Goal: Task Accomplishment & Management: Complete application form

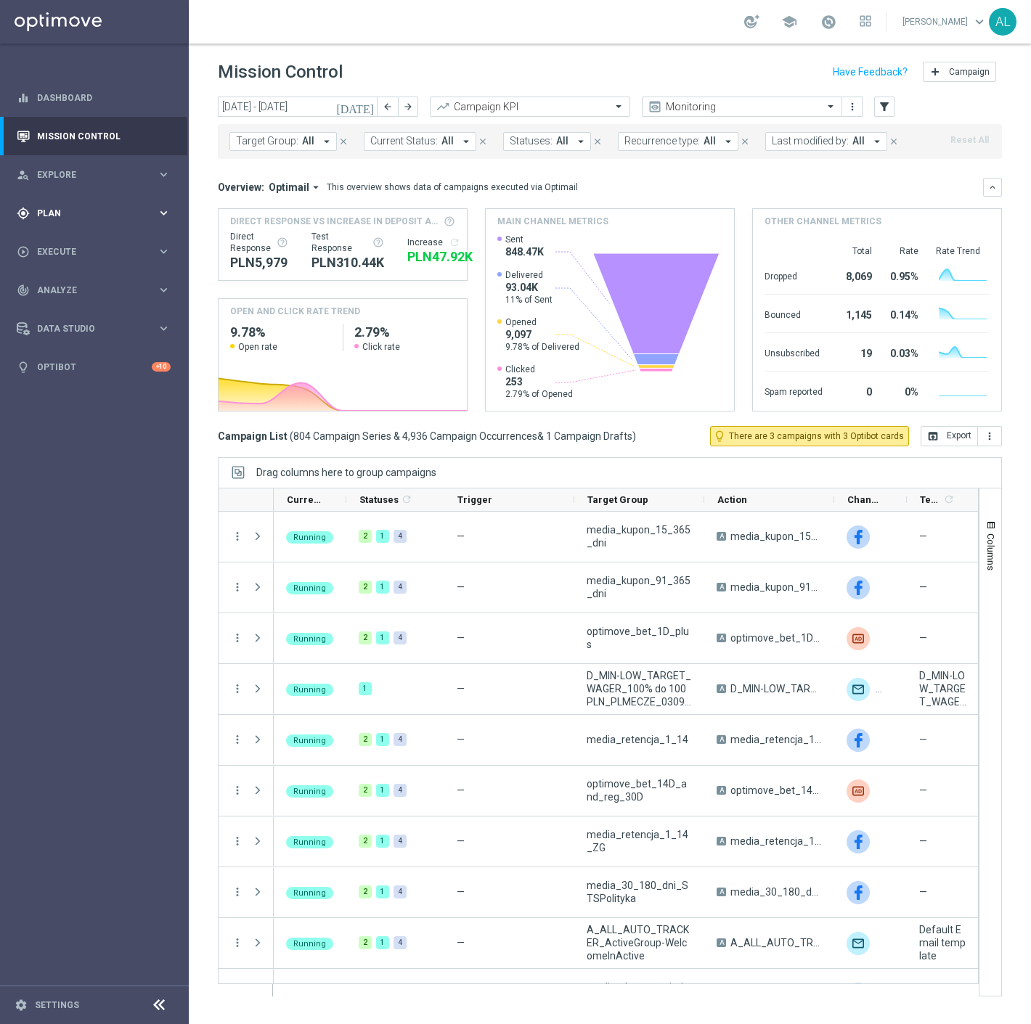
click at [103, 212] on span "Plan" at bounding box center [97, 213] width 120 height 9
click at [59, 245] on link "Target Groups" at bounding box center [94, 243] width 113 height 12
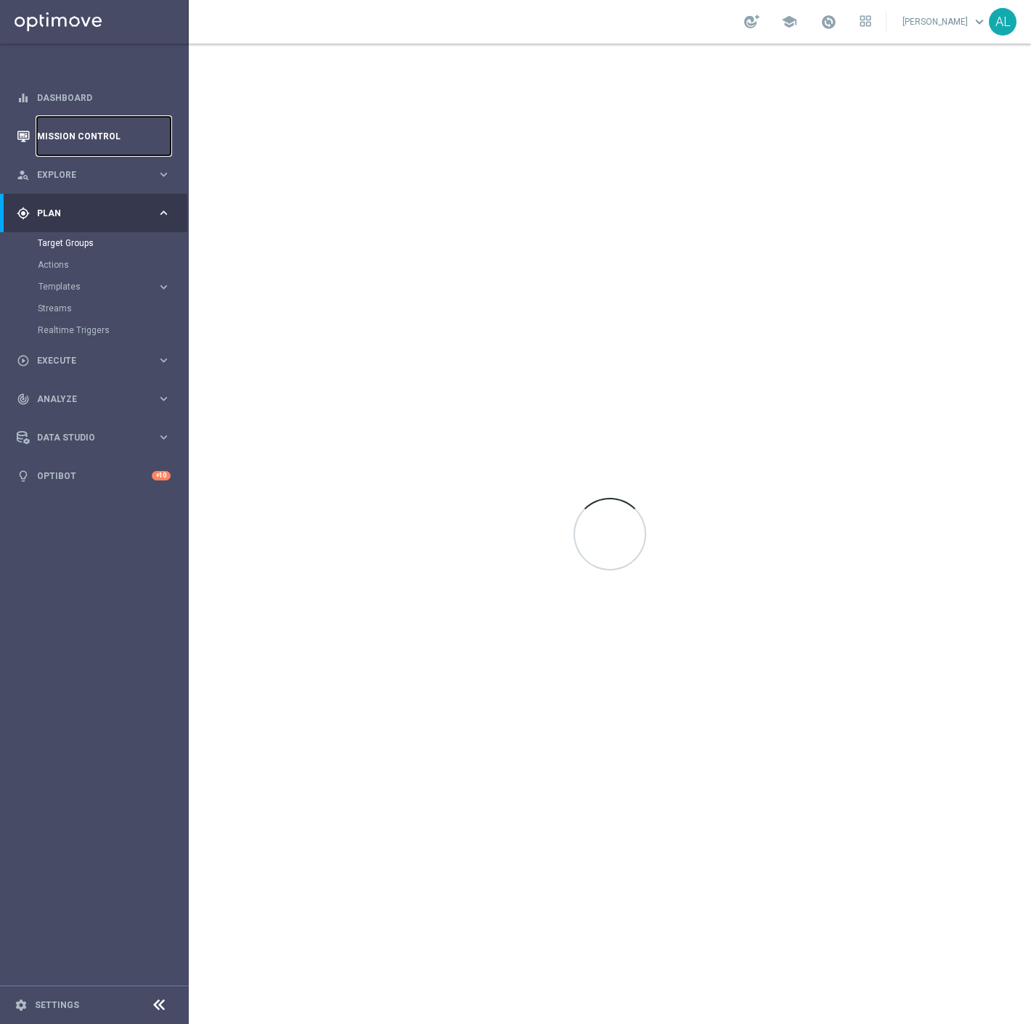
click at [86, 139] on link "Mission Control" at bounding box center [104, 136] width 134 height 38
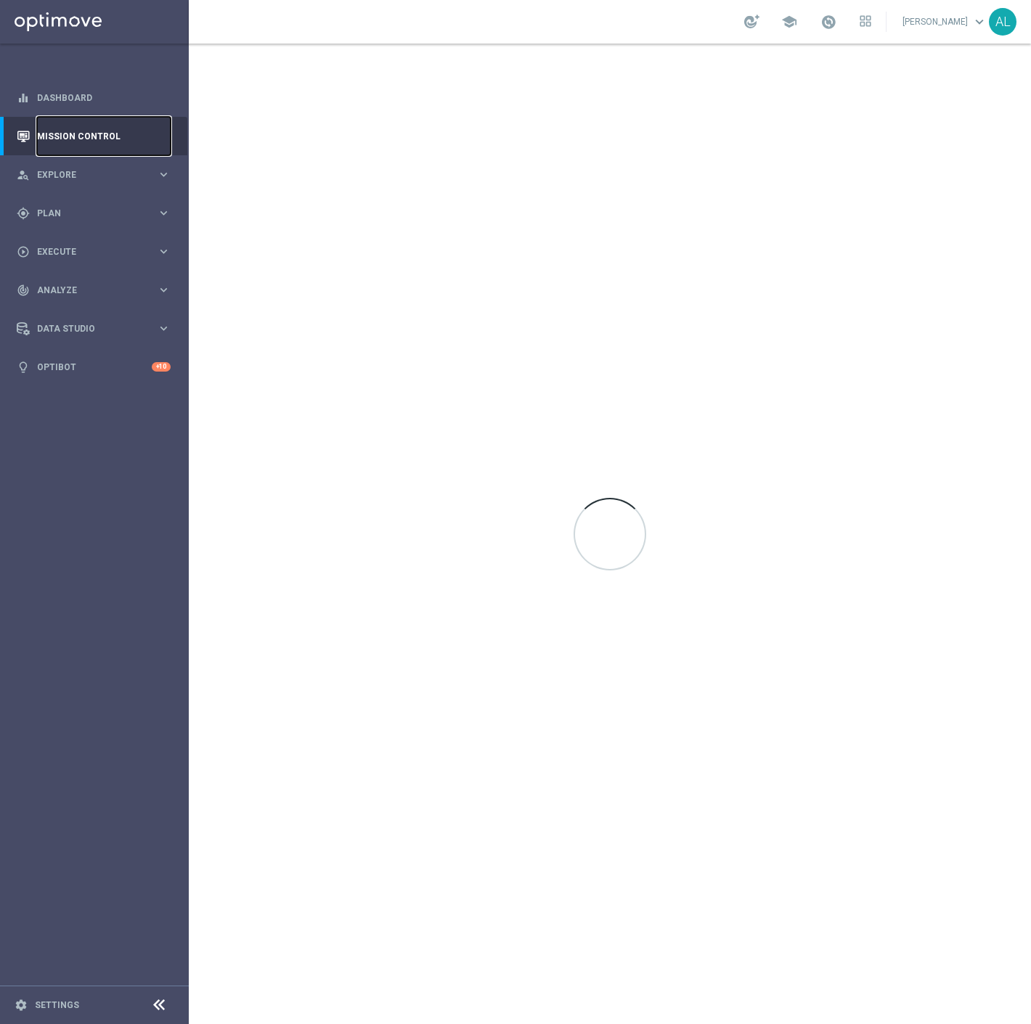
click at [86, 139] on link "Mission Control" at bounding box center [104, 136] width 134 height 38
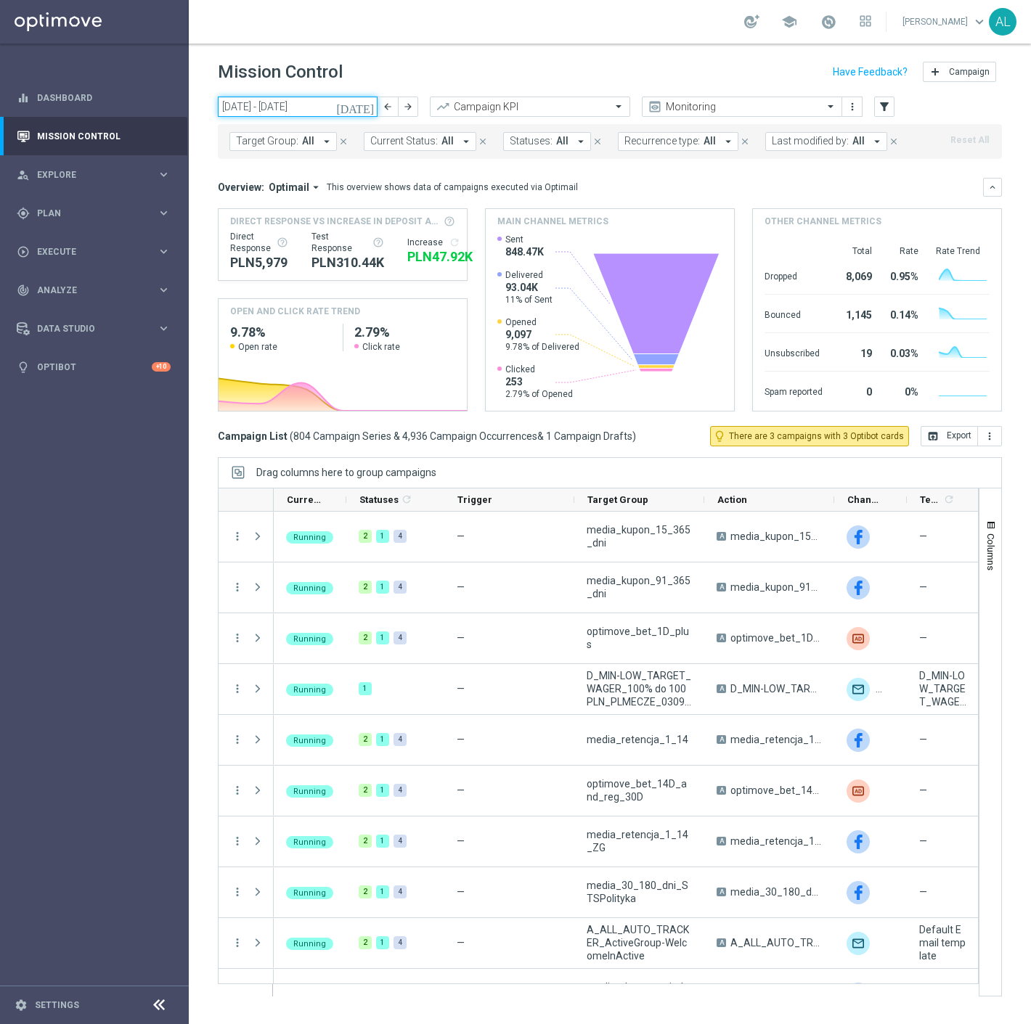
click at [295, 110] on input "01 Sep 2025 - 07 Sep 2025" at bounding box center [298, 107] width 160 height 20
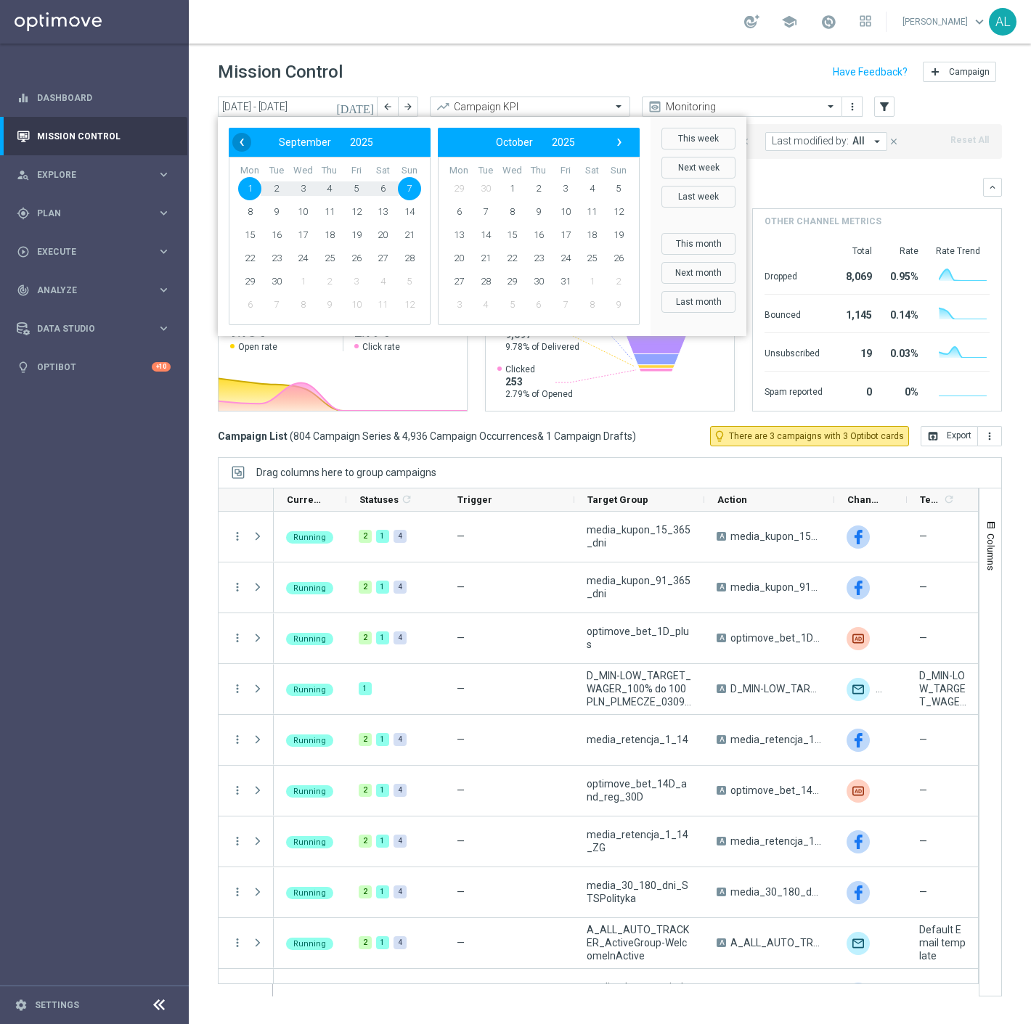
click at [237, 142] on span "‹" at bounding box center [241, 142] width 19 height 19
click at [329, 280] on span "28" at bounding box center [329, 281] width 23 height 23
type input "28 Aug 2025 - 28 Aug 2025"
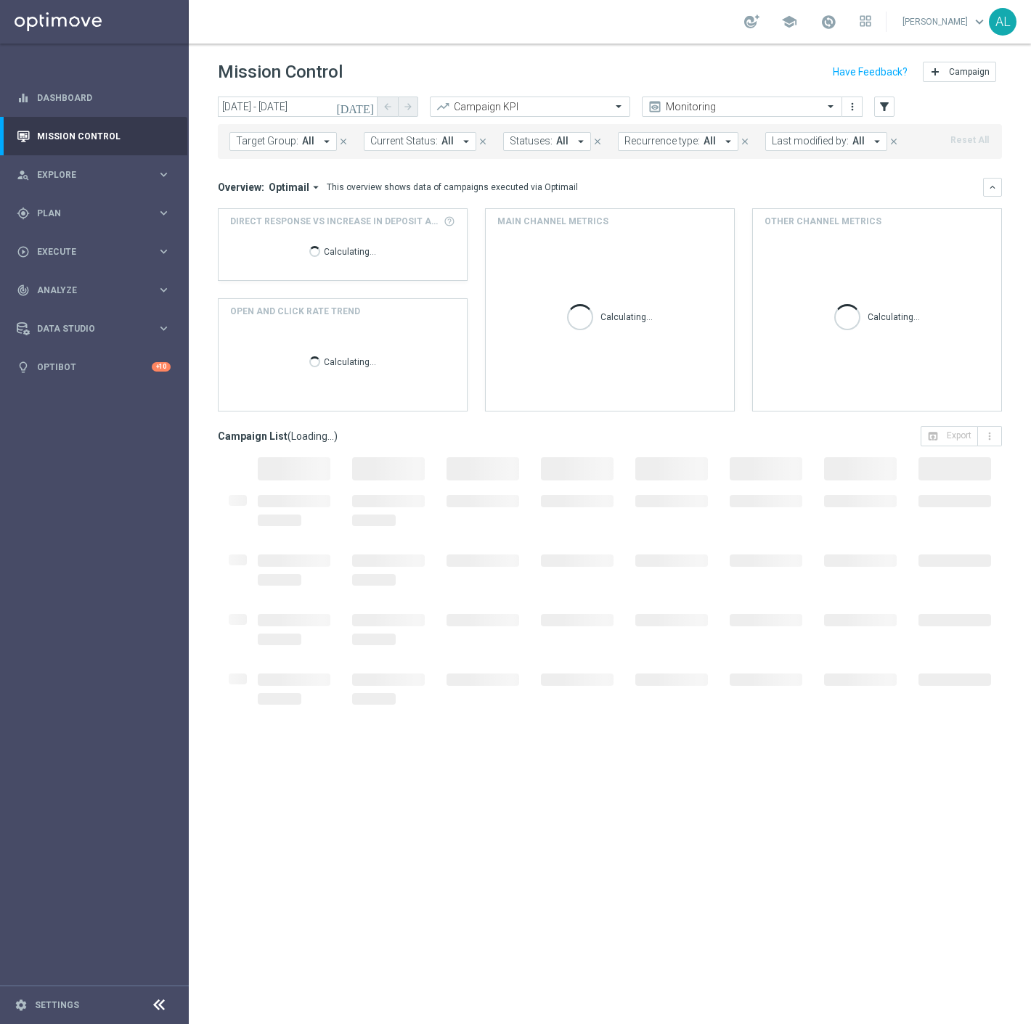
click at [282, 143] on span "Target Group:" at bounding box center [267, 141] width 62 height 12
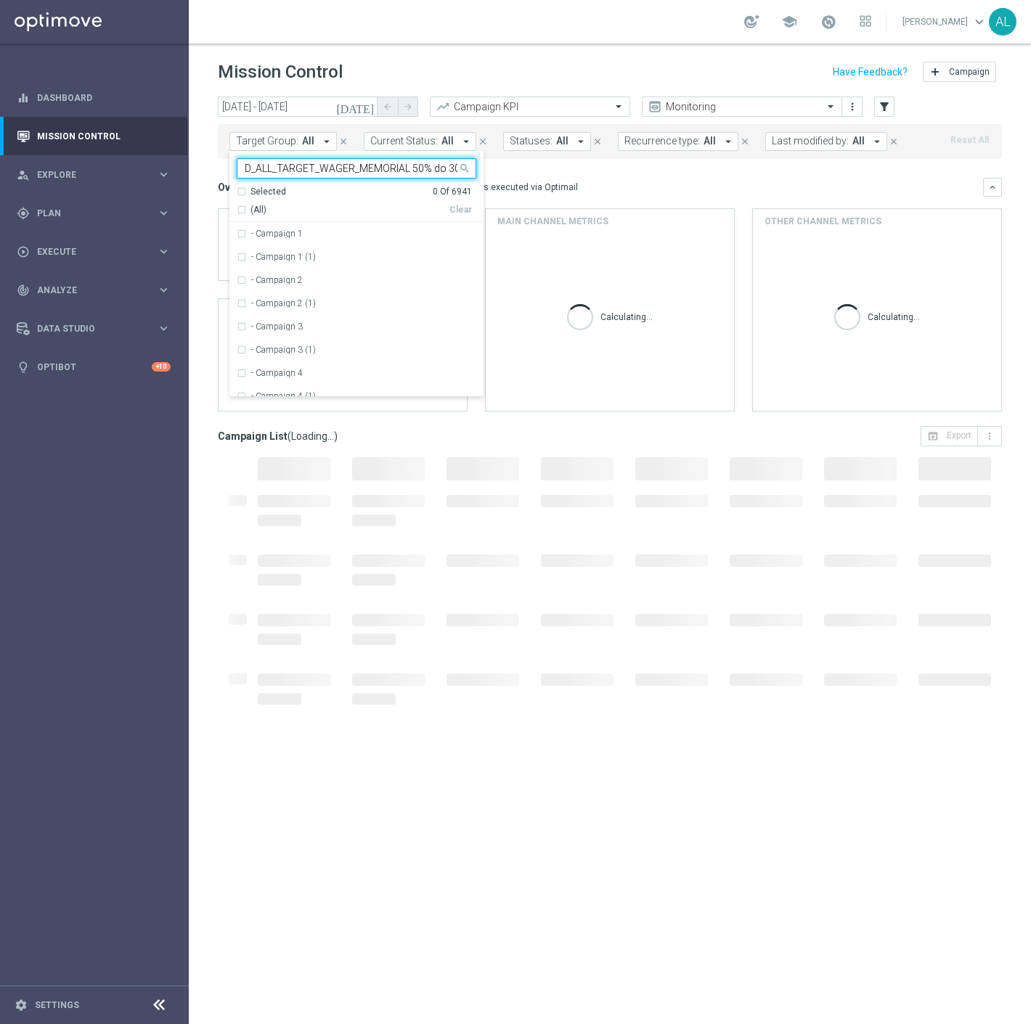
scroll to position [0, 65]
click at [314, 226] on div "D_ALL_TARGET_WAGER_MEMORIAL 50% do 300 PLN_280825" at bounding box center [356, 233] width 239 height 23
type input "D_ALL_TARGET_WAGER_MEMORIAL 50% do 300 PLN_280825"
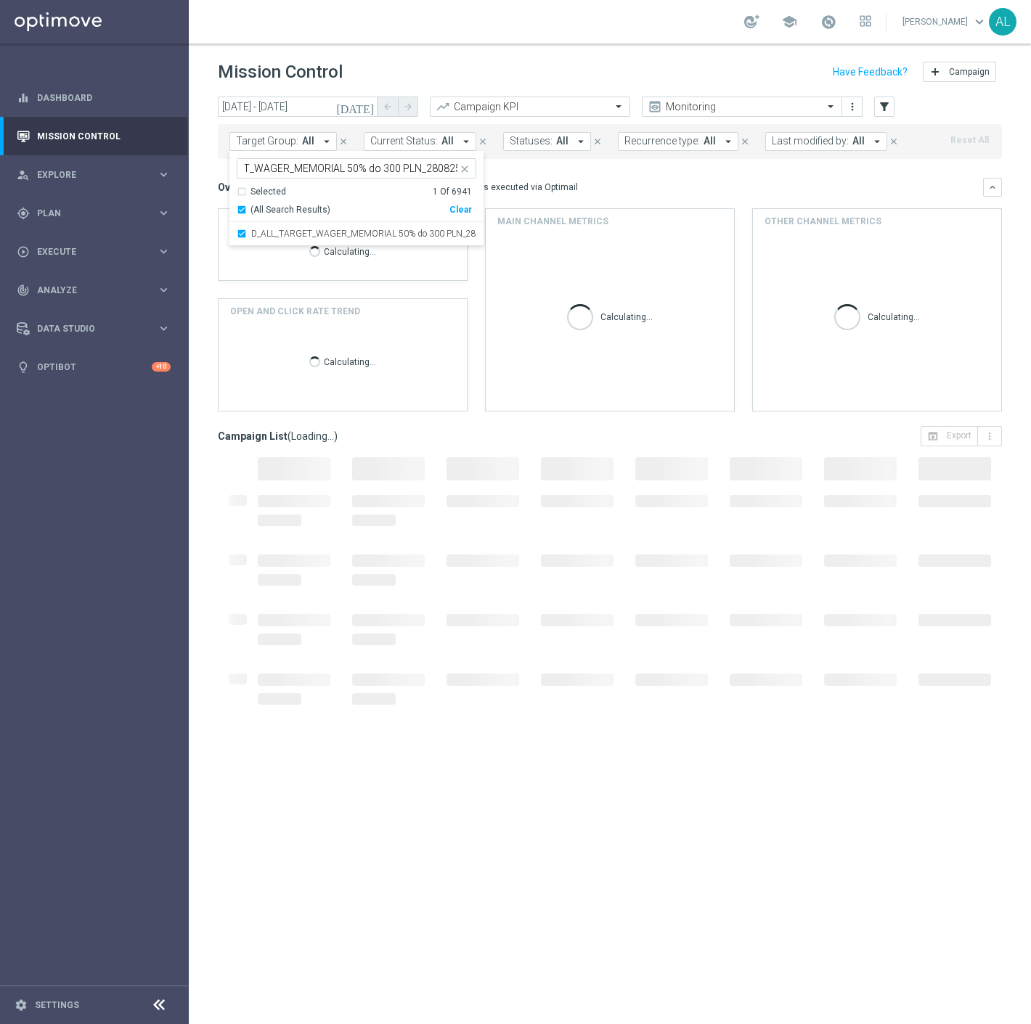
scroll to position [0, 0]
click at [675, 172] on mini-dashboard "Overview: Optimail arrow_drop_down This overview shows data of campaigns execut…" at bounding box center [610, 292] width 784 height 267
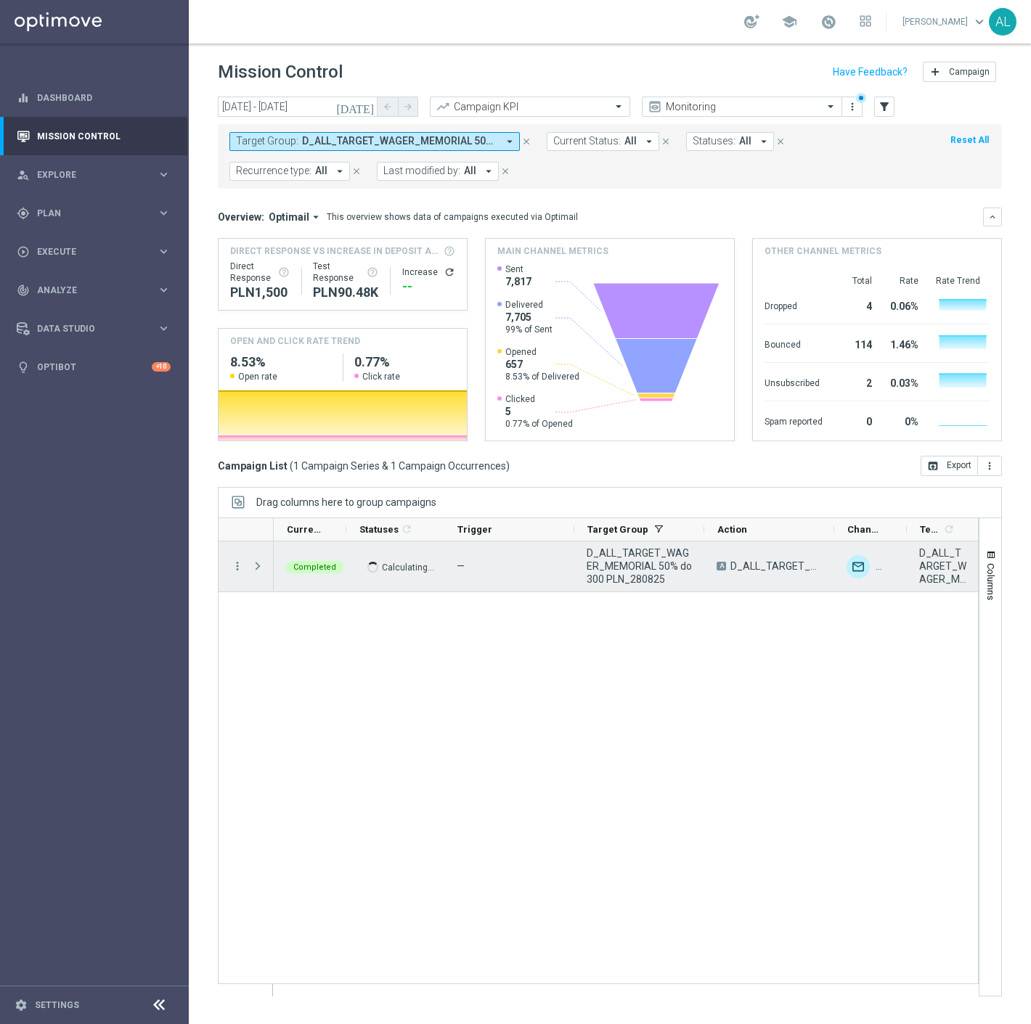
click at [264, 570] on span "Press SPACE to select this row." at bounding box center [259, 566] width 16 height 29
click at [256, 570] on span "Press SPACE to select this row." at bounding box center [257, 566] width 13 height 12
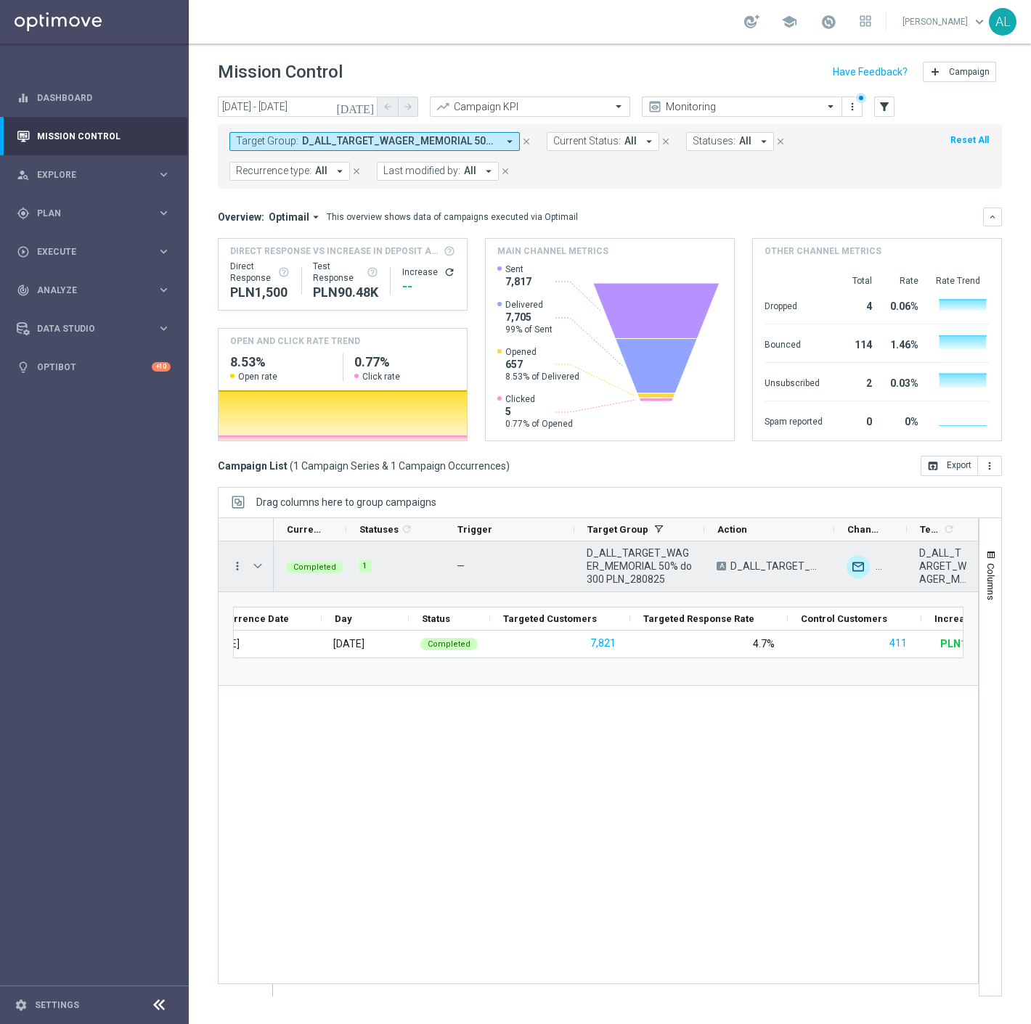
click at [235, 563] on icon "more_vert" at bounding box center [237, 566] width 13 height 13
click at [321, 599] on span "Campaign Metrics" at bounding box center [303, 596] width 75 height 10
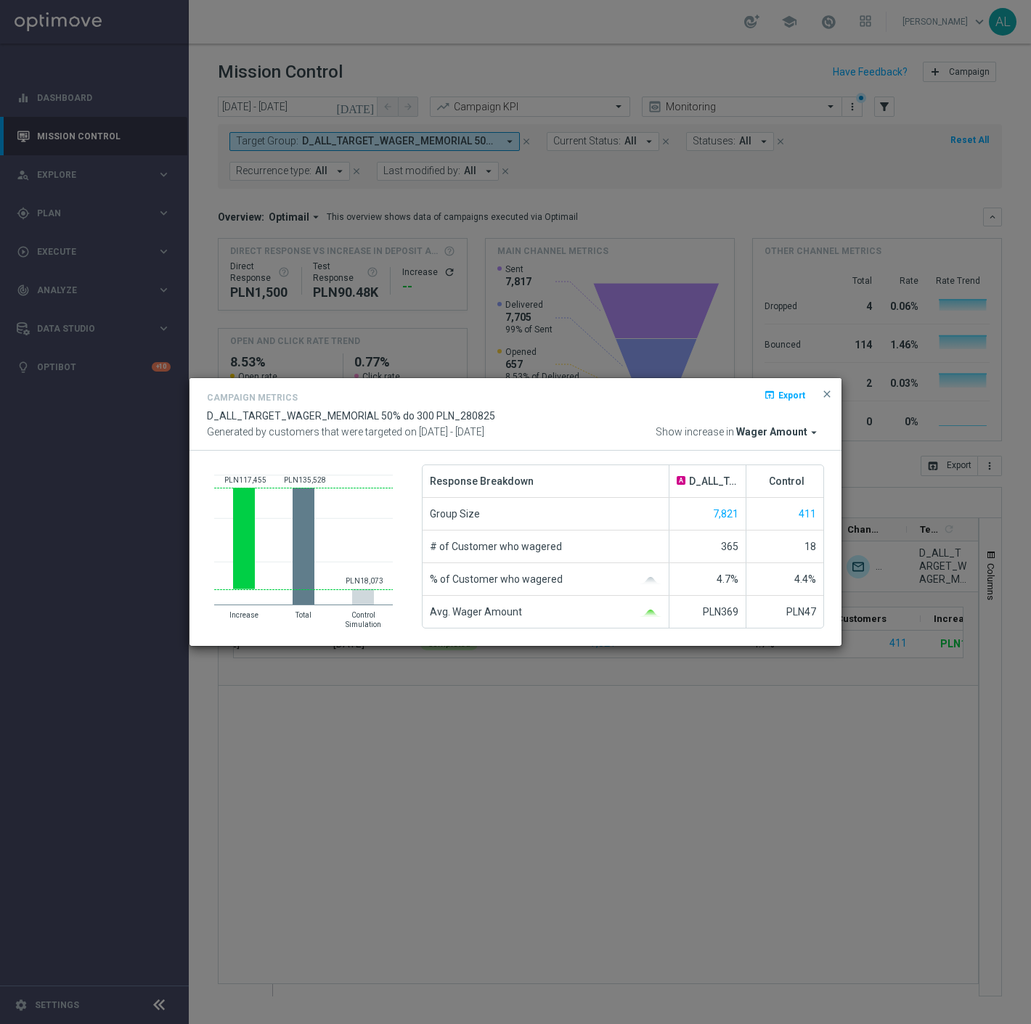
click at [774, 429] on span "Wager Amount" at bounding box center [771, 432] width 71 height 13
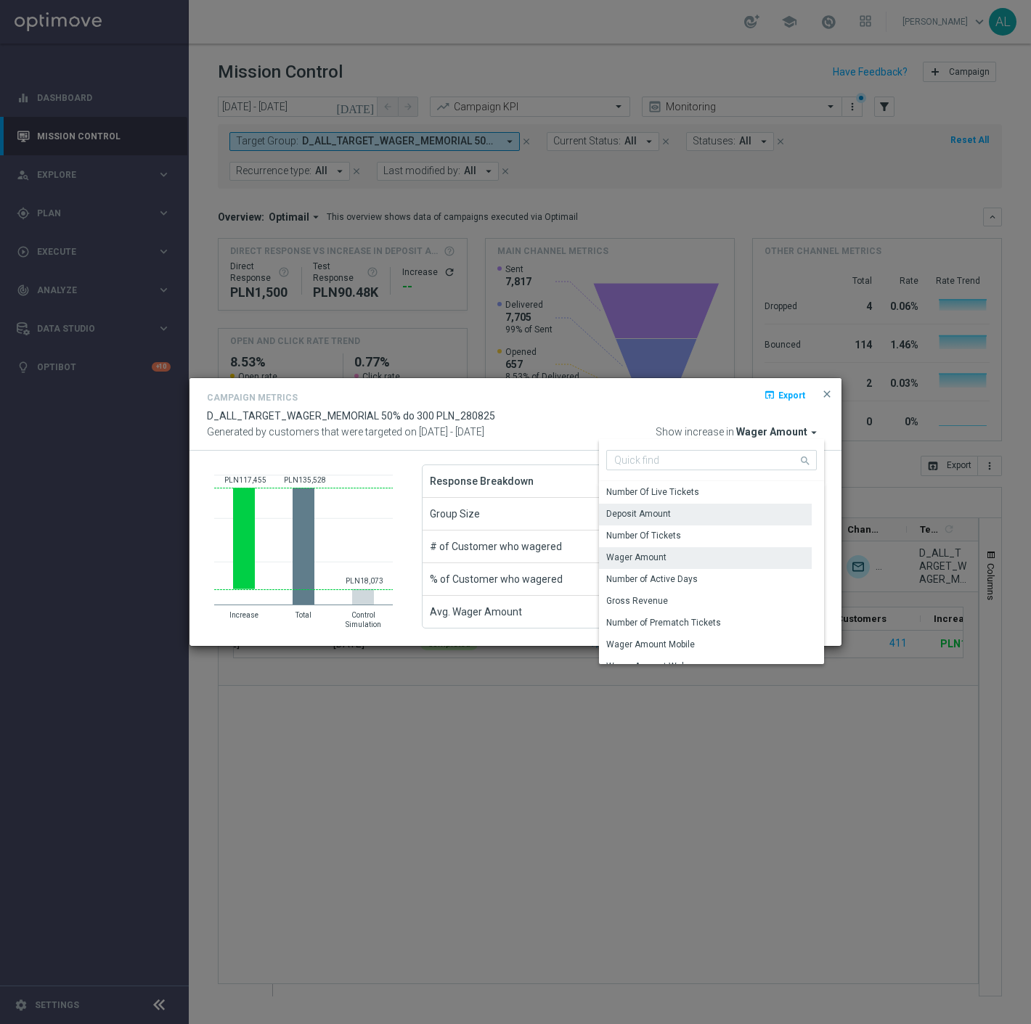
click at [676, 517] on div "Deposit Amount" at bounding box center [705, 514] width 213 height 20
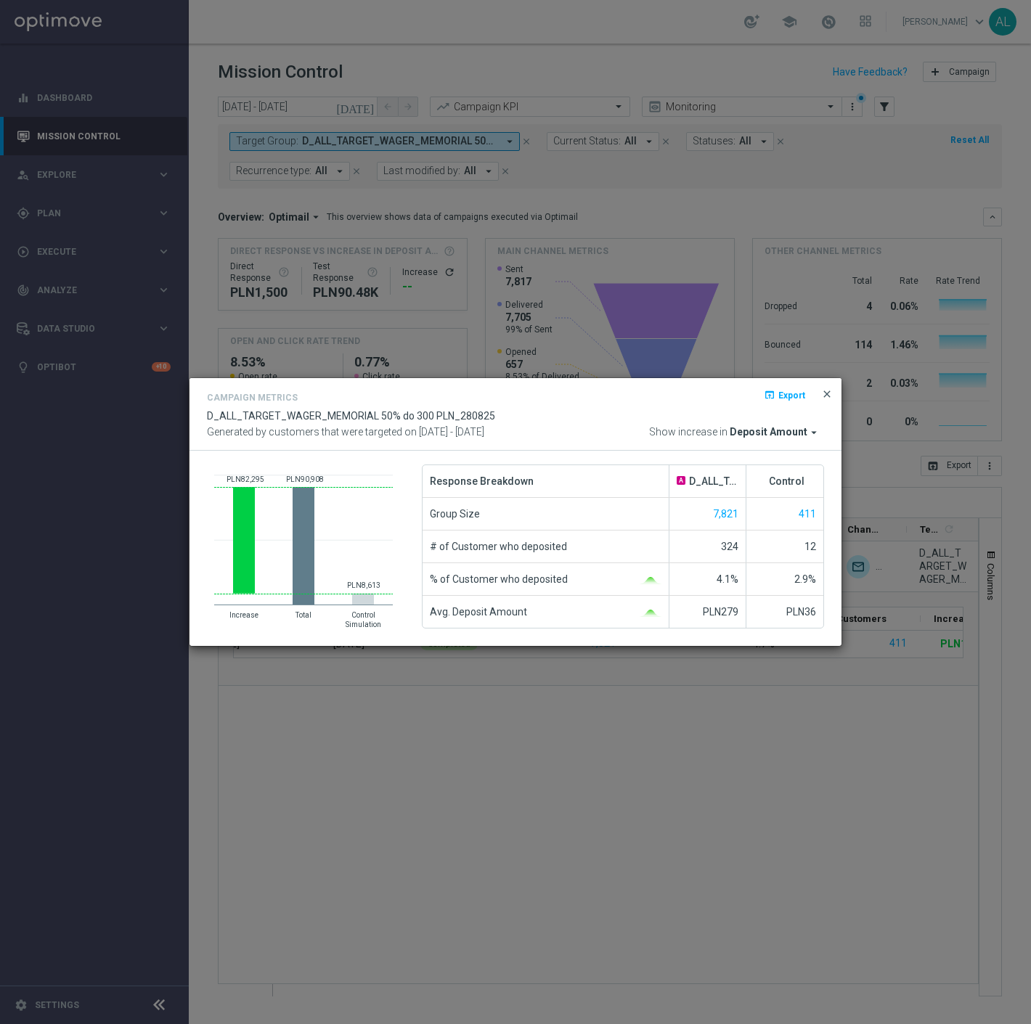
click at [824, 393] on span "close" at bounding box center [827, 394] width 12 height 12
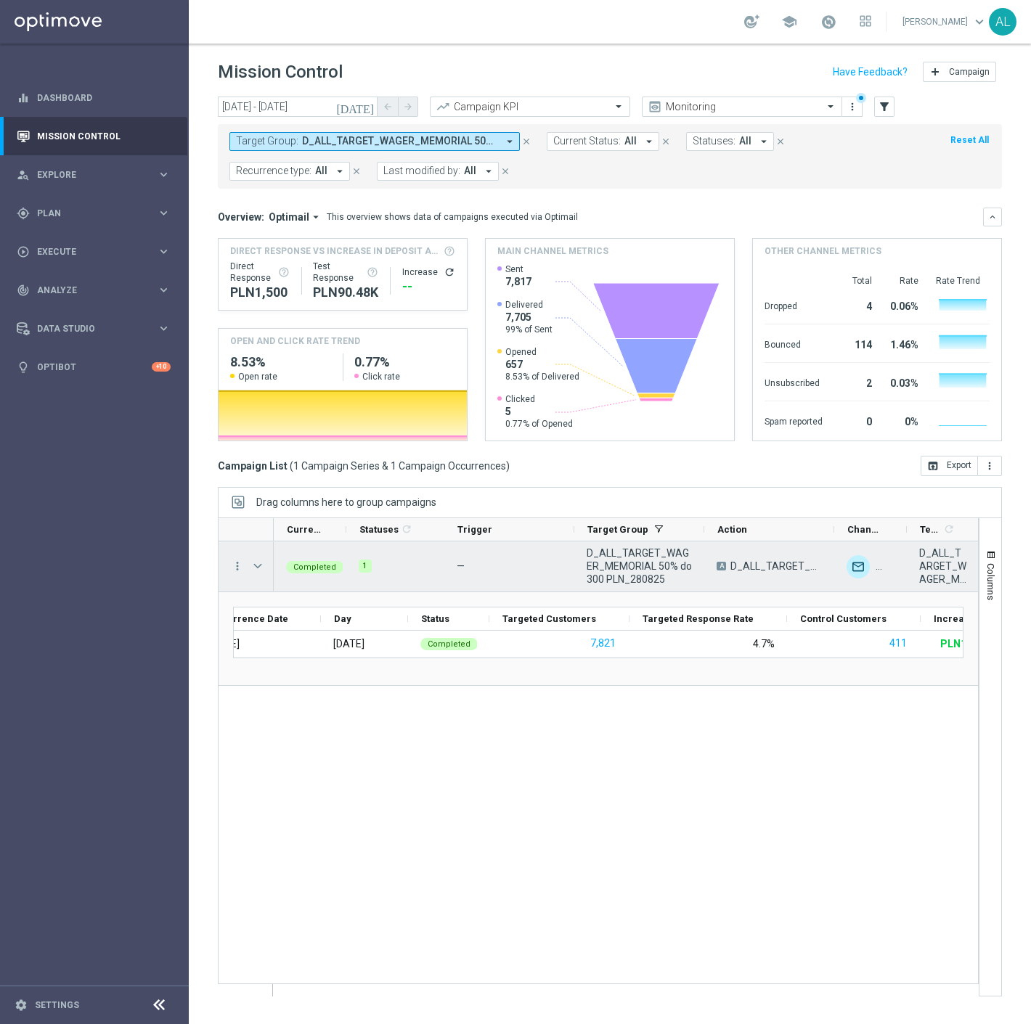
click at [247, 559] on div "Press SPACE to select this row." at bounding box center [259, 566] width 29 height 50
click at [229, 572] on div "more_vert" at bounding box center [231, 566] width 26 height 50
click at [234, 570] on icon "more_vert" at bounding box center [237, 566] width 13 height 13
click at [314, 652] on span "Go to Campaign Analysis" at bounding box center [318, 657] width 104 height 10
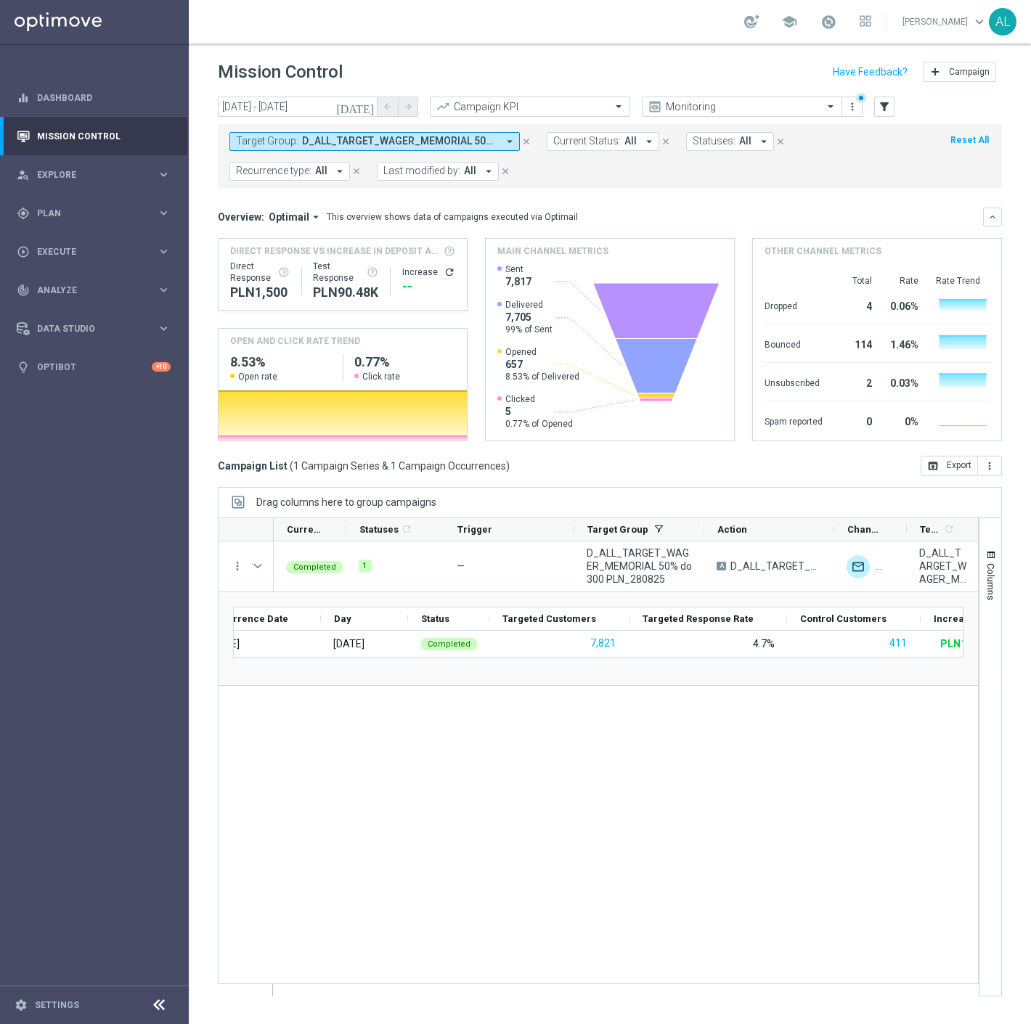
click at [361, 150] on button "Target Group: D_ALL_TARGET_WAGER_MEMORIAL 50% do 300 PLN_280825 arrow_drop_down" at bounding box center [374, 141] width 290 height 19
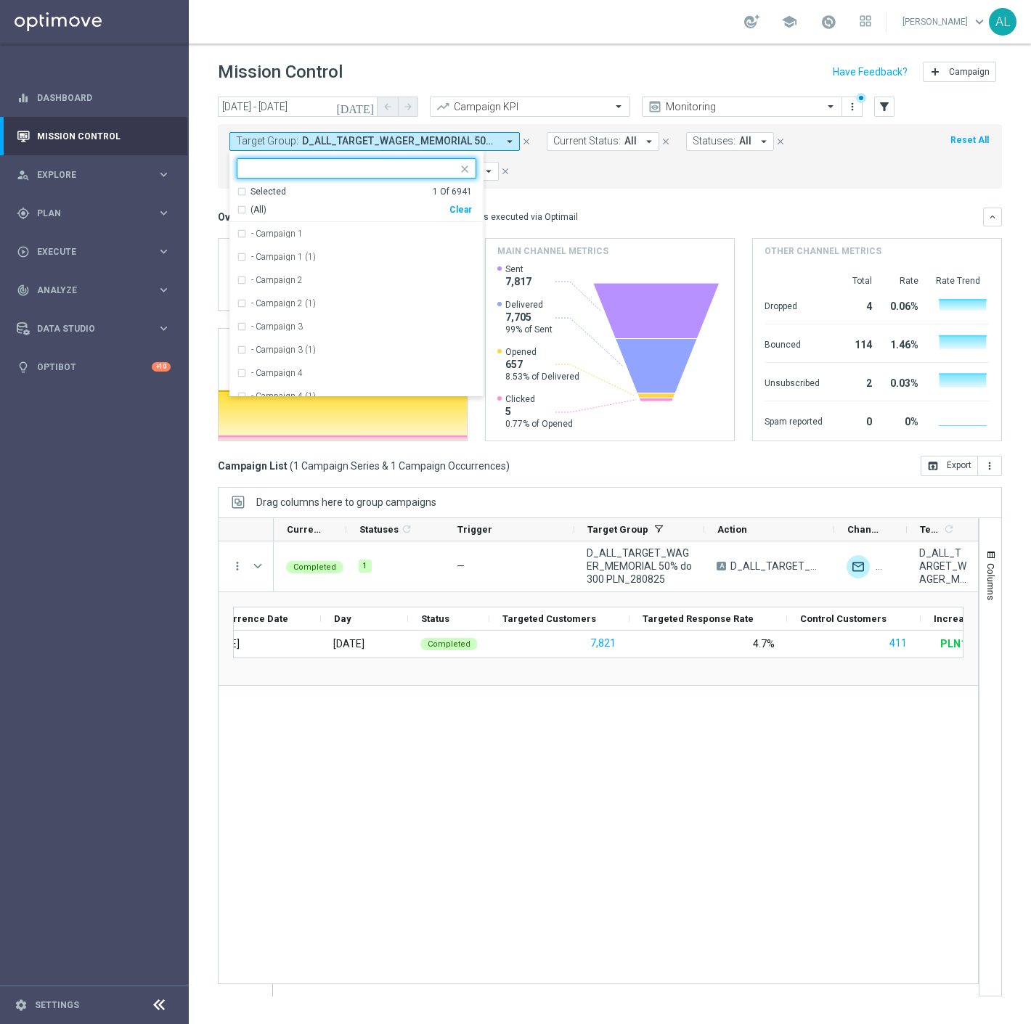
click at [0, 0] on div "Clear" at bounding box center [0, 0] width 0 height 0
click at [375, 169] on input "text" at bounding box center [351, 169] width 213 height 12
paste input "C_NH-NL_TARGET_OFFER_LW MEMORIAL_290825"
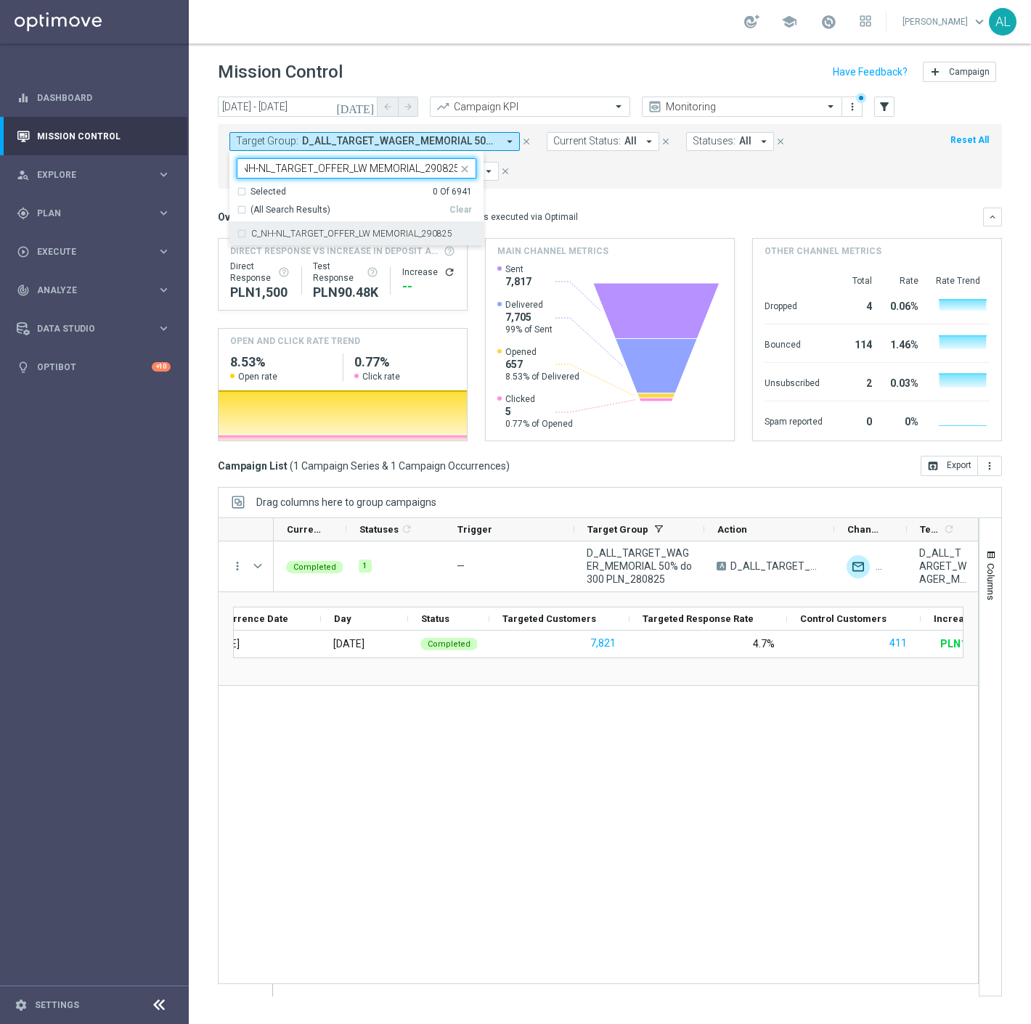
click at [349, 234] on label "C_NH-NL_TARGET_OFFER_LW MEMORIAL_290825" at bounding box center [351, 233] width 201 height 9
type input "C_NH-NL_TARGET_OFFER_LW MEMORIAL_290825"
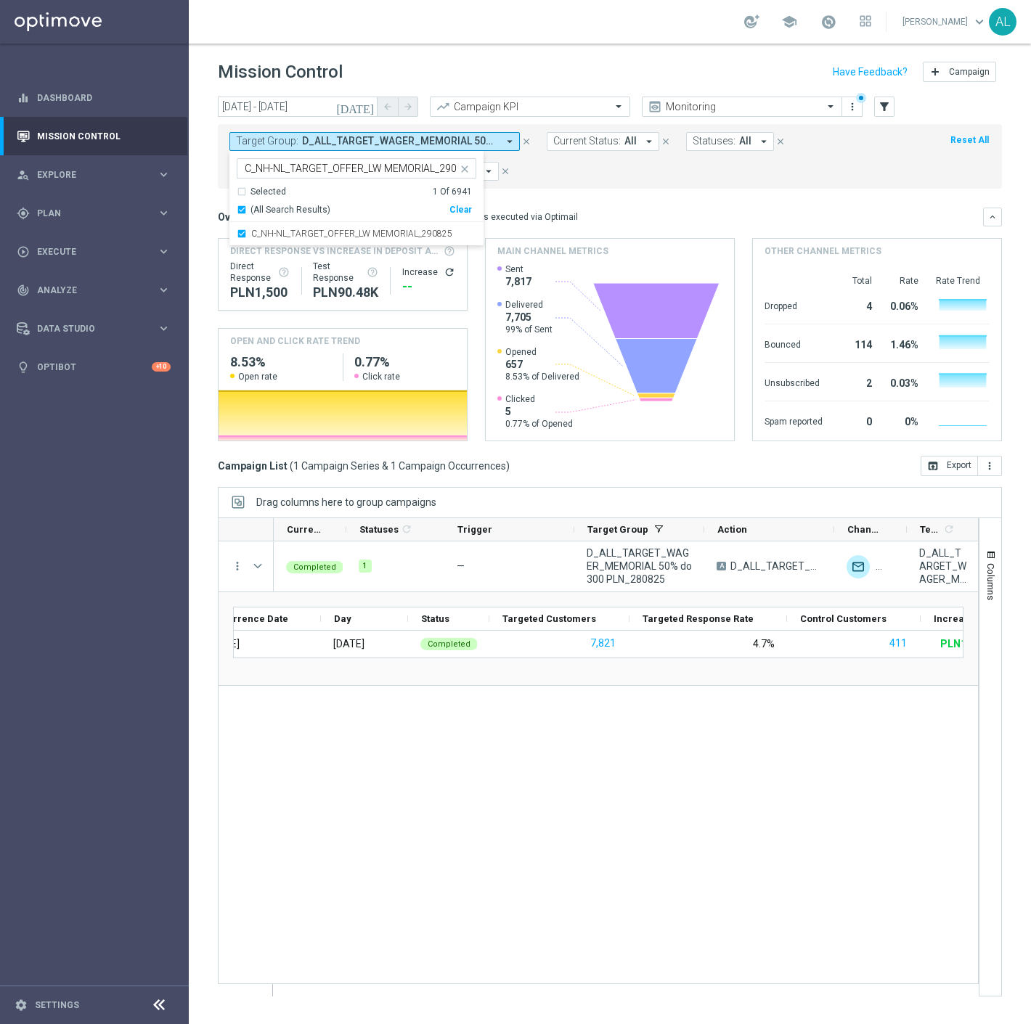
click at [582, 194] on mini-dashboard "Overview: Optimail arrow_drop_down This overview shows data of campaigns execut…" at bounding box center [610, 322] width 784 height 267
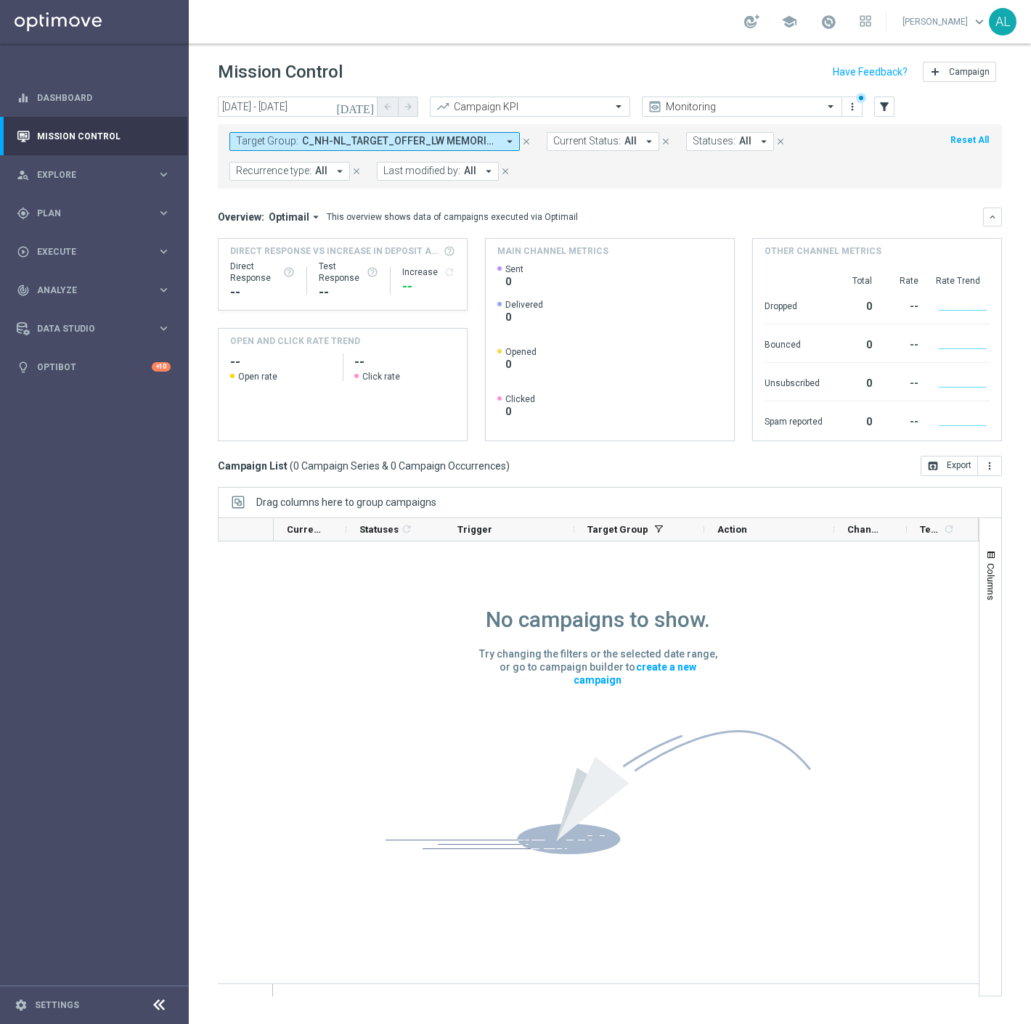
click at [332, 144] on span "C_NH-NL_TARGET_OFFER_LW MEMORIAL_290825" at bounding box center [399, 141] width 195 height 12
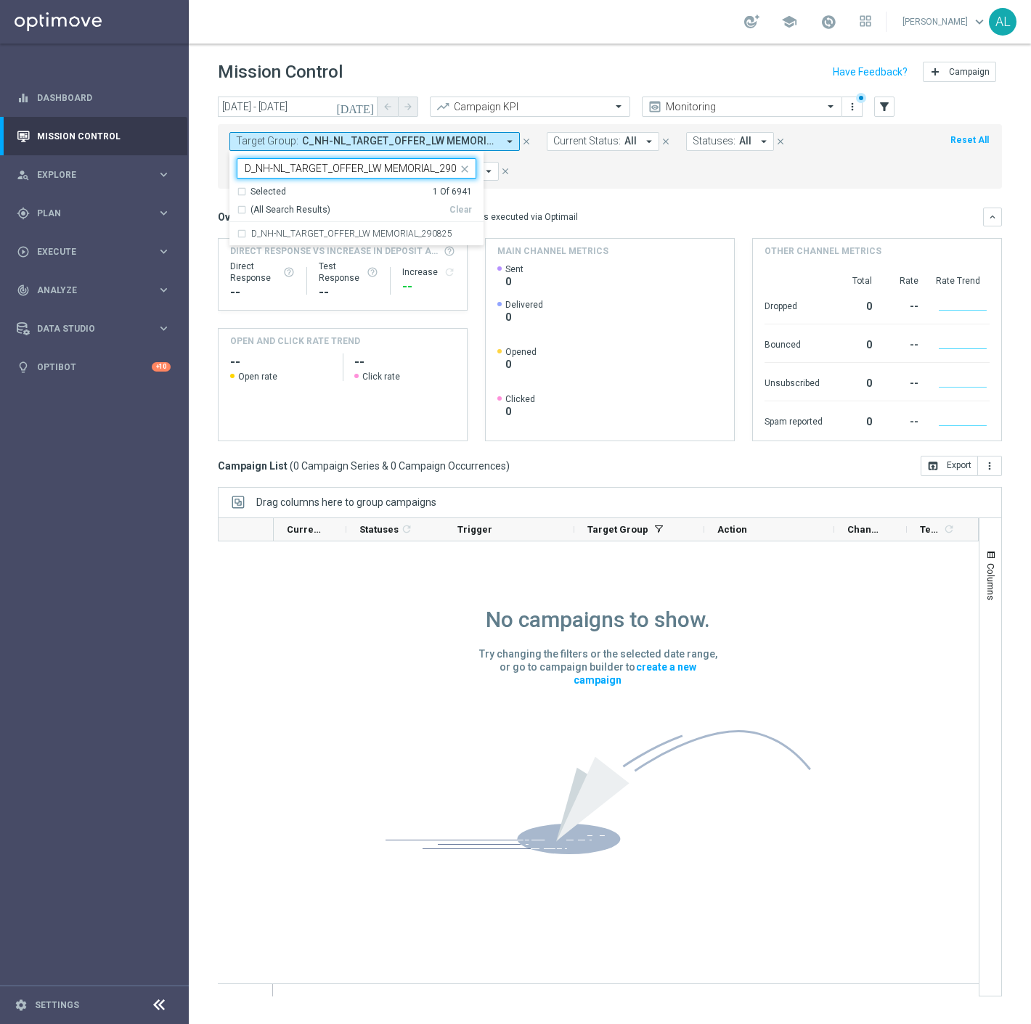
scroll to position [0, 15]
click at [314, 243] on div "D_NH-NL_TARGET_OFFER_LW MEMORIAL_290825" at bounding box center [356, 233] width 239 height 23
type input "D_NH-NL_TARGET_OFFER_LW MEMORIAL_290825"
click at [600, 189] on mini-dashboard "Overview: Optimail arrow_drop_down This overview shows data of campaigns execut…" at bounding box center [610, 322] width 784 height 267
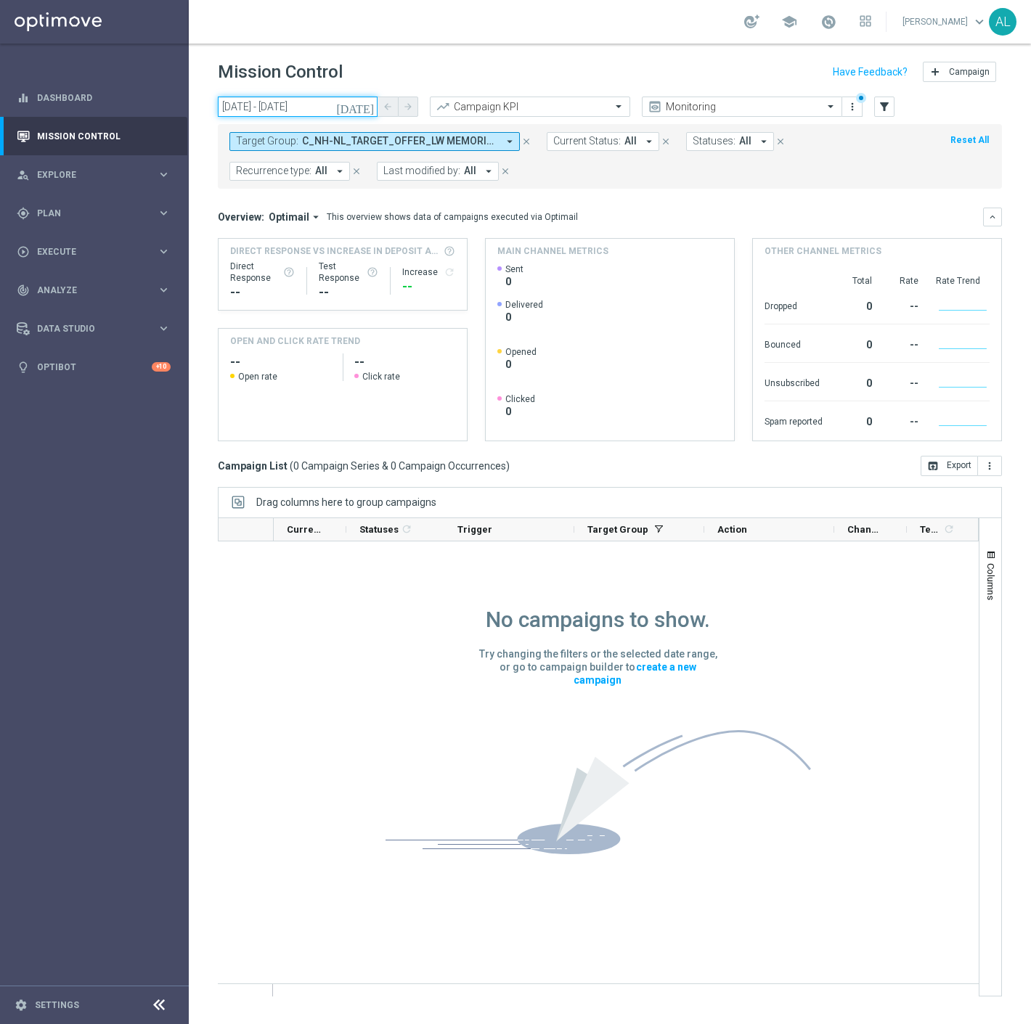
click at [287, 106] on input "28 Aug 2025 - 28 Aug 2025" at bounding box center [298, 107] width 160 height 20
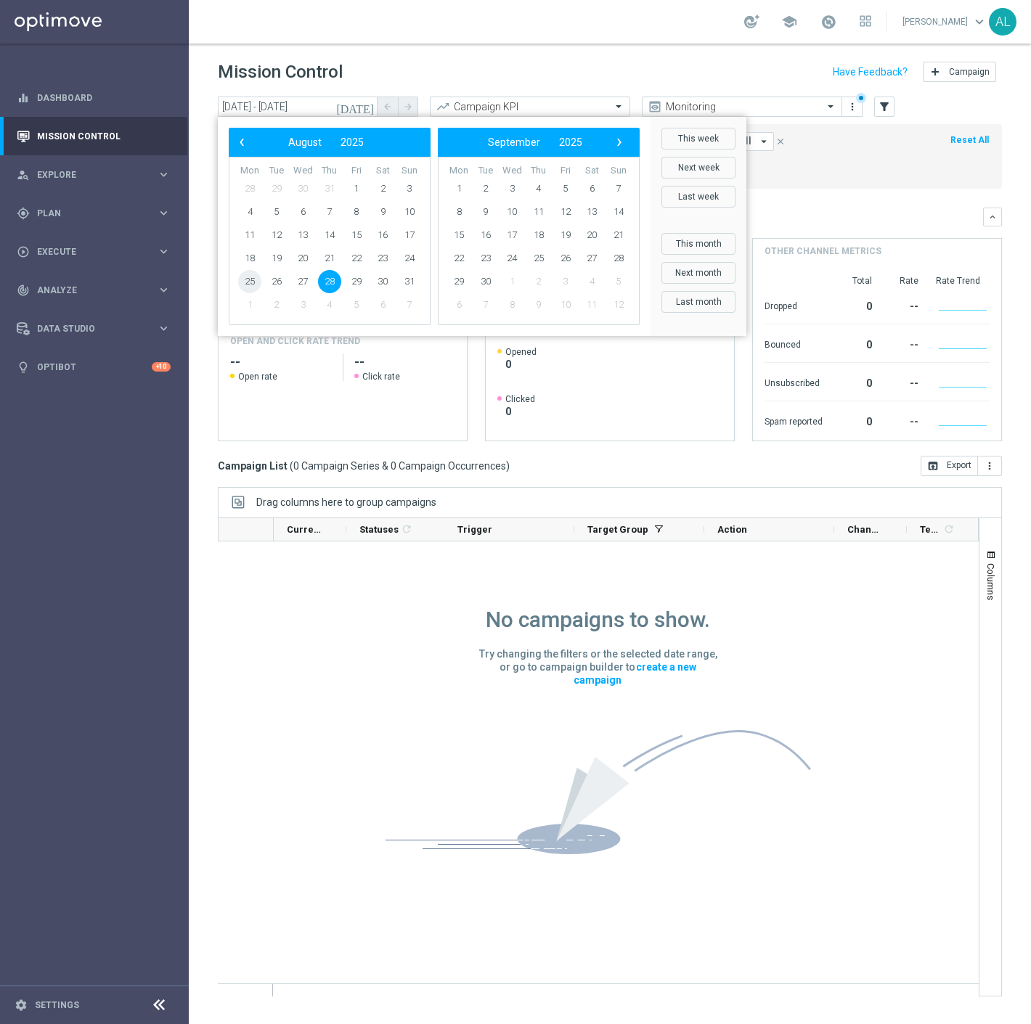
click at [249, 280] on span "25" at bounding box center [249, 281] width 23 height 23
click at [411, 287] on span "31" at bounding box center [409, 281] width 23 height 23
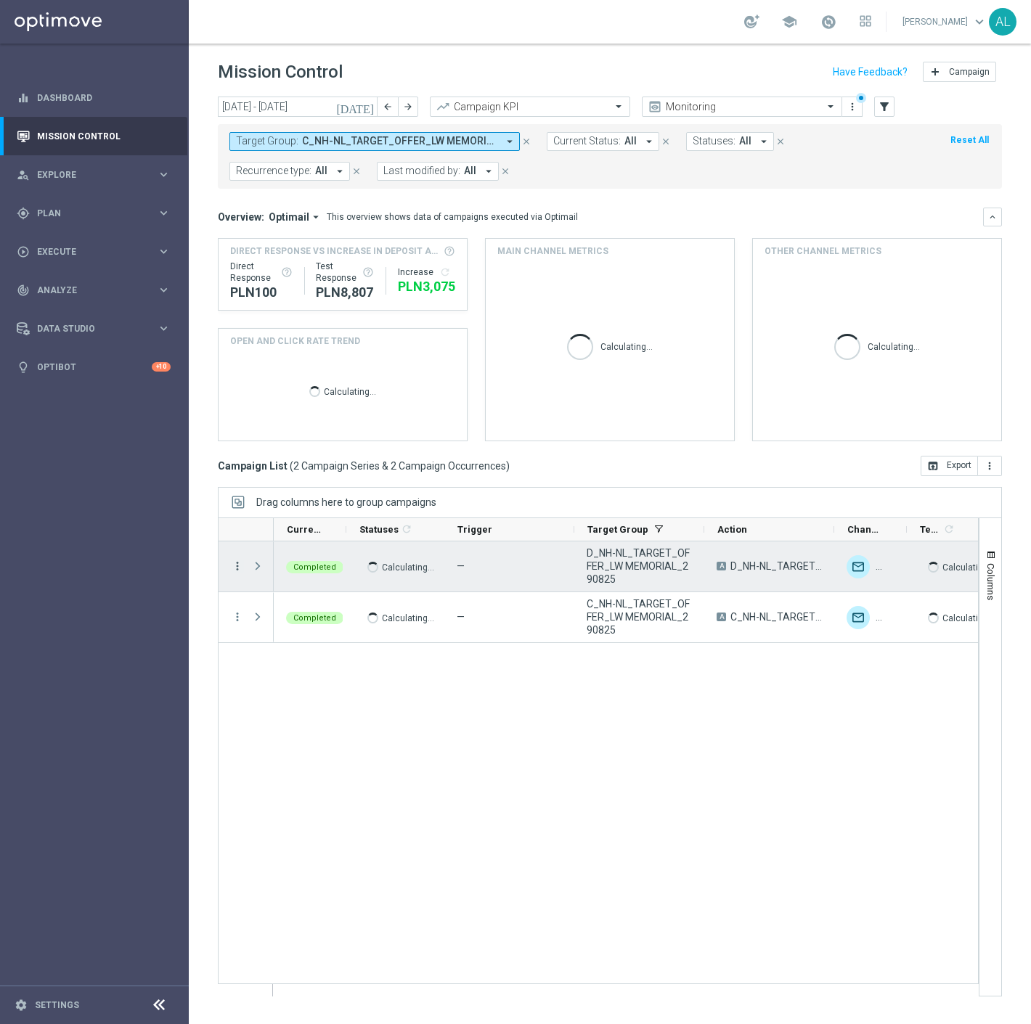
click at [231, 571] on icon "more_vert" at bounding box center [237, 566] width 13 height 13
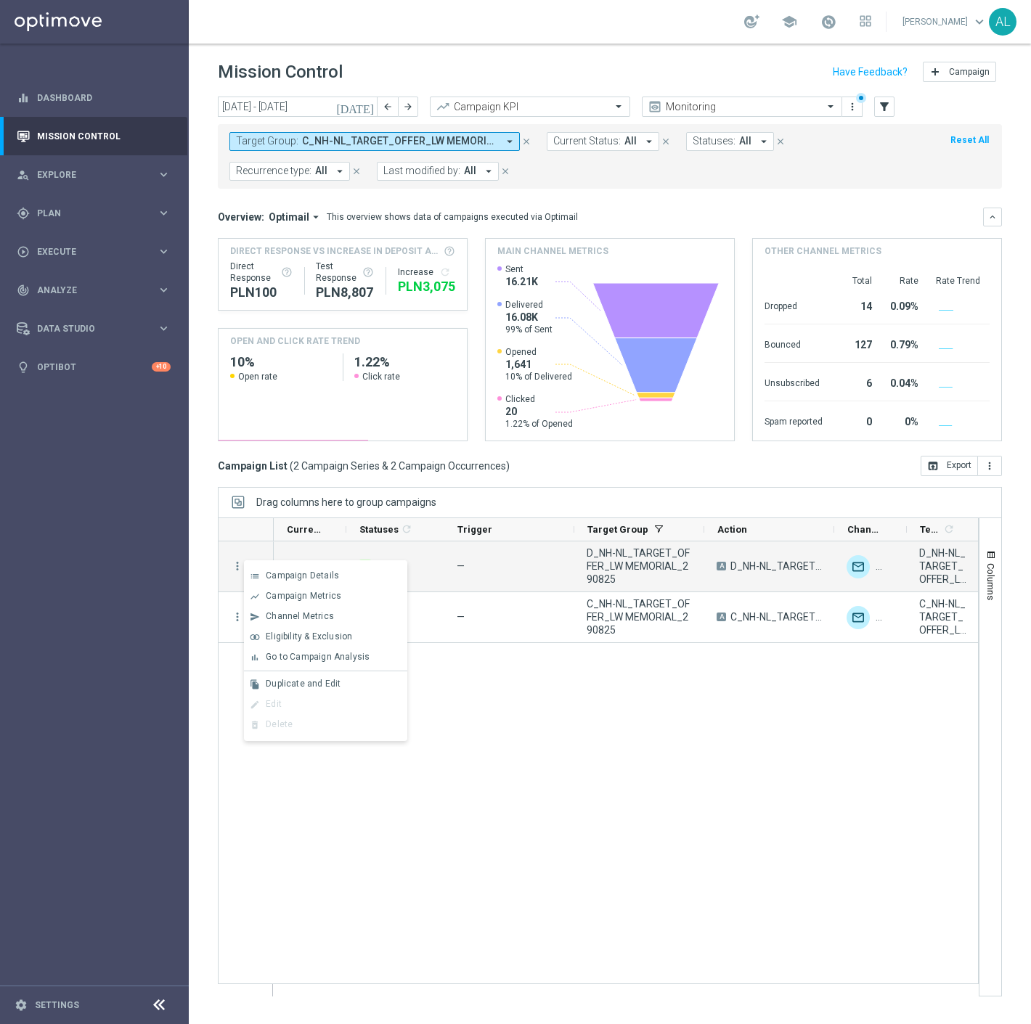
click at [613, 739] on div "Completed 1 — D_NH-NL_TARGET_OFFER_LW MEMORIAL_290825 A D_NH-NL_TARGET_OFFER_LW…" at bounding box center [626, 768] width 704 height 454
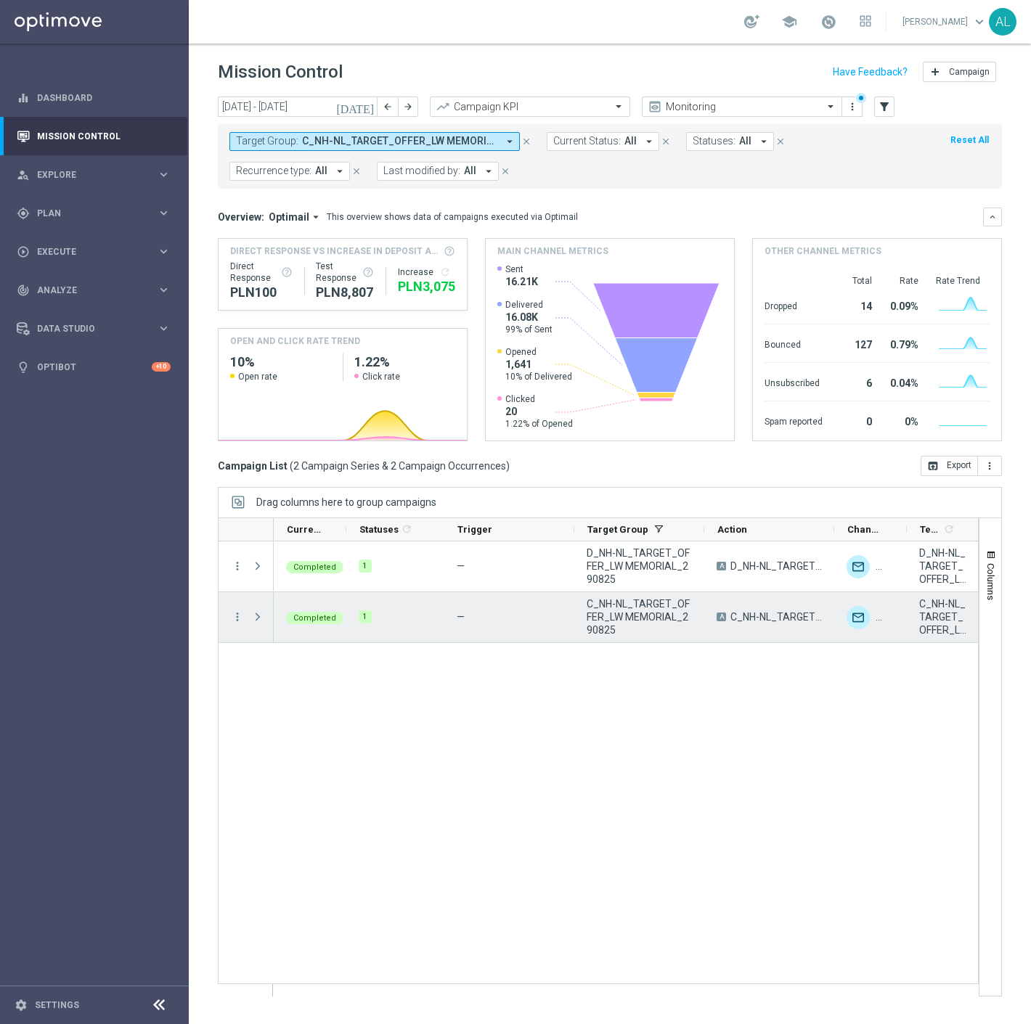
click at [245, 620] on div "Press SPACE to select this row." at bounding box center [259, 617] width 29 height 50
click at [234, 623] on icon "more_vert" at bounding box center [237, 616] width 13 height 13
click at [327, 646] on span "Campaign Metrics" at bounding box center [303, 647] width 75 height 10
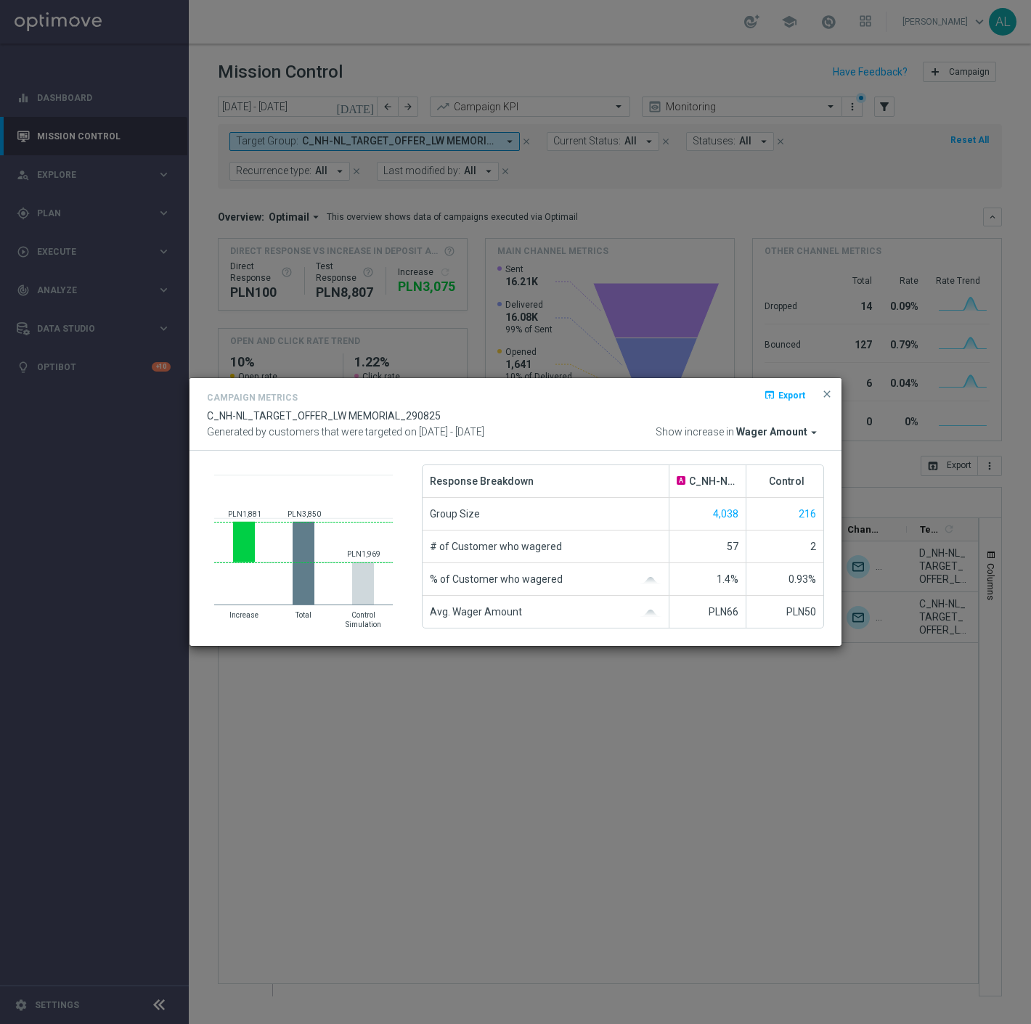
click at [773, 438] on span "Wager Amount" at bounding box center [771, 432] width 71 height 13
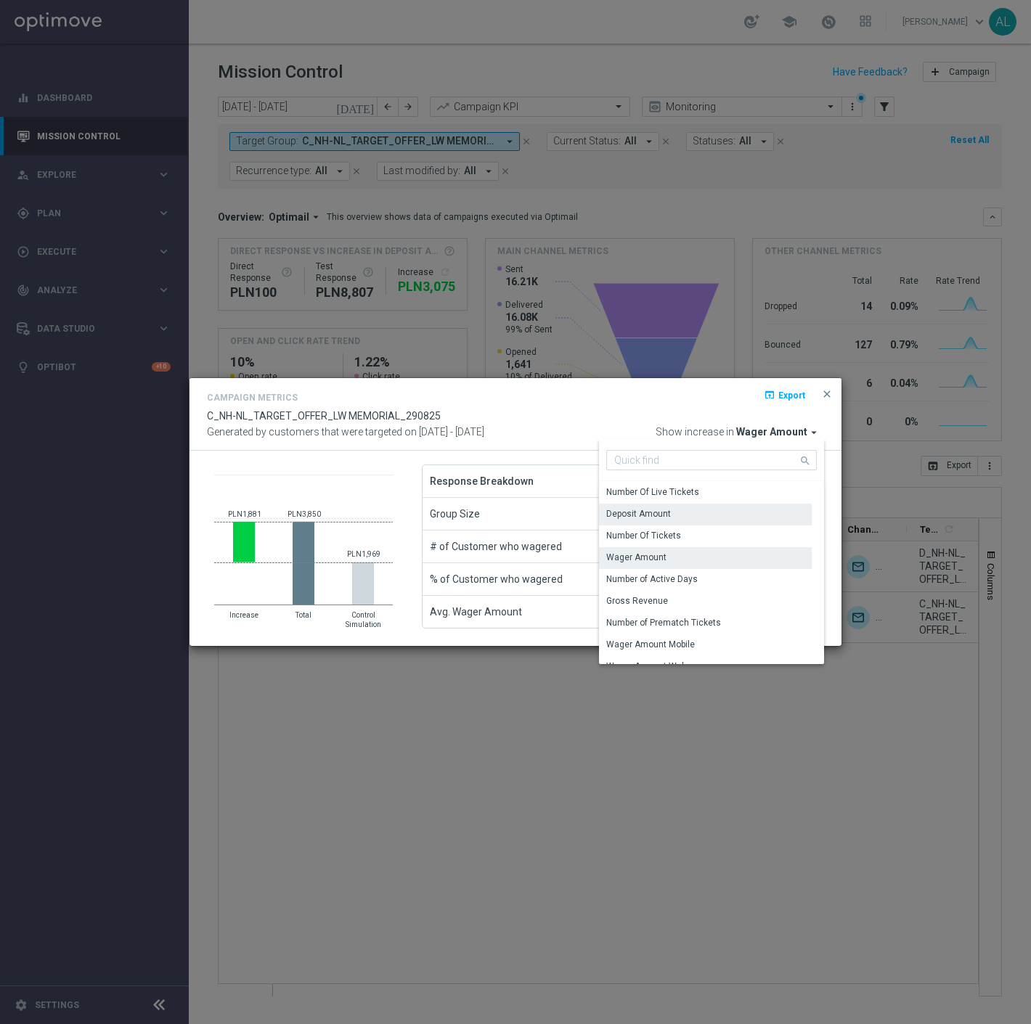
click at [688, 507] on div "Deposit Amount" at bounding box center [705, 514] width 213 height 20
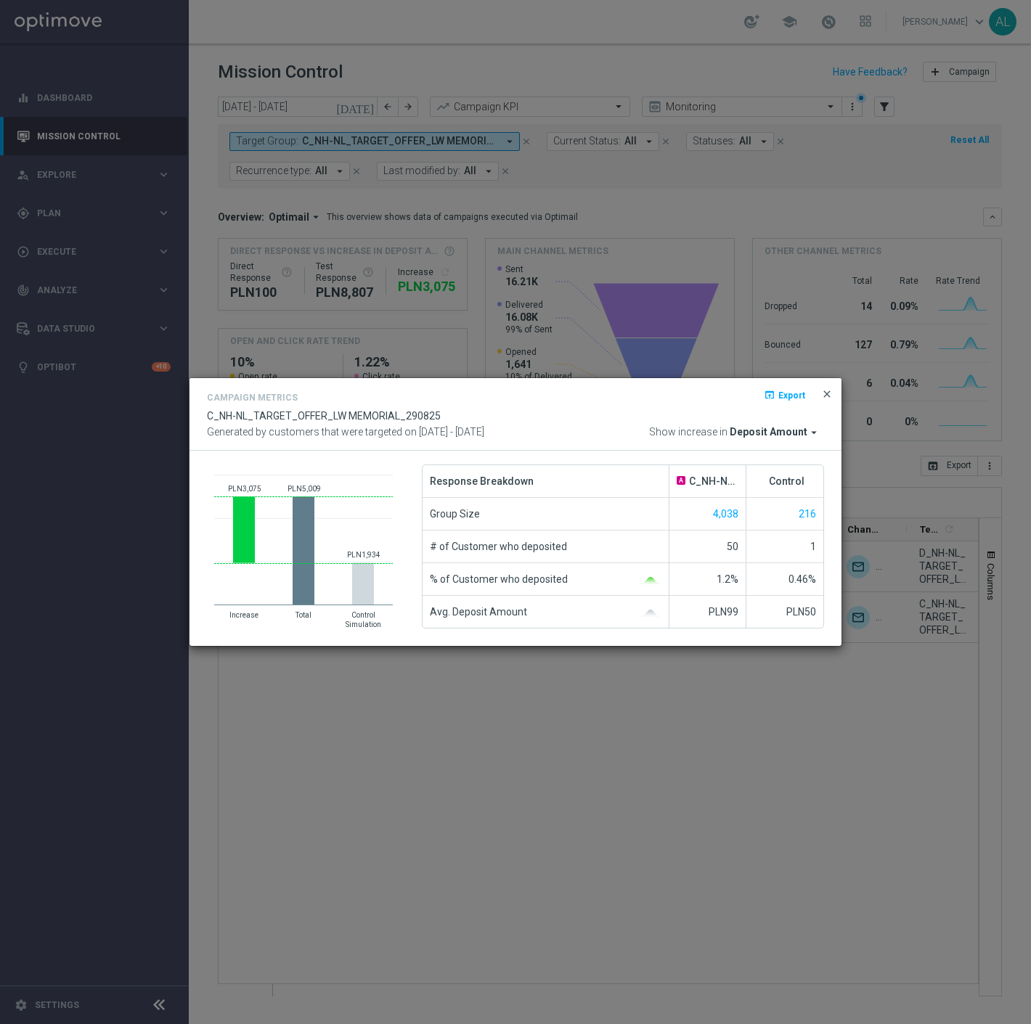
click at [830, 393] on span "close" at bounding box center [827, 394] width 12 height 12
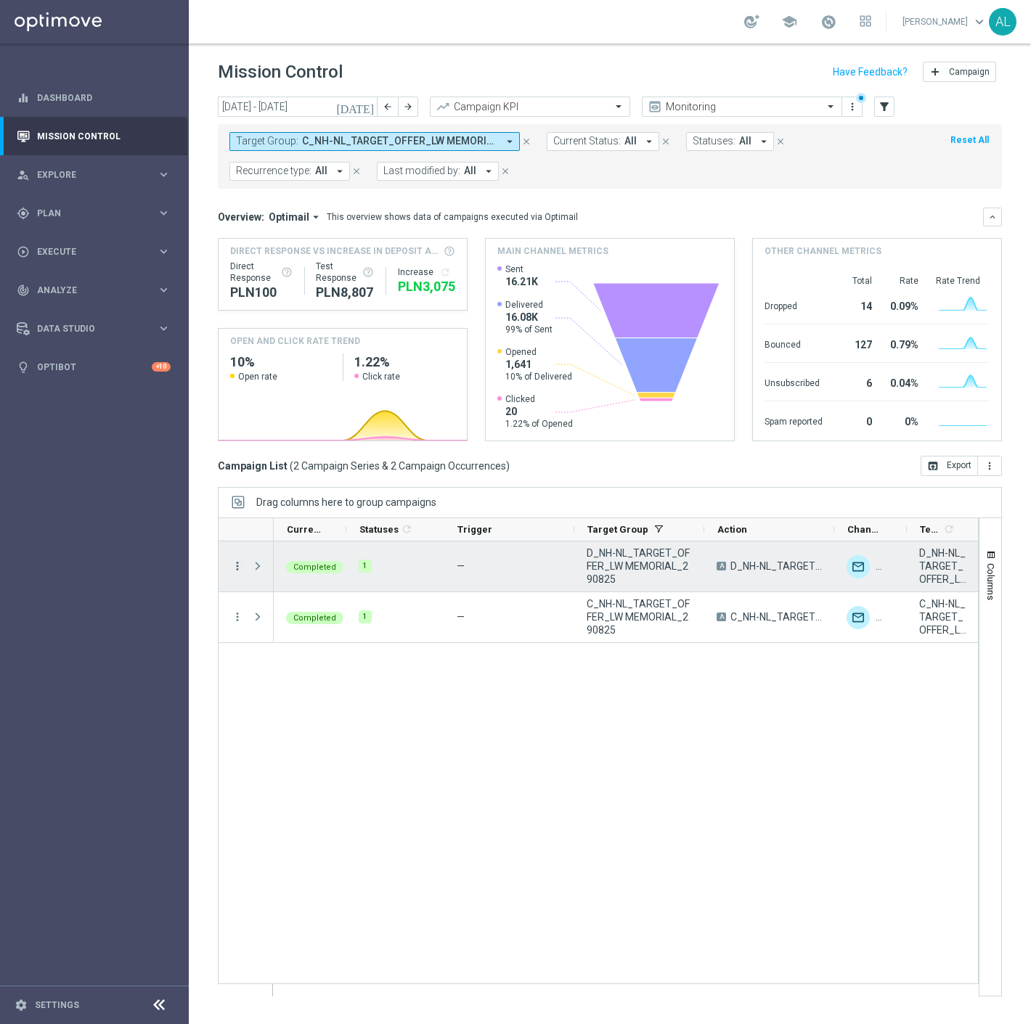
click at [234, 564] on icon "more_vert" at bounding box center [237, 566] width 13 height 13
click at [337, 594] on span "Campaign Metrics" at bounding box center [303, 596] width 75 height 10
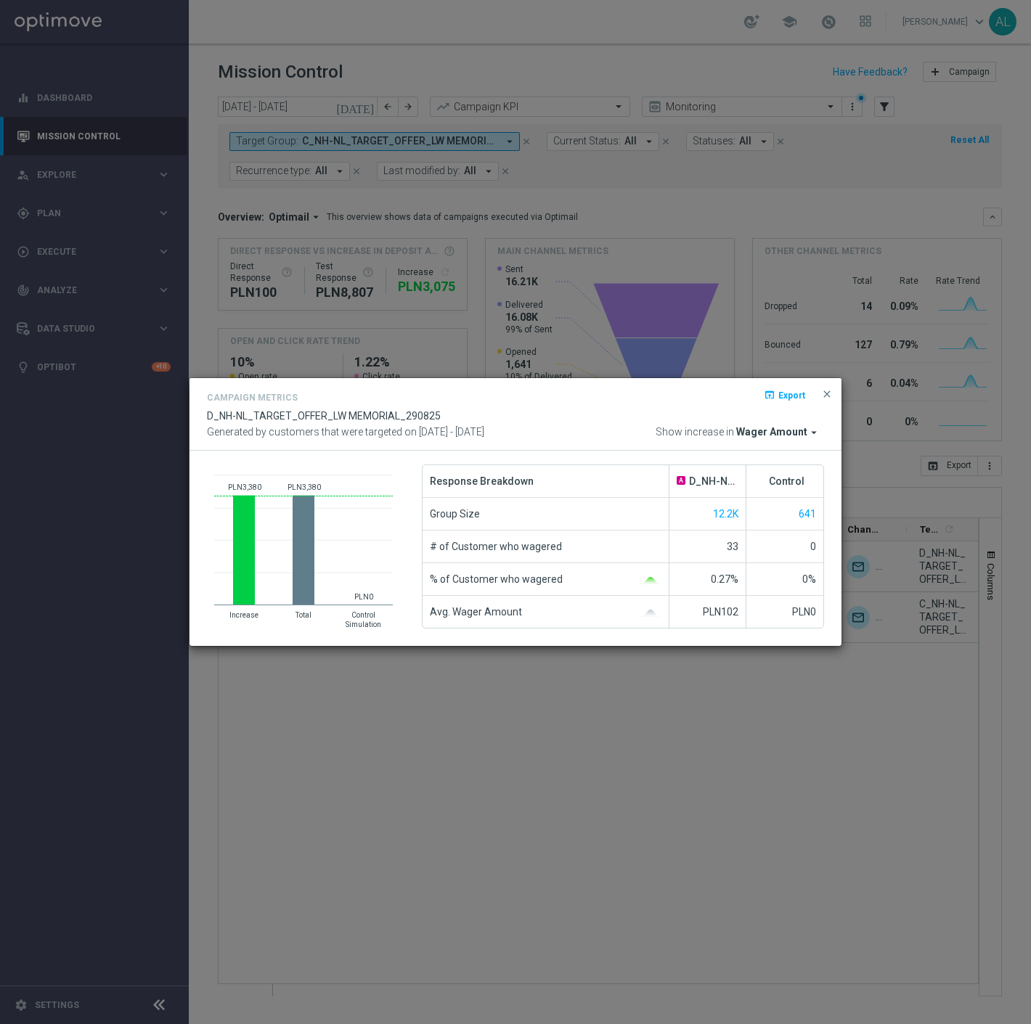
click at [756, 435] on span "Wager Amount" at bounding box center [771, 432] width 71 height 13
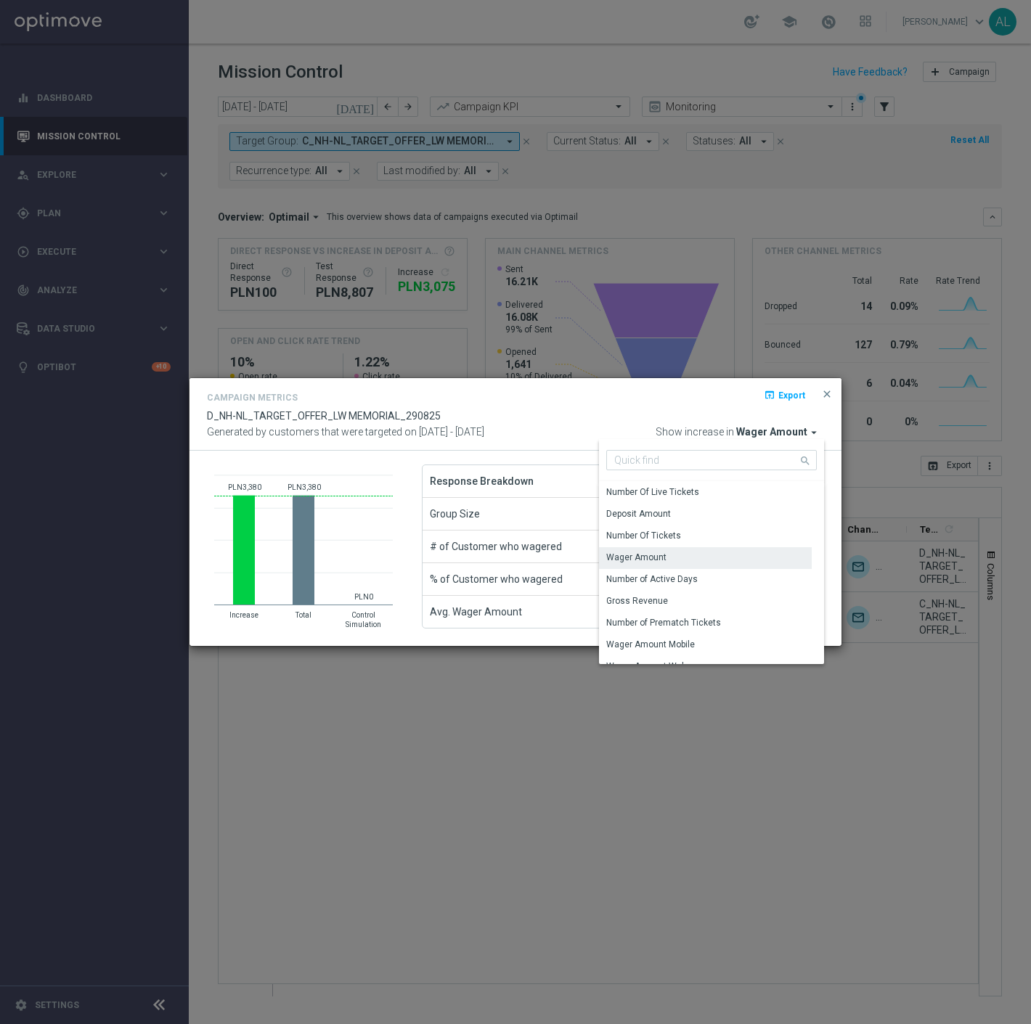
click at [597, 408] on div "Campaign Metrics open_in_browser Export" at bounding box center [515, 399] width 617 height 21
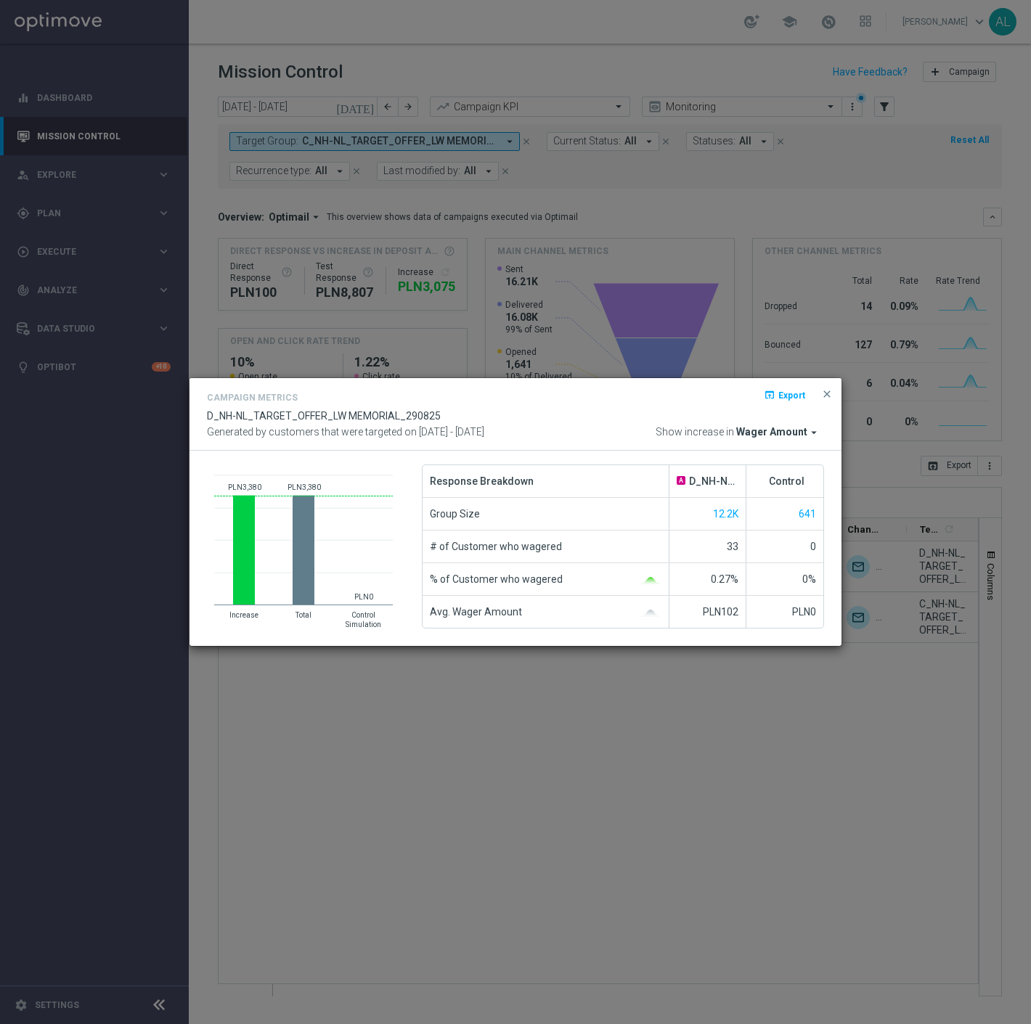
click at [734, 430] on span "Show increase in" at bounding box center [694, 432] width 78 height 13
click at [766, 433] on span "Wager Amount" at bounding box center [771, 432] width 71 height 13
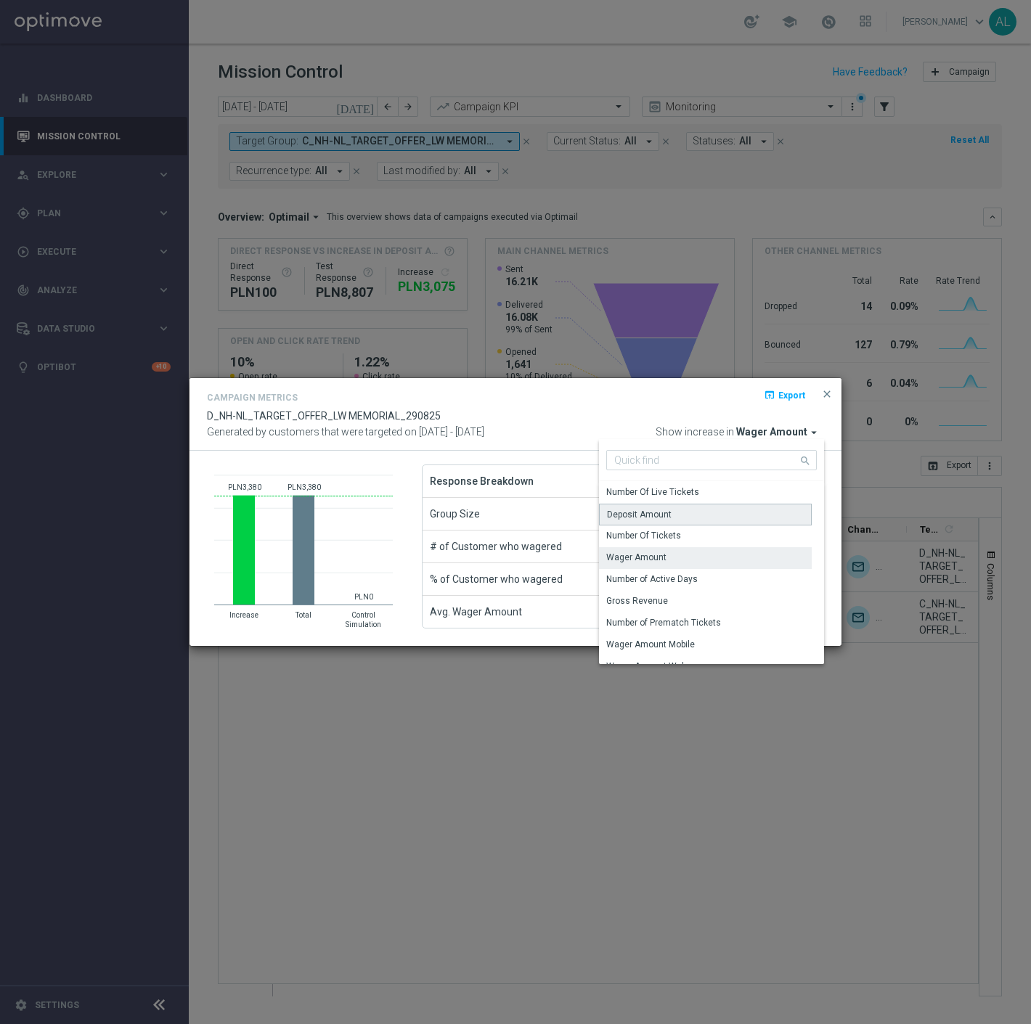
click at [702, 514] on div "Deposit Amount" at bounding box center [705, 515] width 213 height 22
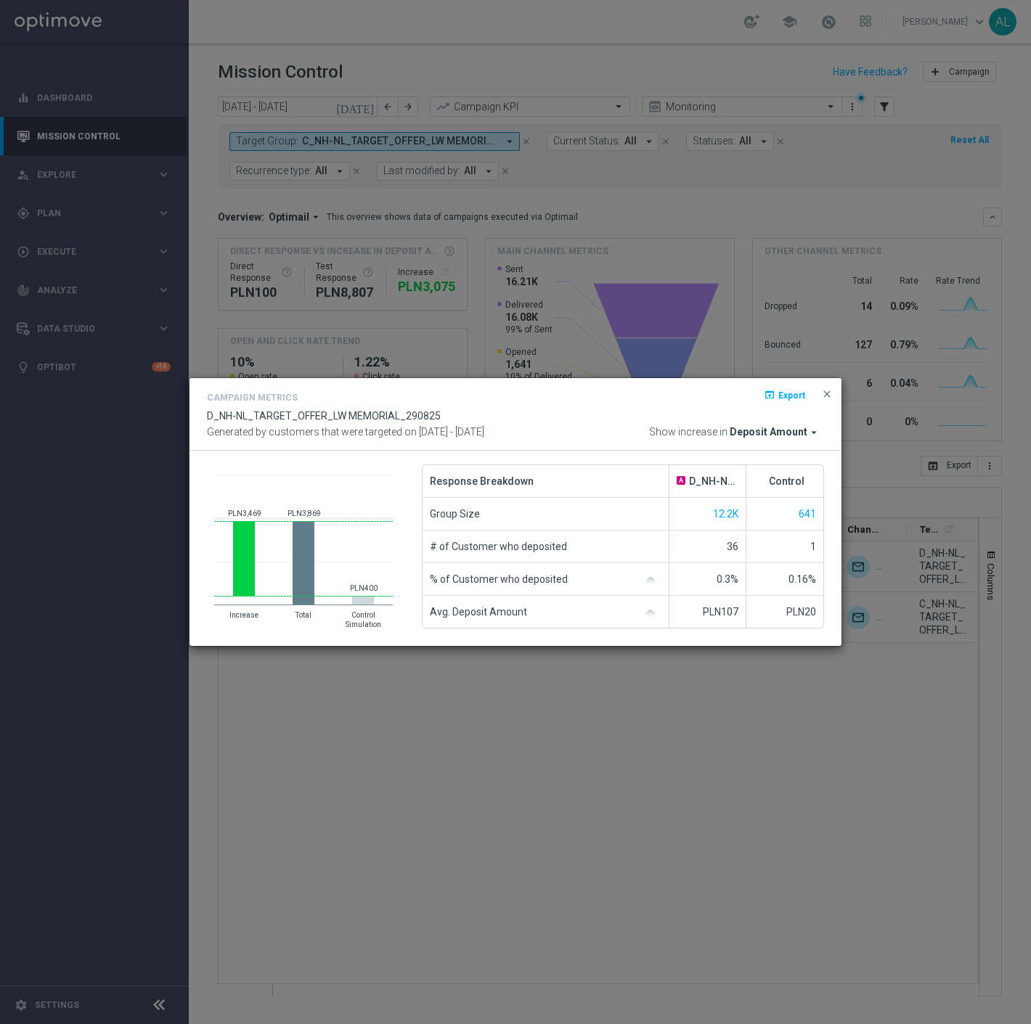
click at [817, 394] on div "open_in_browser Export" at bounding box center [801, 398] width 44 height 17
click at [824, 393] on span "close" at bounding box center [827, 394] width 12 height 12
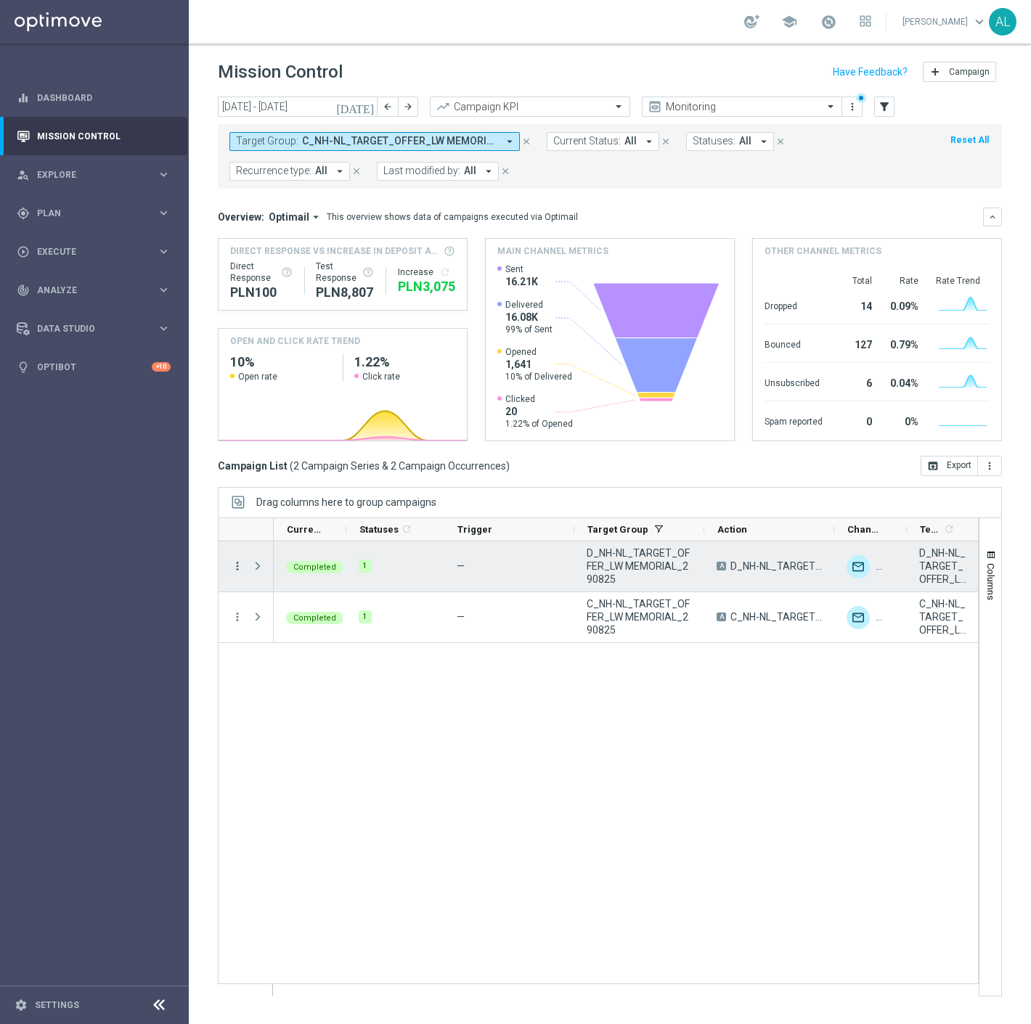
click at [237, 565] on icon "more_vert" at bounding box center [237, 566] width 13 height 13
click at [553, 673] on div "Completed 1 — D_NH-NL_TARGET_OFFER_LW MEMORIAL_290825 A D_NH-NL_TARGET_OFFER_LW…" at bounding box center [626, 768] width 704 height 454
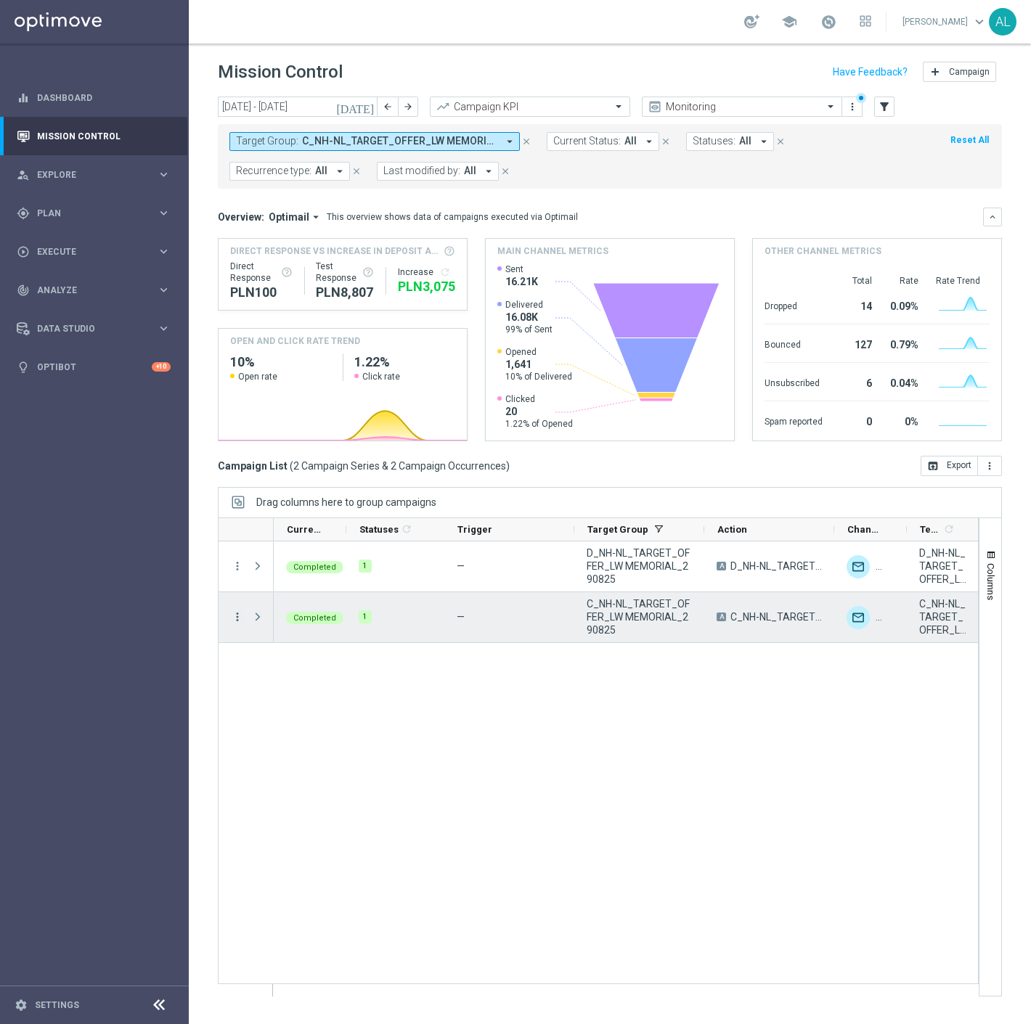
click at [237, 618] on icon "more_vert" at bounding box center [237, 616] width 13 height 13
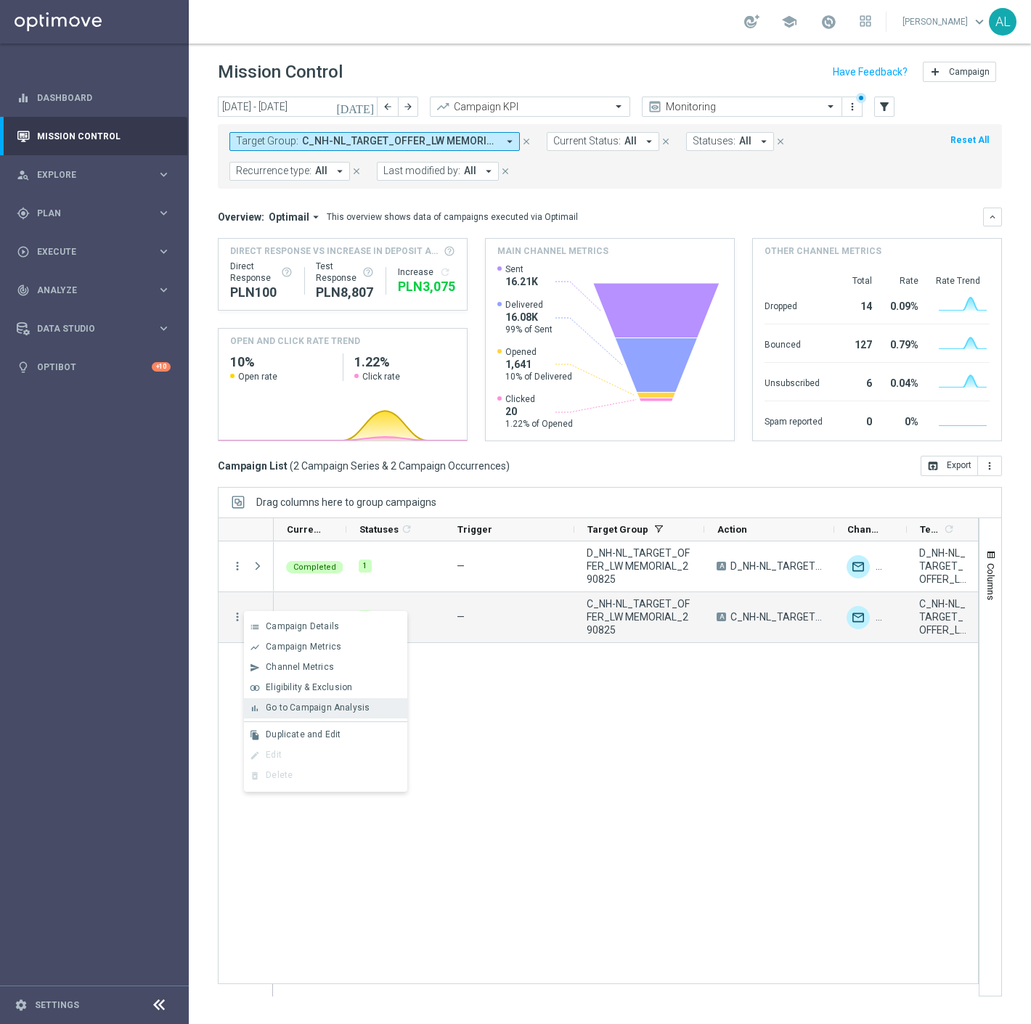
click at [334, 704] on span "Go to Campaign Analysis" at bounding box center [318, 708] width 104 height 10
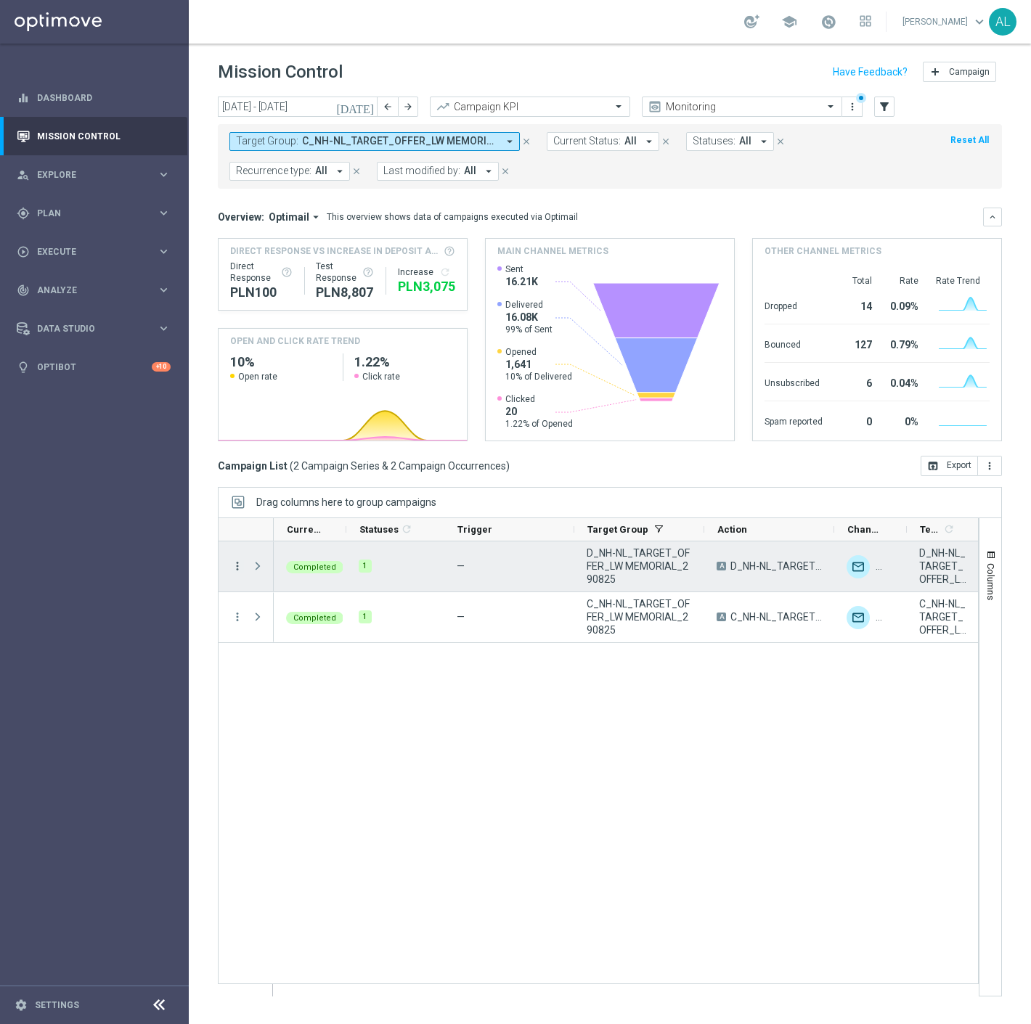
click at [235, 563] on icon "more_vert" at bounding box center [237, 566] width 13 height 13
drag, startPoint x: 325, startPoint y: 651, endPoint x: 562, endPoint y: 887, distance: 334.6
click at [562, 887] on body "equalizer Dashboard Mission Control" at bounding box center [515, 512] width 1031 height 1024
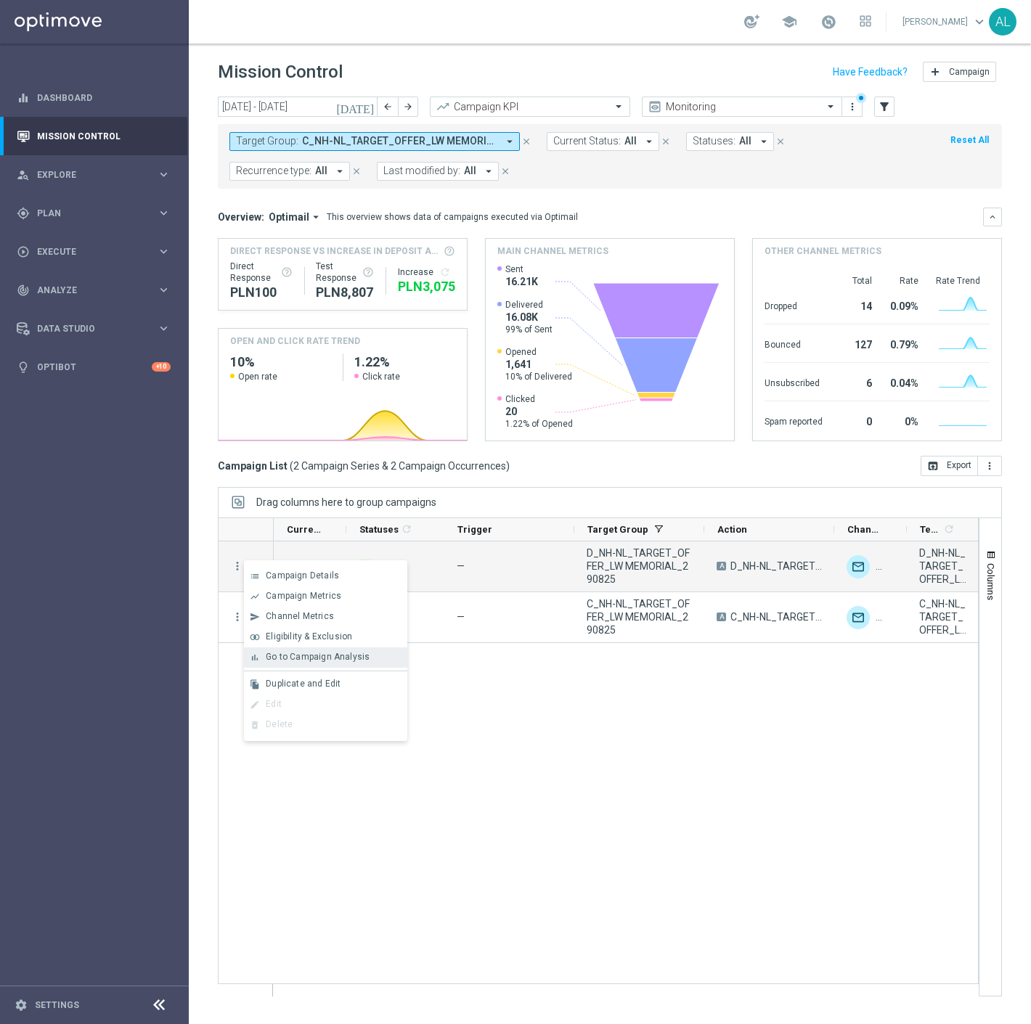
click at [353, 653] on span "Go to Campaign Analysis" at bounding box center [318, 657] width 104 height 10
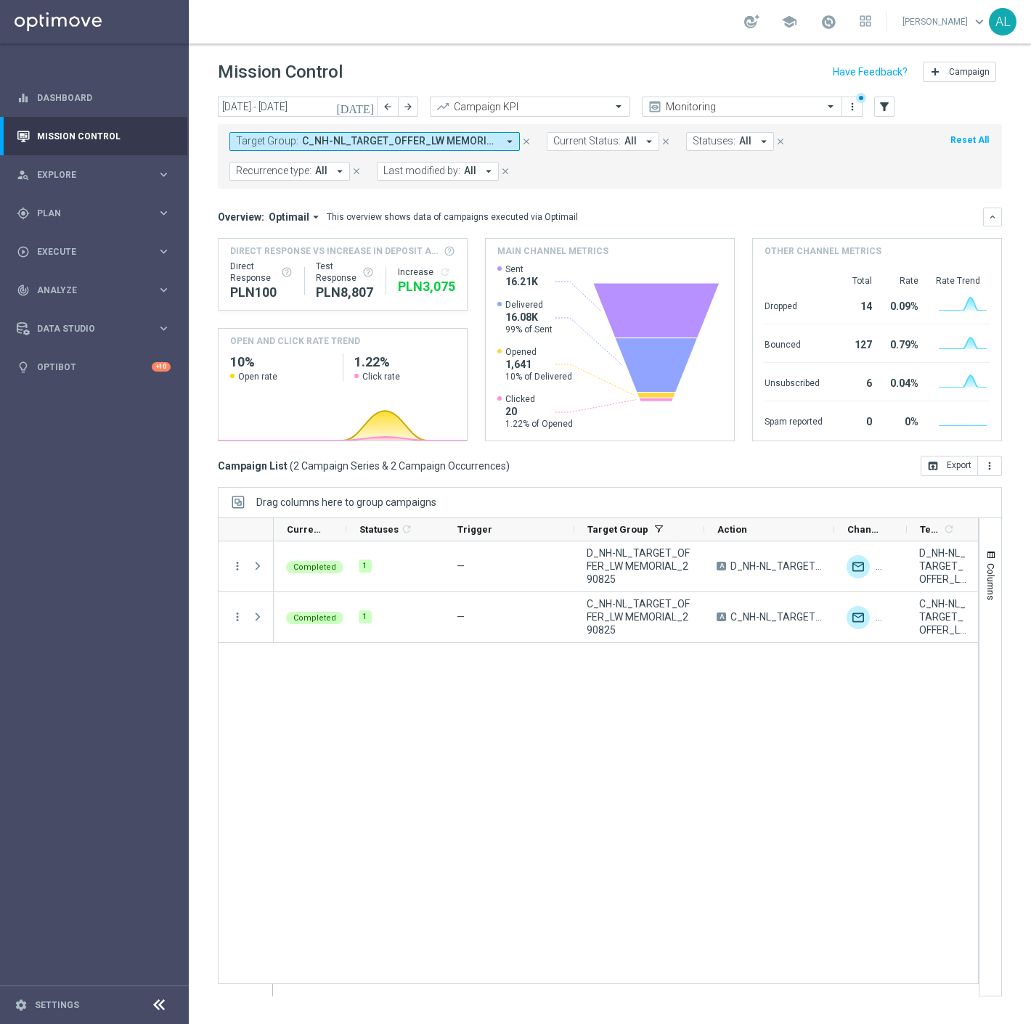
click at [361, 149] on button "Target Group: C_NH-NL_TARGET_OFFER_LW MEMORIAL_290825, D_NH-NL_TARGET_OFFER_LW …" at bounding box center [374, 141] width 290 height 19
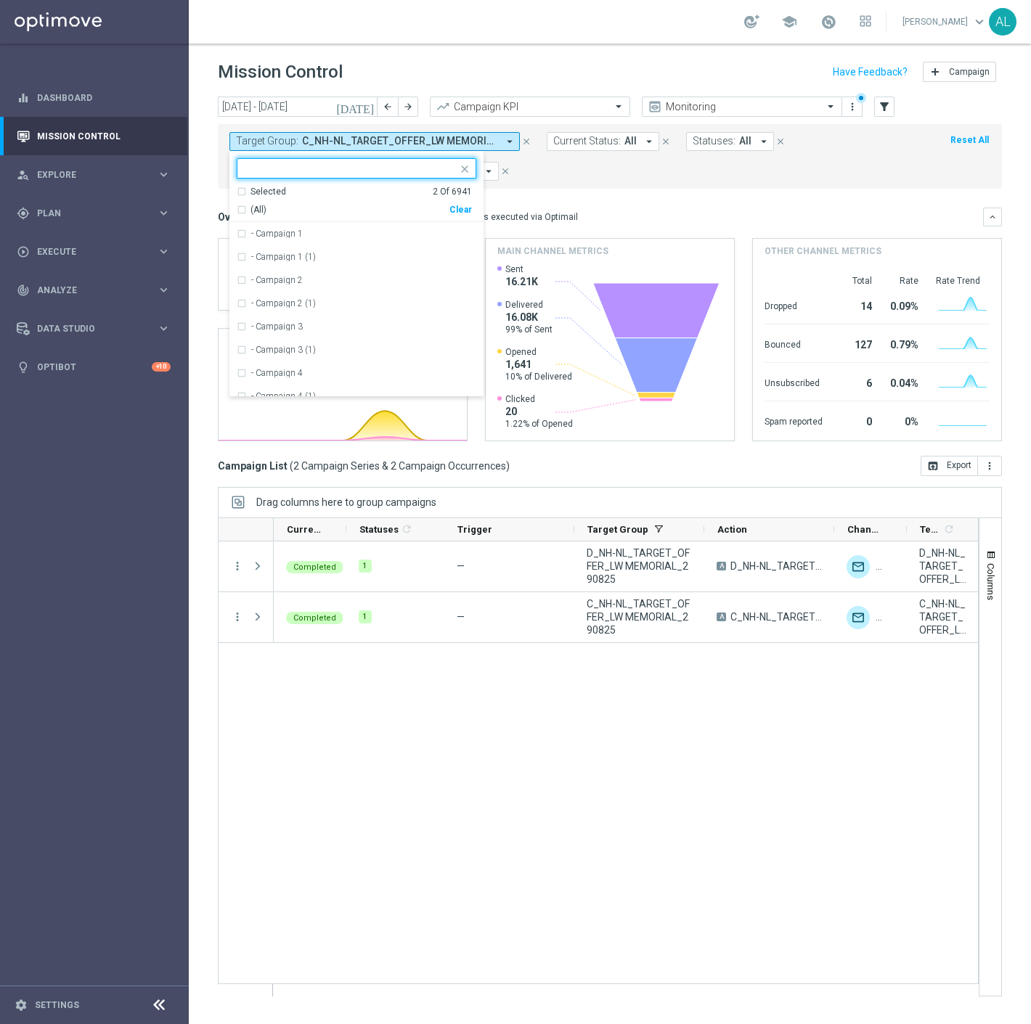
click at [0, 0] on div "Clear" at bounding box center [0, 0] width 0 height 0
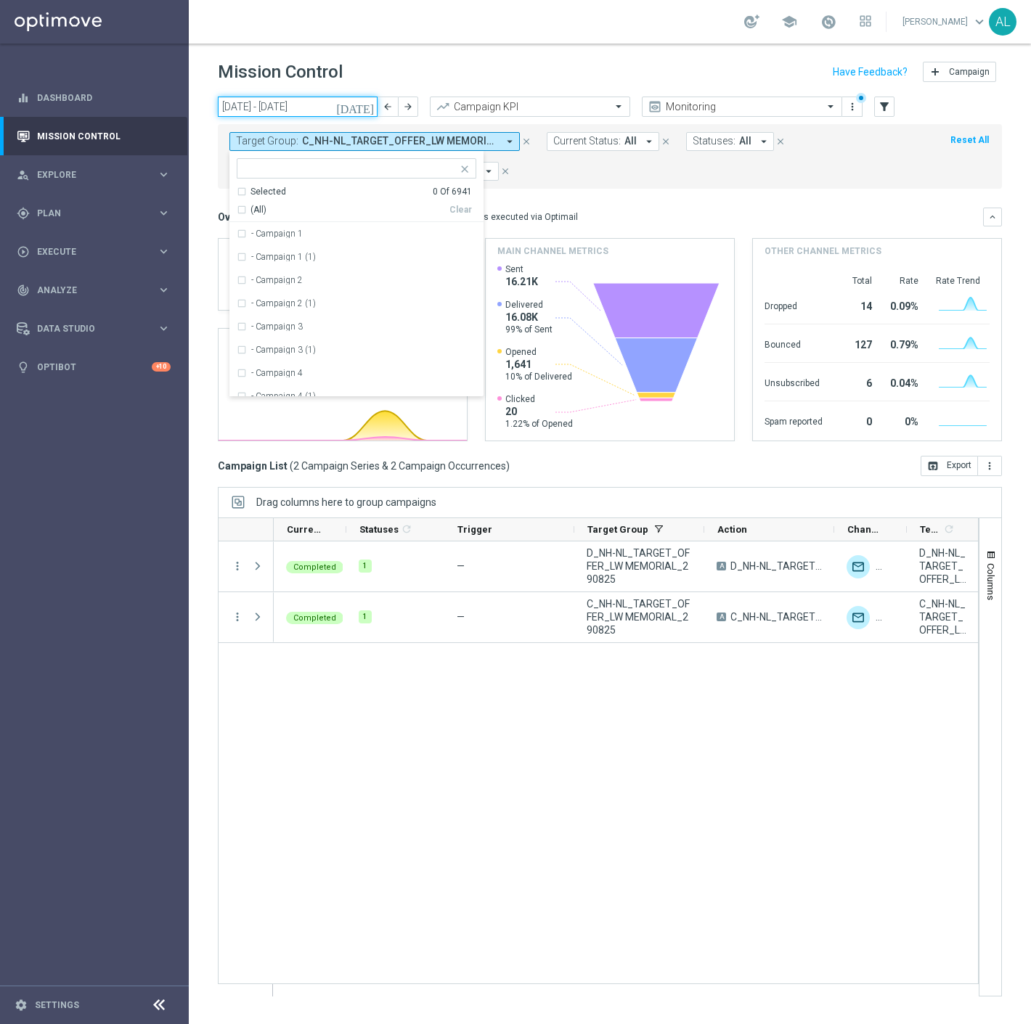
click at [284, 114] on input "25 Aug 2025 - 31 Aug 2025" at bounding box center [298, 107] width 160 height 20
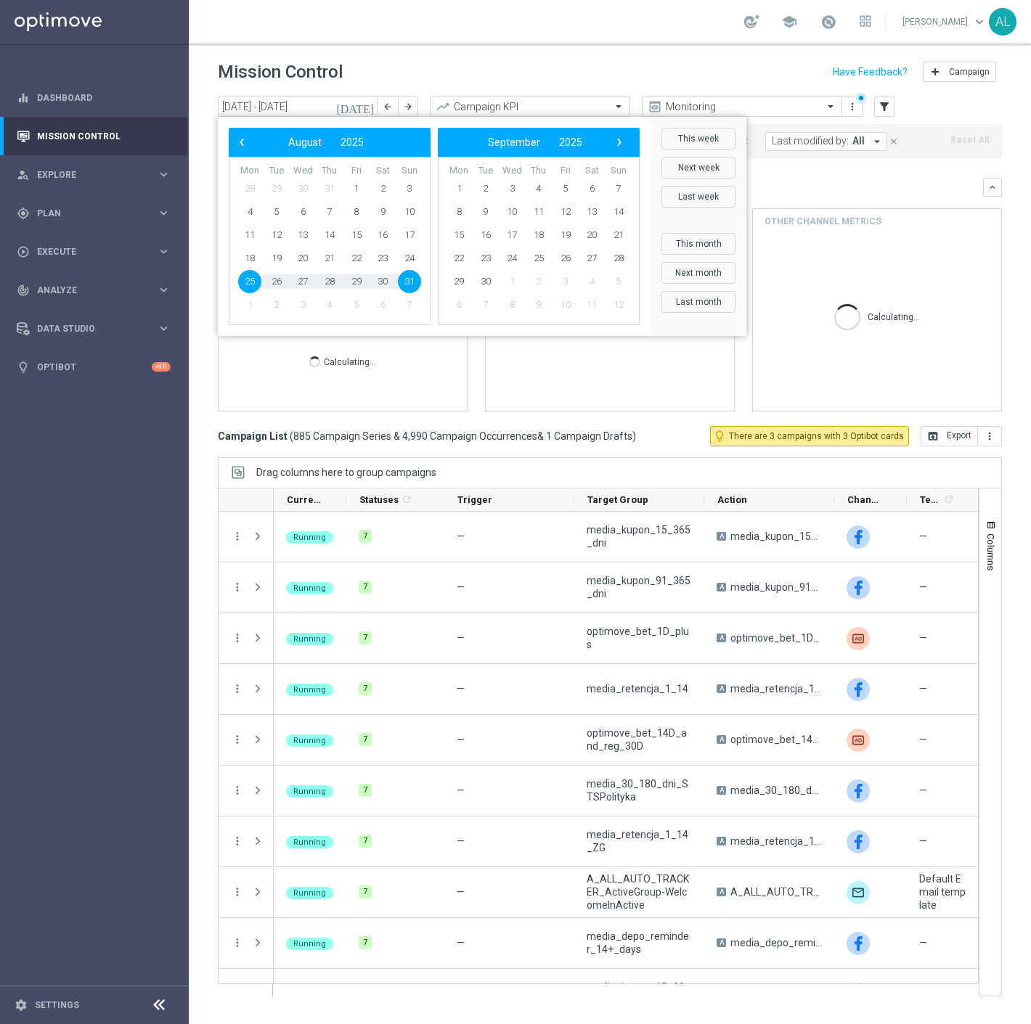
click at [274, 303] on span "2" at bounding box center [276, 304] width 23 height 23
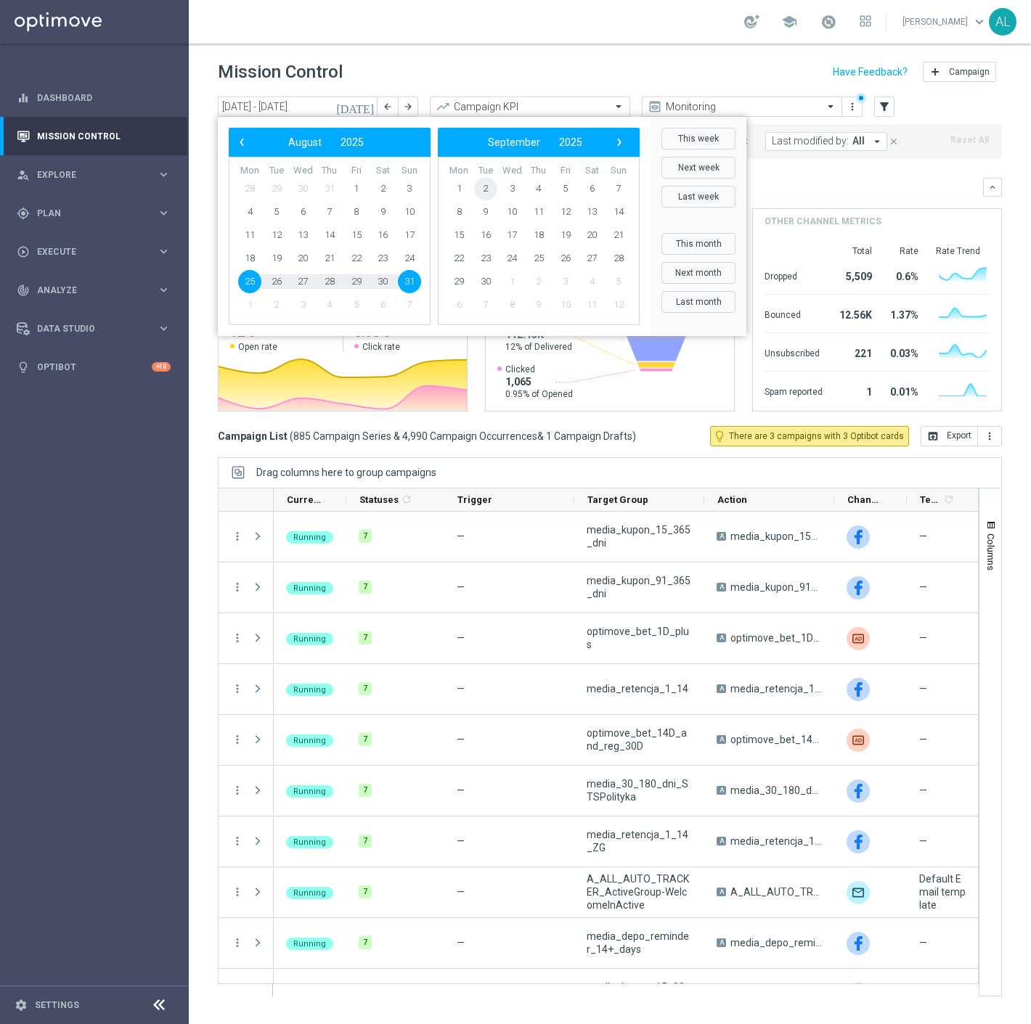
click at [484, 190] on span "2" at bounding box center [485, 188] width 23 height 23
click at [484, 190] on span "30" at bounding box center [485, 188] width 23 height 23
click at [270, 189] on span "2" at bounding box center [276, 188] width 23 height 23
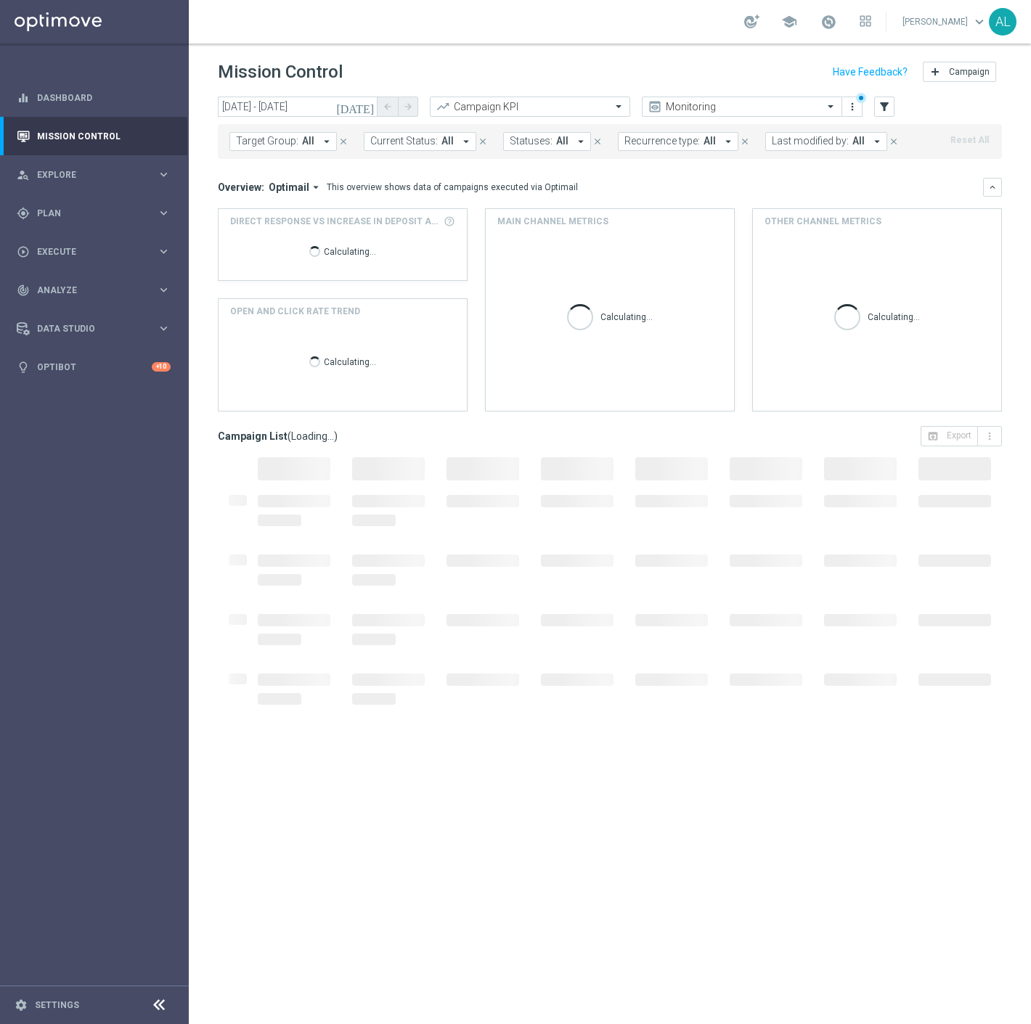
click at [786, 140] on span "Last modified by:" at bounding box center [809, 141] width 77 height 12
click at [843, 398] on div "Calculating..." at bounding box center [877, 322] width 248 height 177
click at [819, 140] on span "Last modified by:" at bounding box center [809, 141] width 77 height 12
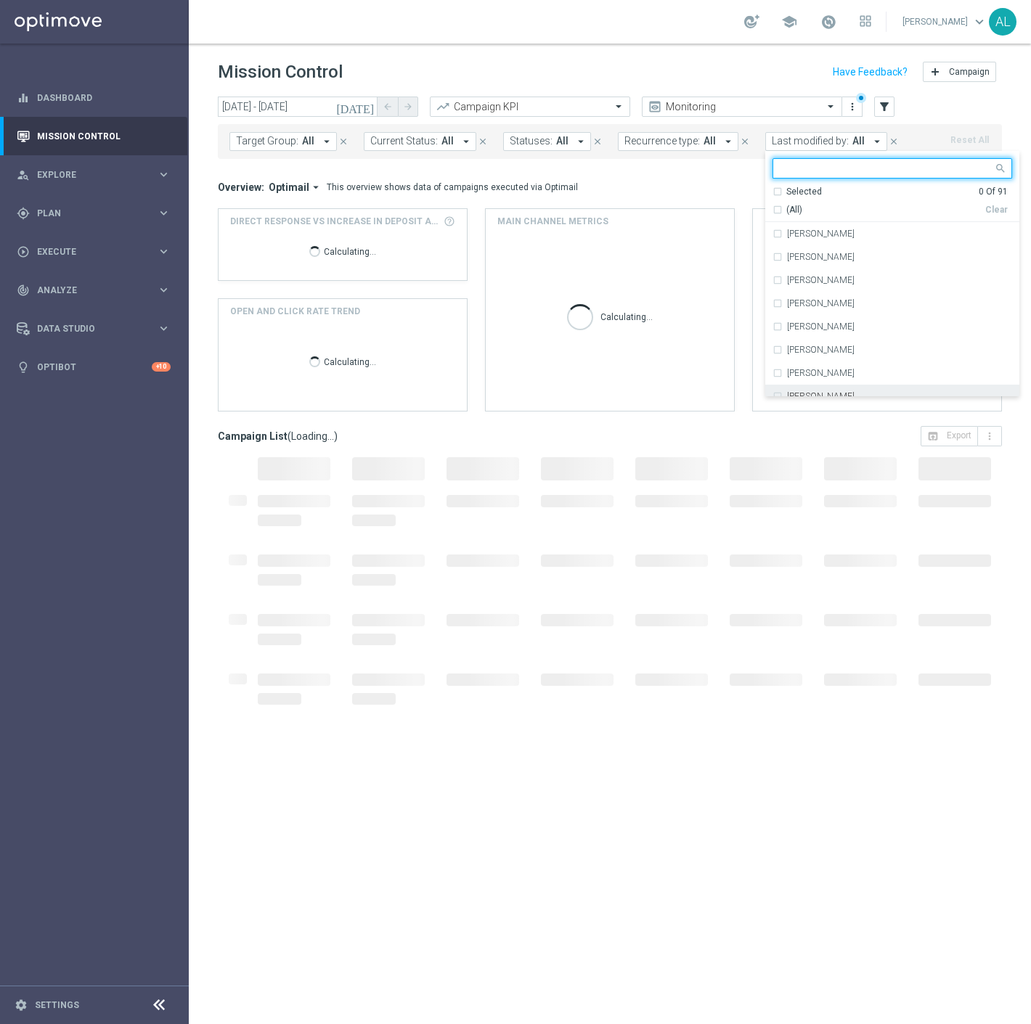
click at [825, 393] on label "[PERSON_NAME]" at bounding box center [820, 396] width 67 height 9
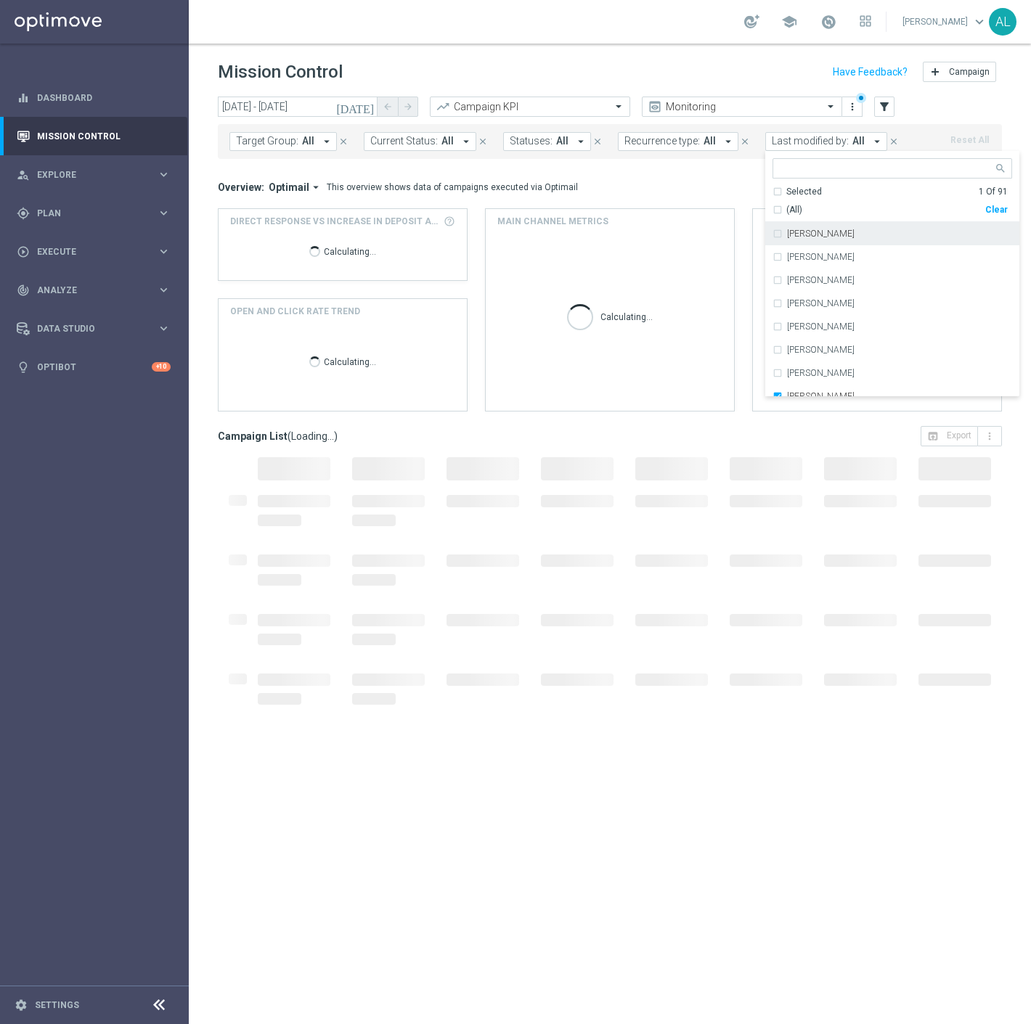
click at [896, 133] on div "Last modified by: All arrow_drop_down Antoni Litwinek Selected 1 Of 91 (All) Cl…" at bounding box center [839, 141] width 149 height 19
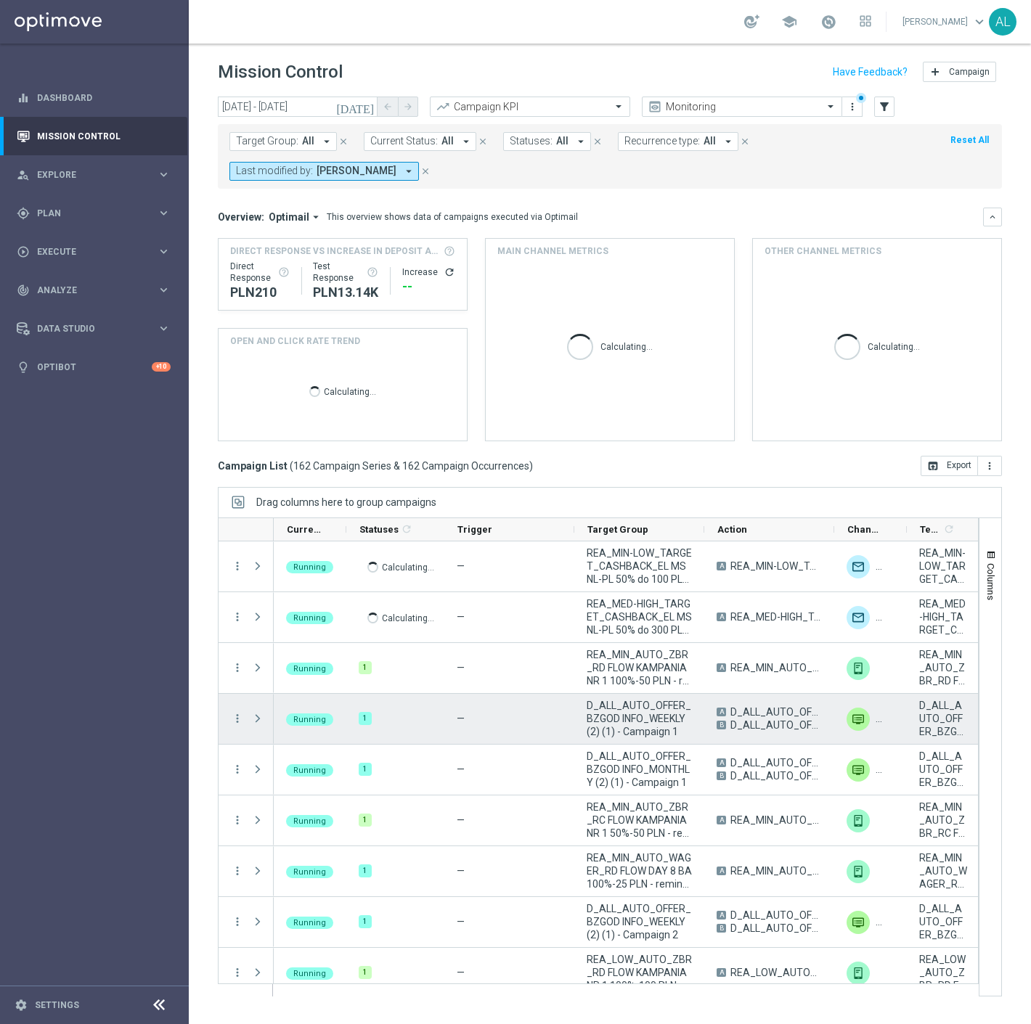
click at [662, 140] on span "Recurrence type:" at bounding box center [661, 141] width 75 height 12
click at [655, 221] on label "Non-Recurring" at bounding box center [666, 222] width 55 height 9
click at [816, 173] on form "Target Group: All arrow_drop_down close Current Status: All arrow_drop_down clo…" at bounding box center [577, 156] width 696 height 49
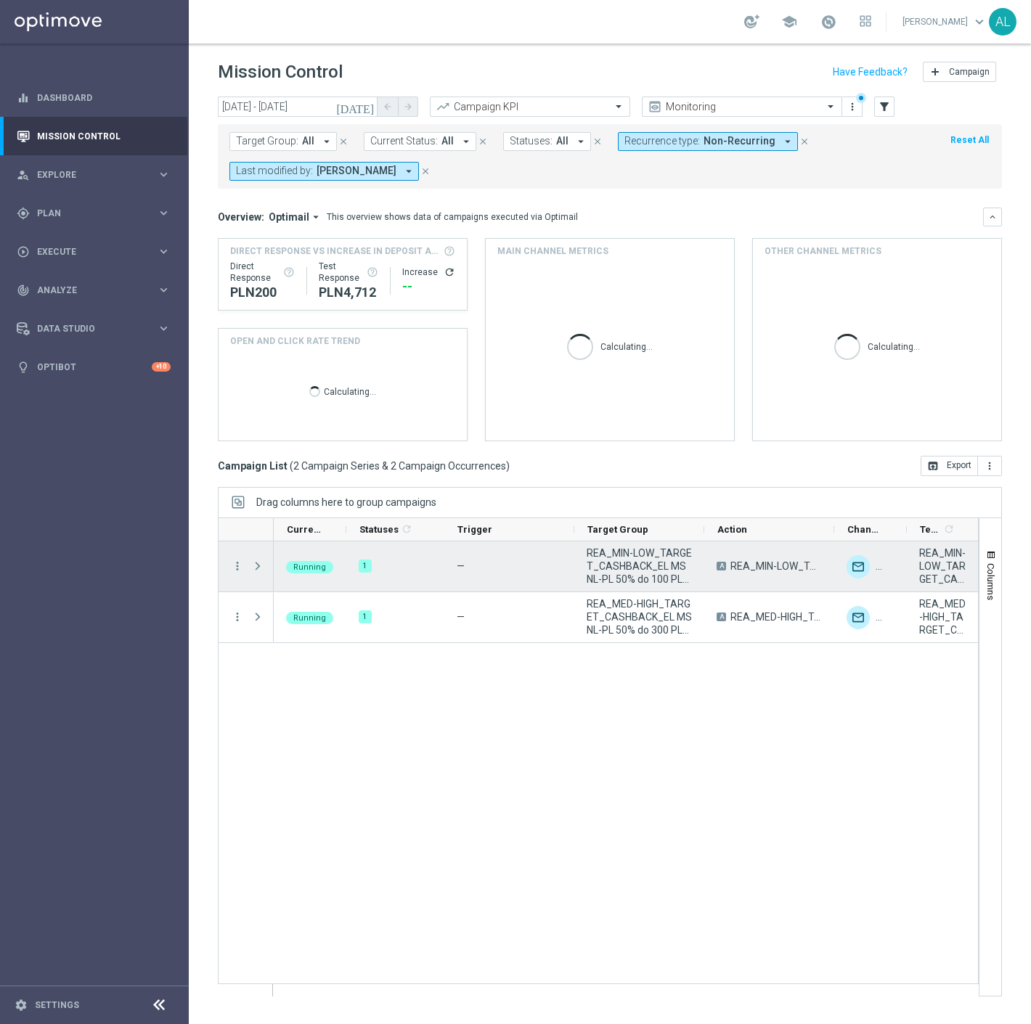
click at [647, 570] on span "REA_MIN-LOW_TARGET_CASHBACK_EL MS NL-PL 50% do 100 PLN_020925" at bounding box center [638, 565] width 105 height 39
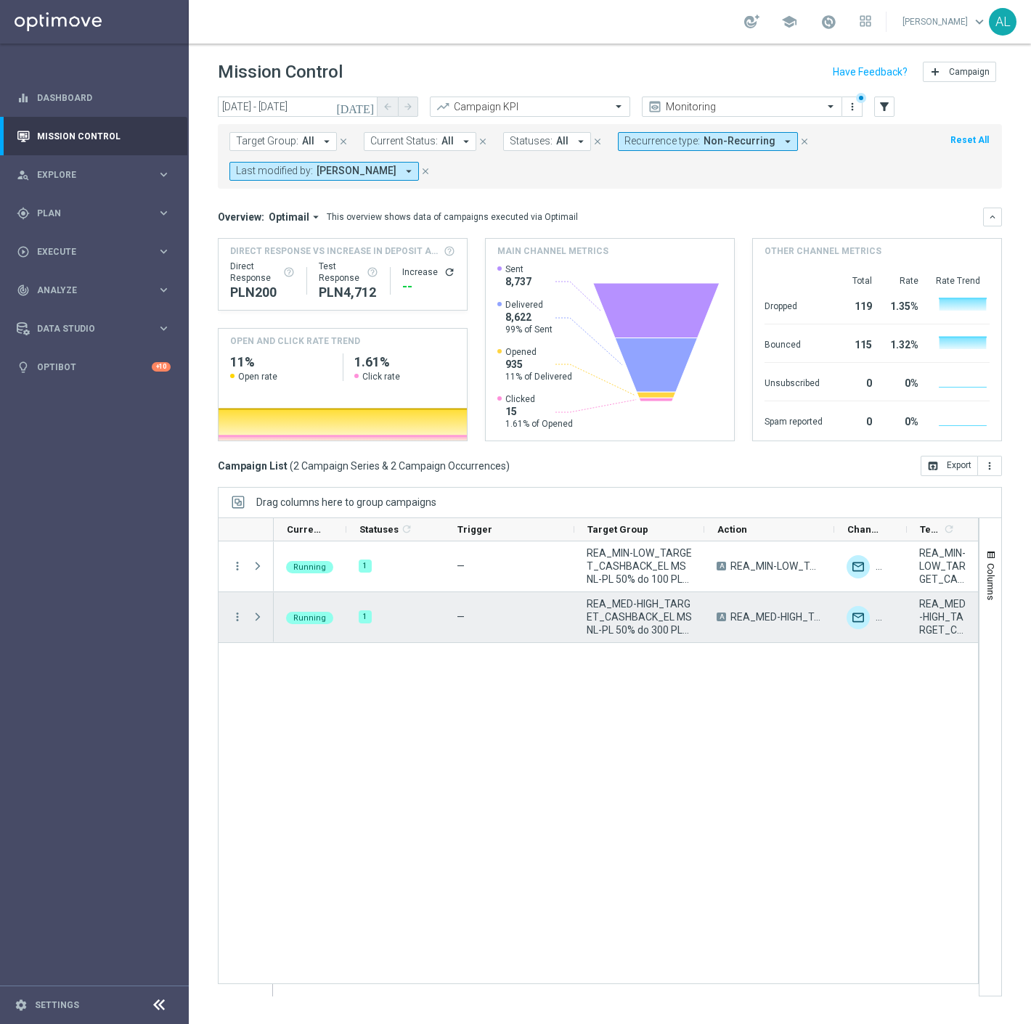
click at [651, 615] on span "REA_MED-HIGH_TARGET_CASHBACK_EL MS NL-PL 50% do 300 PLN_020925" at bounding box center [638, 616] width 105 height 39
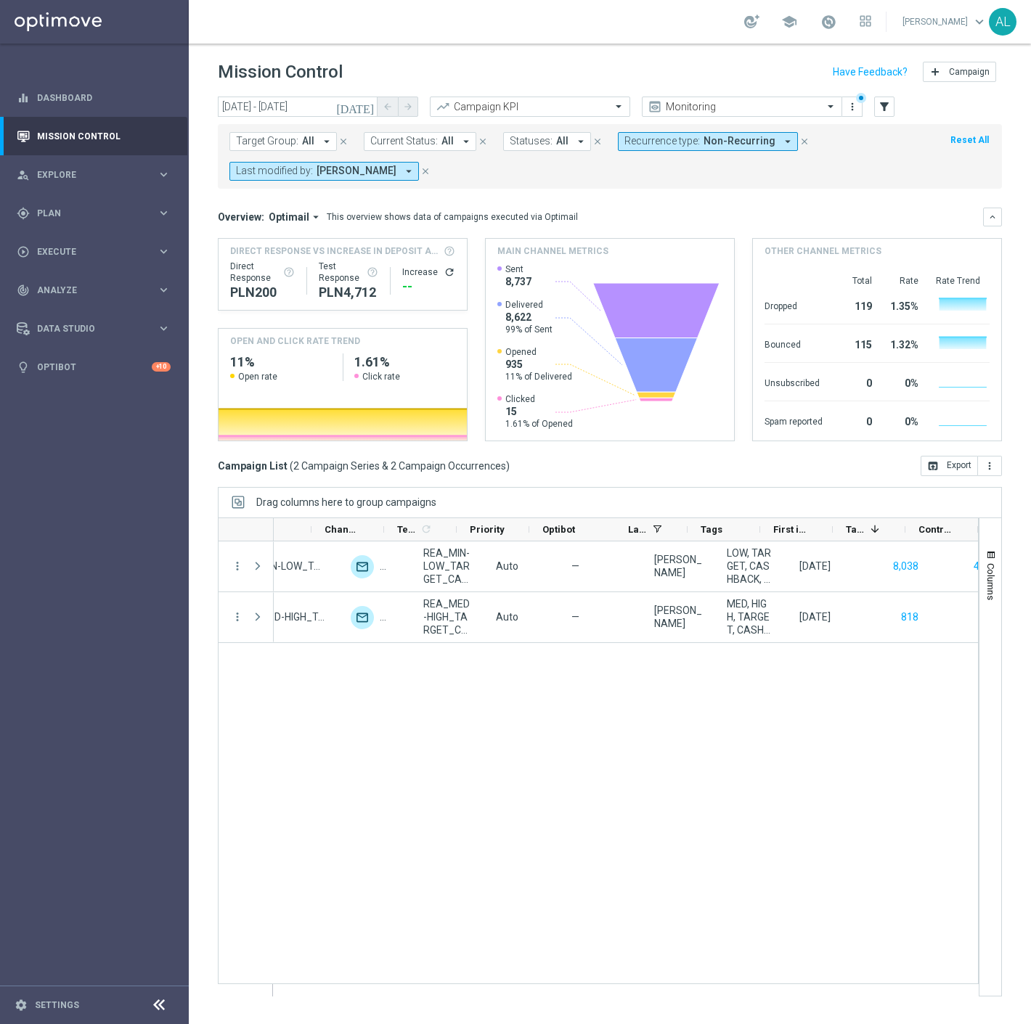
scroll to position [0, 520]
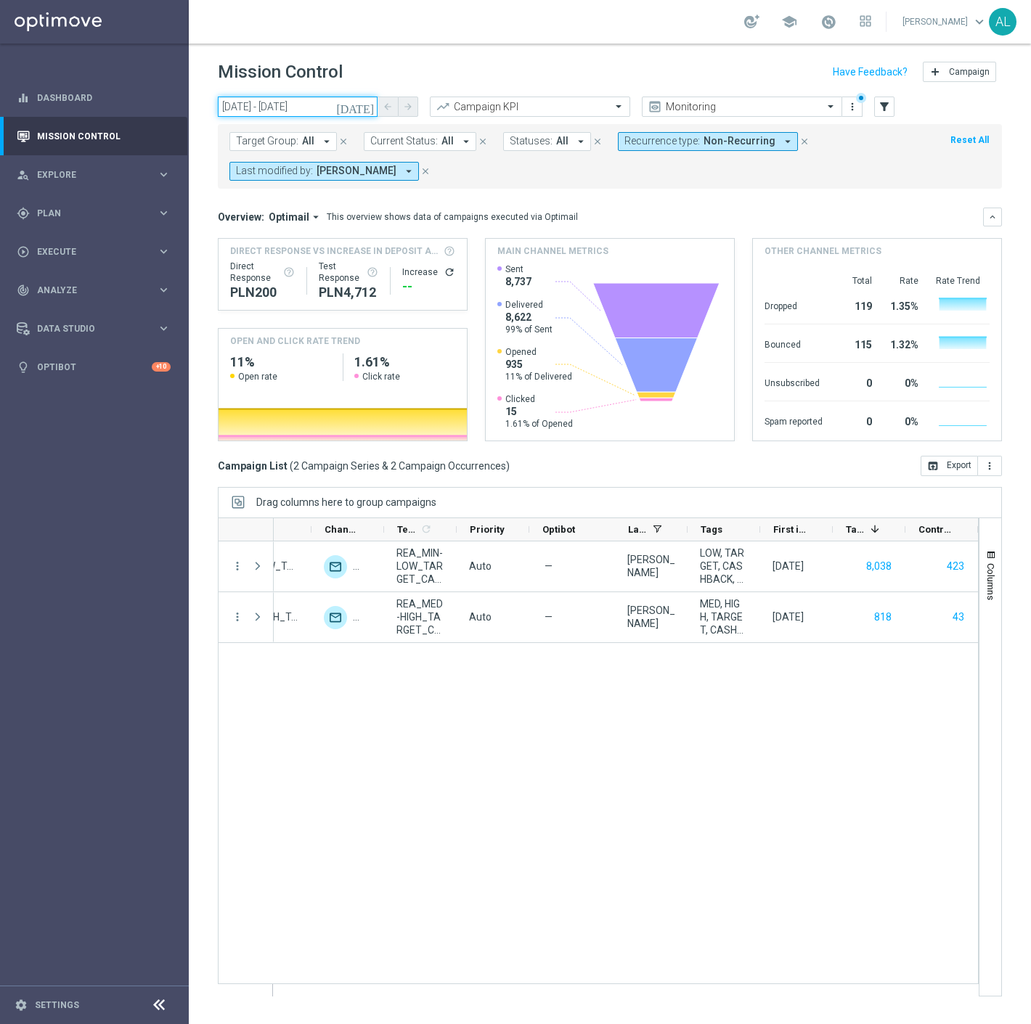
click at [298, 110] on input "02 Sep 2025 - 02 Sep 2025" at bounding box center [298, 107] width 160 height 20
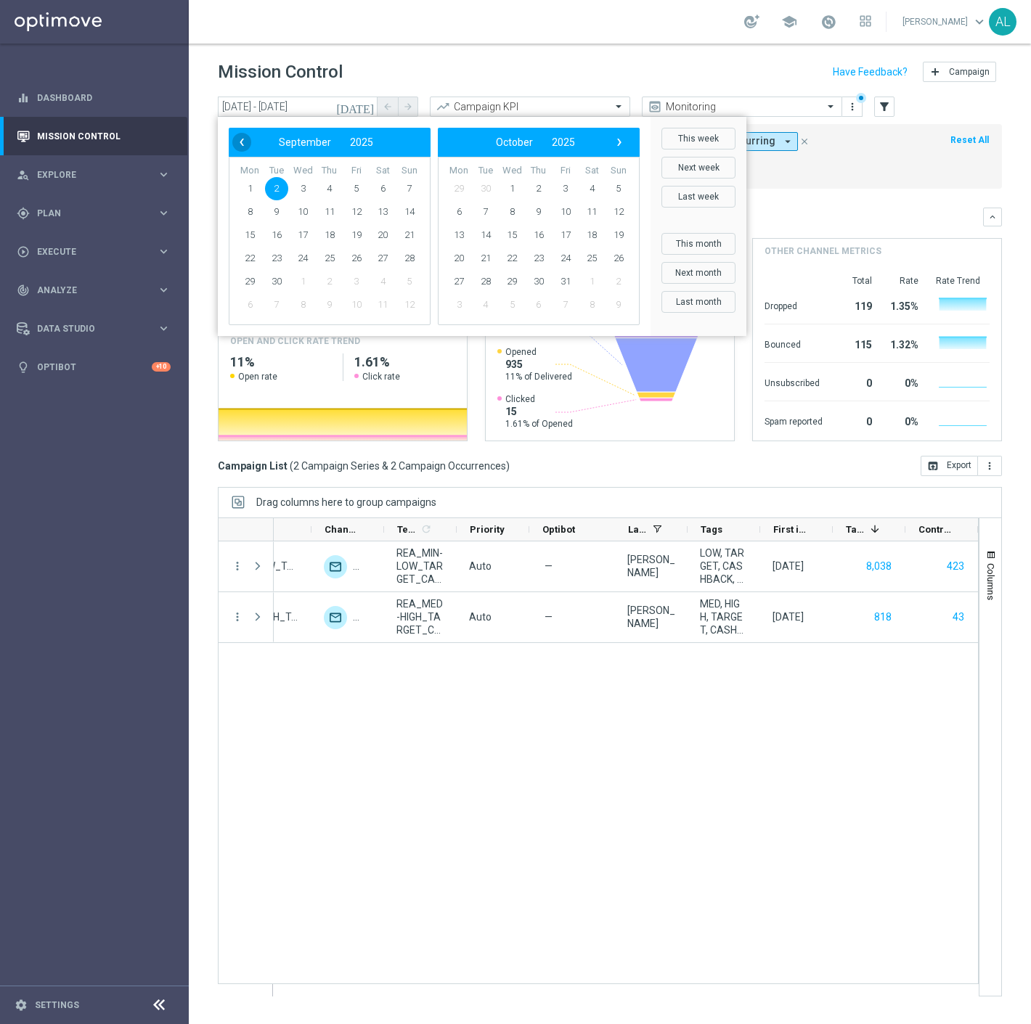
click at [237, 150] on span "‹" at bounding box center [241, 142] width 19 height 19
click at [351, 285] on span "29" at bounding box center [356, 281] width 23 height 23
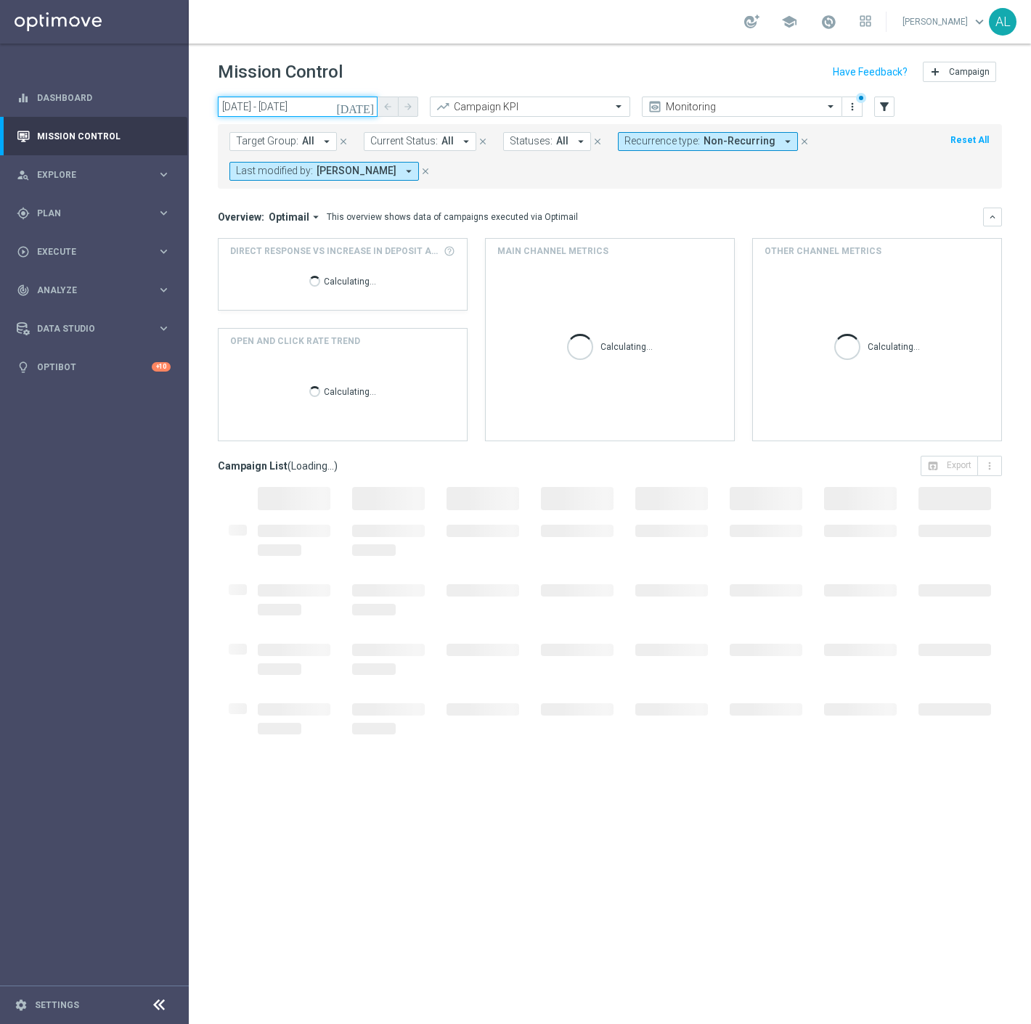
click at [298, 110] on input "29 Aug 2025 - 29 Aug 2025" at bounding box center [298, 107] width 160 height 20
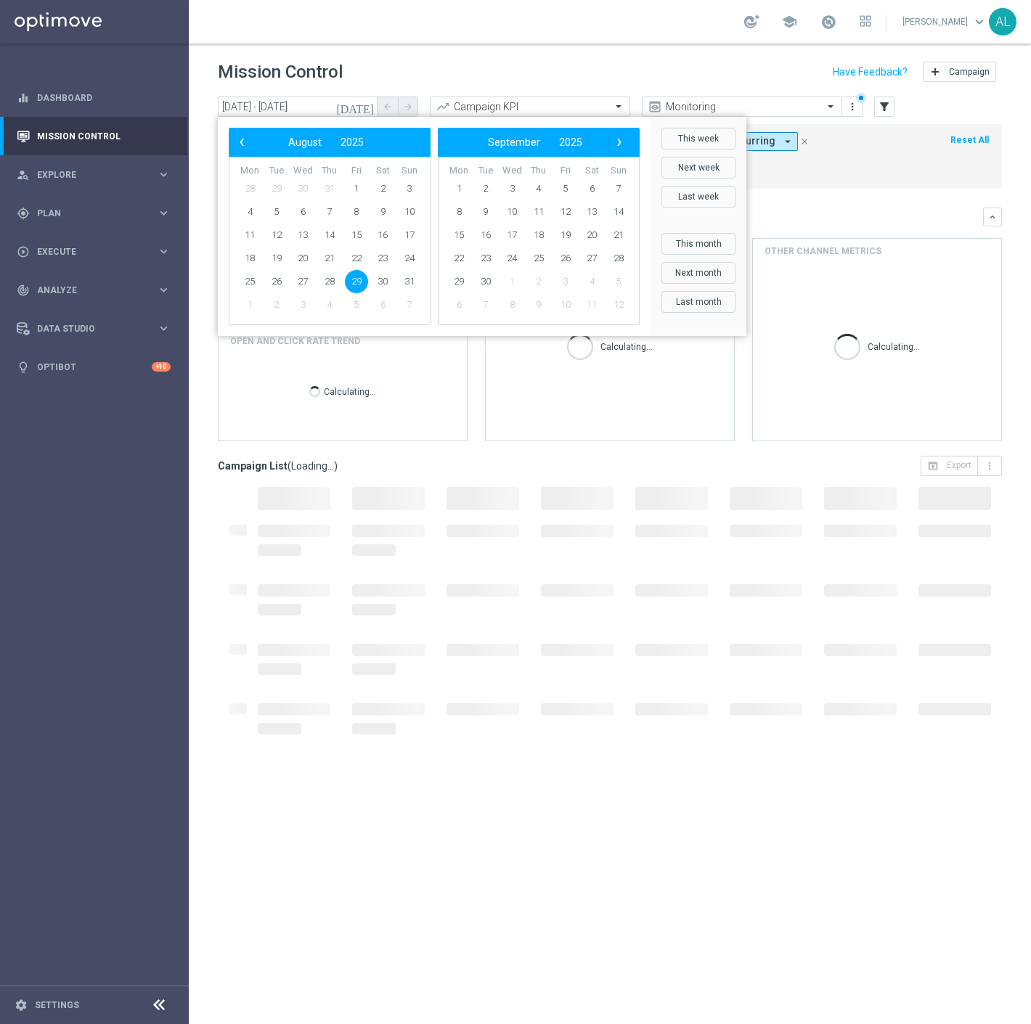
click at [356, 280] on span "29" at bounding box center [356, 281] width 23 height 23
click at [405, 281] on span "31" at bounding box center [409, 281] width 23 height 23
type input "29 Aug 2025 - 31 Aug 2025"
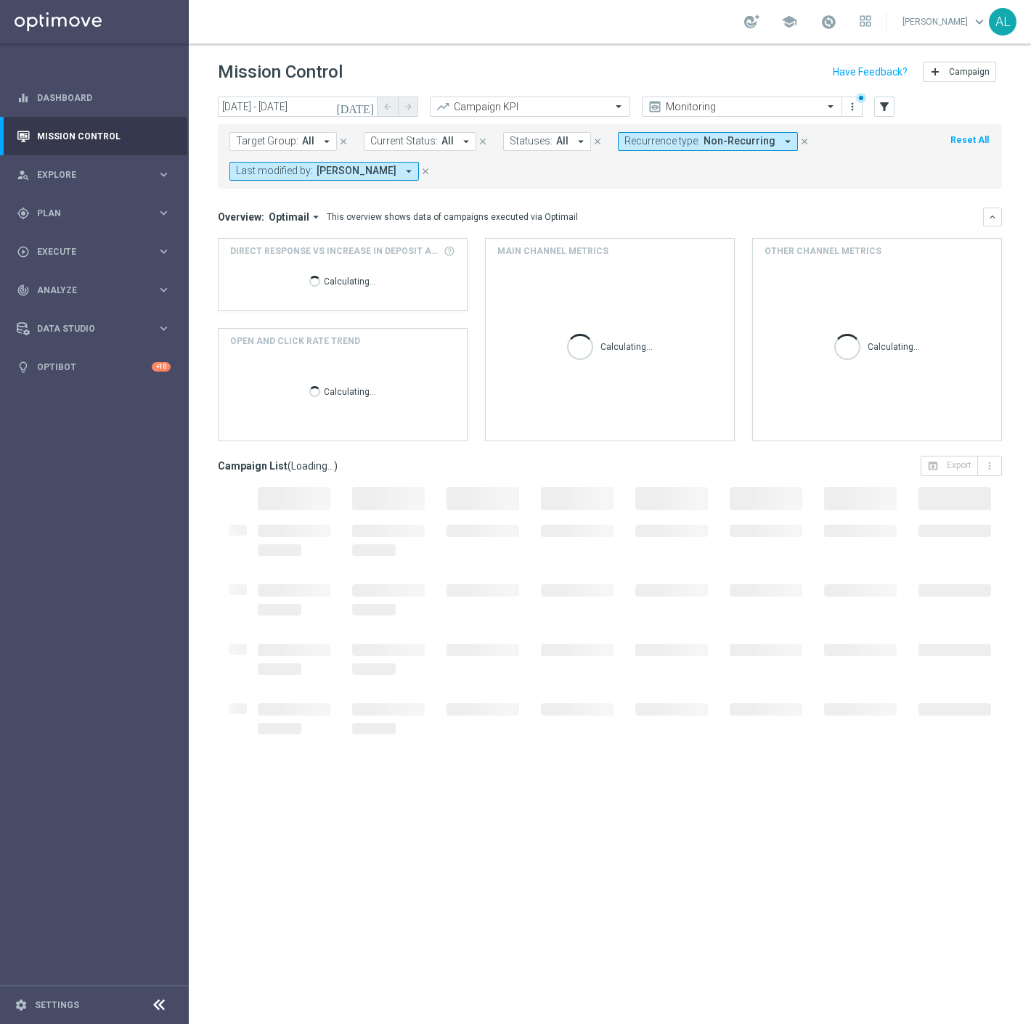
click at [657, 129] on div "Target Group: All arrow_drop_down close Current Status: All arrow_drop_down clo…" at bounding box center [610, 156] width 784 height 65
click at [670, 143] on span "Recurrence type:" at bounding box center [661, 141] width 75 height 12
click at [648, 244] on label "Recurring" at bounding box center [657, 245] width 37 height 9
click at [649, 214] on div "Non-Recurring" at bounding box center [677, 221] width 104 height 23
click at [827, 203] on mini-dashboard "Overview: Optimail arrow_drop_down This overview shows data of campaigns execut…" at bounding box center [610, 322] width 784 height 267
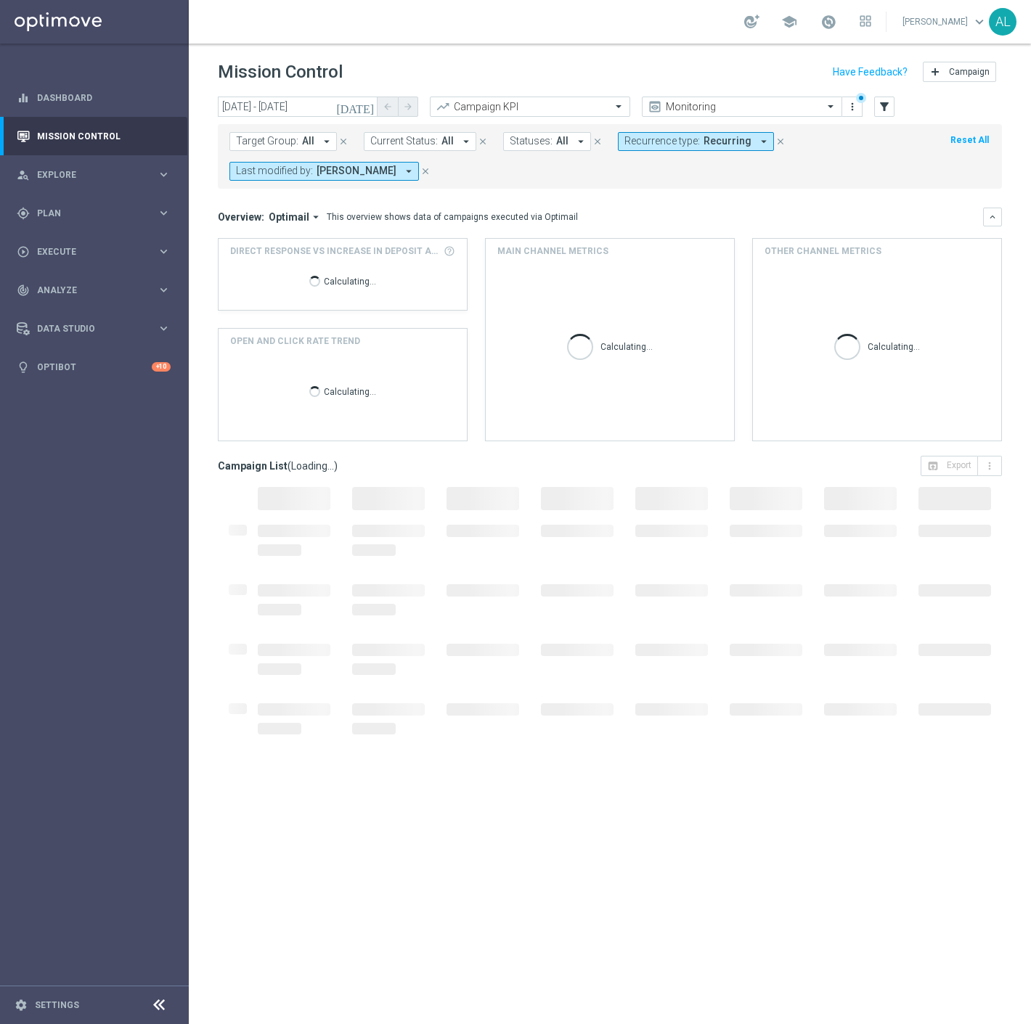
click at [280, 145] on span "Target Group:" at bounding box center [267, 141] width 62 height 12
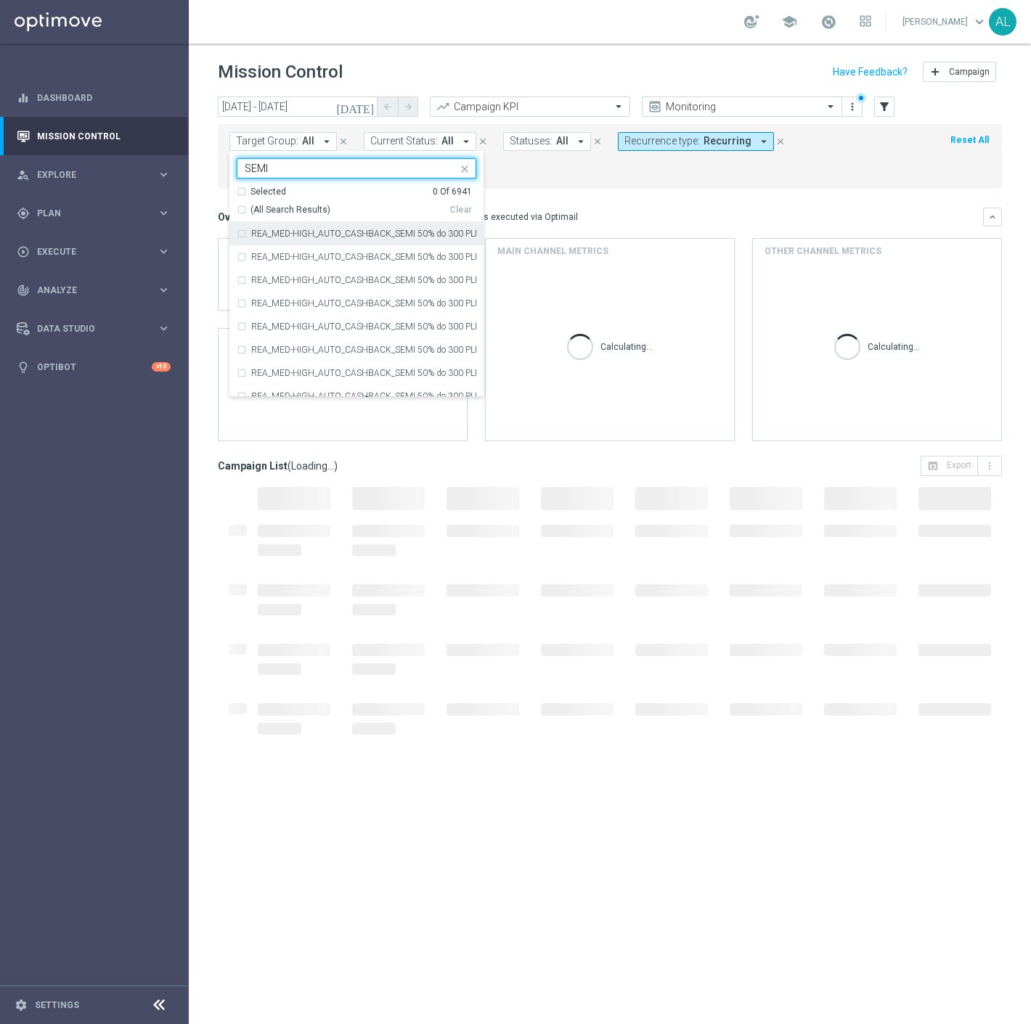
click at [278, 204] on span "(All Search Results)" at bounding box center [290, 210] width 80 height 12
type input "SEMI"
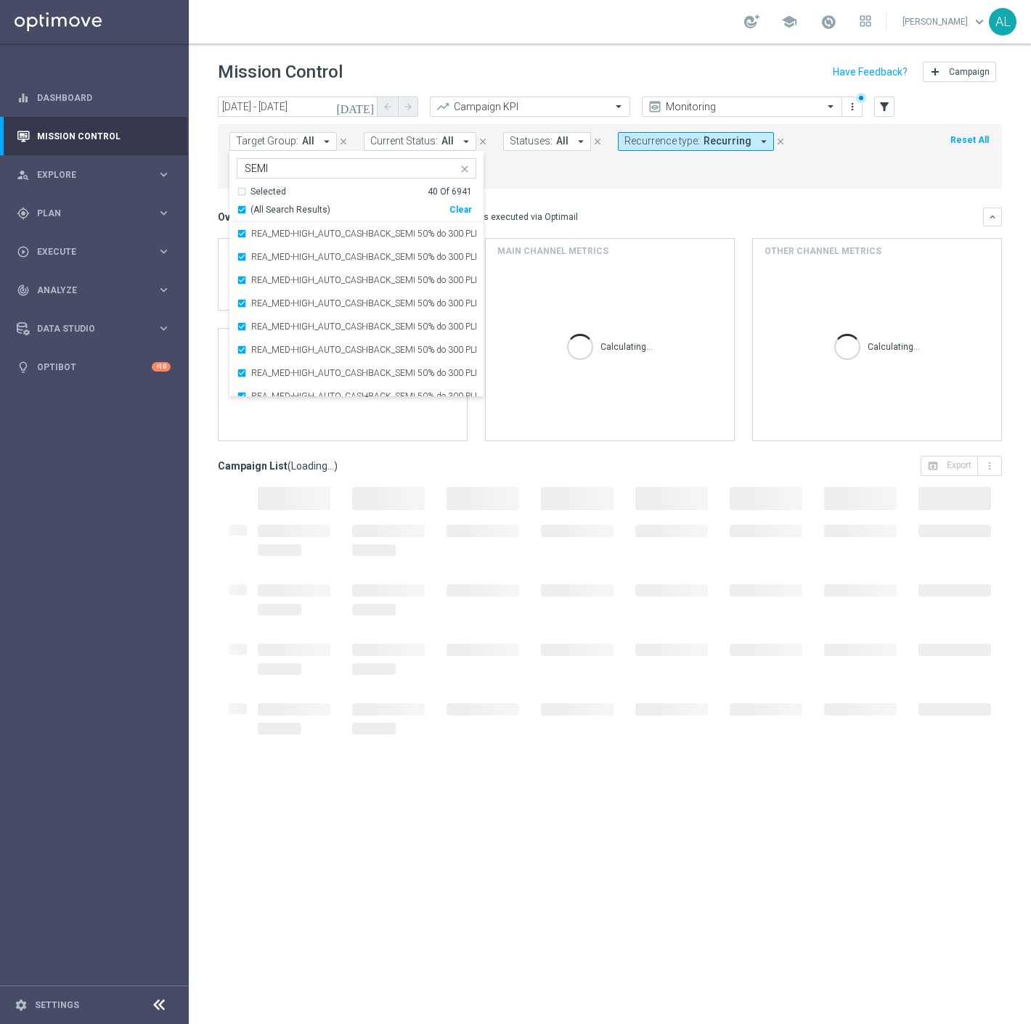
click at [685, 212] on div "Overview: Optimail arrow_drop_down This overview shows data of campaigns execut…" at bounding box center [600, 216] width 765 height 13
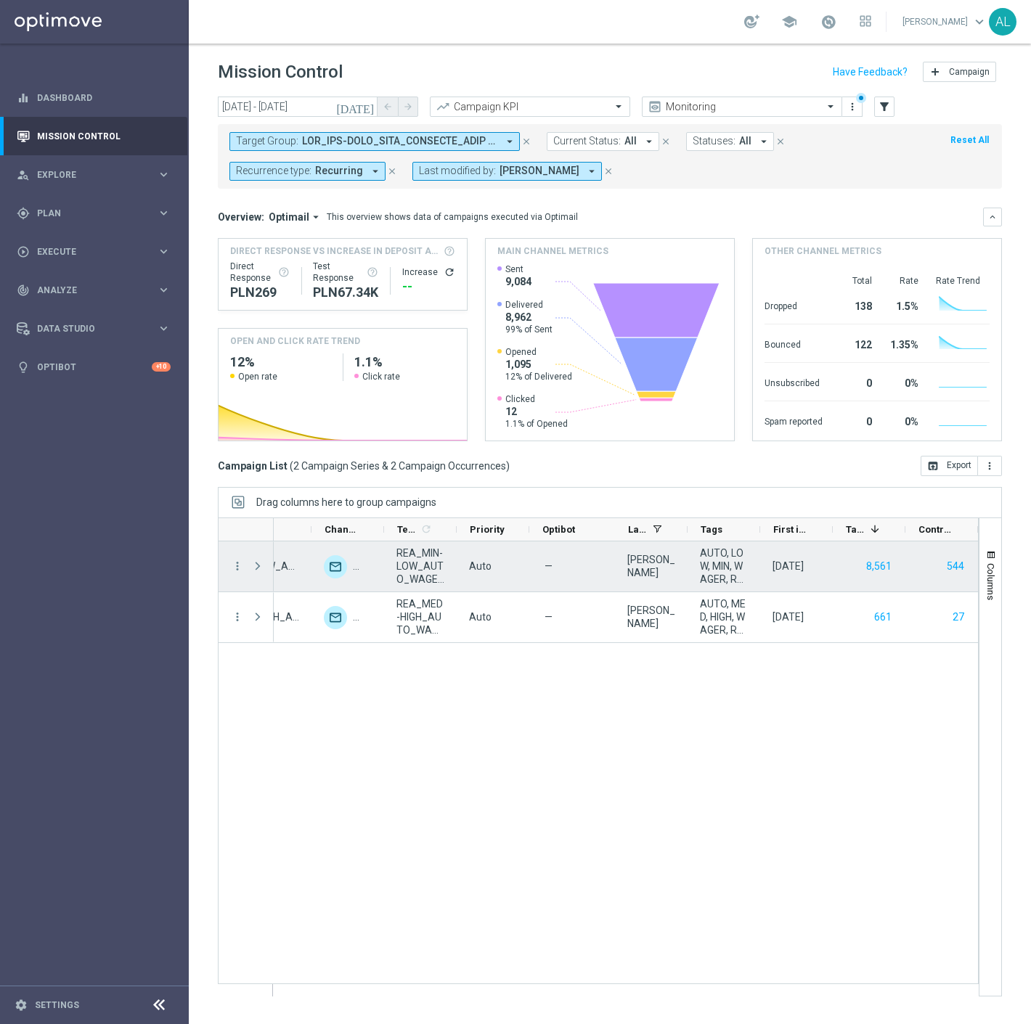
click at [229, 570] on div "more_vert" at bounding box center [231, 566] width 26 height 50
click at [238, 562] on icon "more_vert" at bounding box center [237, 566] width 13 height 13
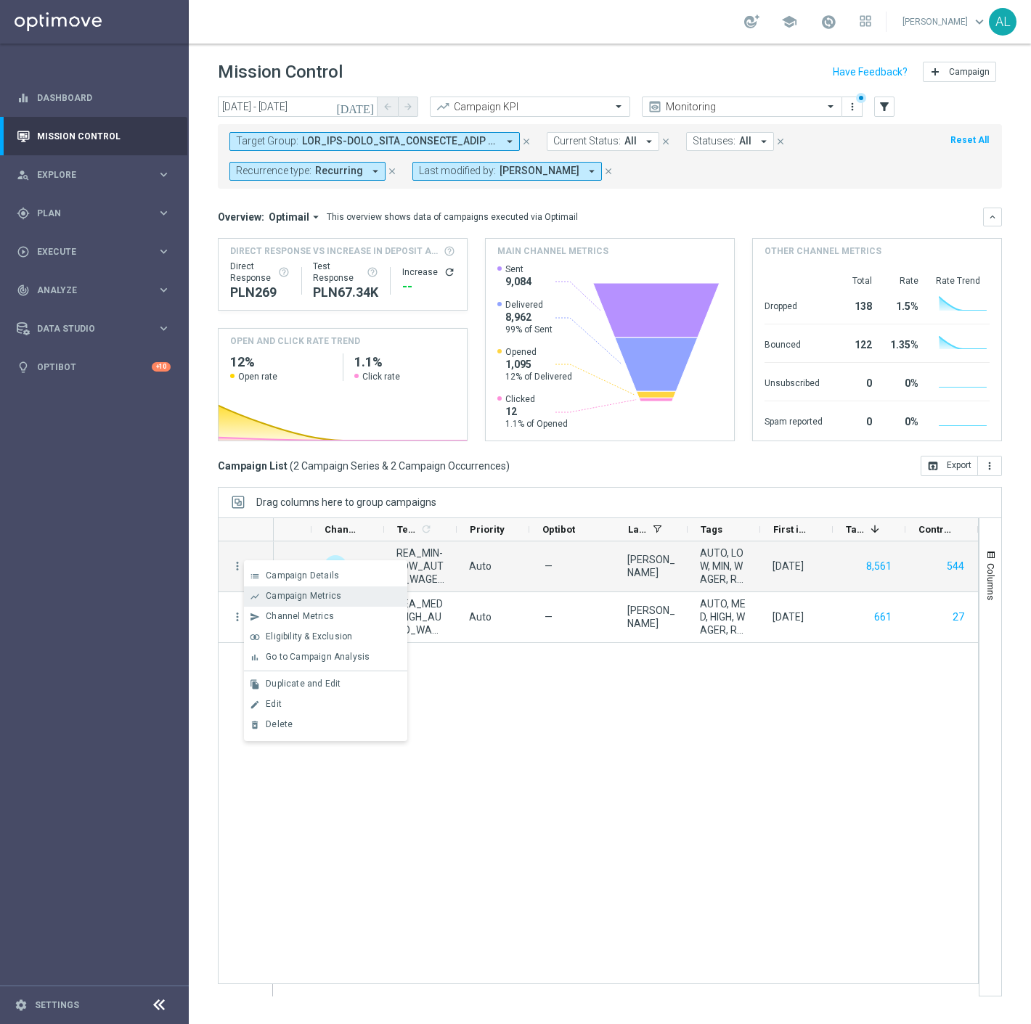
click at [295, 586] on div "show_chart Campaign Metrics" at bounding box center [325, 596] width 163 height 20
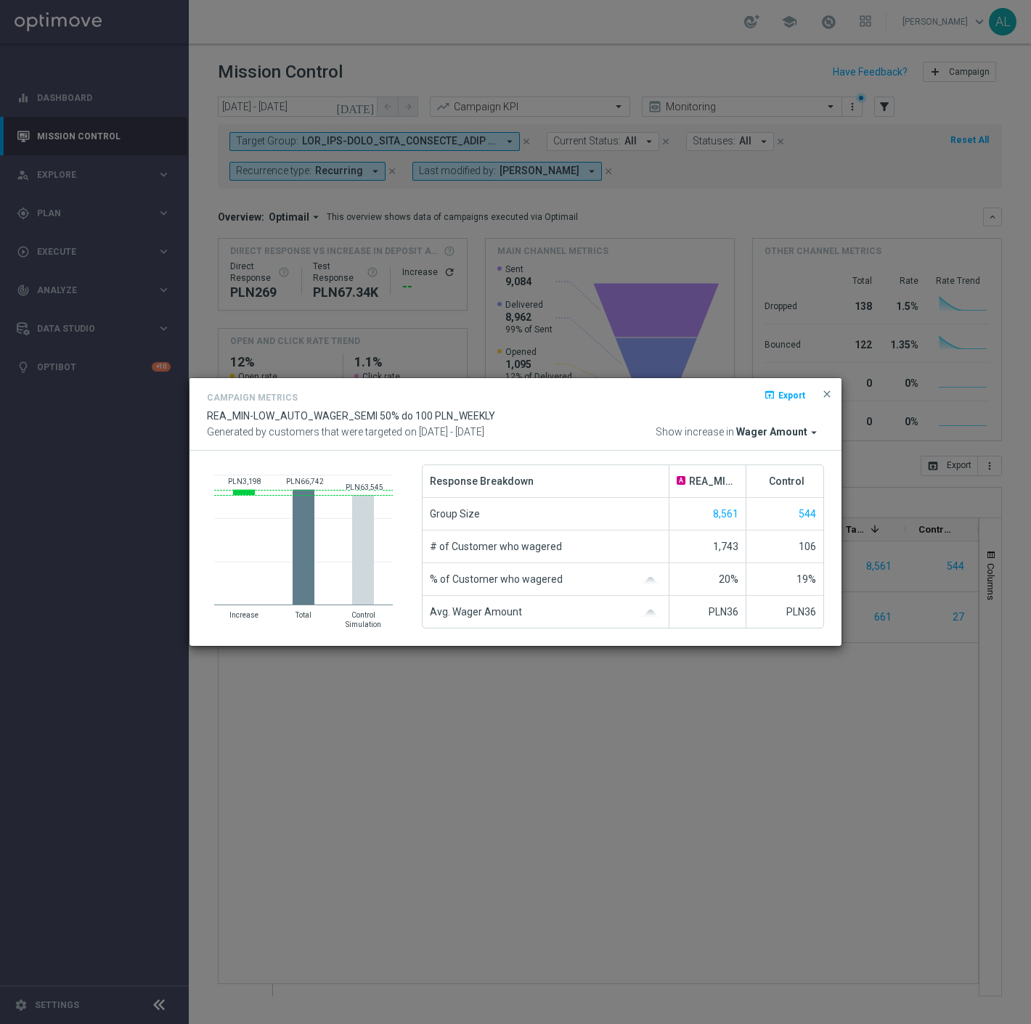
click at [811, 438] on icon "arrow_drop_down" at bounding box center [813, 432] width 13 height 13
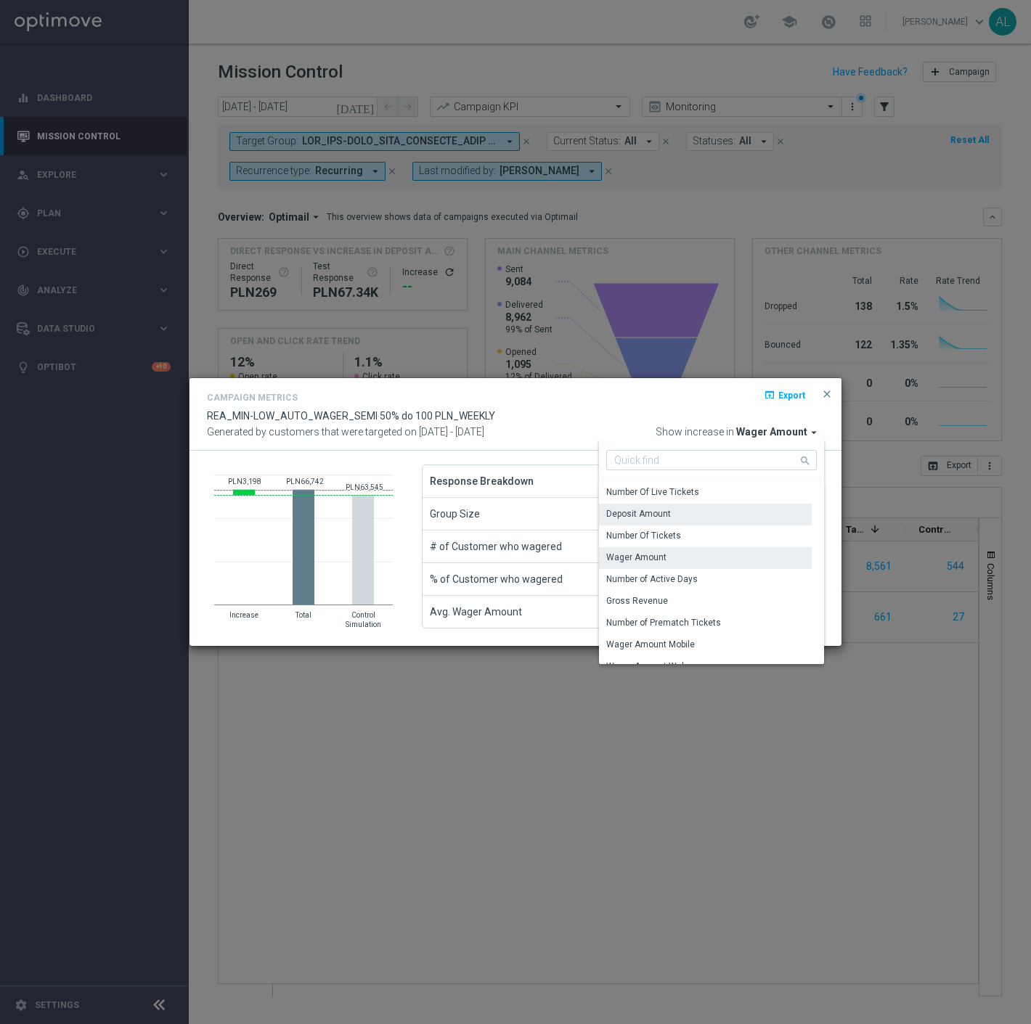
click at [650, 514] on div "Deposit Amount" at bounding box center [638, 513] width 65 height 13
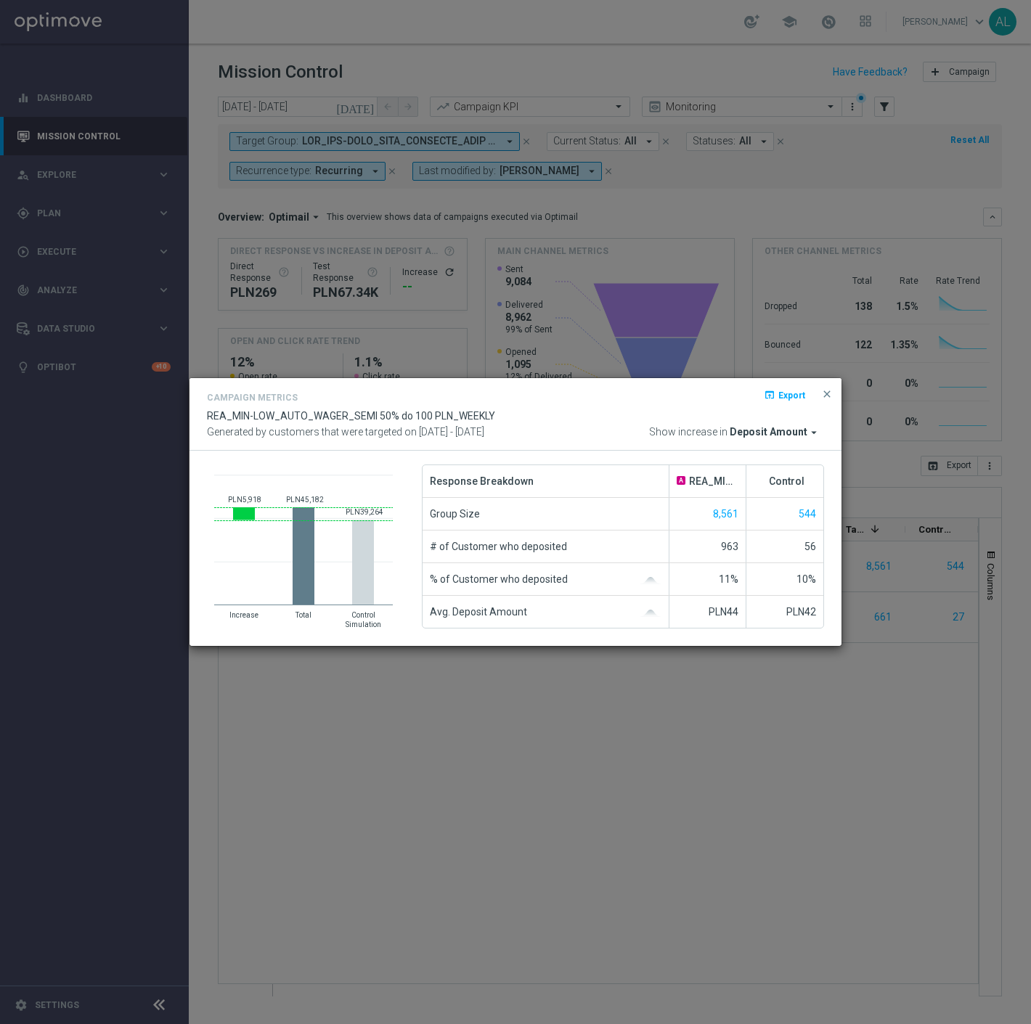
click at [824, 395] on span "close" at bounding box center [827, 394] width 12 height 12
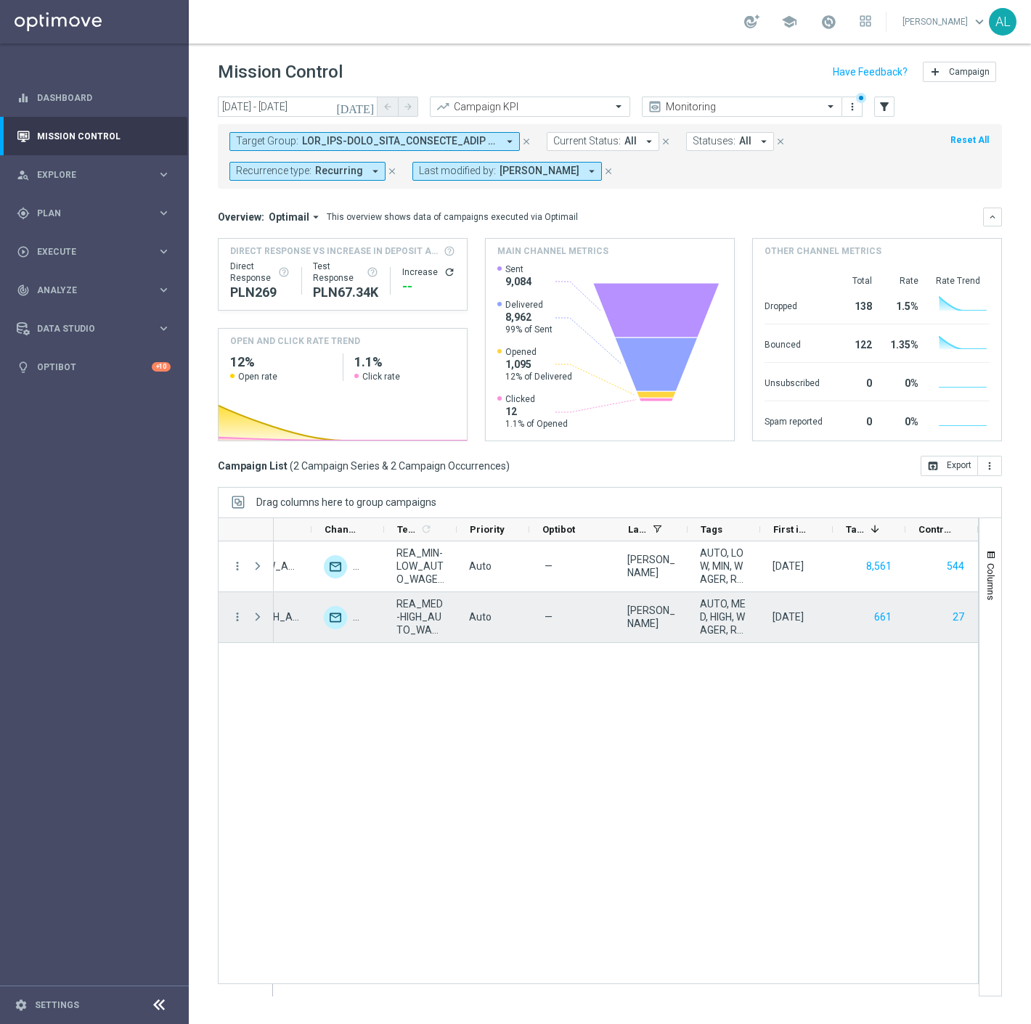
click at [226, 622] on div "more_vert" at bounding box center [231, 617] width 26 height 50
click at [234, 620] on icon "more_vert" at bounding box center [237, 616] width 13 height 13
click at [300, 637] on div "show_chart Campaign Metrics" at bounding box center [325, 647] width 163 height 20
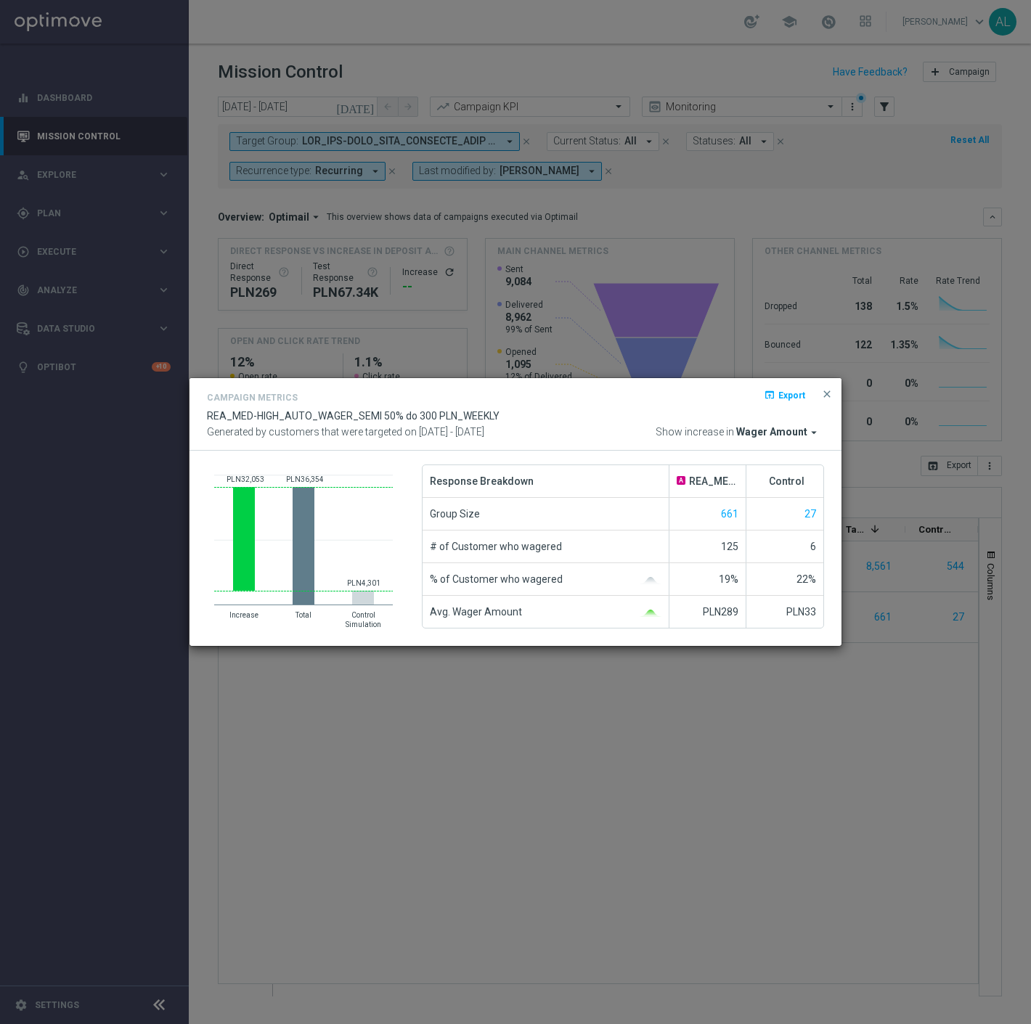
click at [765, 428] on span "Wager Amount" at bounding box center [771, 432] width 71 height 13
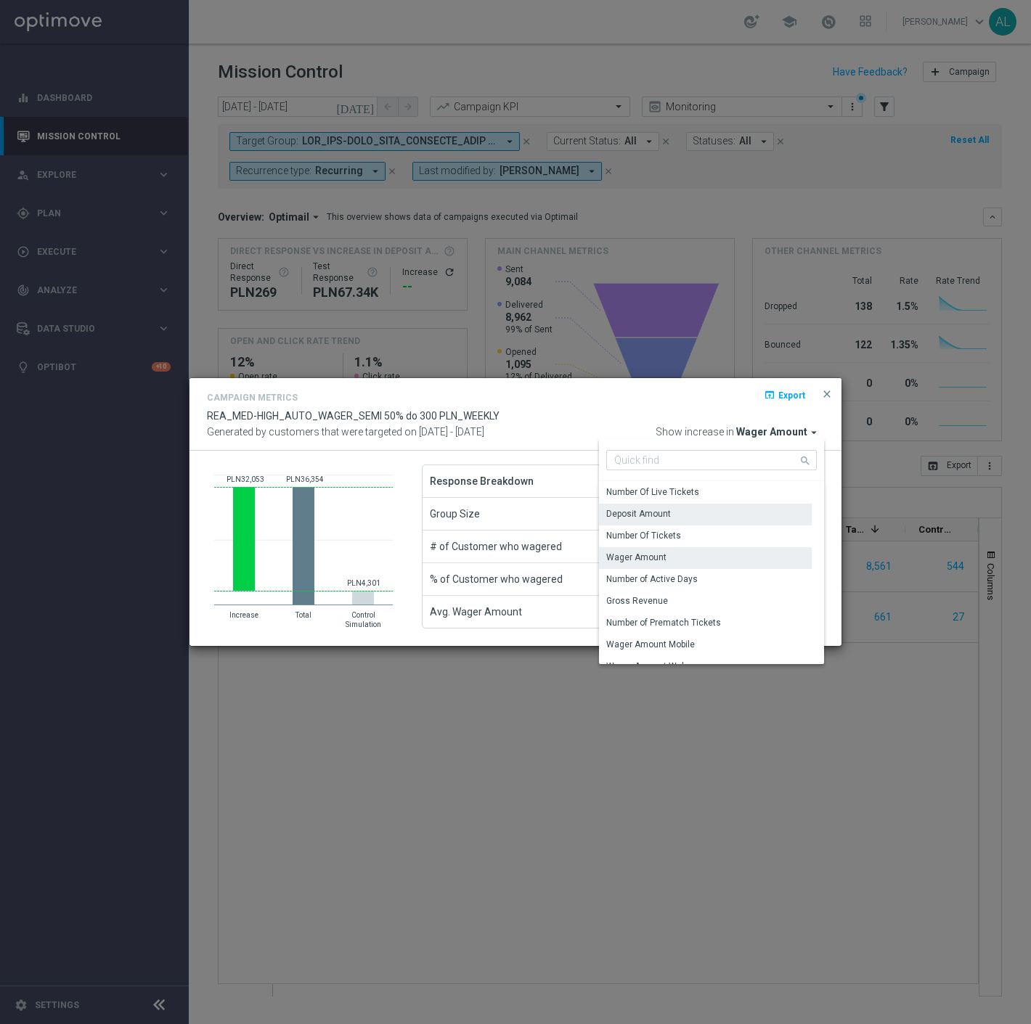
click at [688, 509] on div "Deposit Amount" at bounding box center [705, 514] width 213 height 20
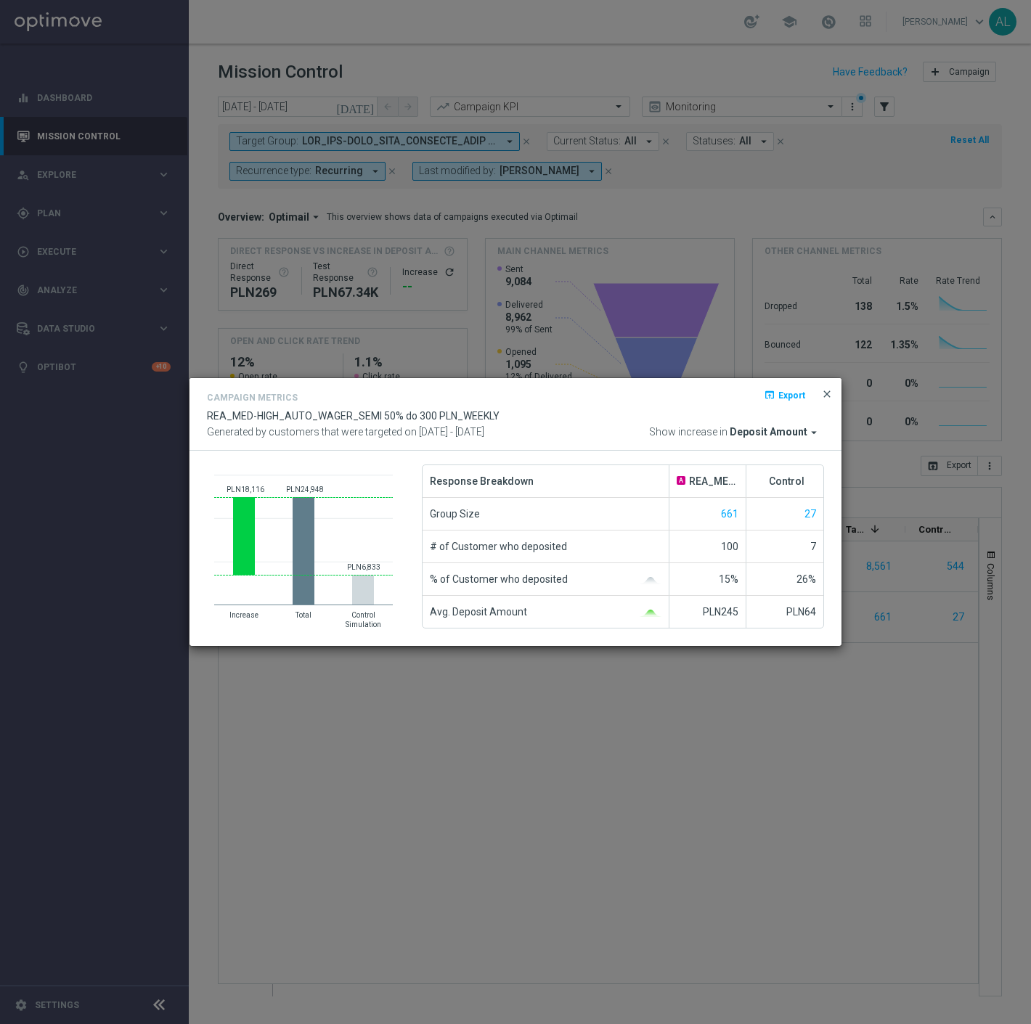
click at [822, 390] on span "close" at bounding box center [827, 394] width 12 height 12
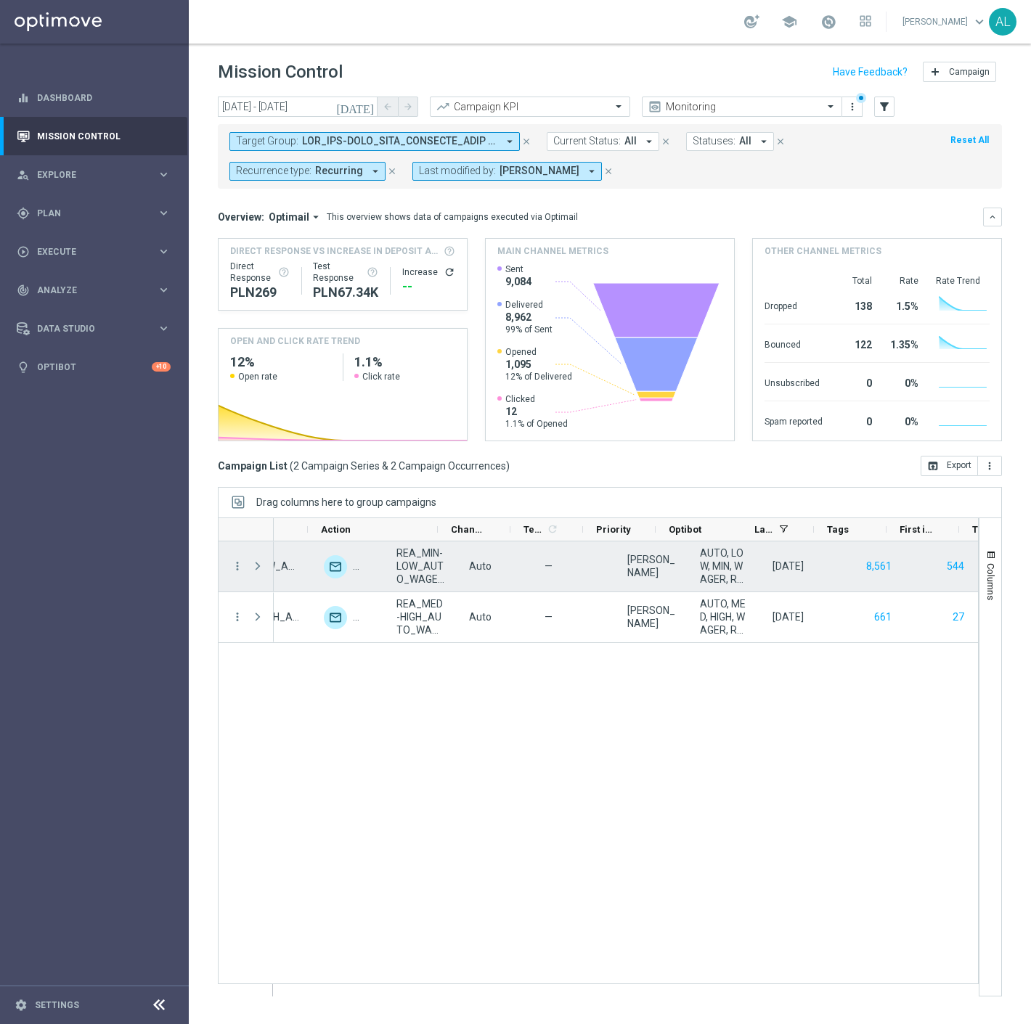
scroll to position [0, 392]
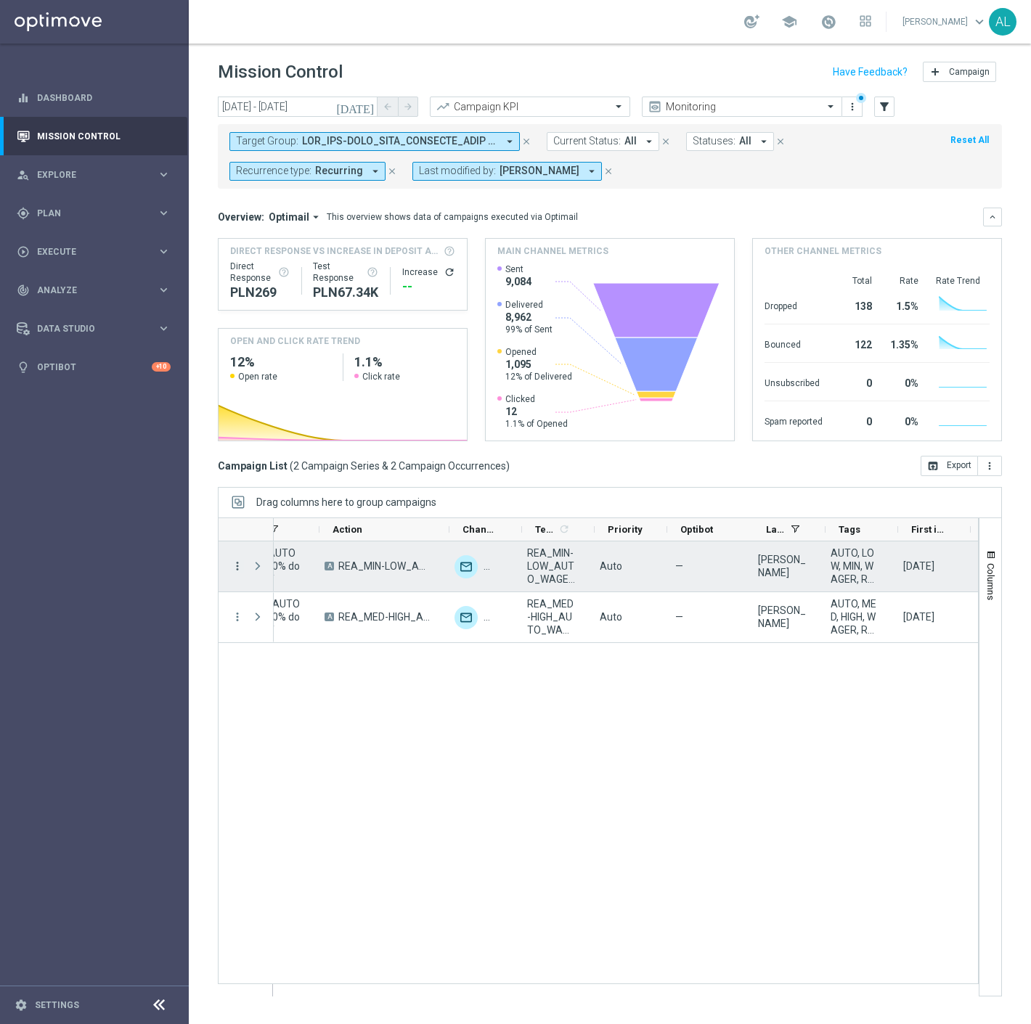
click at [237, 563] on icon "more_vert" at bounding box center [237, 566] width 13 height 13
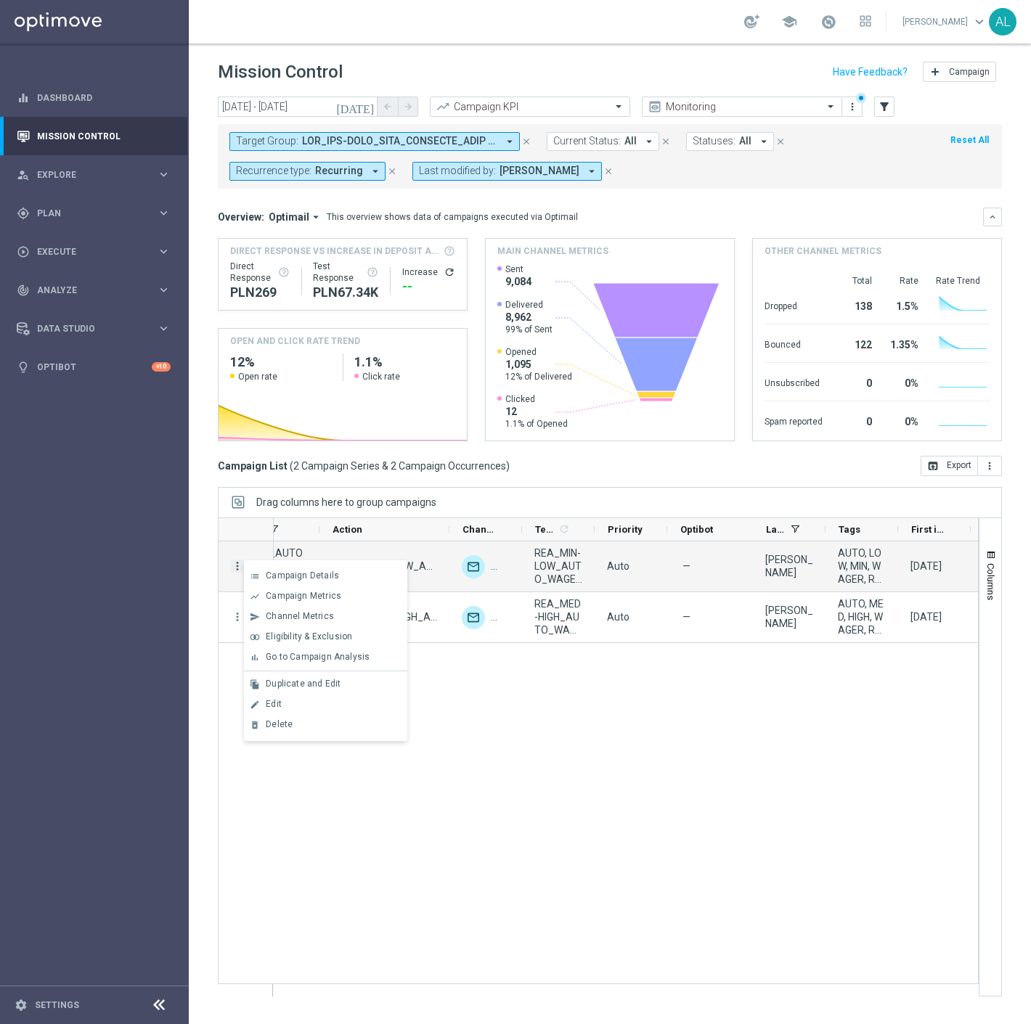
click at [307, 658] on span "Go to Campaign Analysis" at bounding box center [318, 657] width 104 height 10
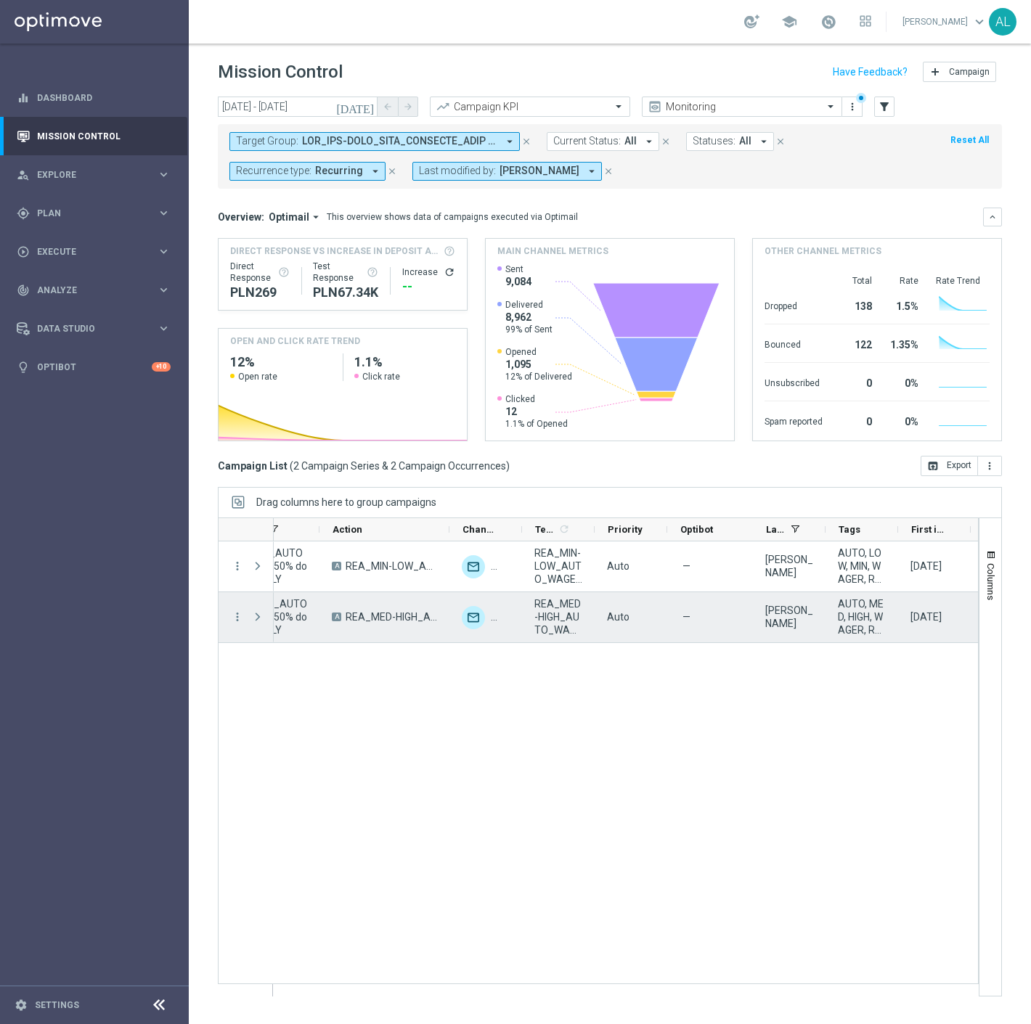
click at [233, 628] on div "more_vert" at bounding box center [231, 617] width 26 height 50
click at [242, 617] on icon "more_vert" at bounding box center [237, 616] width 13 height 13
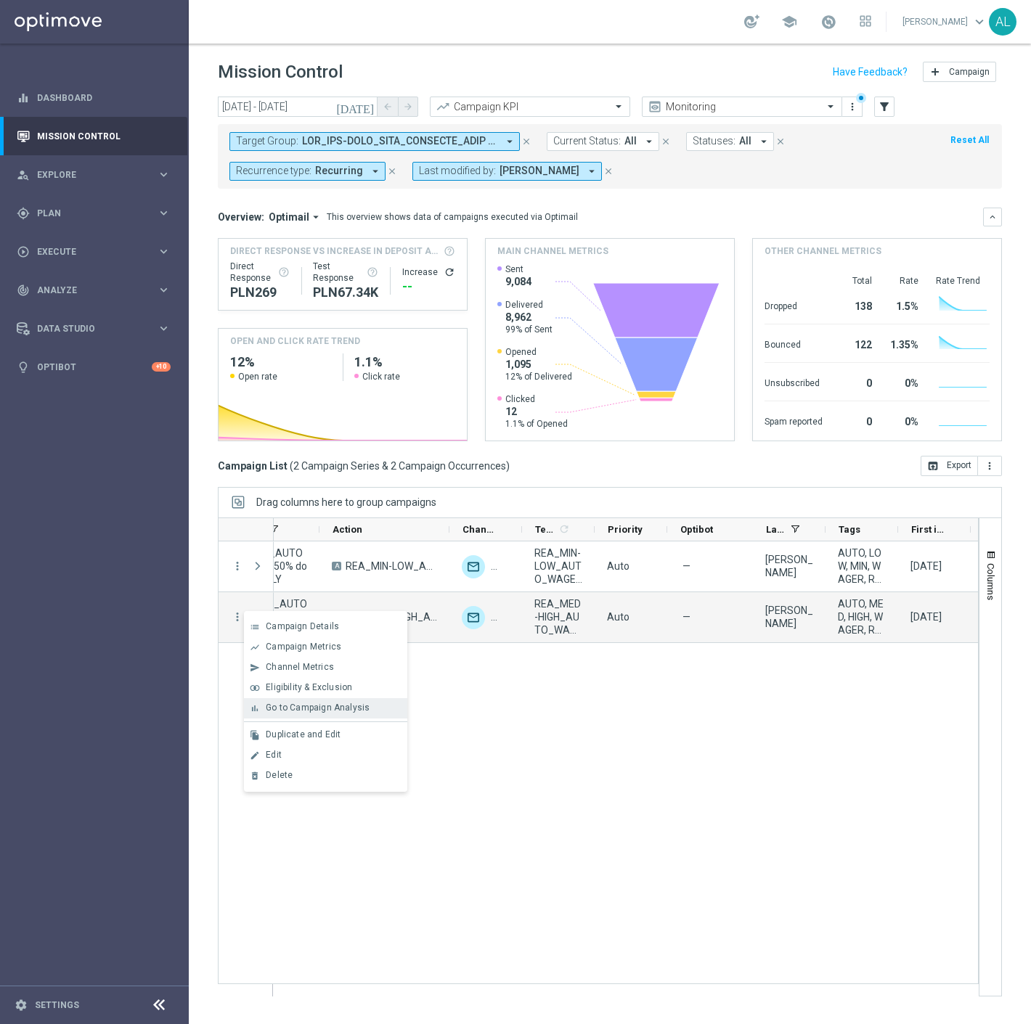
click at [305, 700] on div "bar_chart Go to Campaign Analysis" at bounding box center [325, 708] width 163 height 20
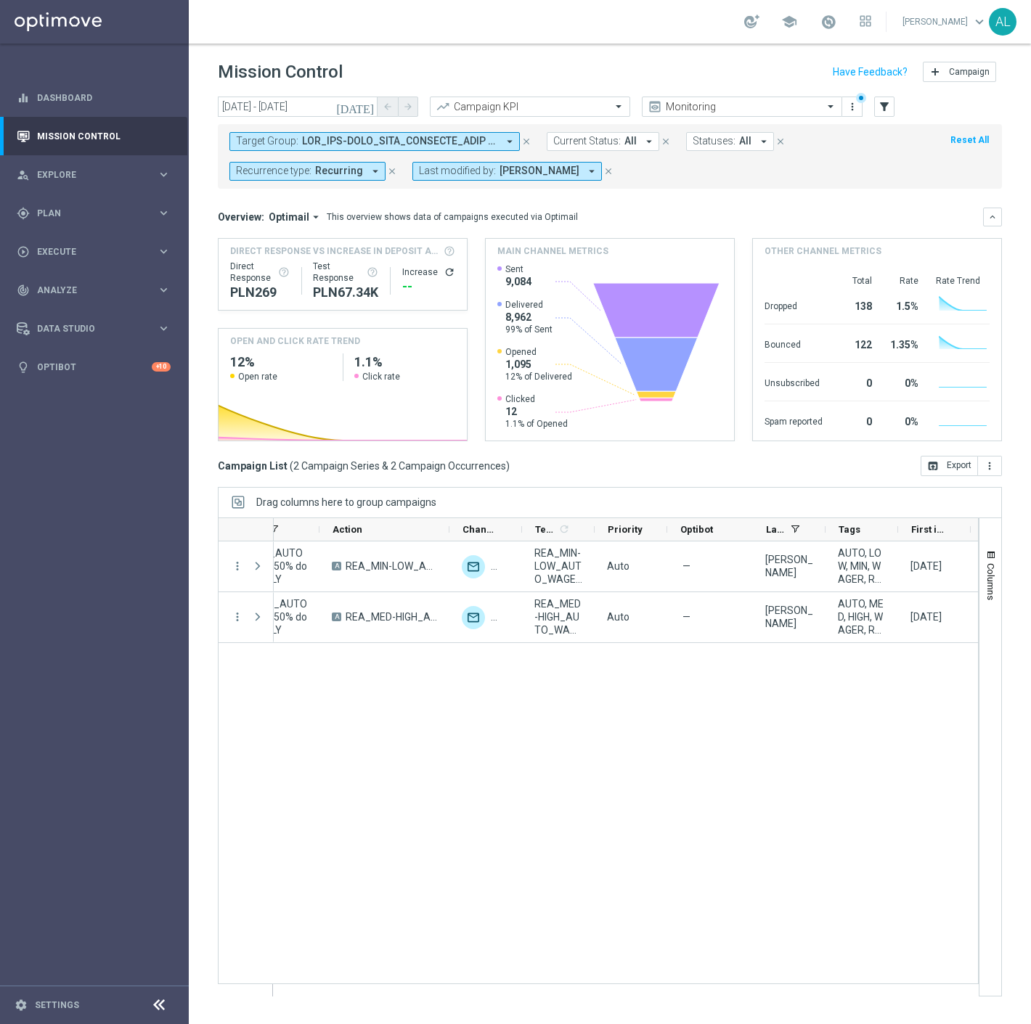
click at [354, 167] on span "Recurring" at bounding box center [339, 171] width 48 height 12
click at [306, 245] on div "Non-Recurring" at bounding box center [289, 251] width 104 height 23
click at [290, 265] on div "Recurring" at bounding box center [289, 274] width 104 height 23
click at [444, 135] on span at bounding box center [399, 141] width 195 height 12
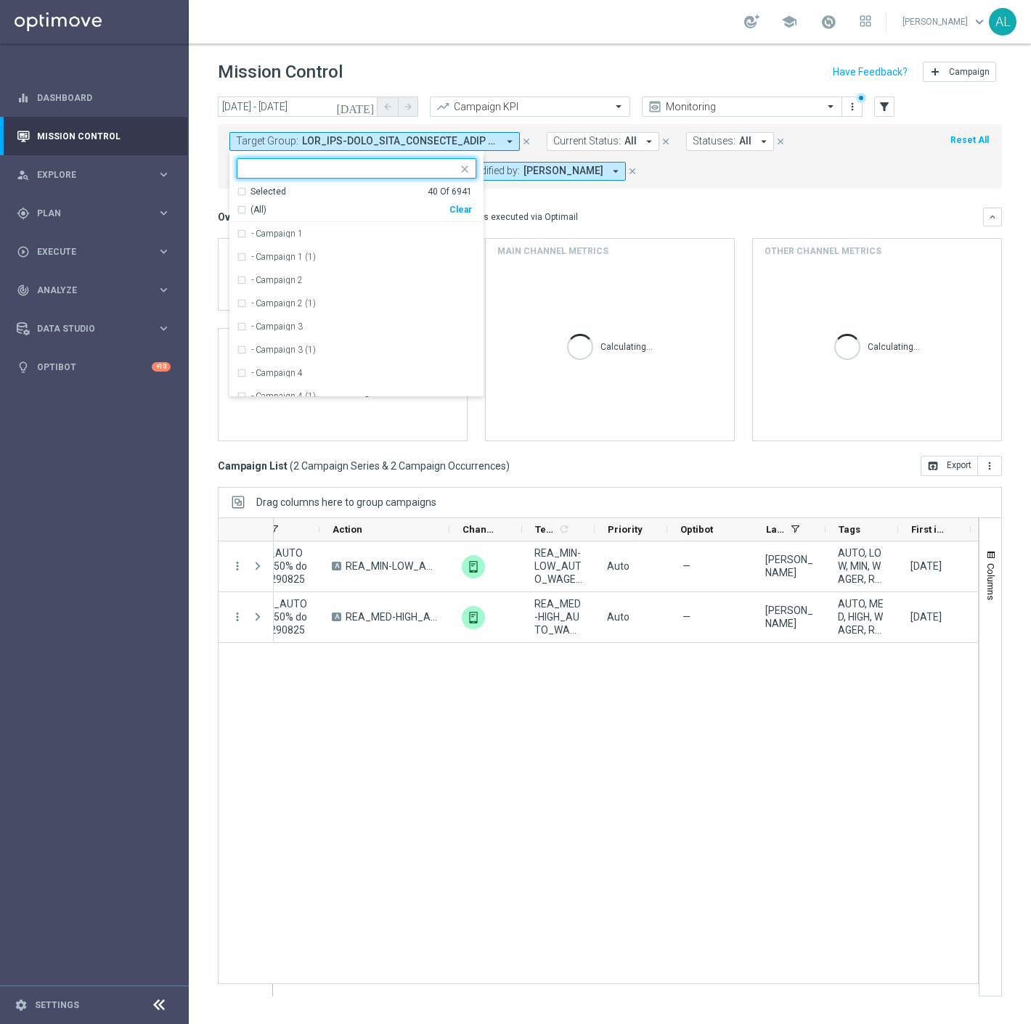
click at [0, 0] on div "Clear" at bounding box center [0, 0] width 0 height 0
click at [717, 175] on form "Target Group: arrow_drop_down Selected 0 Of 6941 (All) Clear - Campaign 1 - Cam…" at bounding box center [577, 156] width 696 height 49
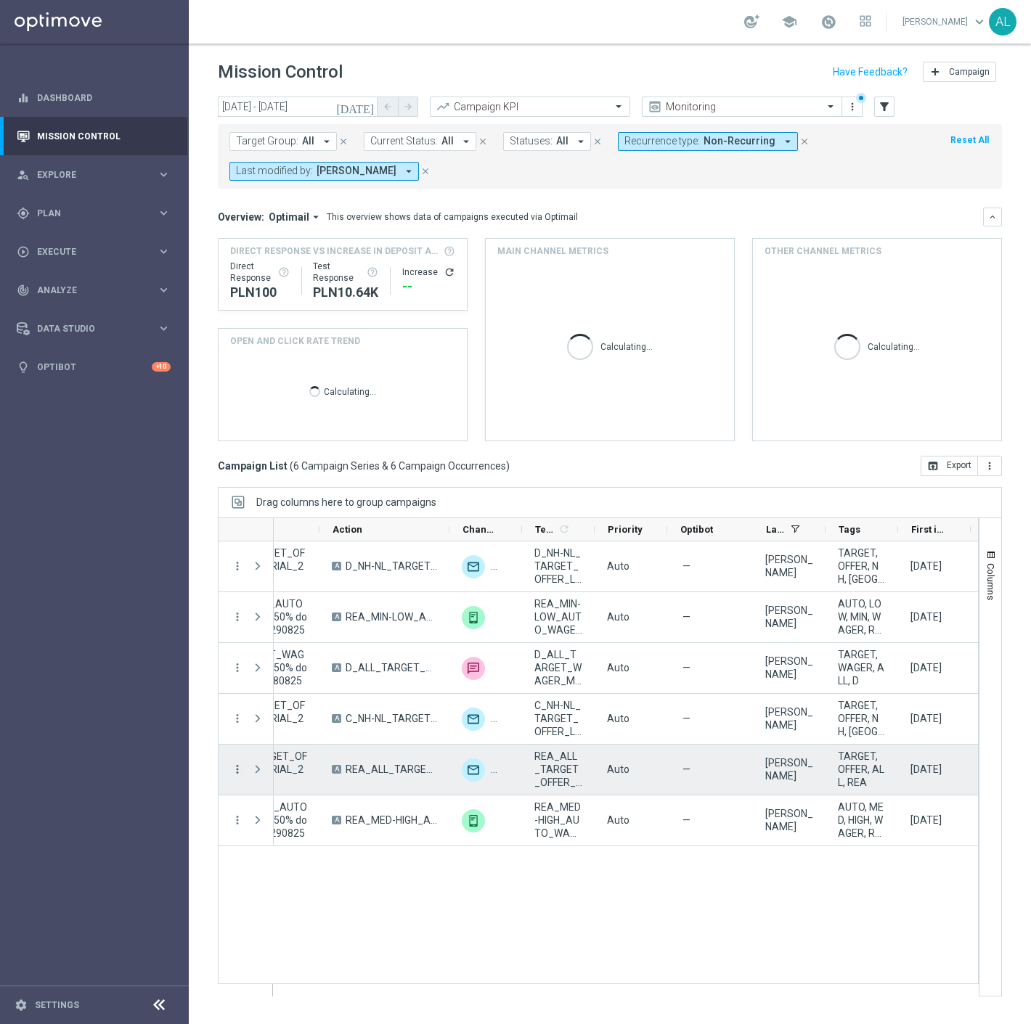
click at [234, 771] on icon "more_vert" at bounding box center [237, 769] width 13 height 13
click at [306, 797] on span "Campaign Metrics" at bounding box center [303, 799] width 75 height 10
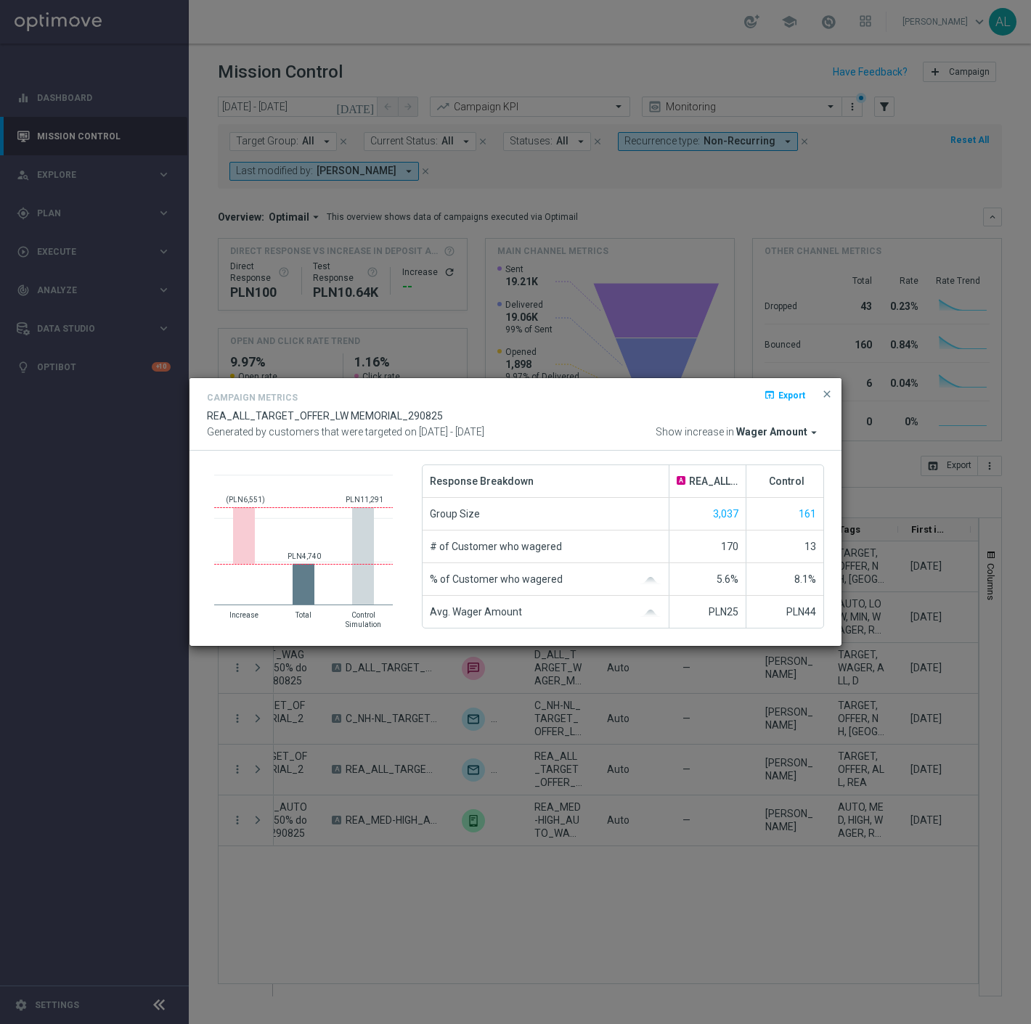
click at [787, 430] on span "Wager Amount" at bounding box center [771, 432] width 71 height 13
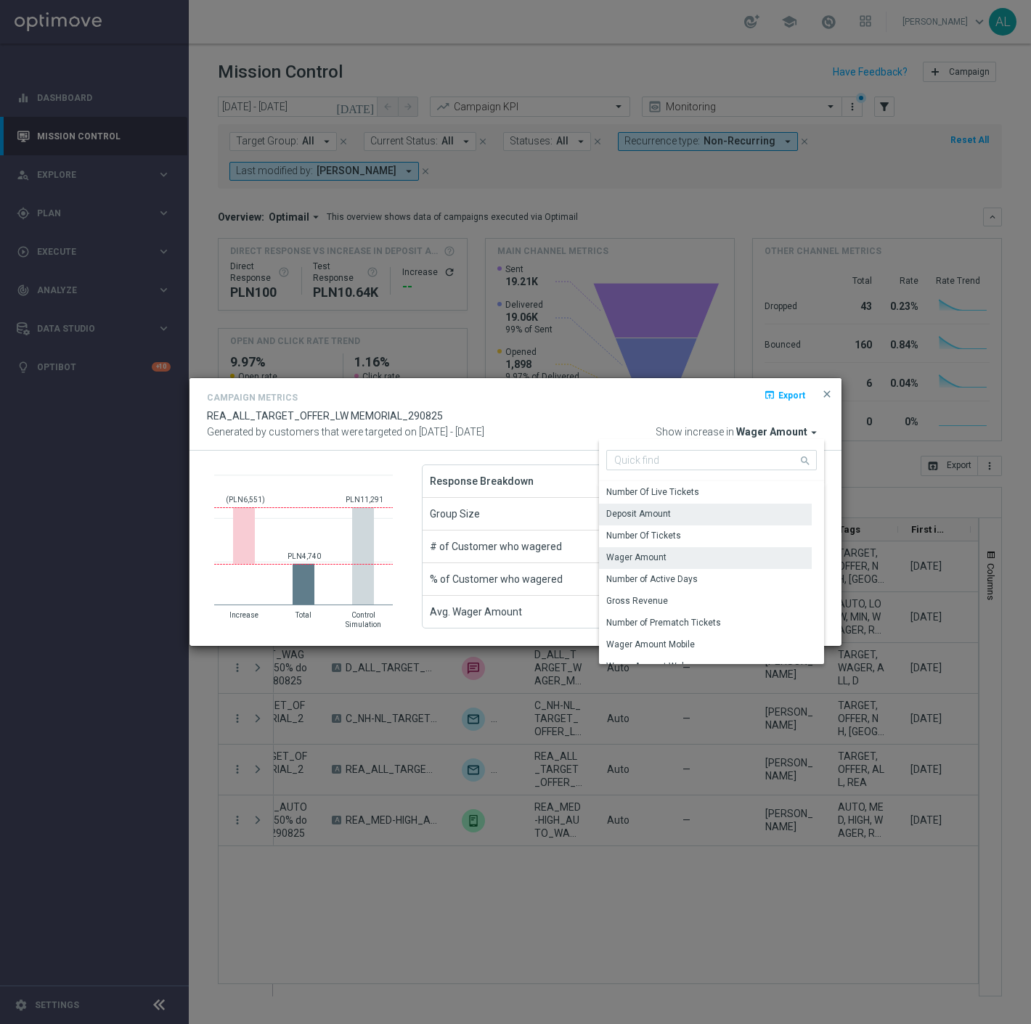
click at [721, 521] on div "Deposit Amount" at bounding box center [705, 514] width 213 height 20
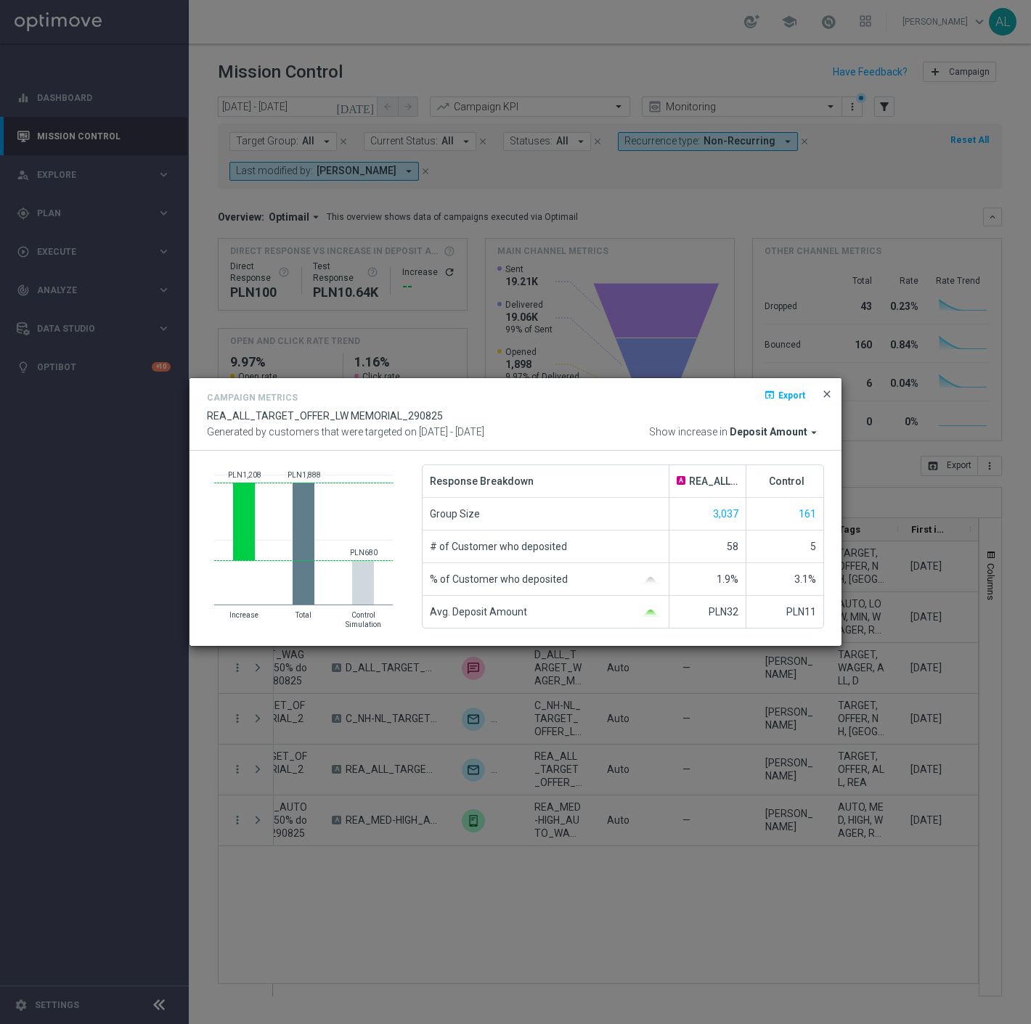
click at [823, 392] on span "close" at bounding box center [827, 394] width 12 height 12
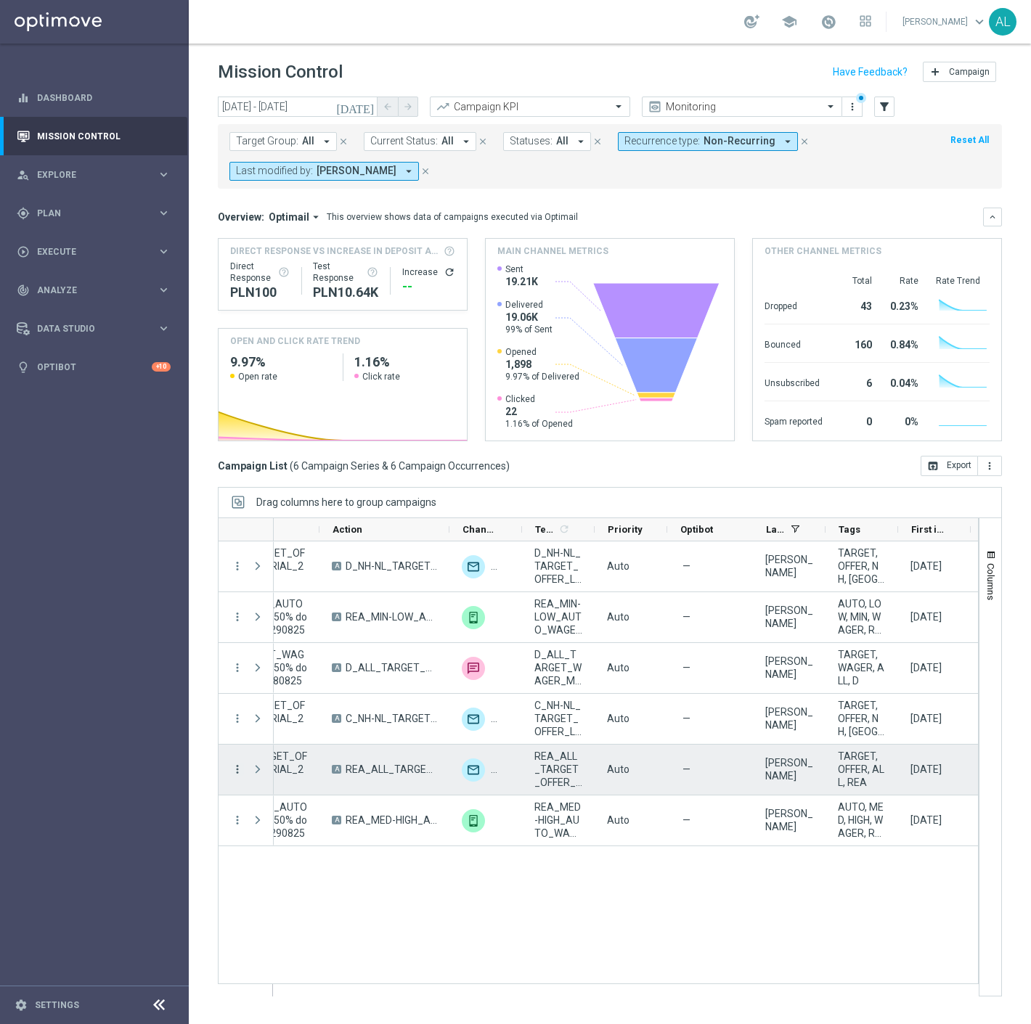
click at [239, 767] on icon "more_vert" at bounding box center [237, 769] width 13 height 13
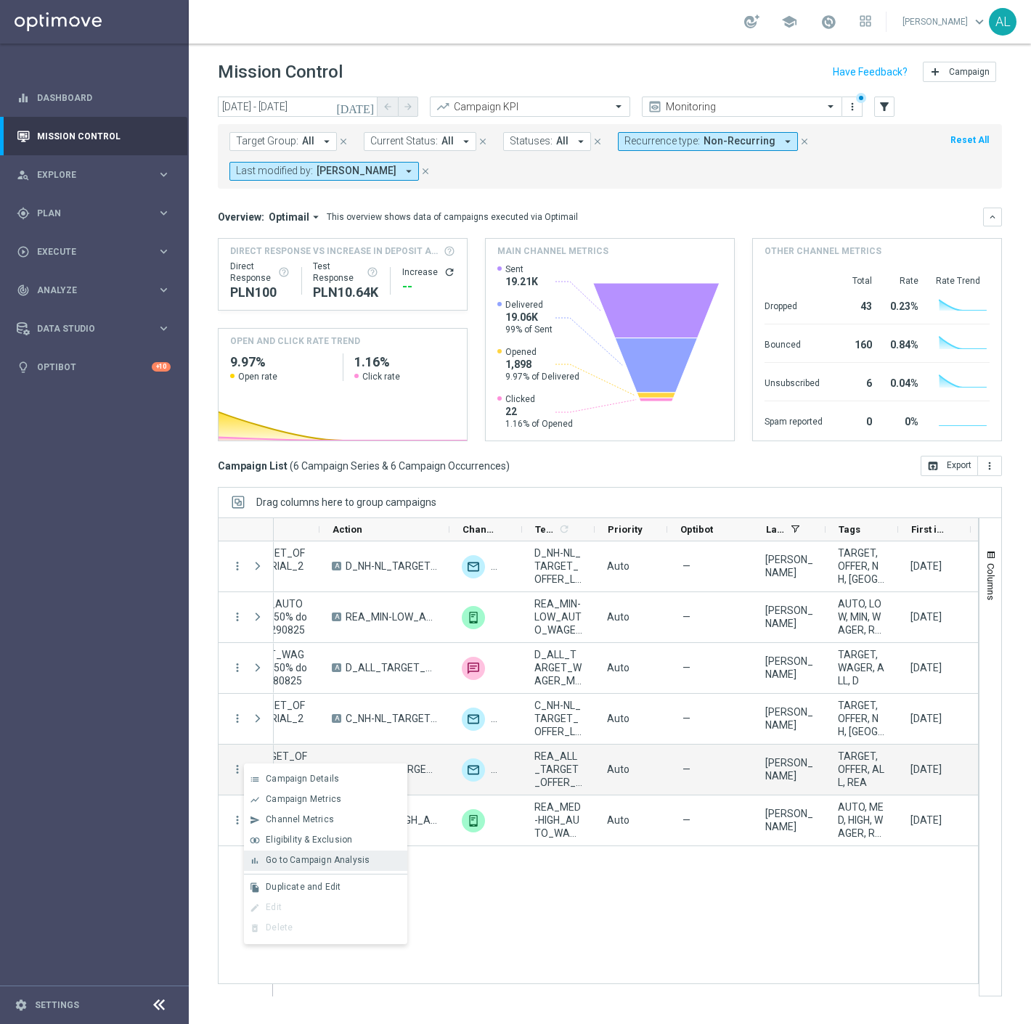
click at [331, 853] on div "bar_chart Go to Campaign Analysis" at bounding box center [325, 861] width 163 height 20
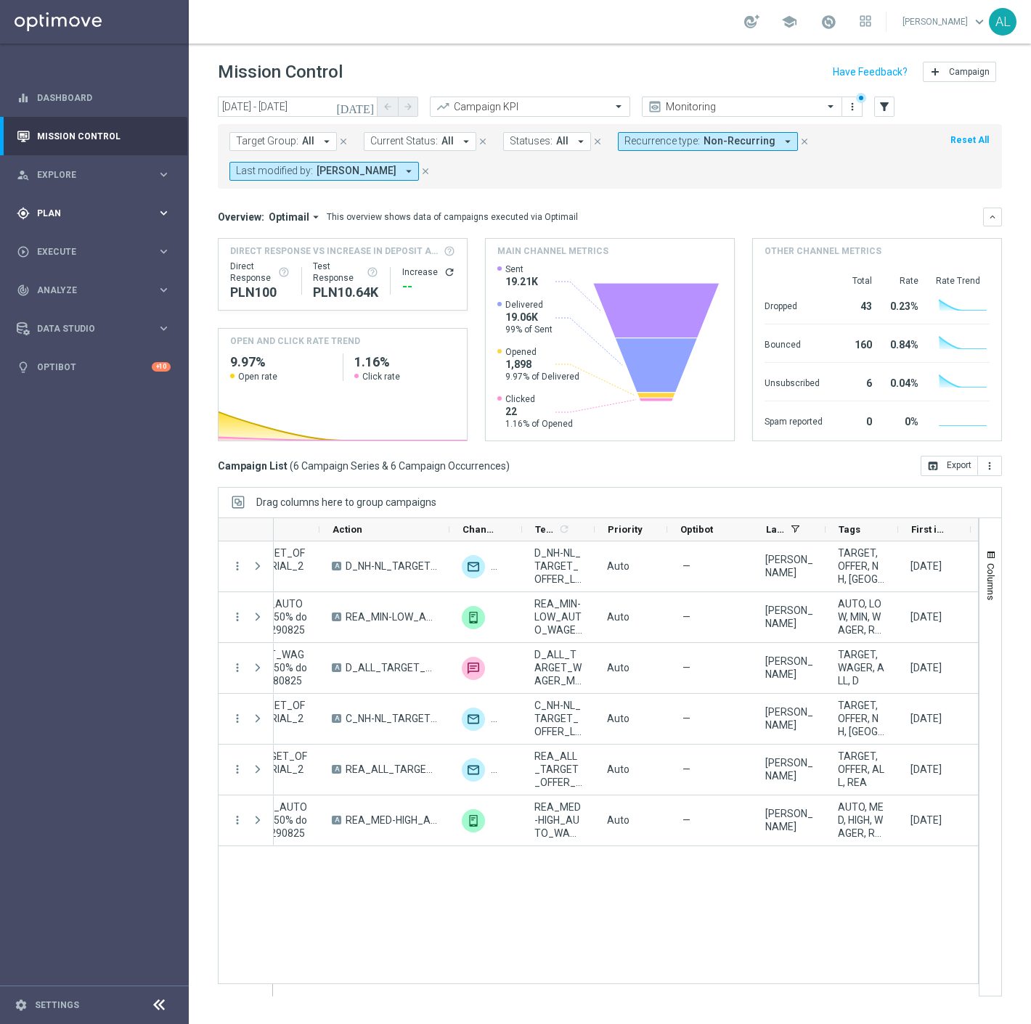
click at [105, 221] on div "gps_fixed Plan keyboard_arrow_right" at bounding box center [93, 213] width 187 height 38
click at [89, 292] on accordion "Templates keyboard_arrow_right Optimail" at bounding box center [113, 287] width 150 height 22
click at [96, 284] on span "Templates" at bounding box center [90, 286] width 104 height 9
click at [68, 308] on link "Optimail" at bounding box center [98, 309] width 106 height 12
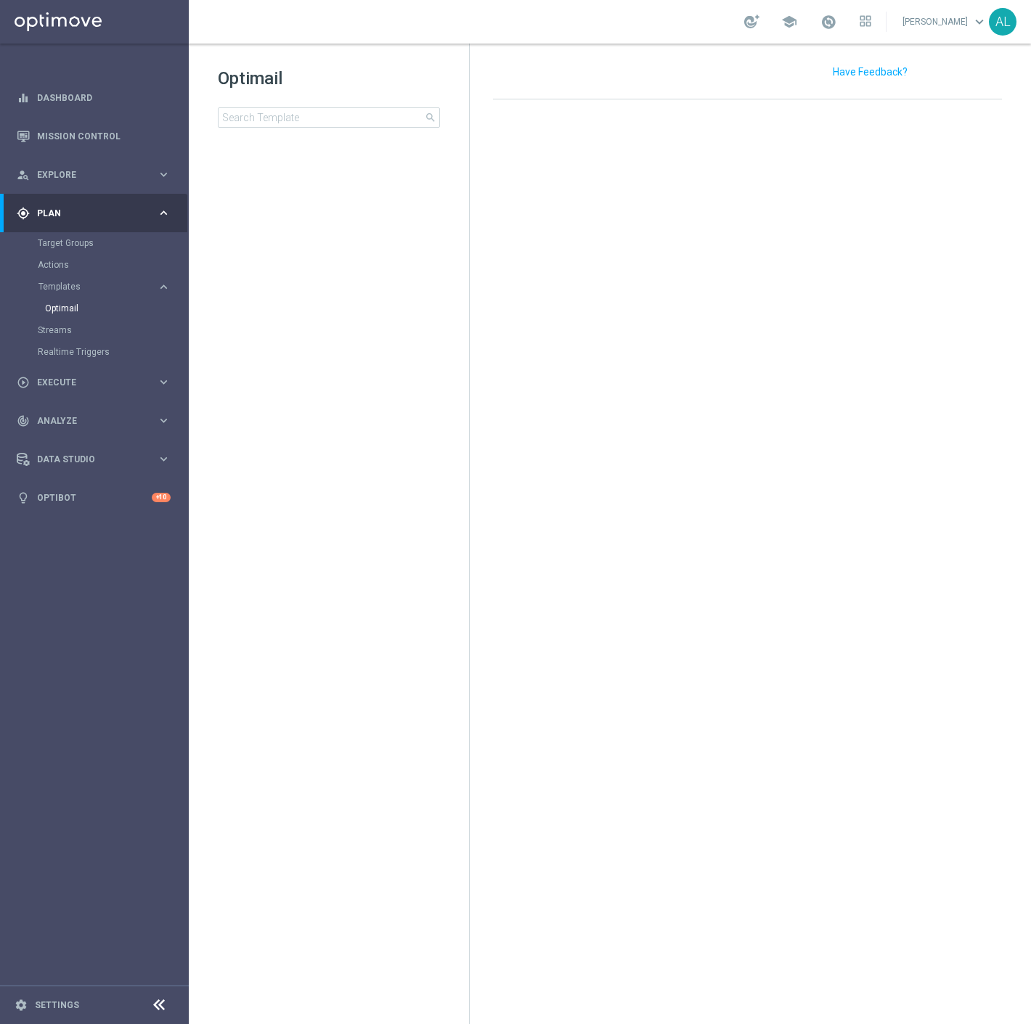
click at [67, 234] on div "Target Groups" at bounding box center [113, 243] width 150 height 22
click at [67, 241] on link "Target Groups" at bounding box center [94, 243] width 113 height 12
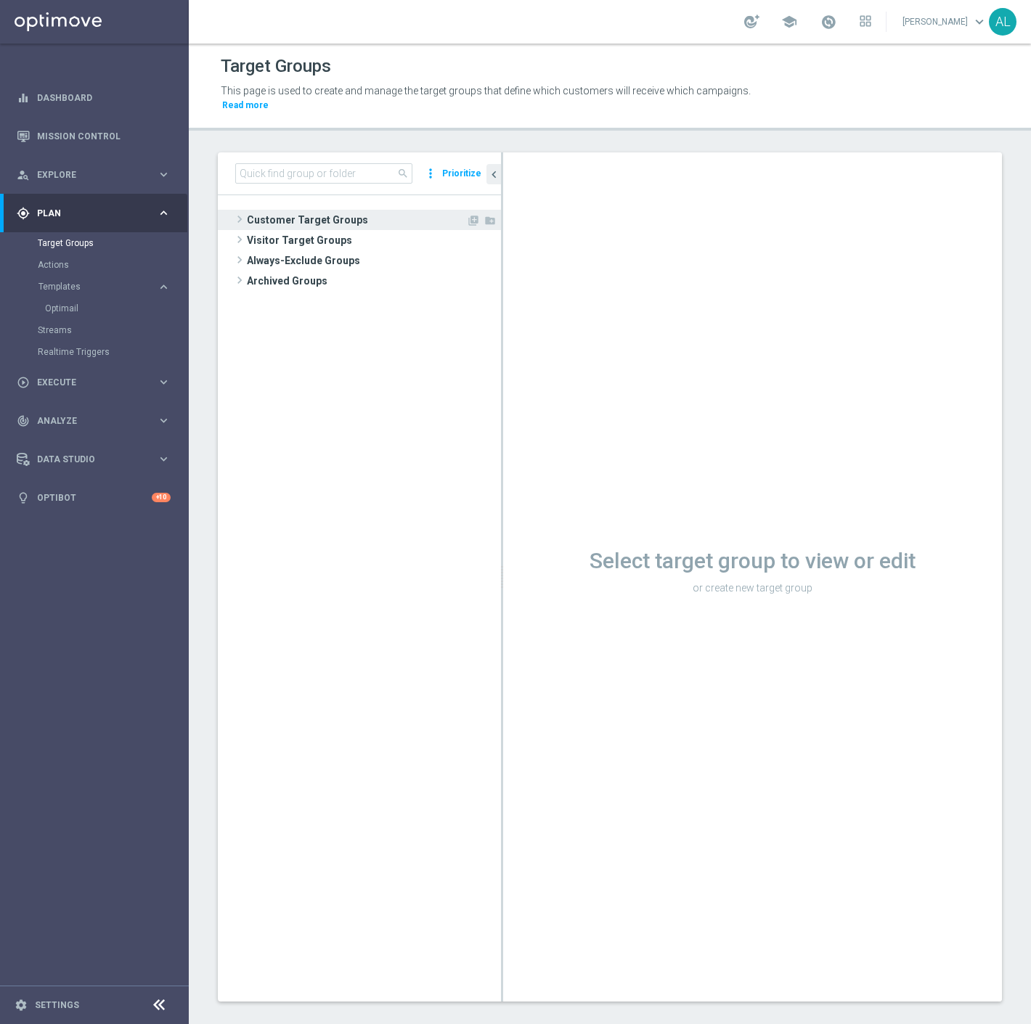
click at [283, 213] on span "Customer Target Groups" at bounding box center [356, 220] width 219 height 20
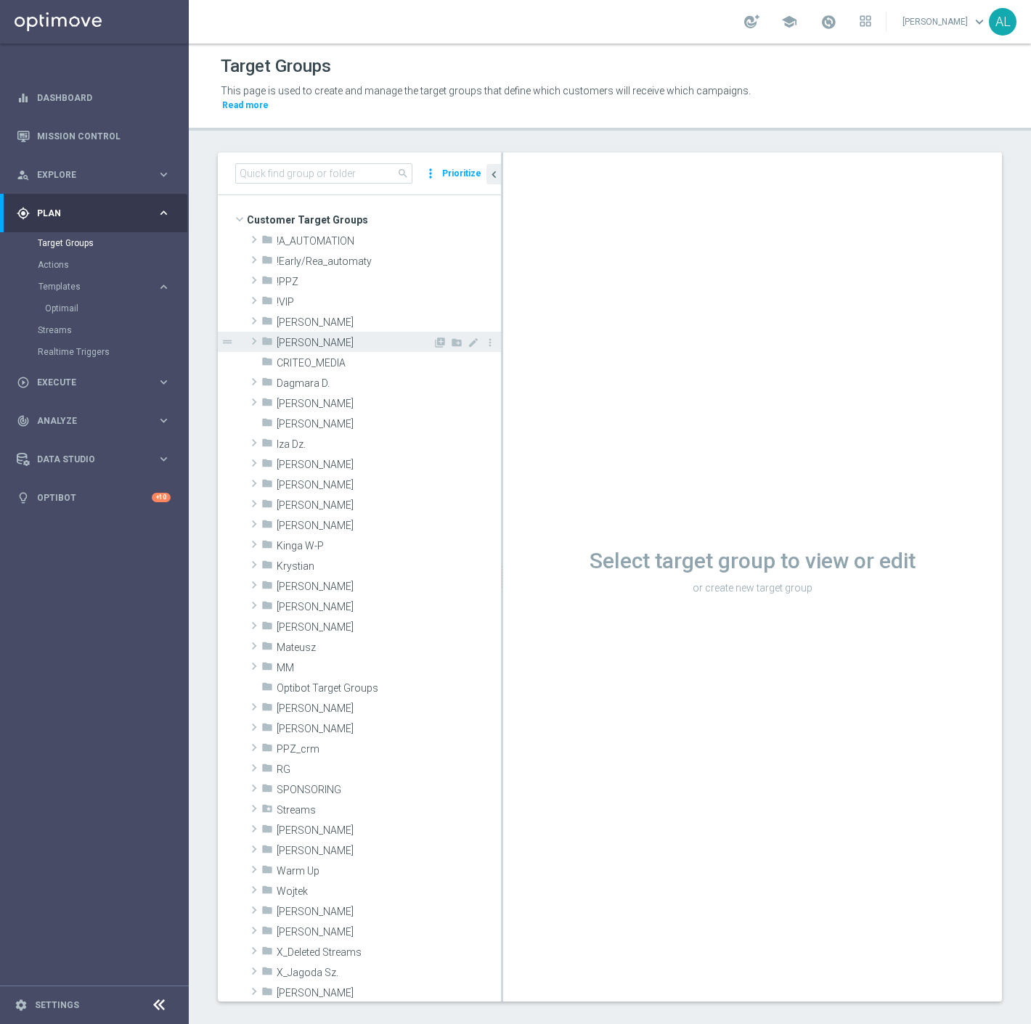
click at [339, 337] on span "[PERSON_NAME]" at bounding box center [355, 343] width 156 height 12
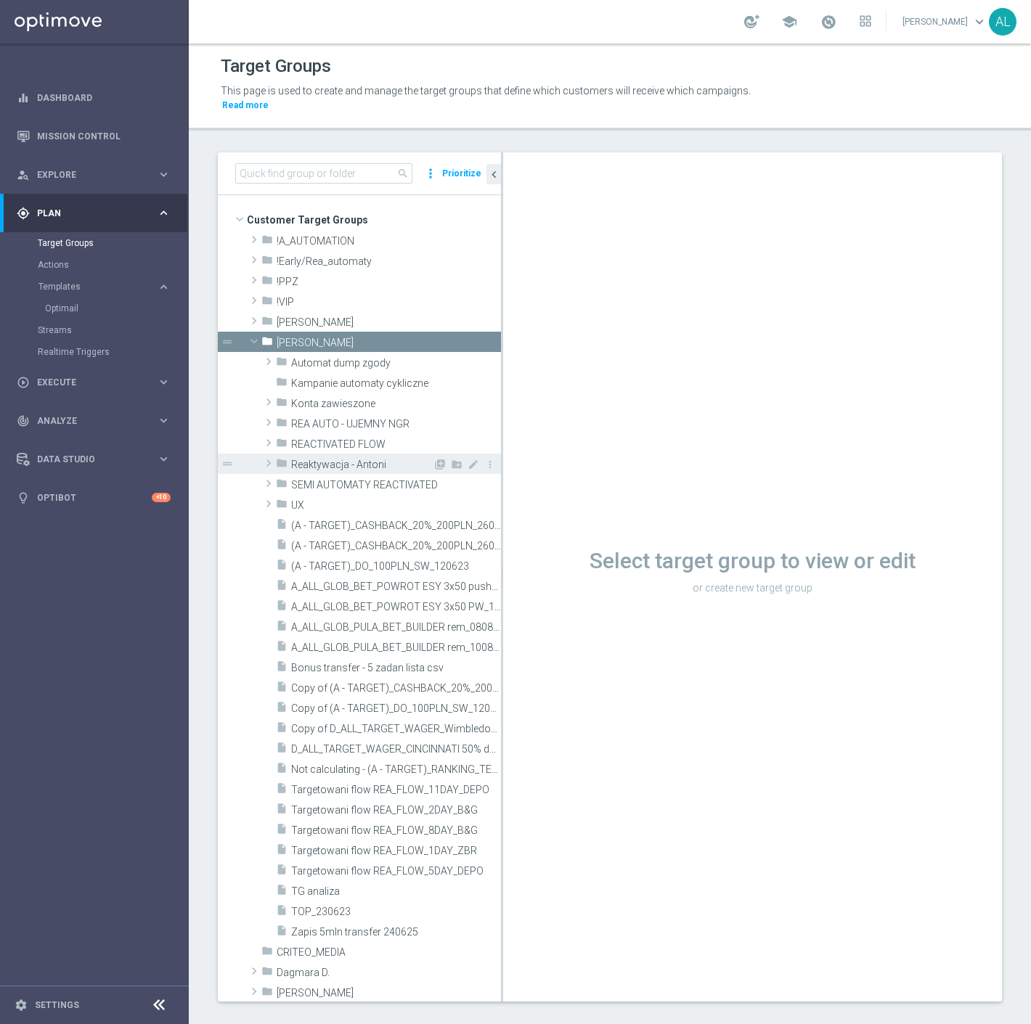
click at [360, 454] on div "folder Reaktywacja - Antoni" at bounding box center [354, 464] width 157 height 20
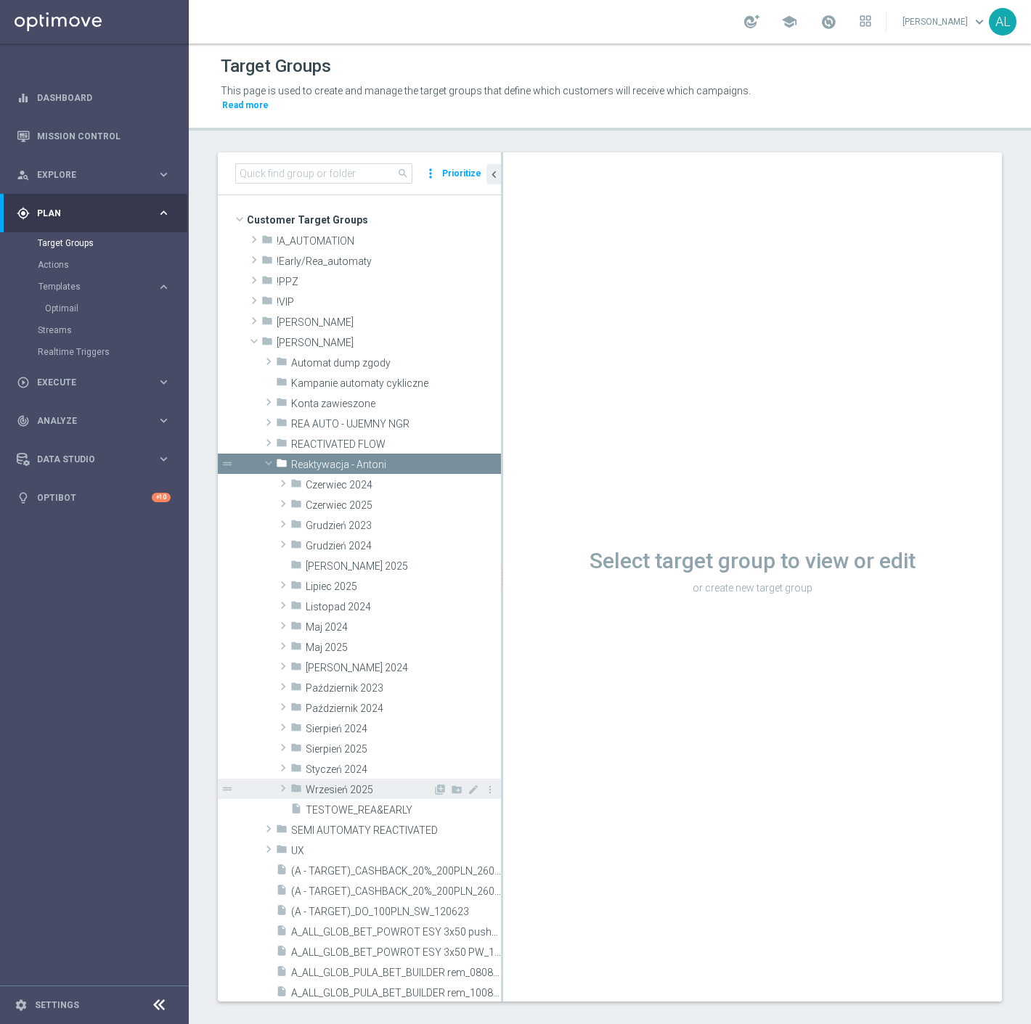
click at [342, 784] on span "Wrzesień 2025" at bounding box center [369, 790] width 127 height 12
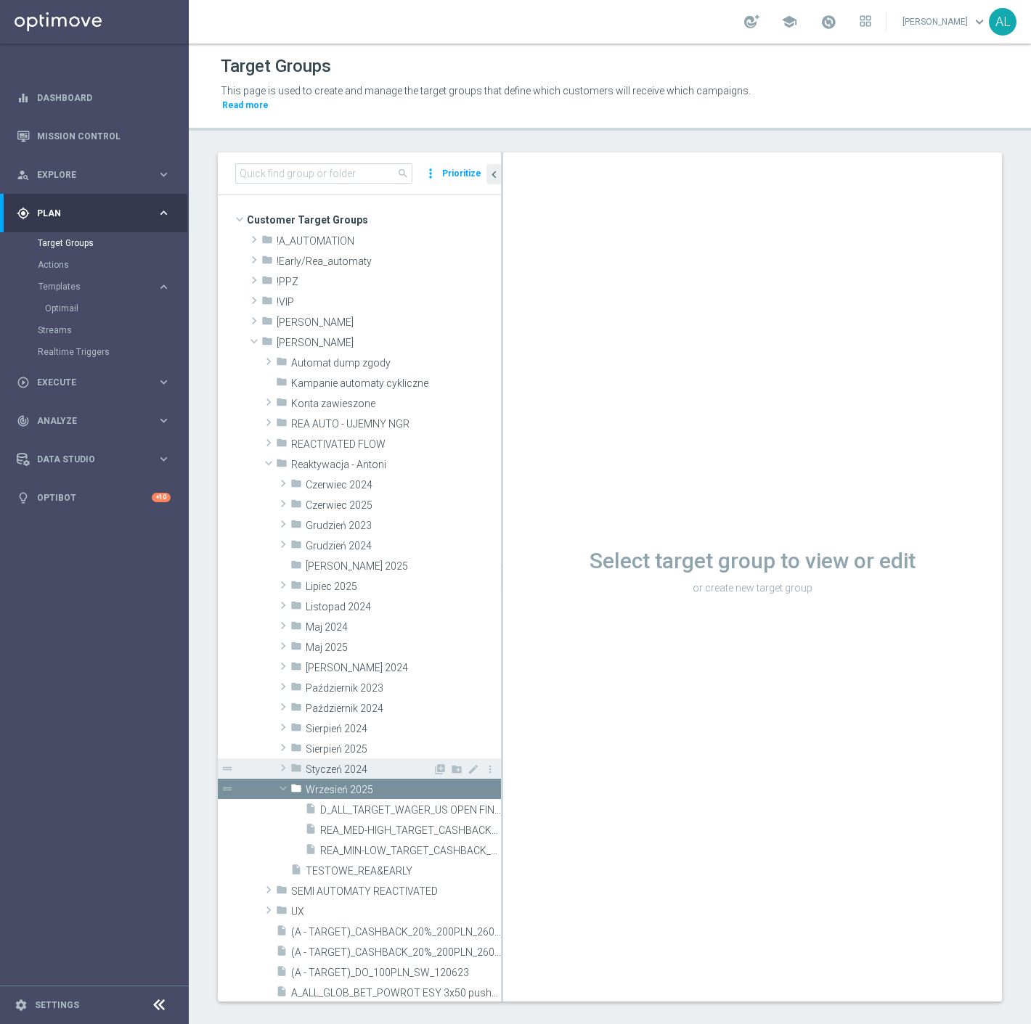
click at [367, 758] on div "folder Styczeń 2024" at bounding box center [361, 768] width 142 height 20
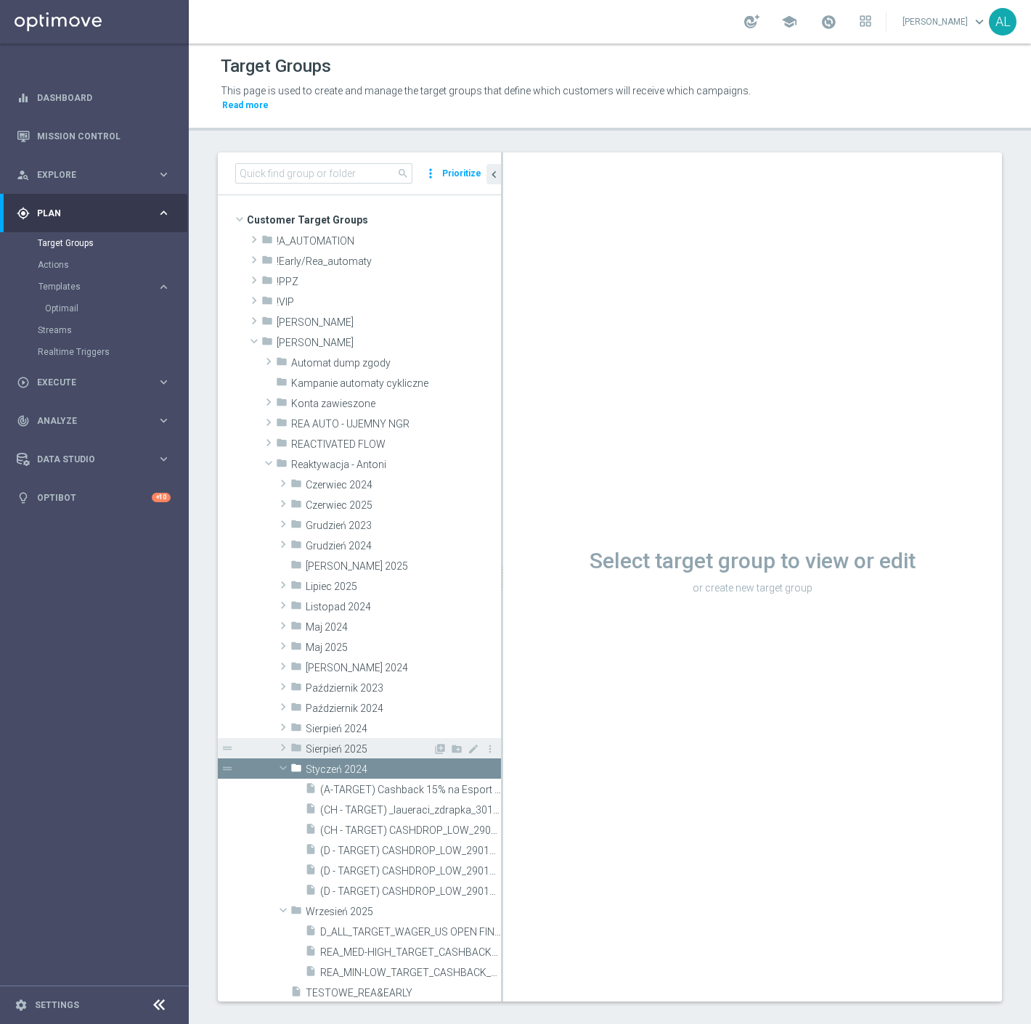
click at [369, 743] on span "Sierpień 2025" at bounding box center [369, 749] width 127 height 12
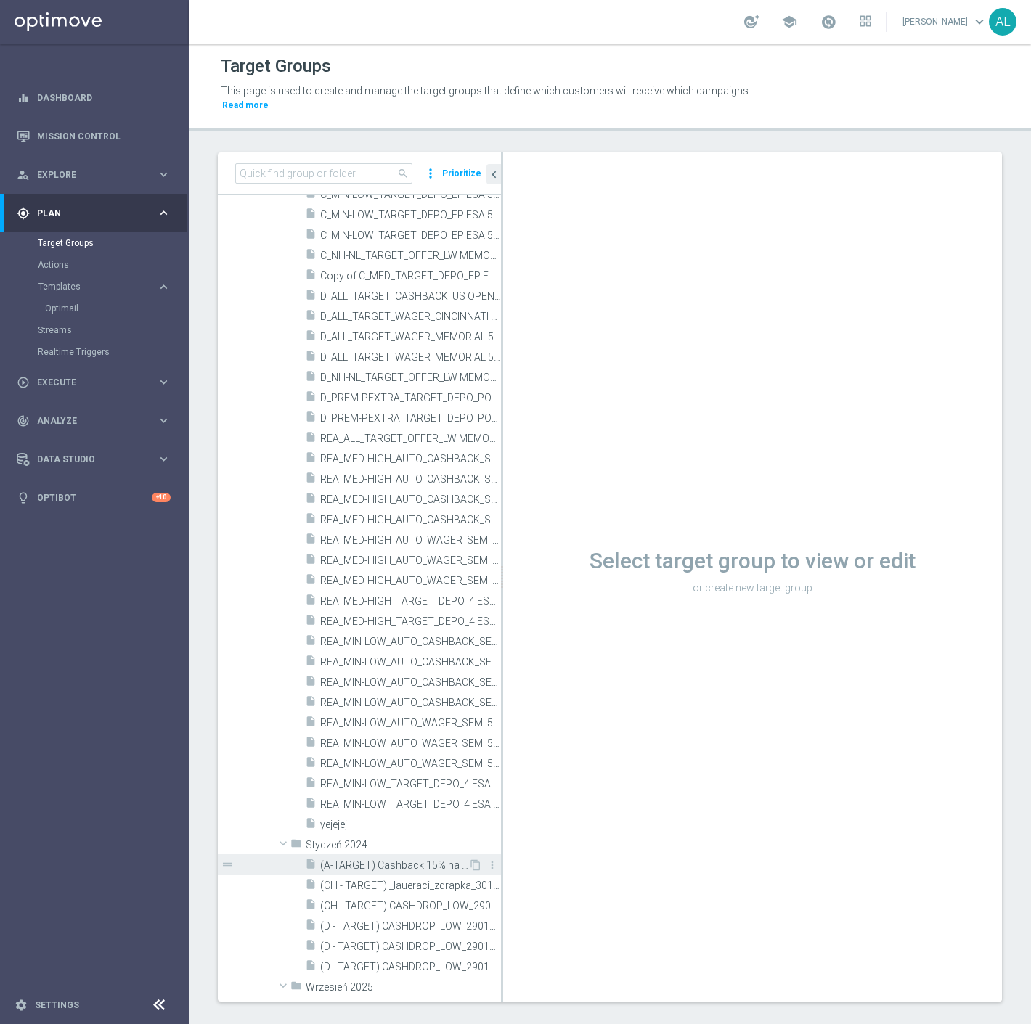
scroll to position [644, 0]
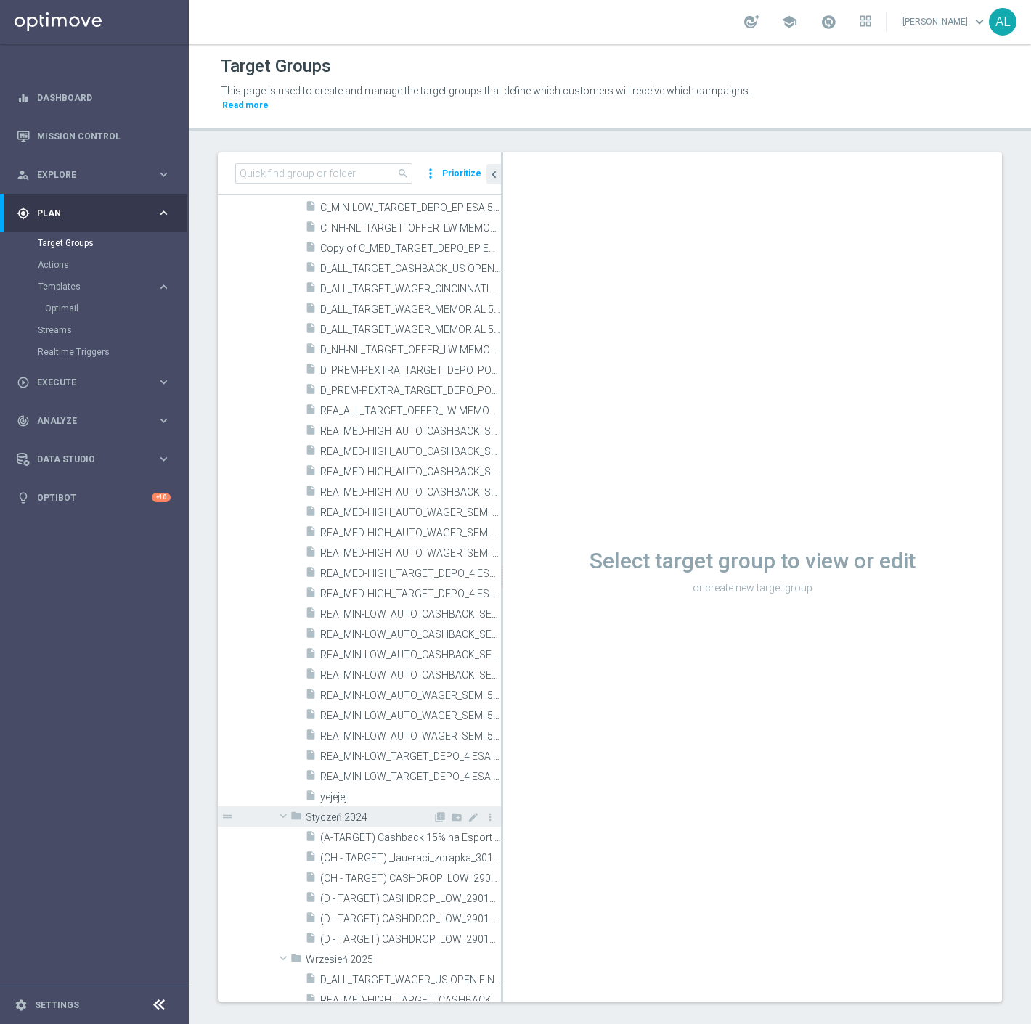
click at [378, 811] on span "Styczeń 2024" at bounding box center [369, 817] width 127 height 12
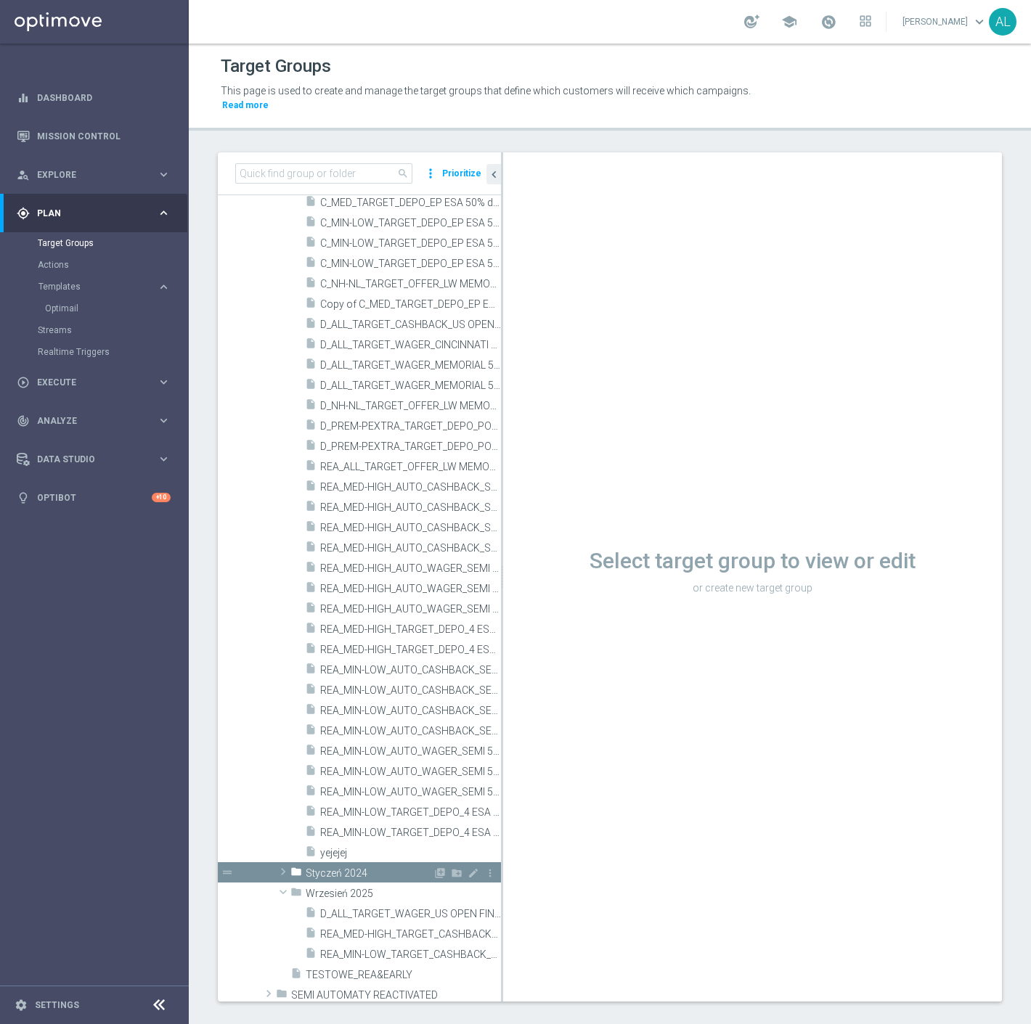
scroll to position [403, 0]
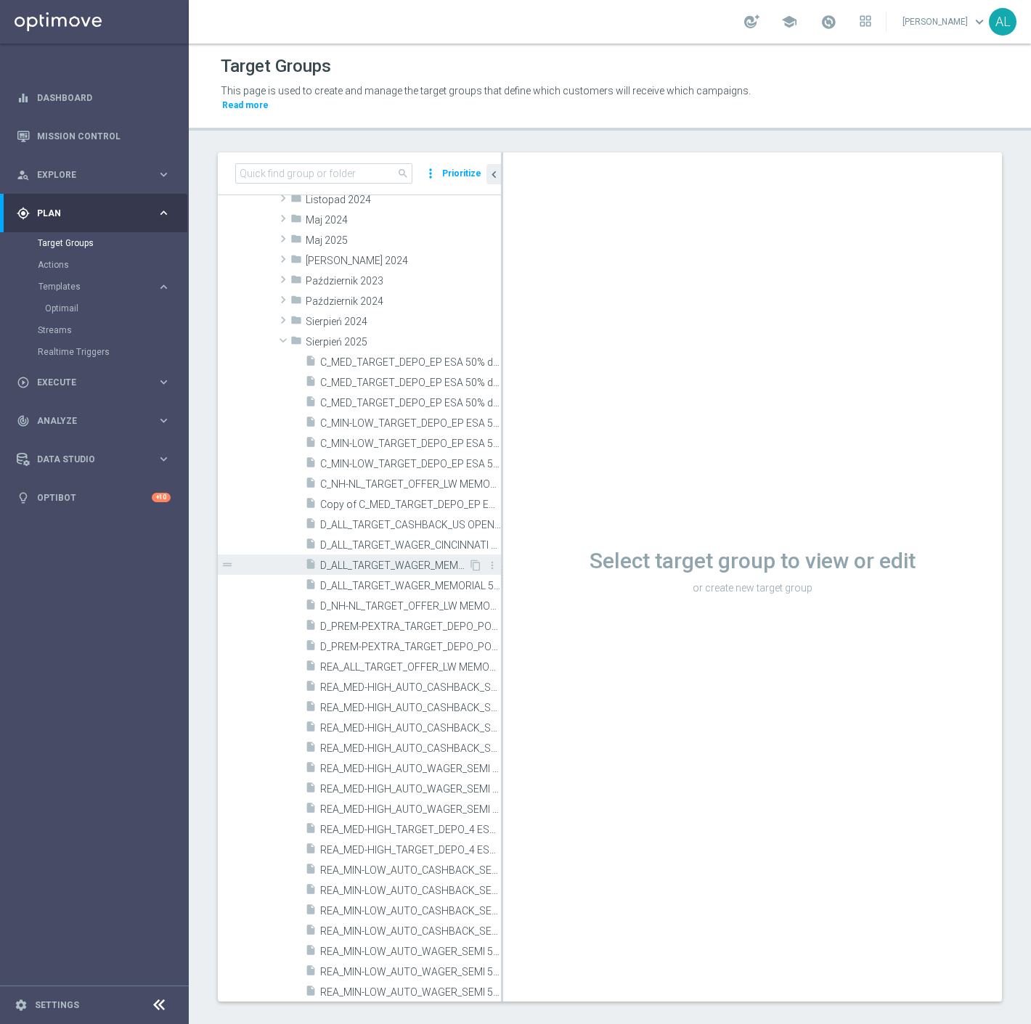
click at [404, 560] on span "D_ALL_TARGET_WAGER_MEMORIAL 50% do 300 PLN sms_280825" at bounding box center [394, 566] width 148 height 12
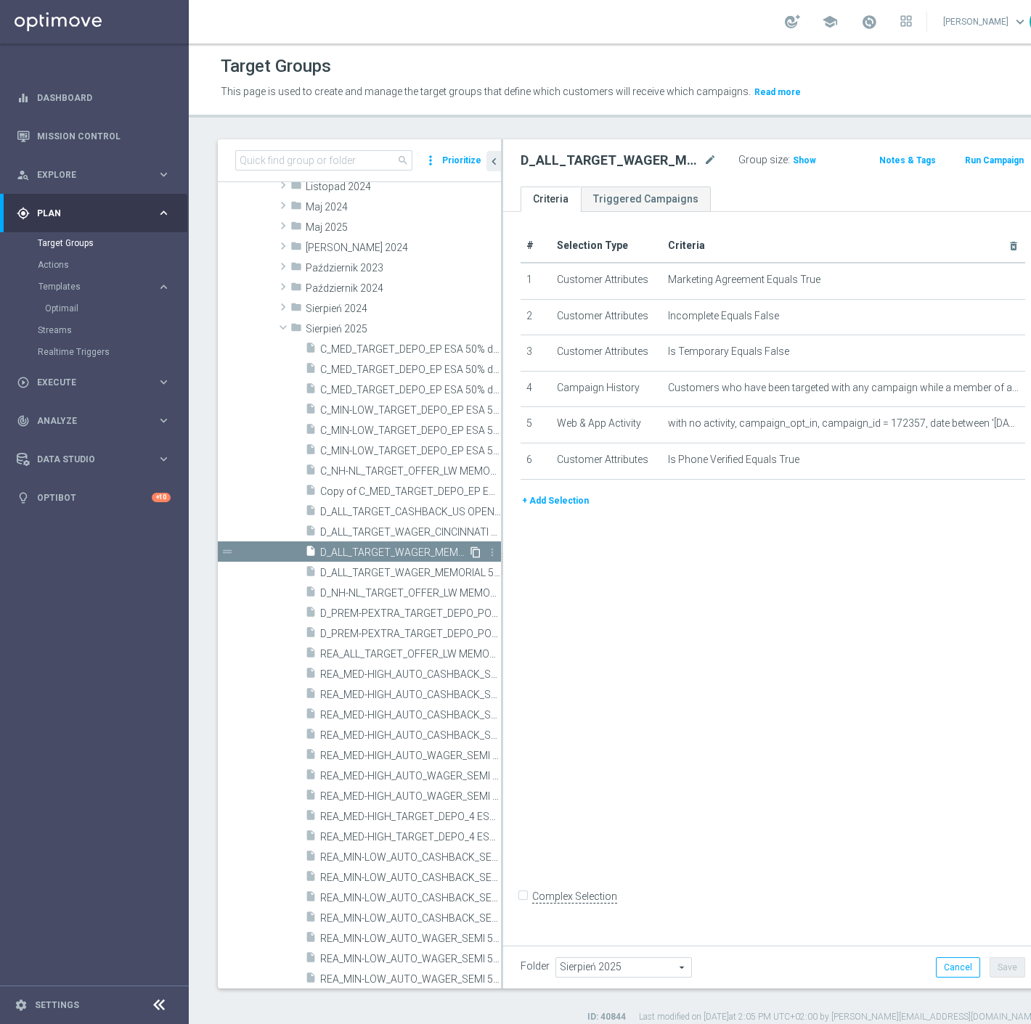
click at [470, 549] on icon "content_copy" at bounding box center [476, 552] width 12 height 12
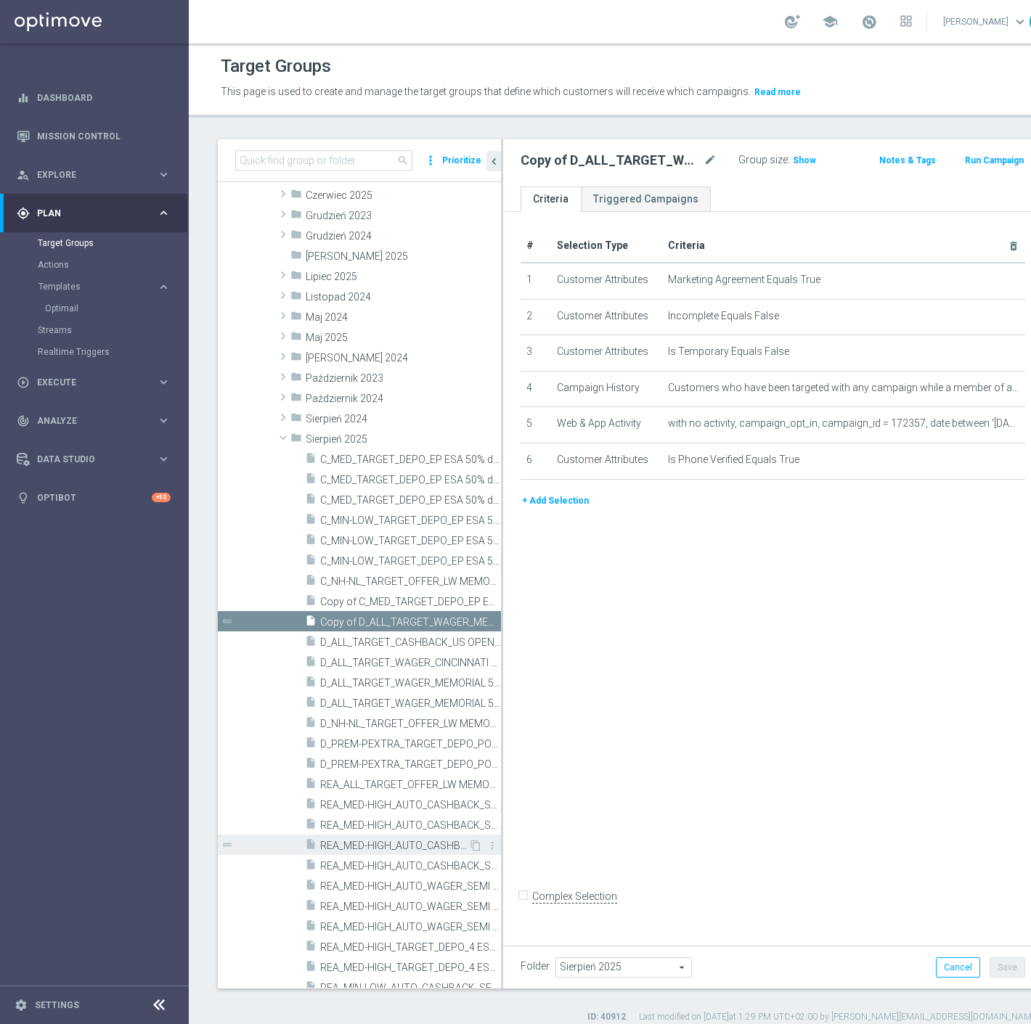
scroll to position [483, 0]
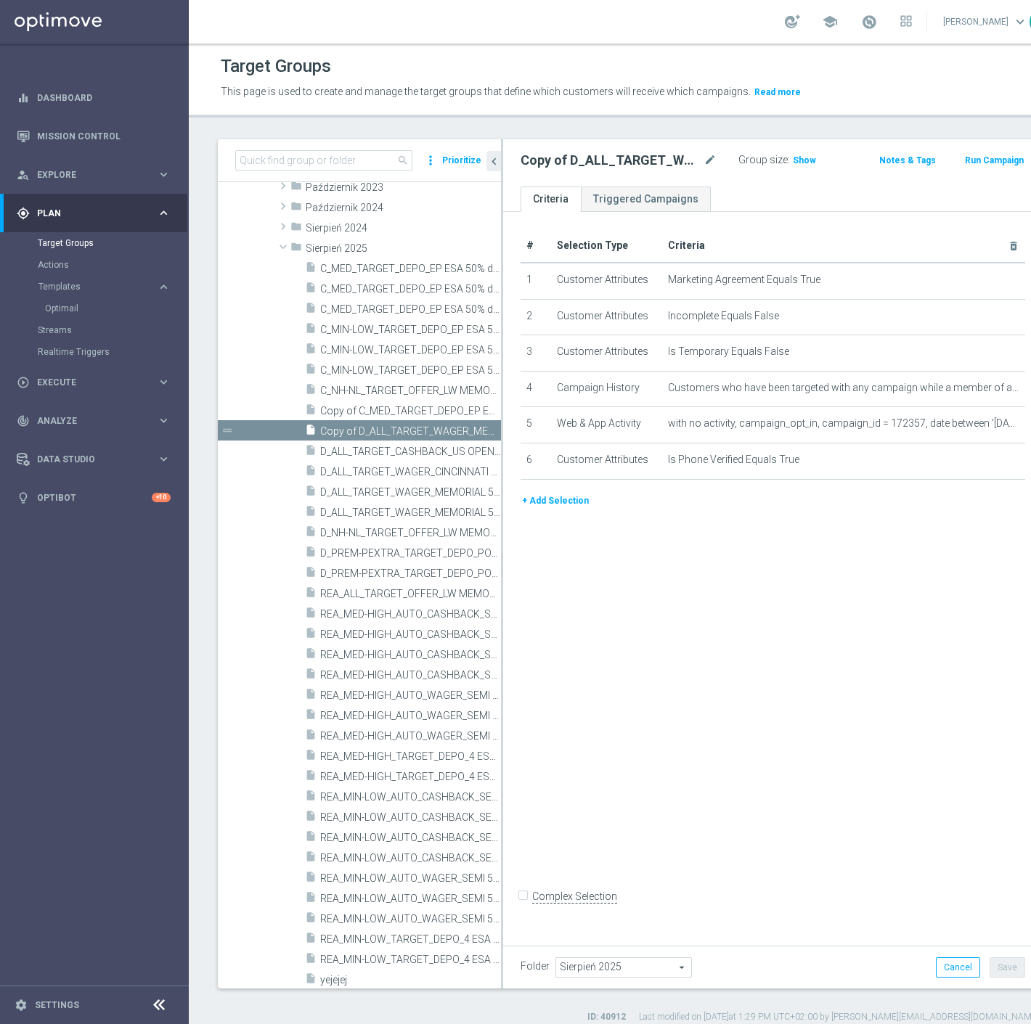
click at [660, 965] on span "Sierpień 2025" at bounding box center [623, 967] width 135 height 19
click at [660, 964] on input "search" at bounding box center [622, 967] width 135 height 20
type input "Wrze"
click at [644, 889] on span "Wrzesień 2025" at bounding box center [622, 891] width 120 height 12
type input "Wrzesień 2025"
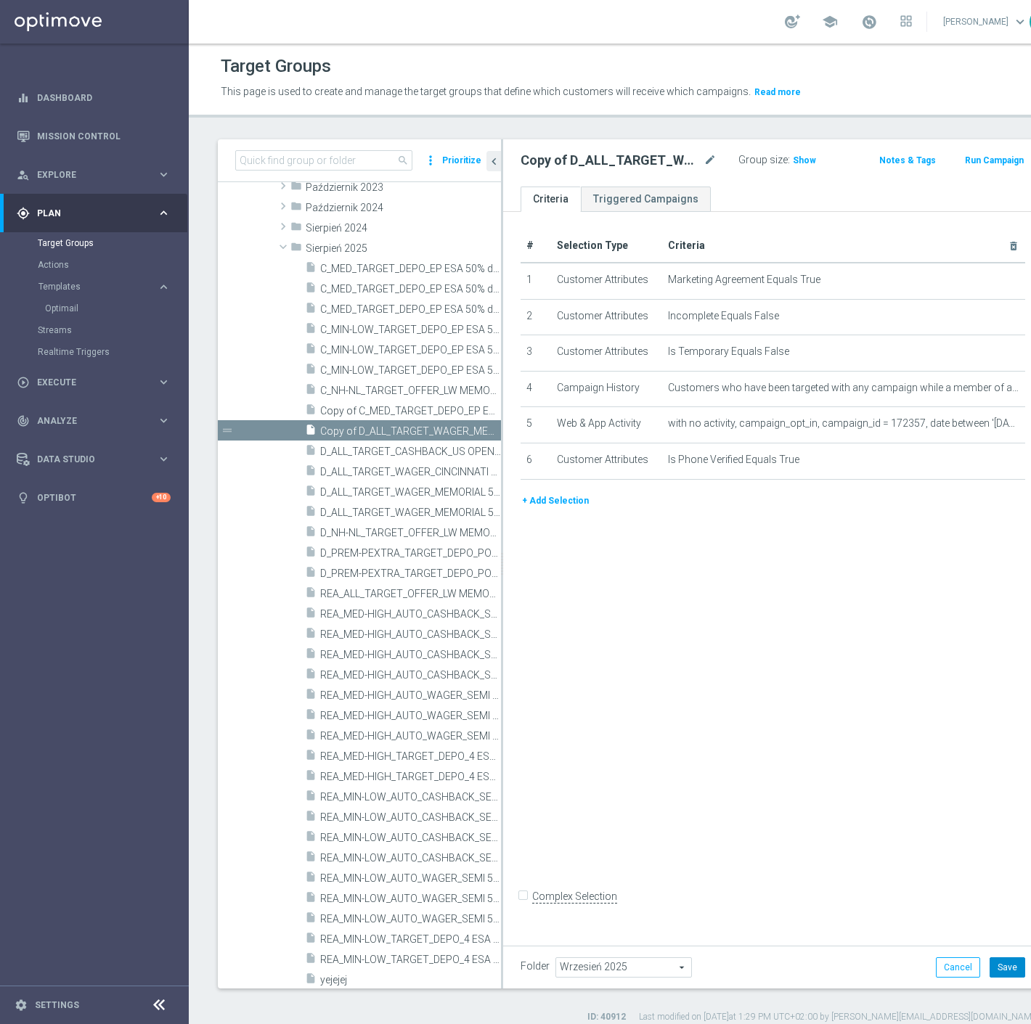
click at [989, 968] on button "Save" at bounding box center [1007, 967] width 36 height 20
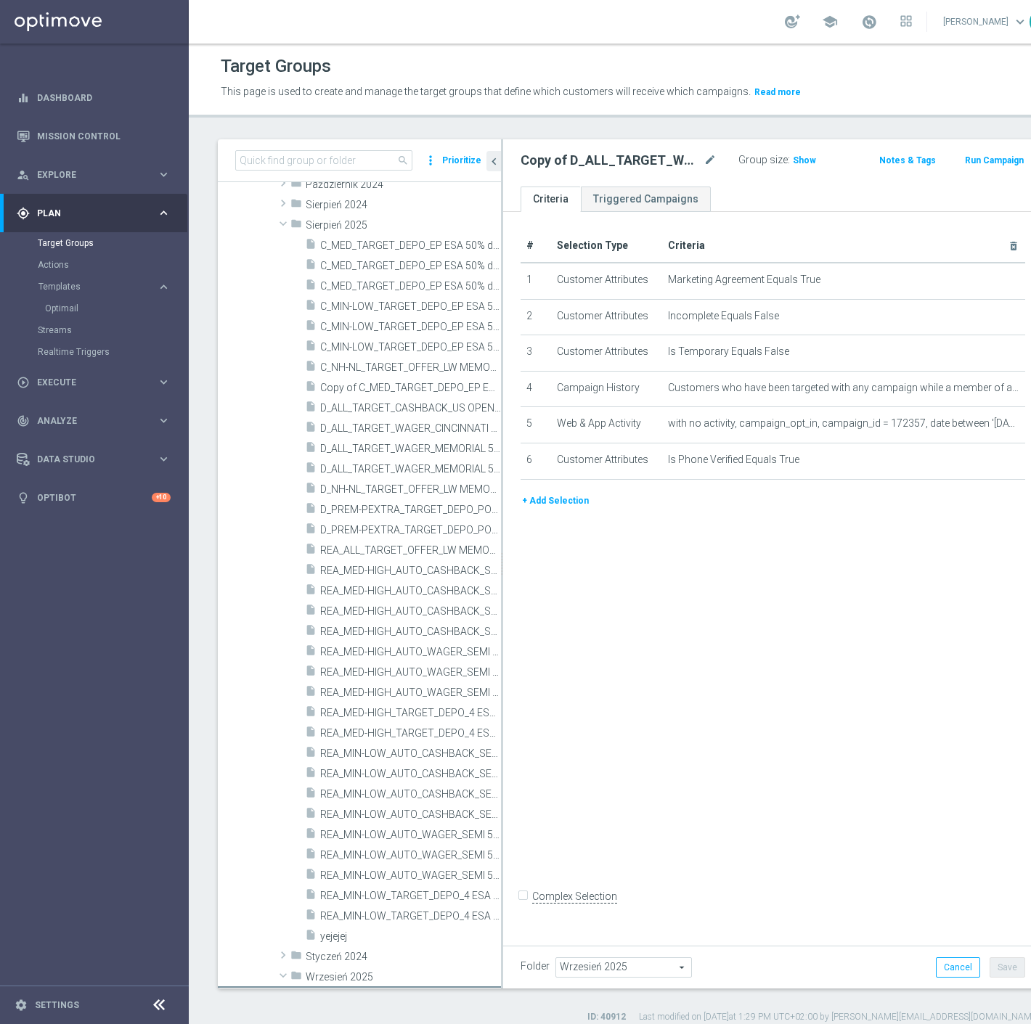
scroll to position [804, 0]
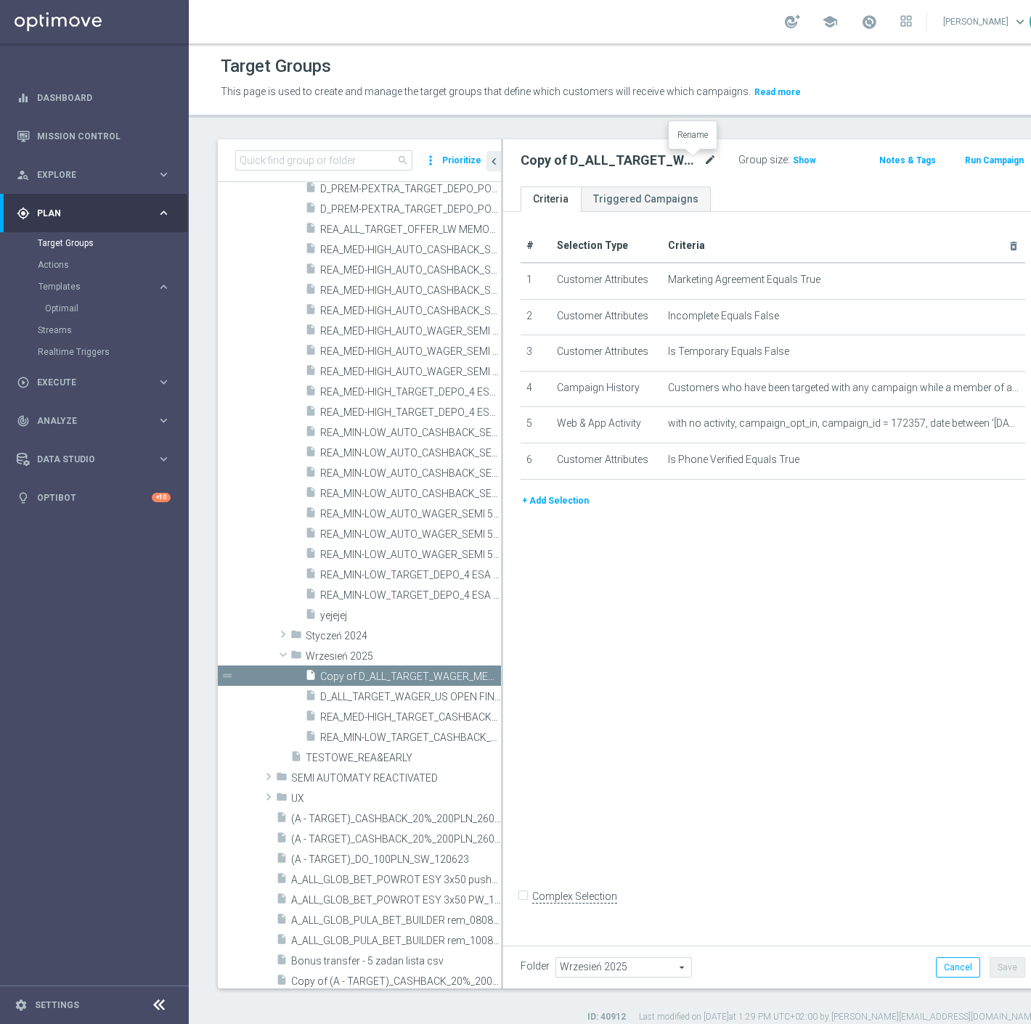
click at [703, 160] on icon "mode_edit" at bounding box center [709, 160] width 13 height 17
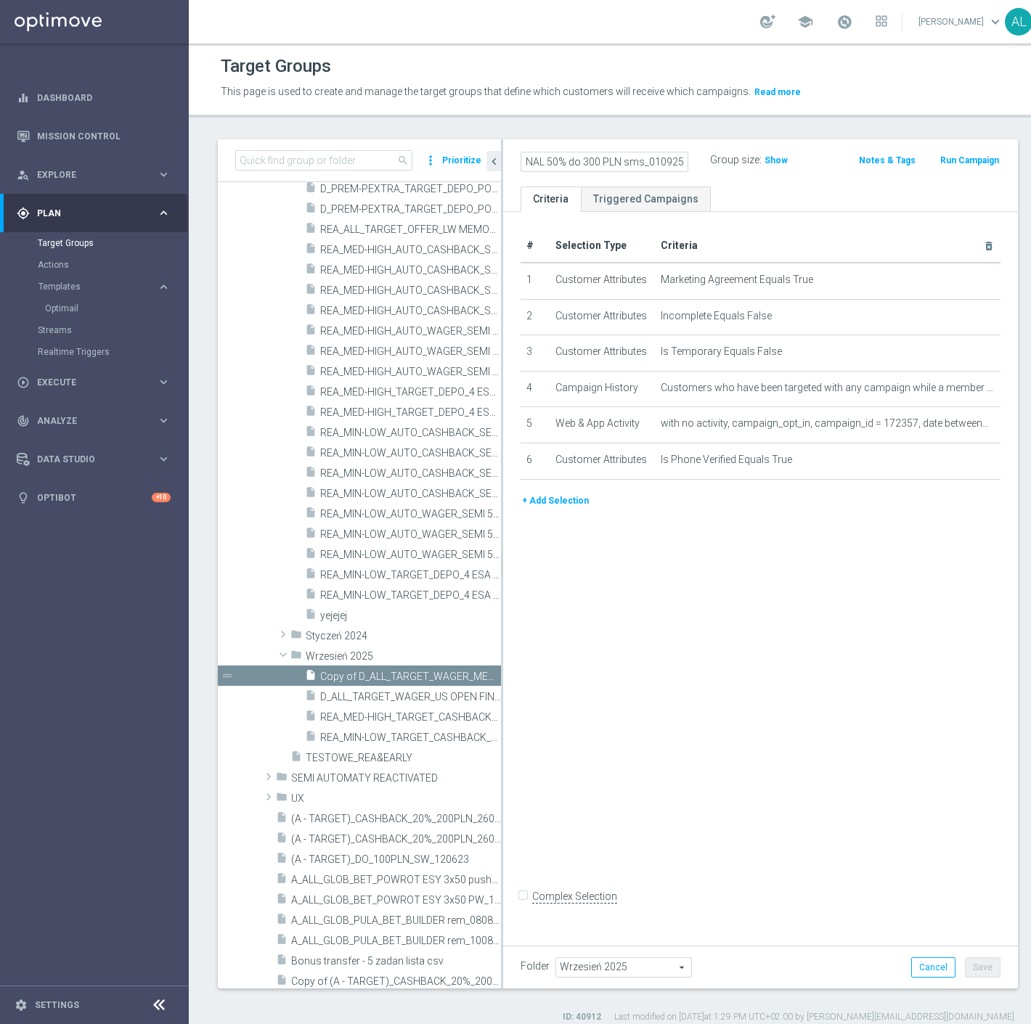
scroll to position [0, 179]
type input "D_ALL_TARGET_WAGER_US OPEN FINAL 50% do 300 PLN sms_010925"
click at [774, 187] on ul "Criteria Triggered Campaigns" at bounding box center [760, 199] width 515 height 25
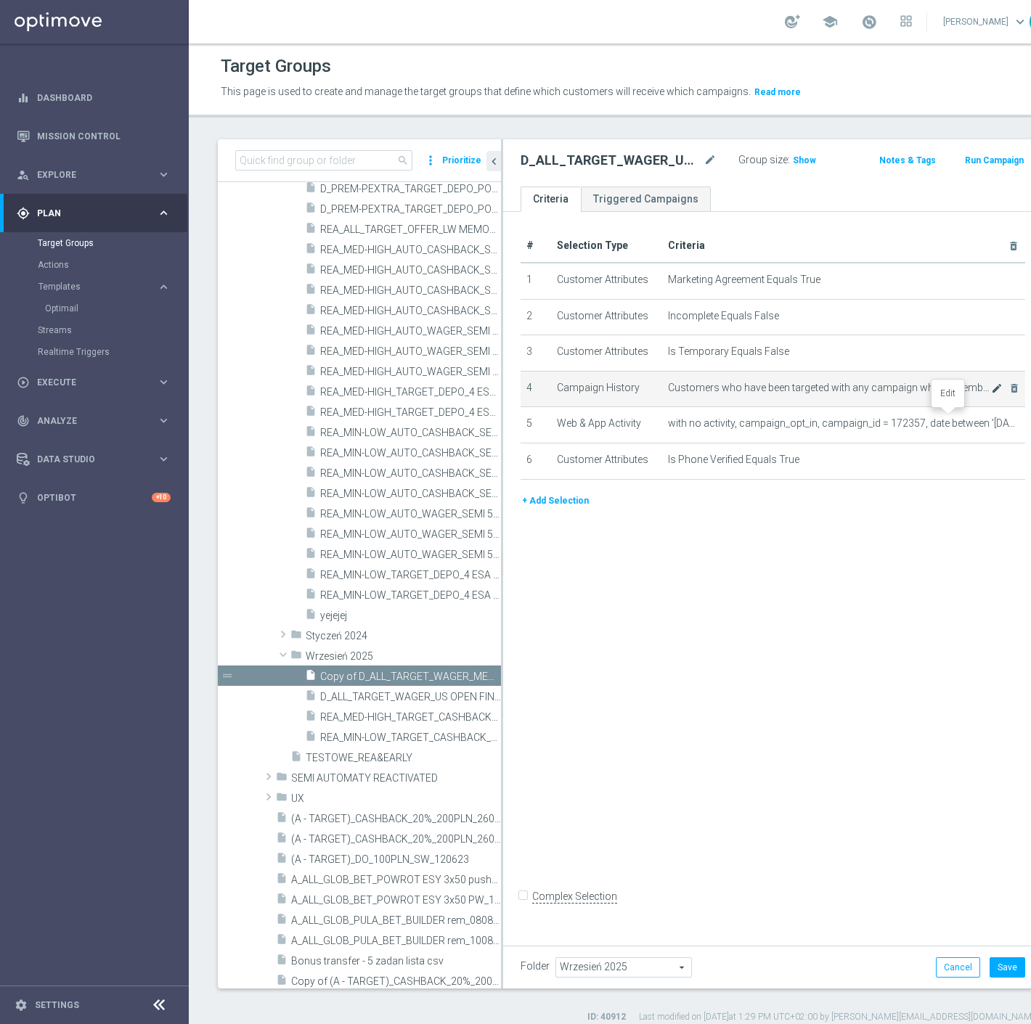
click at [991, 394] on icon "mode_edit" at bounding box center [997, 388] width 12 height 12
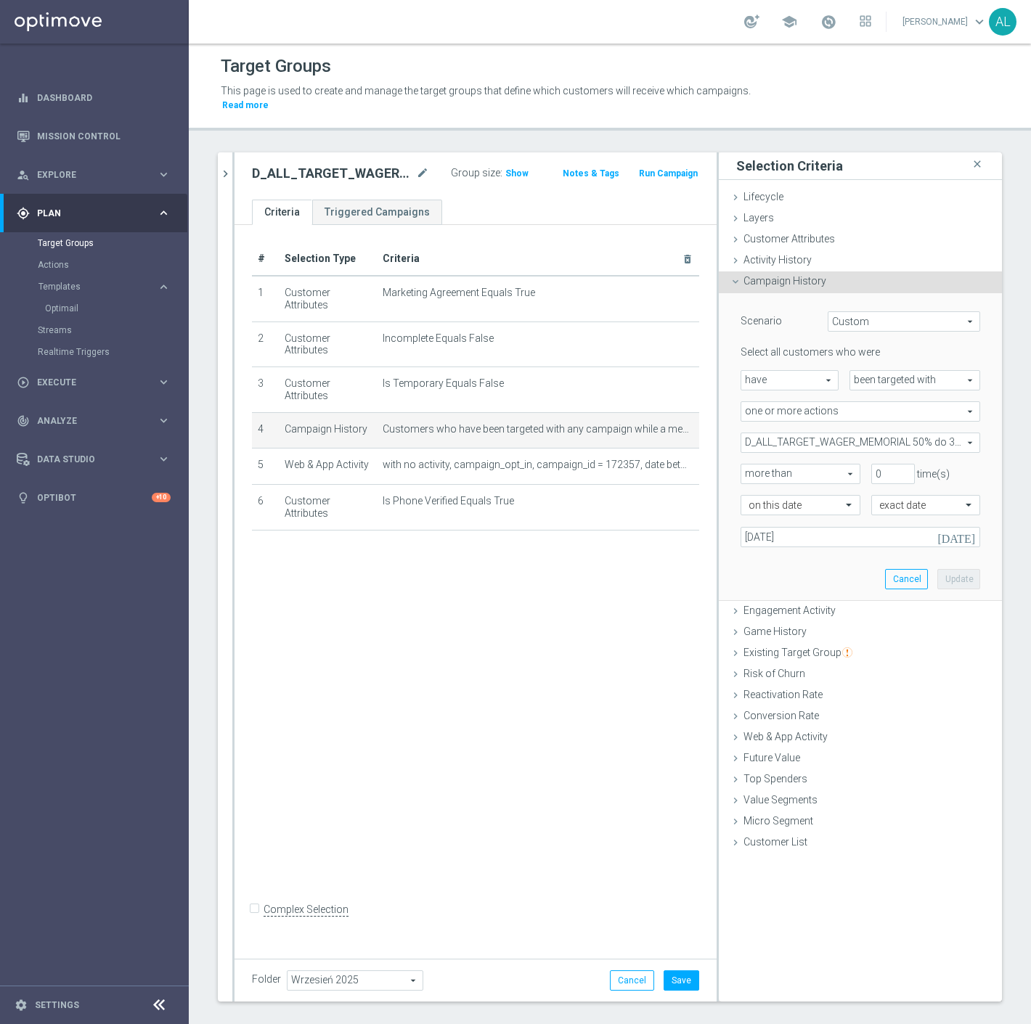
click at [855, 433] on span "D_ALL_TARGET_WAGER_MEMORIAL 50% do 300 PLN_280825" at bounding box center [860, 442] width 238 height 19
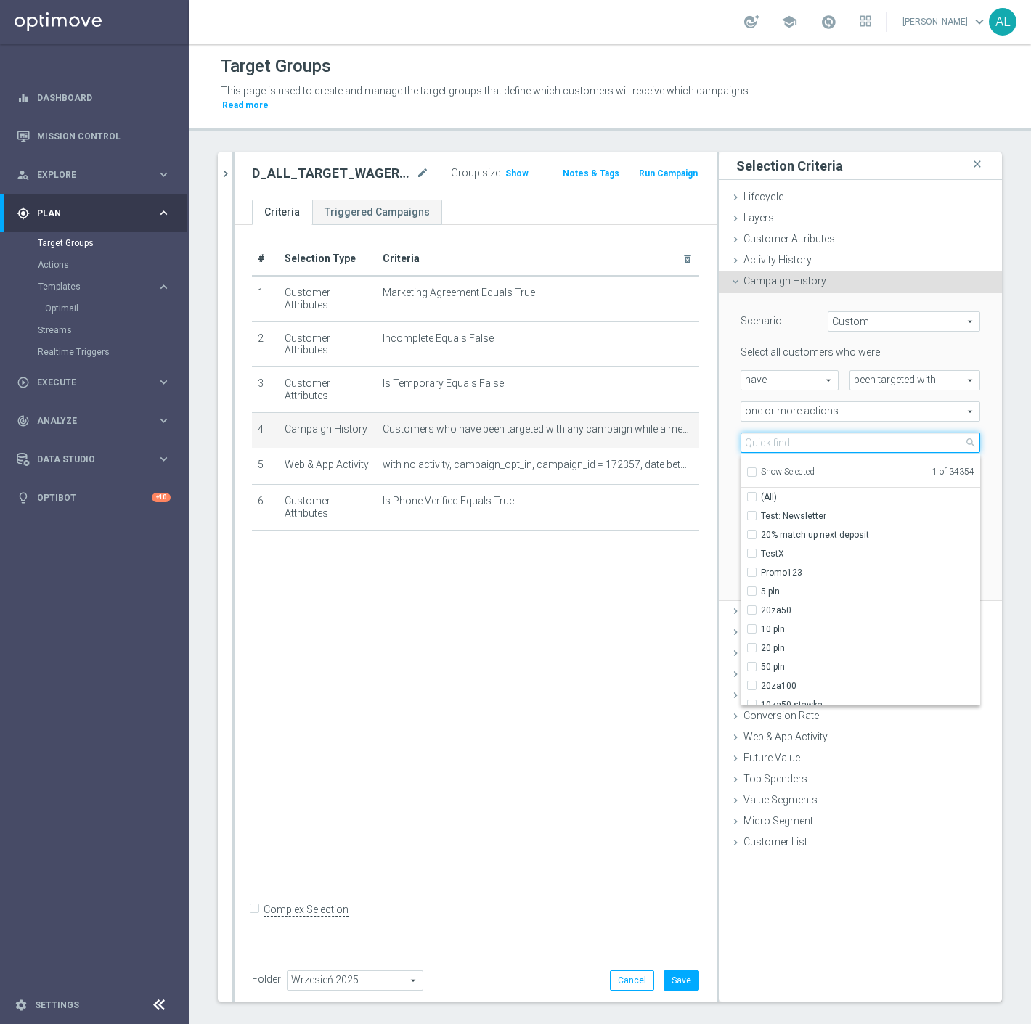
click at [855, 433] on input "search" at bounding box center [859, 443] width 239 height 20
click at [761, 467] on span "Show Selected" at bounding box center [788, 472] width 54 height 10
click at [753, 470] on input "Show Selected" at bounding box center [750, 474] width 9 height 9
checkbox input "true"
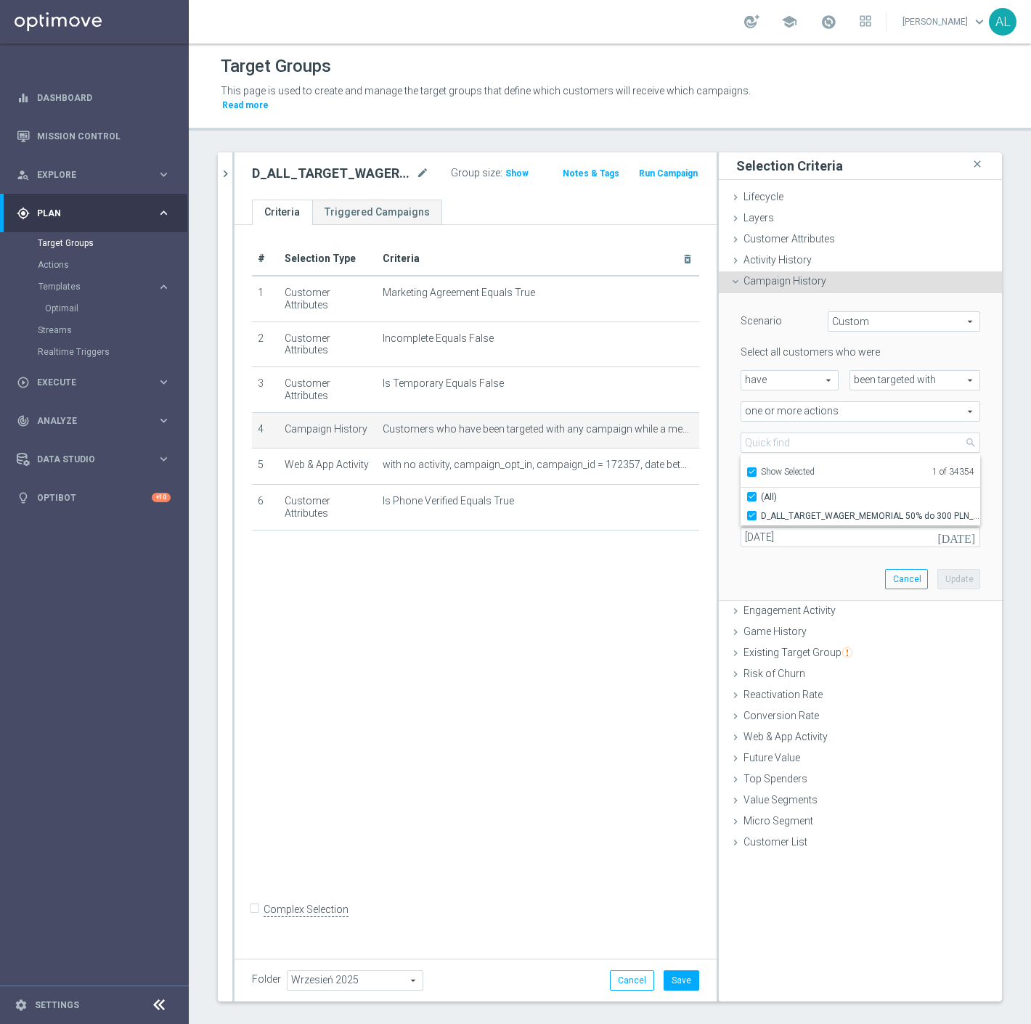
click at [779, 510] on span "D_ALL_TARGET_WAGER_MEMORIAL 50% do 300 PLN_280825" at bounding box center [870, 516] width 219 height 12
click at [761, 511] on input "D_ALL_TARGET_WAGER_MEMORIAL 50% do 300 PLN_280825" at bounding box center [755, 515] width 9 height 9
checkbox input "false"
type input "Select Action"
checkbox input "false"
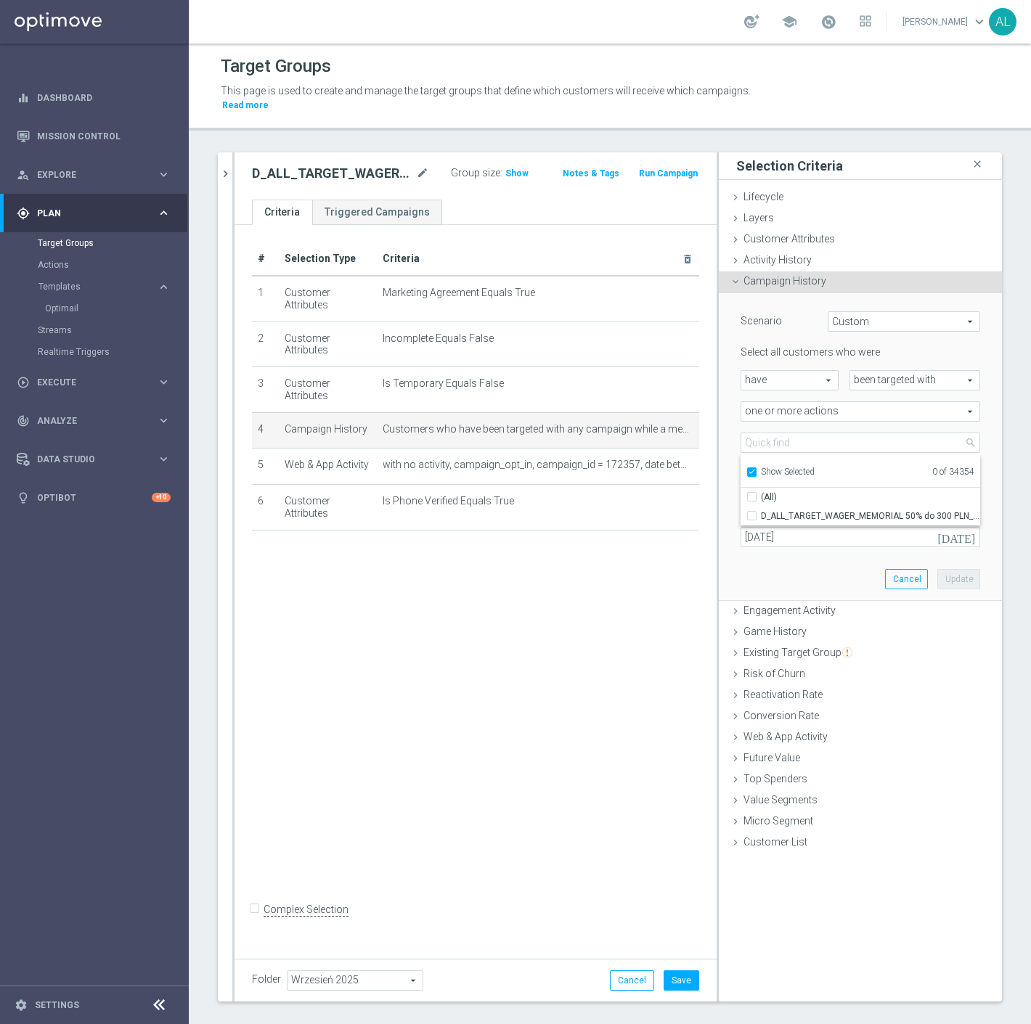
click at [780, 467] on span "Show Selected" at bounding box center [788, 472] width 54 height 10
click at [756, 470] on input "Show Selected" at bounding box center [750, 474] width 9 height 9
checkbox input "false"
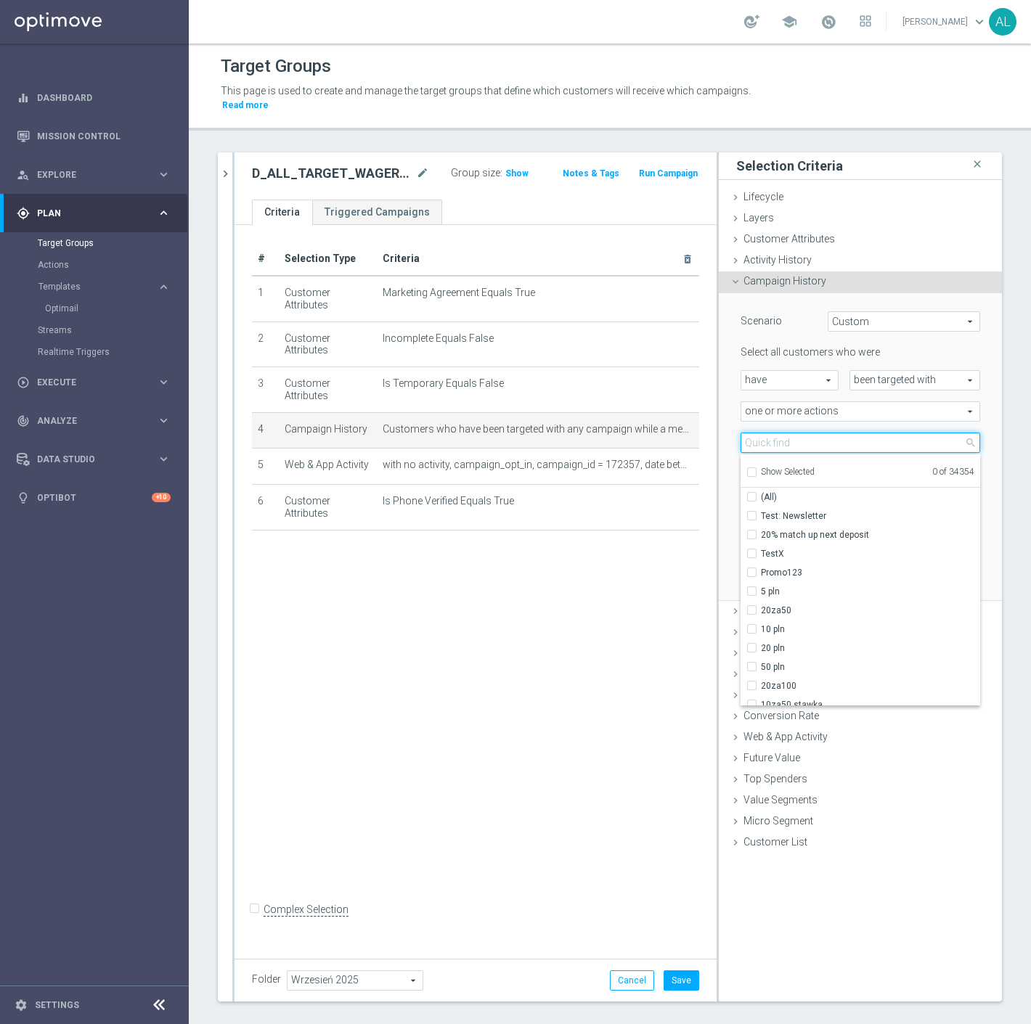
click at [795, 435] on input "search" at bounding box center [859, 443] width 239 height 20
paste input "D_ALL_TARGET_WAGER_US OPEN FINAL 50% do 300 PLN sms_010925"
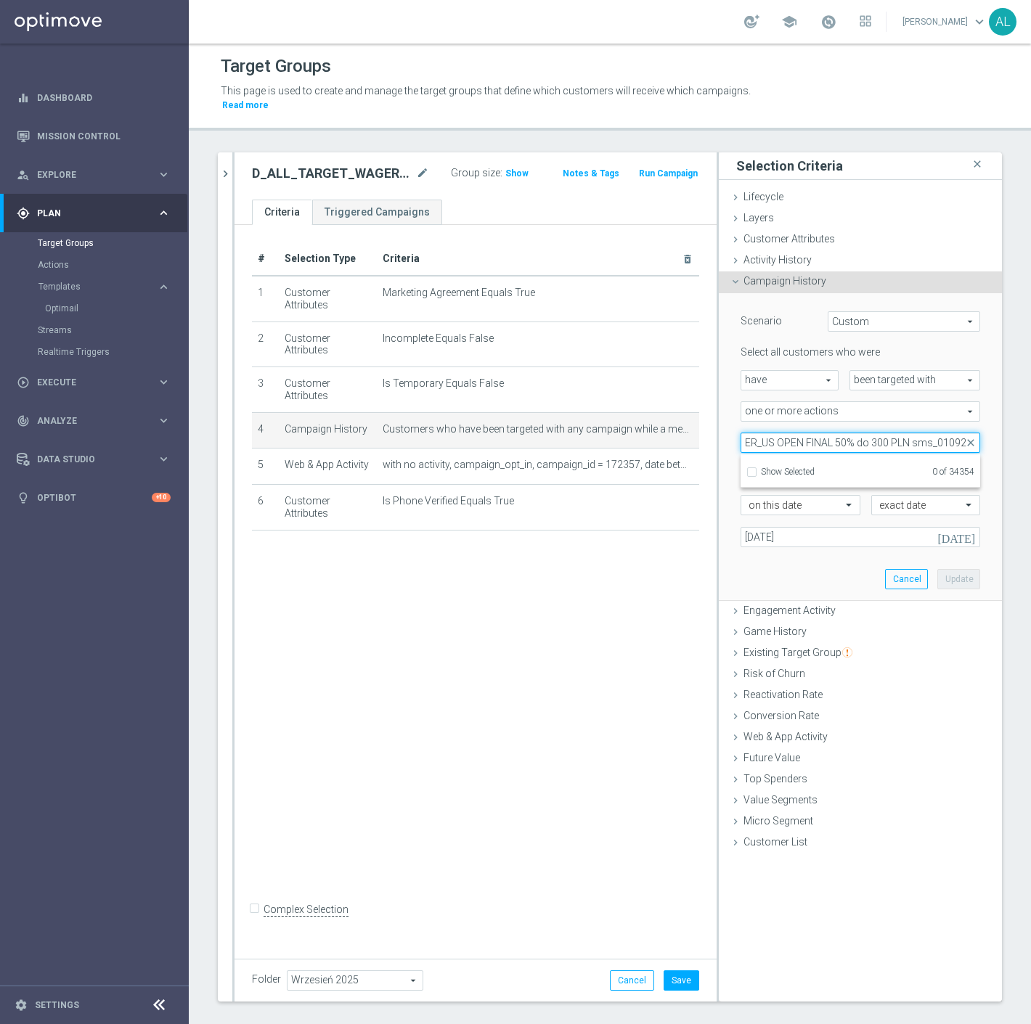
click at [916, 433] on input "D_ALL_TARGET_WAGER_US OPEN FINAL 50% do 300 PLN sms_010925" at bounding box center [859, 443] width 239 height 20
type input "D_ALL_TARGET_WAGER_US OPEN FINAL 50% do 300 PLN_010925"
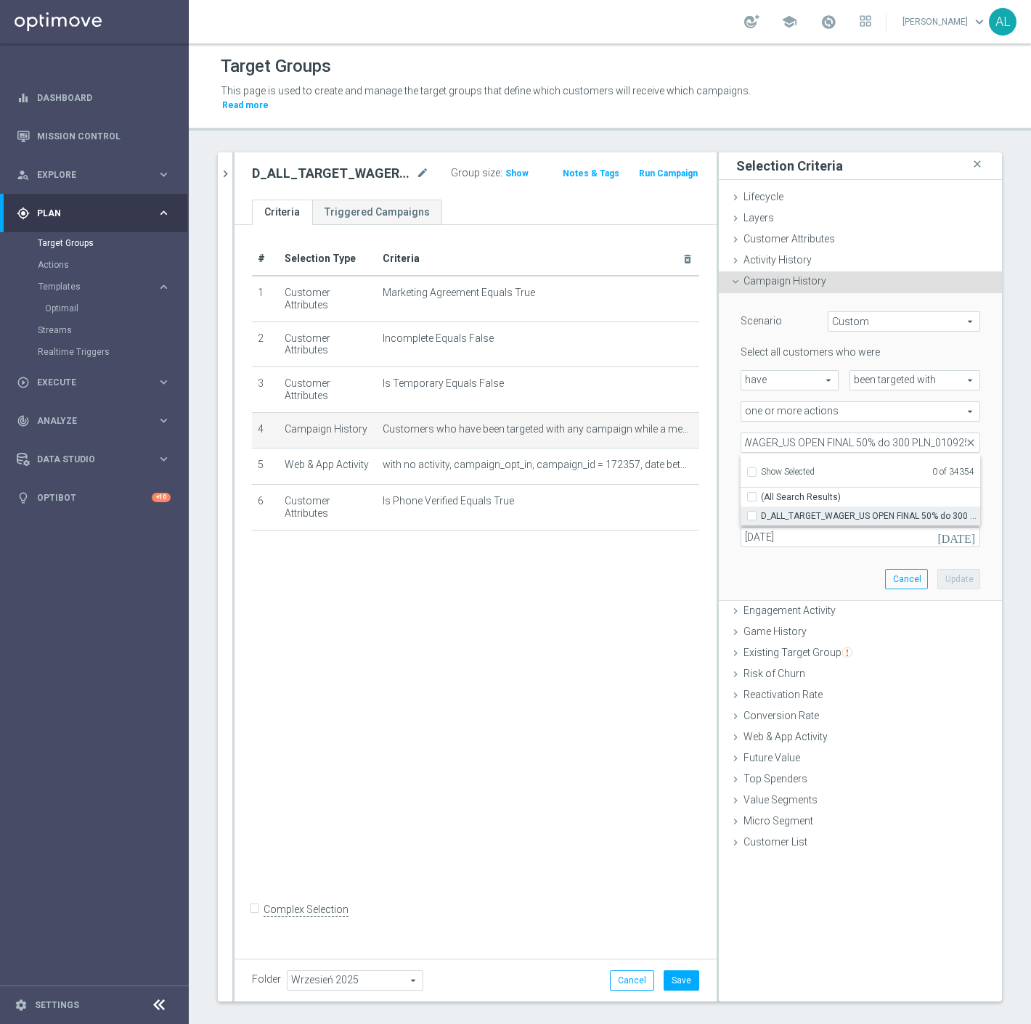
click at [835, 510] on span "D_ALL_TARGET_WAGER_US OPEN FINAL 50% do 300 PLN_010925" at bounding box center [870, 516] width 219 height 12
click at [761, 511] on input "D_ALL_TARGET_WAGER_US OPEN FINAL 50% do 300 PLN_010925" at bounding box center [755, 515] width 9 height 9
checkbox input "true"
type input "D_ALL_TARGET_WAGER_US OPEN FINAL 50% do 300 PLN_010925"
checkbox input "true"
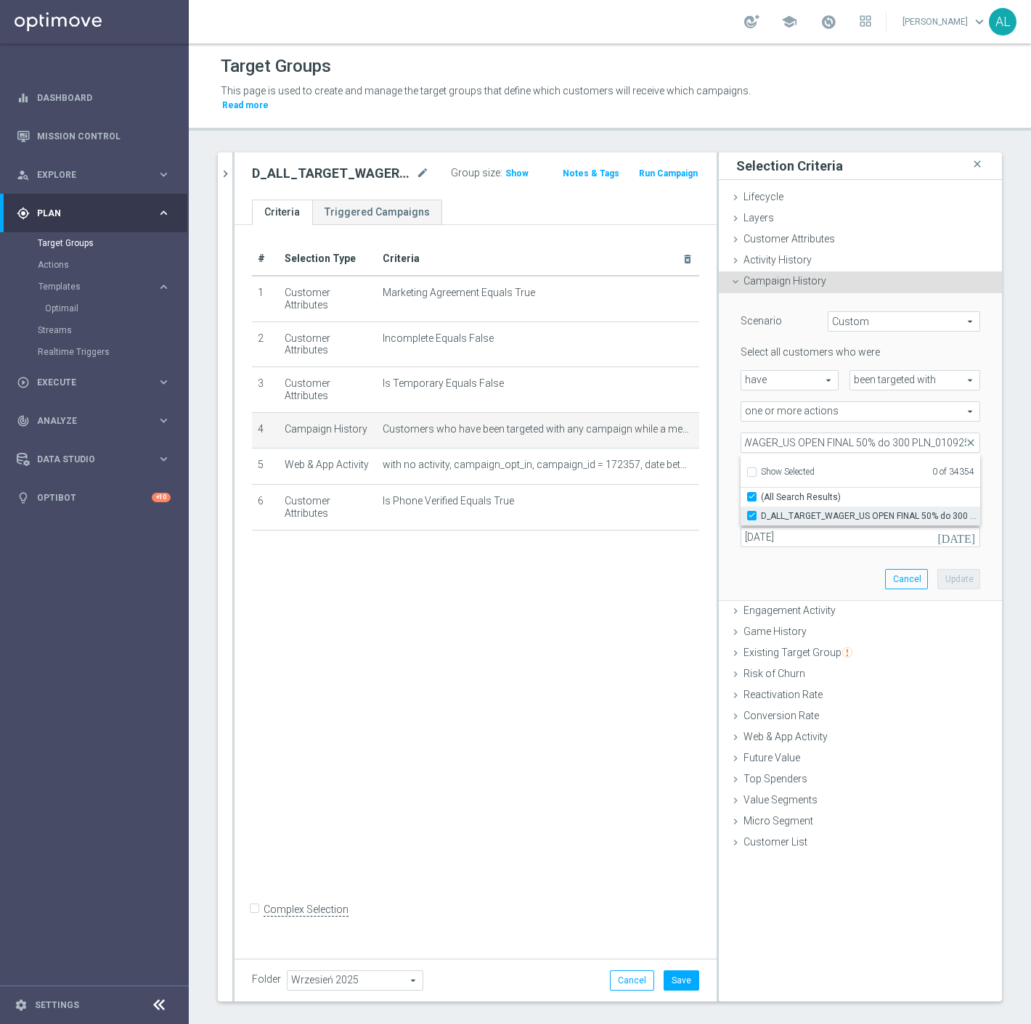
scroll to position [0, 0]
click at [808, 564] on div "Scenario Custom Custom arrow_drop_down search Select all customers who were hav…" at bounding box center [859, 446] width 261 height 307
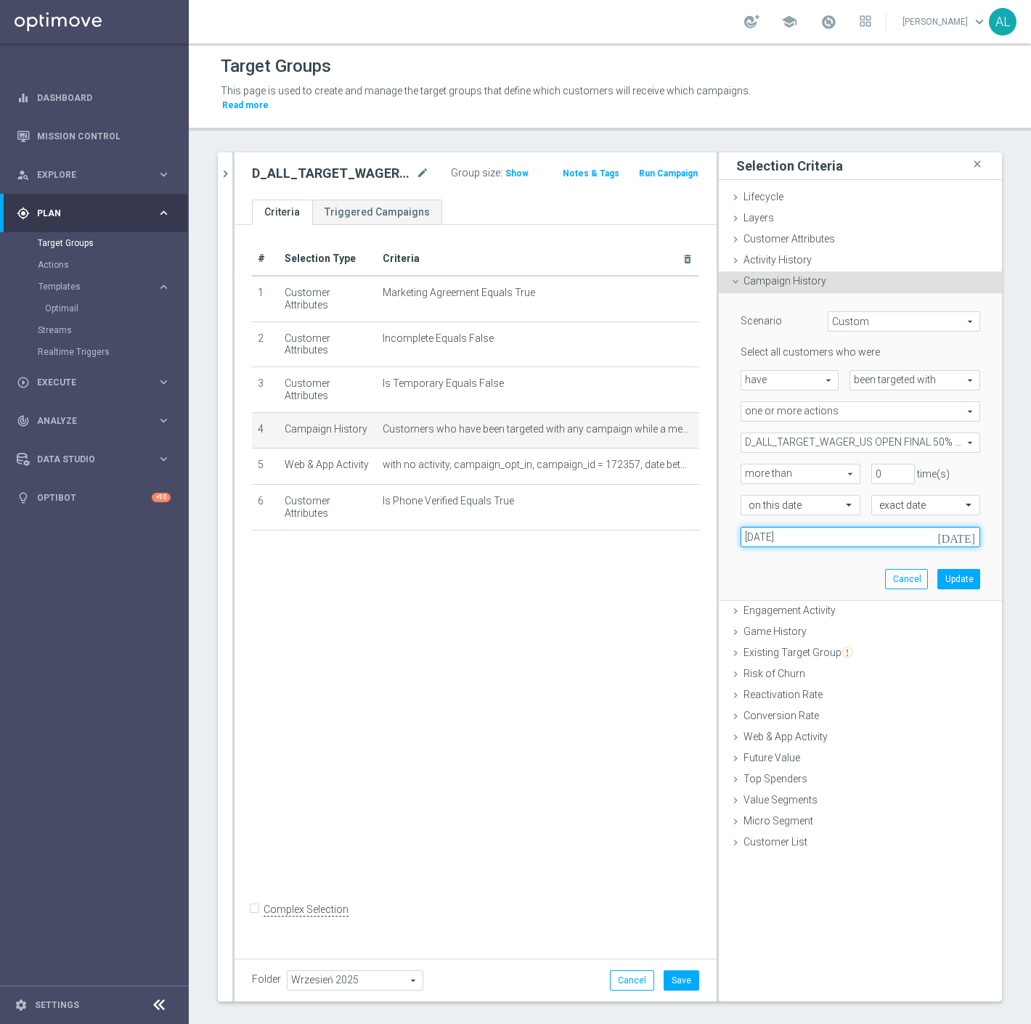
click at [804, 527] on input "28 Aug 2025" at bounding box center [859, 537] width 239 height 20
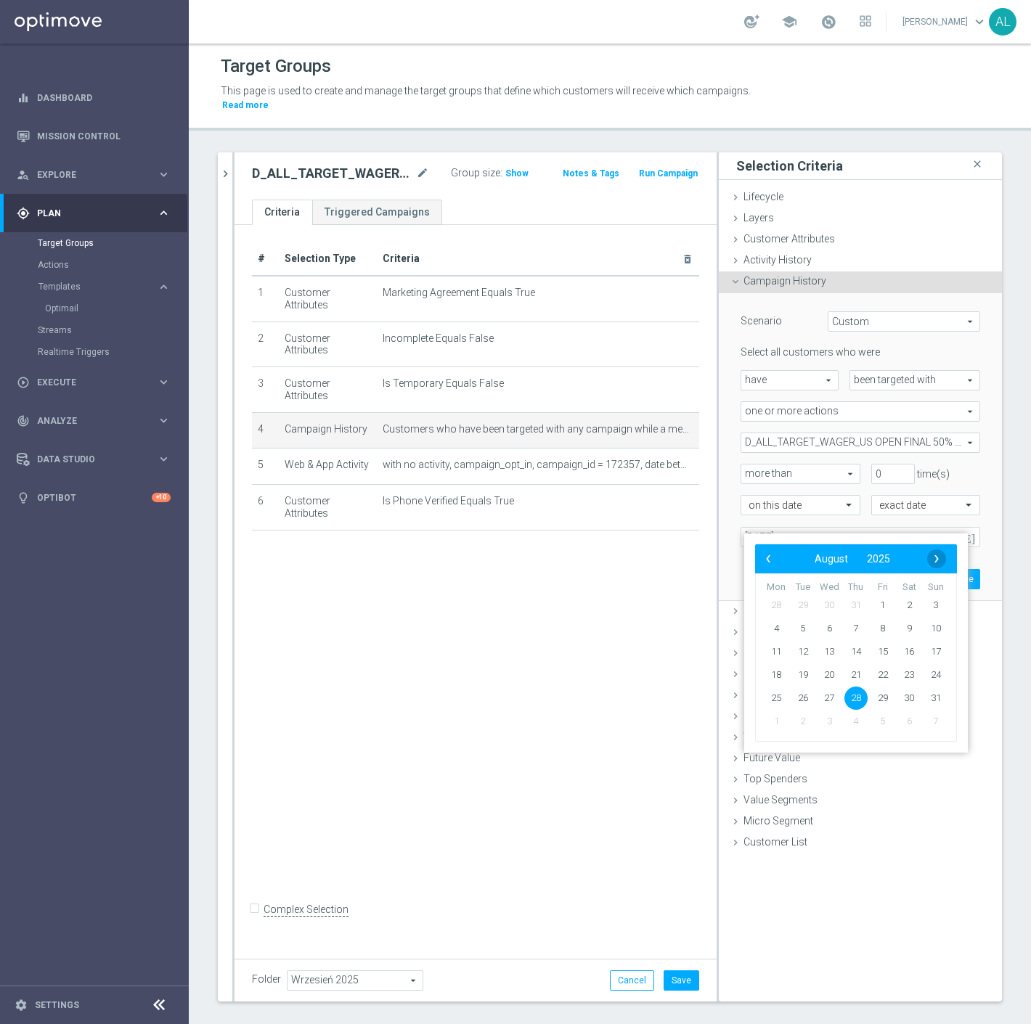
click at [933, 557] on span "›" at bounding box center [936, 558] width 19 height 19
click at [777, 605] on span "1" at bounding box center [775, 605] width 23 height 23
type input "01 Sep 2025"
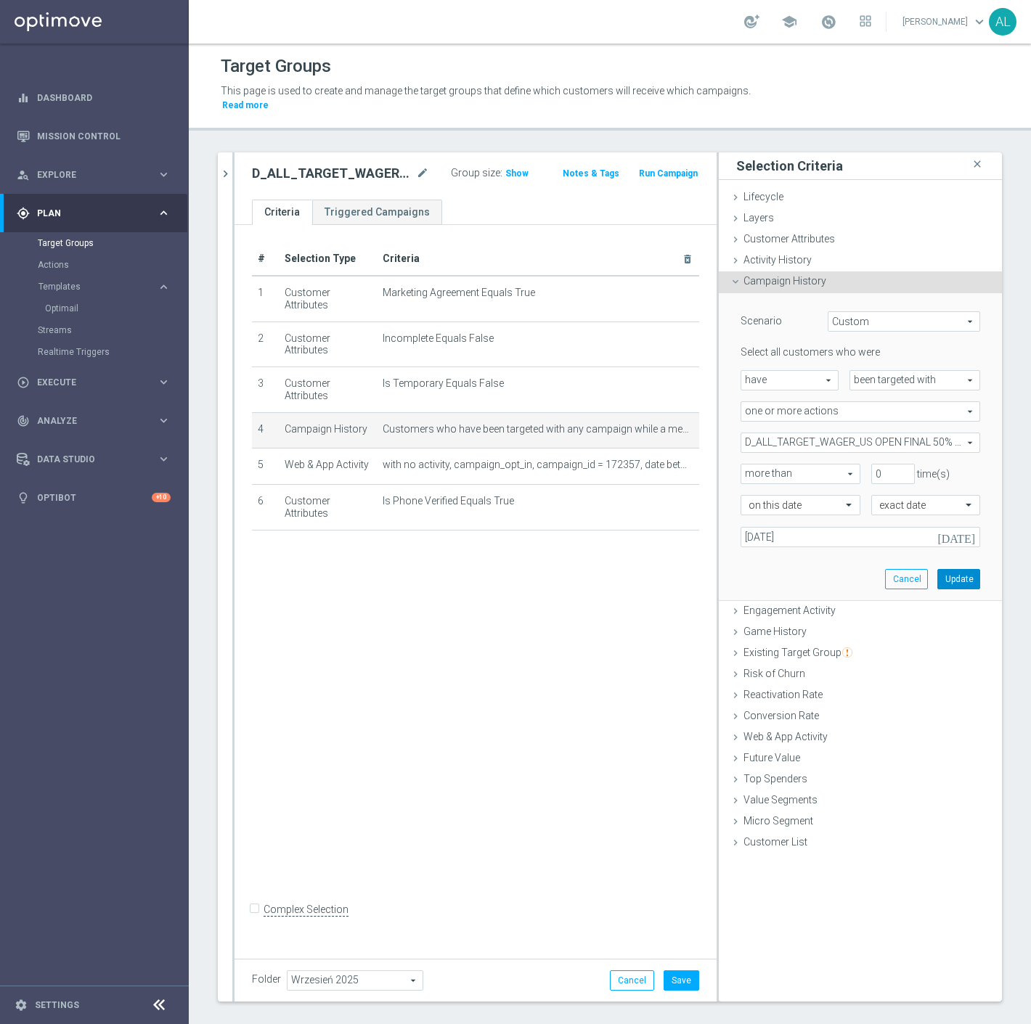
click at [951, 569] on button "Update" at bounding box center [958, 579] width 43 height 20
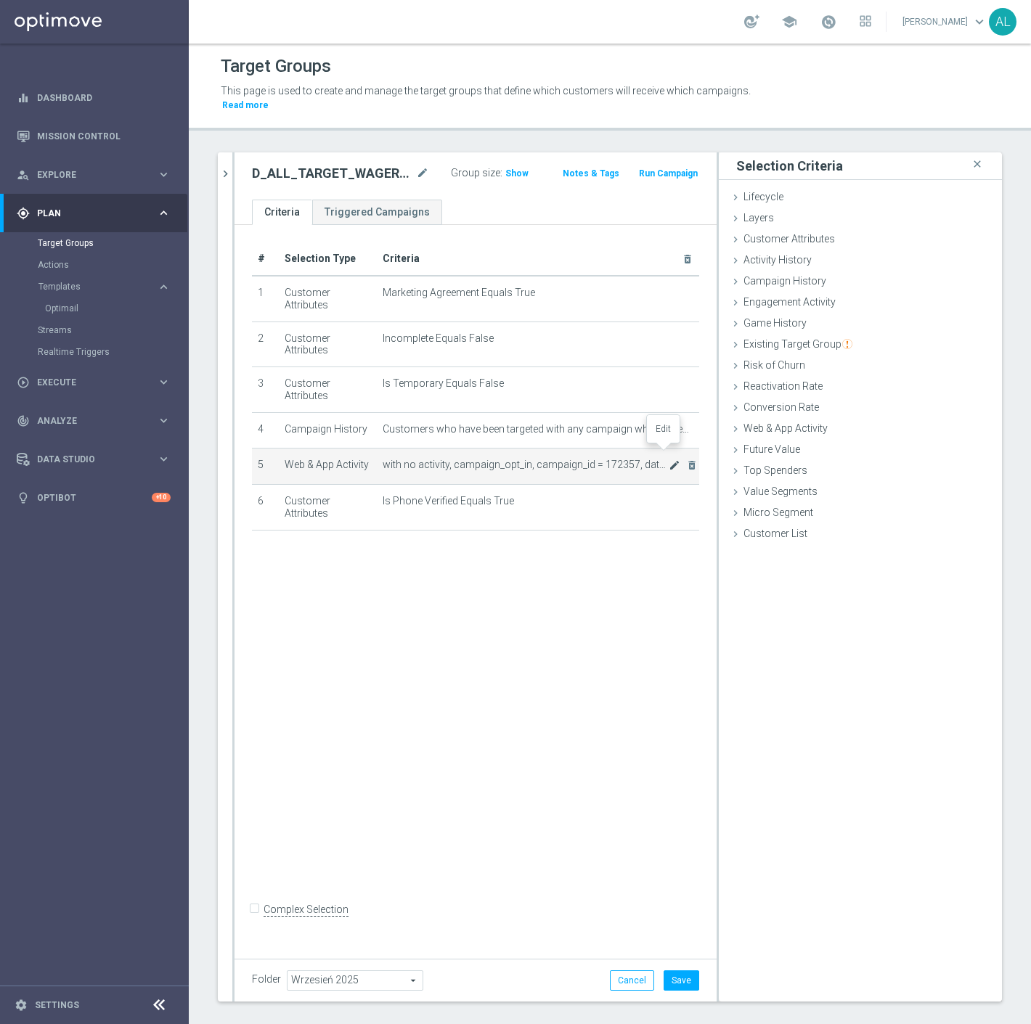
click at [668, 459] on icon "mode_edit" at bounding box center [674, 465] width 12 height 12
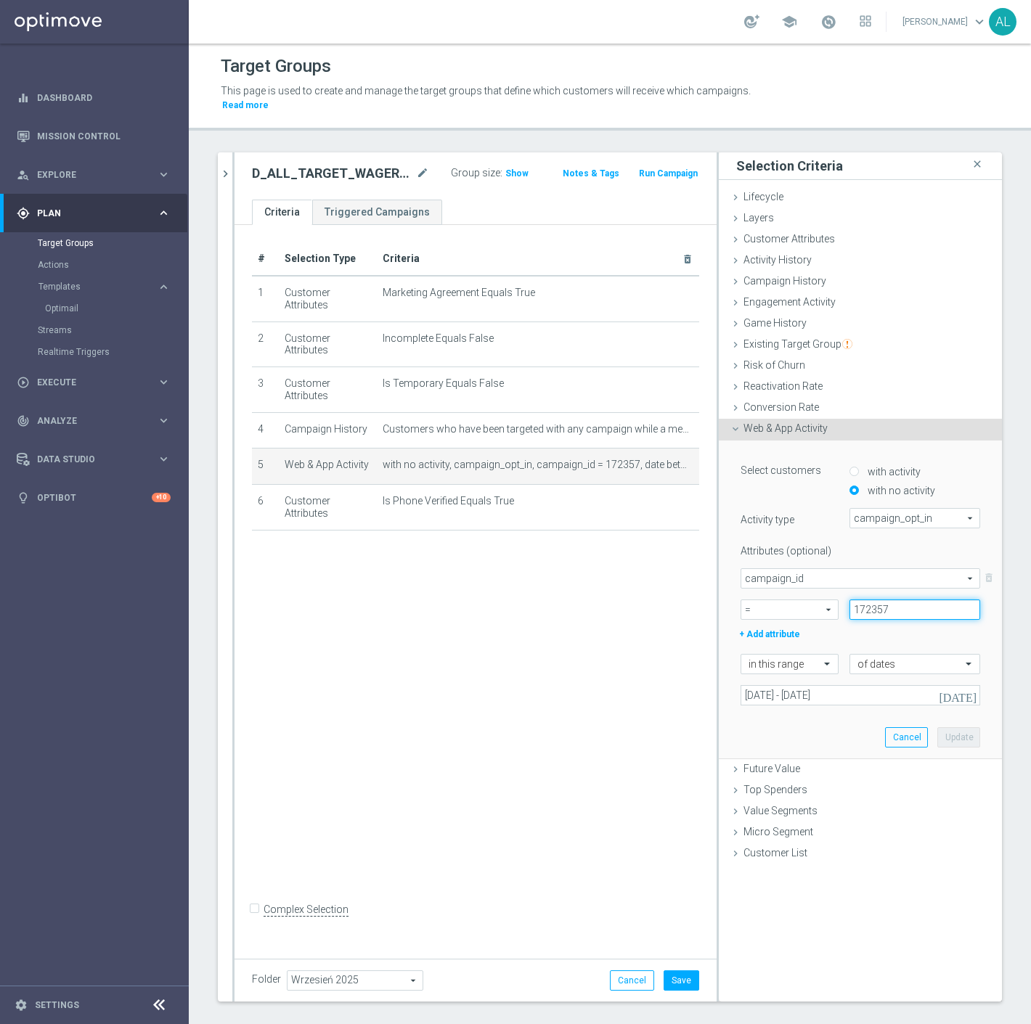
click at [887, 601] on input "172357" at bounding box center [914, 609] width 131 height 20
paste input "4295"
type input "174295"
click at [835, 685] on input "28 Aug 2025 - 31 Aug 2025" at bounding box center [859, 695] width 239 height 20
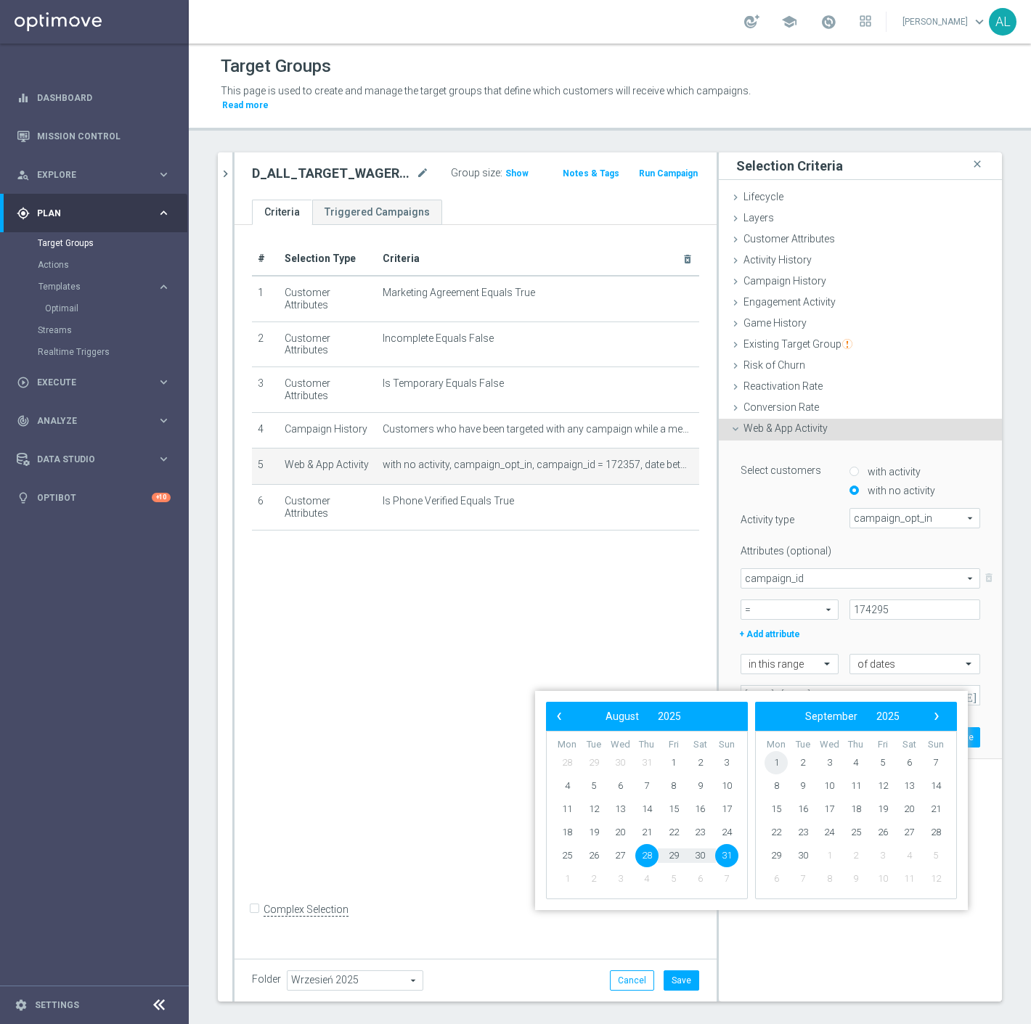
click at [777, 762] on span "1" at bounding box center [775, 762] width 23 height 23
click at [728, 765] on span "7" at bounding box center [726, 762] width 23 height 23
type input "01 Sep 2025 - 07 Sep 2025"
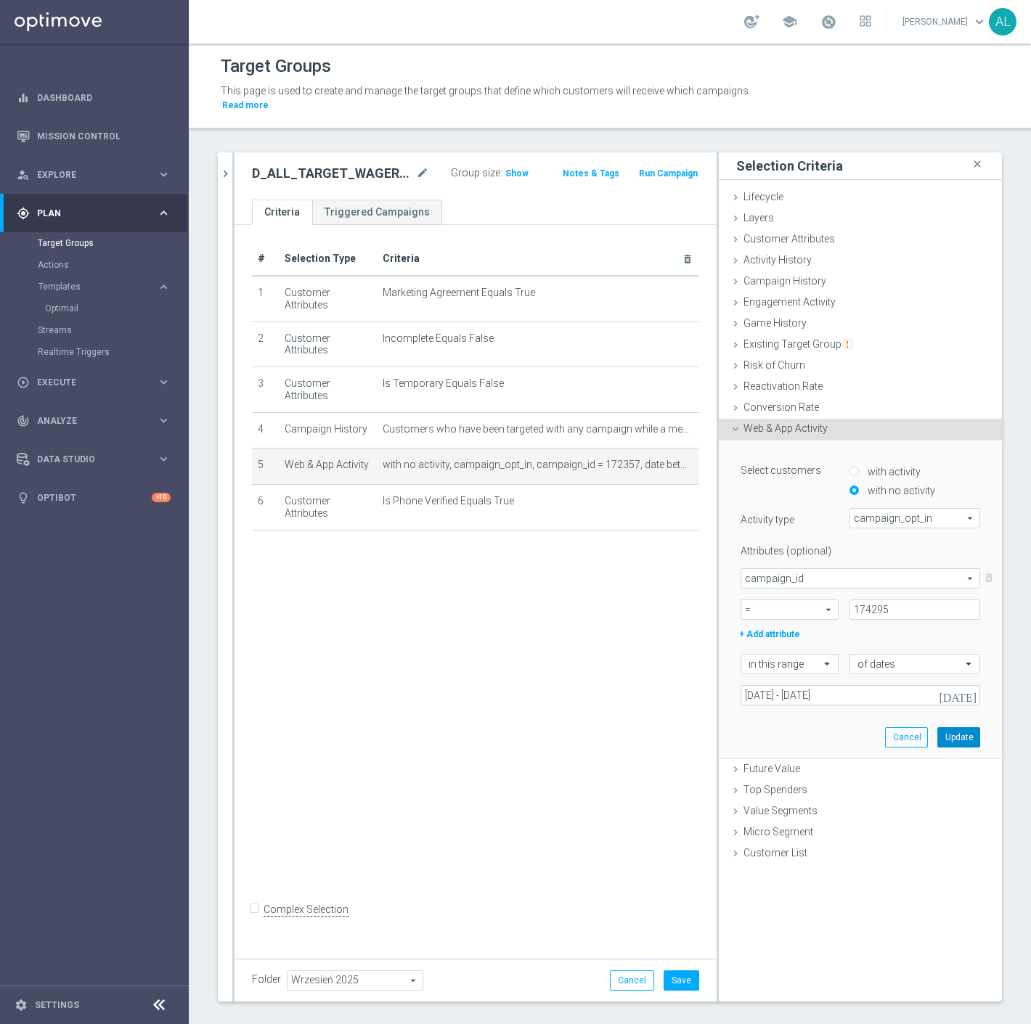
click at [941, 727] on button "Update" at bounding box center [958, 737] width 43 height 20
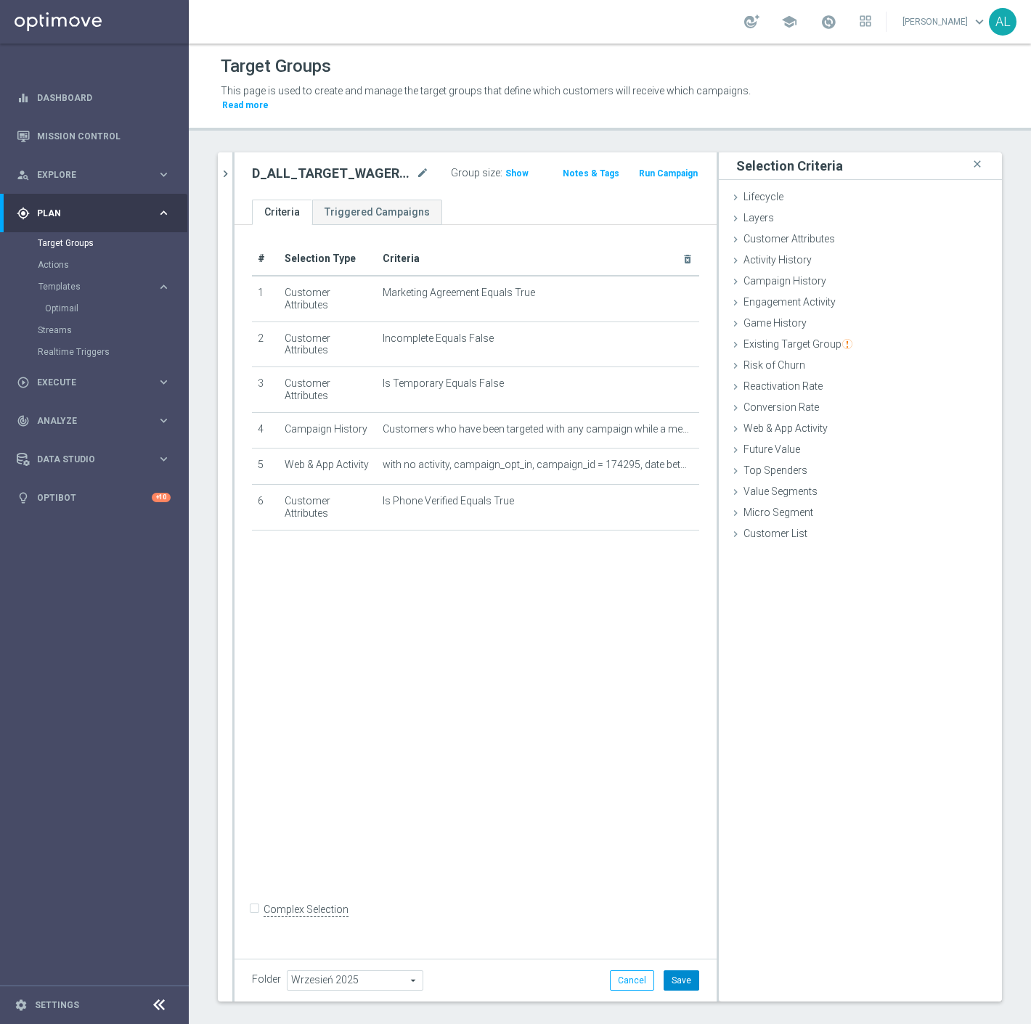
click at [671, 970] on button "Save" at bounding box center [681, 980] width 36 height 20
click at [505, 168] on span "Show" at bounding box center [516, 173] width 23 height 10
click at [686, 459] on icon "delete_forever" at bounding box center [692, 465] width 12 height 12
click at [507, 168] on span "Show" at bounding box center [516, 173] width 23 height 10
click at [629, 973] on button "Cancel" at bounding box center [632, 980] width 44 height 20
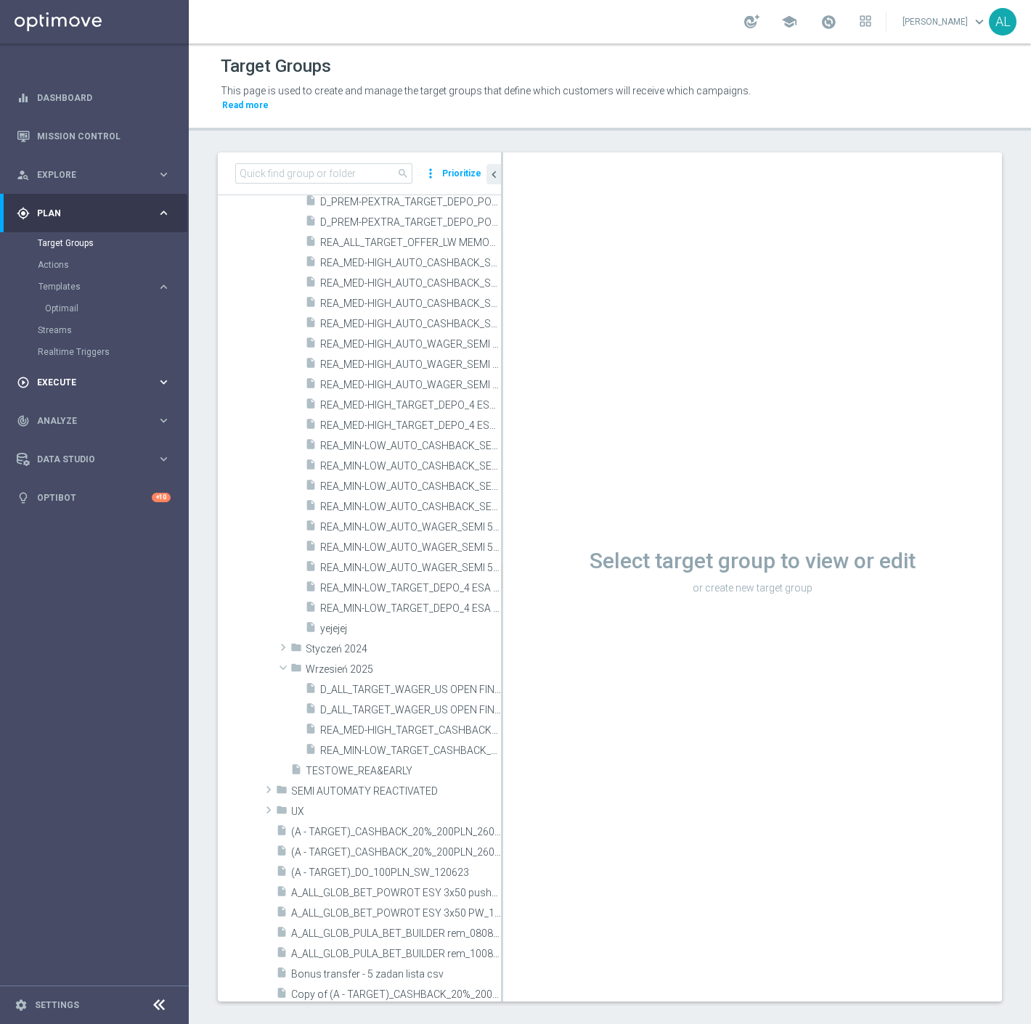
click at [99, 376] on div "play_circle_outline Execute" at bounding box center [87, 382] width 140 height 13
click at [389, 704] on span "D_ALL_TARGET_WAGER_US OPEN FINAL 50% do 300 PLN_010925" at bounding box center [394, 710] width 148 height 12
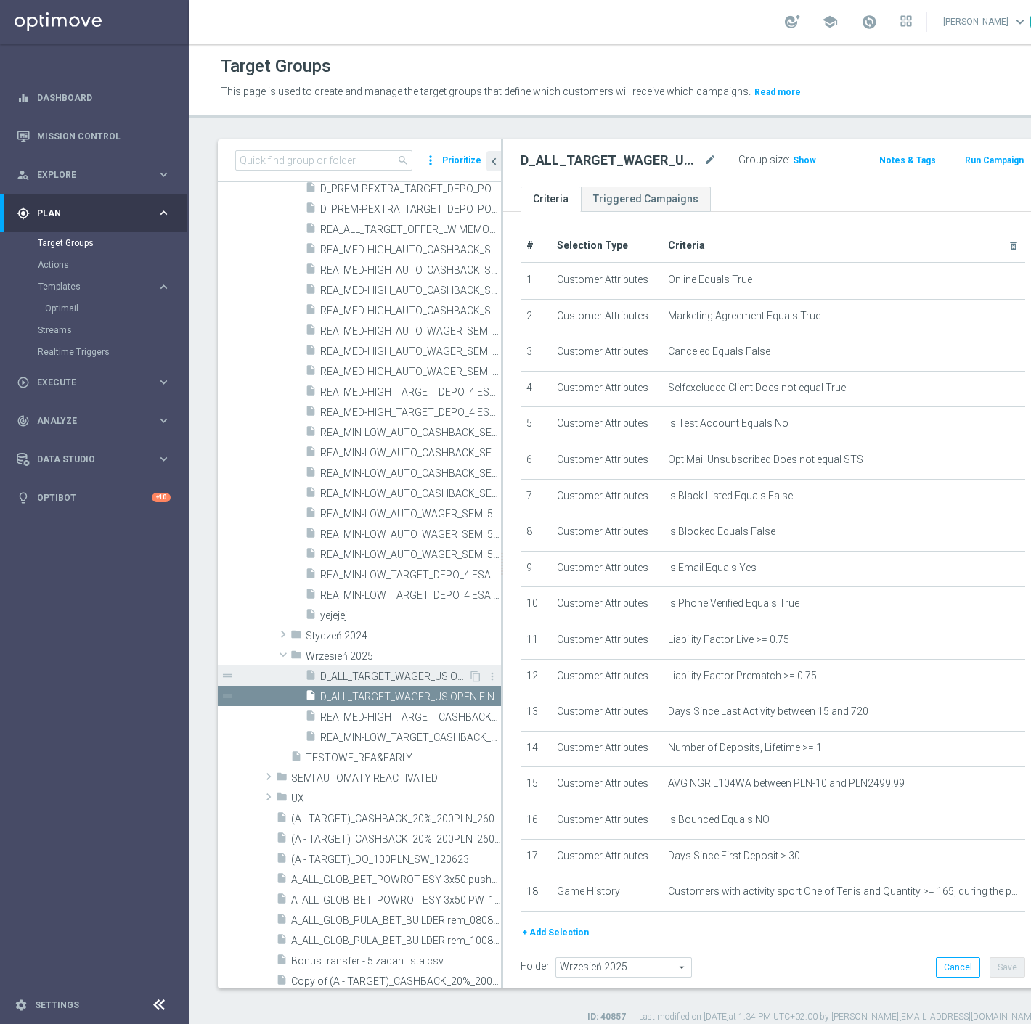
click at [393, 671] on span "D_ALL_TARGET_WAGER_US OPEN FINAL 50% do 300 PLN sms_010925" at bounding box center [394, 677] width 148 height 12
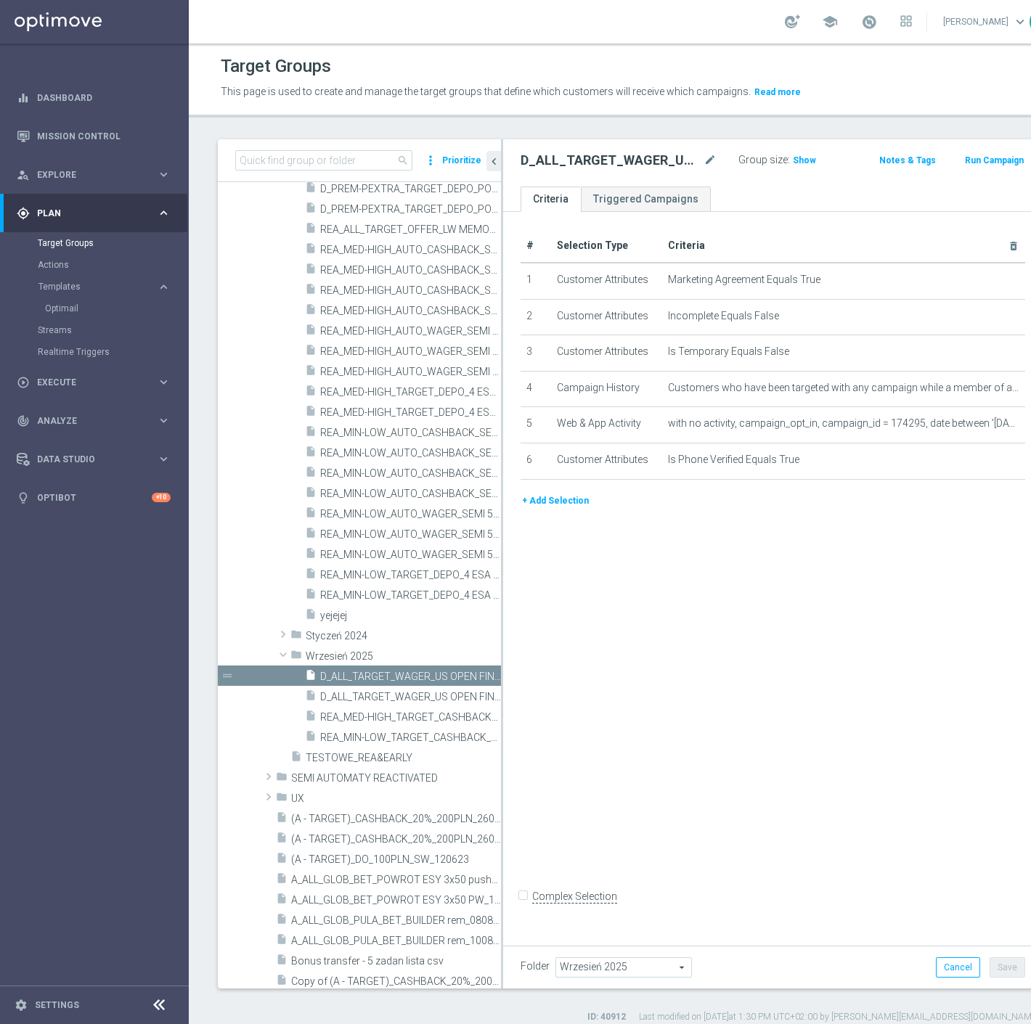
click at [592, 156] on h2 "D_ALL_TARGET_WAGER_US OPEN FINAL 50% do 300 PLN sms_010925" at bounding box center [610, 160] width 180 height 17
copy div "D_ALL_TARGET_WAGER_US OPEN FINAL 50% do 300 PLN sms_010925"
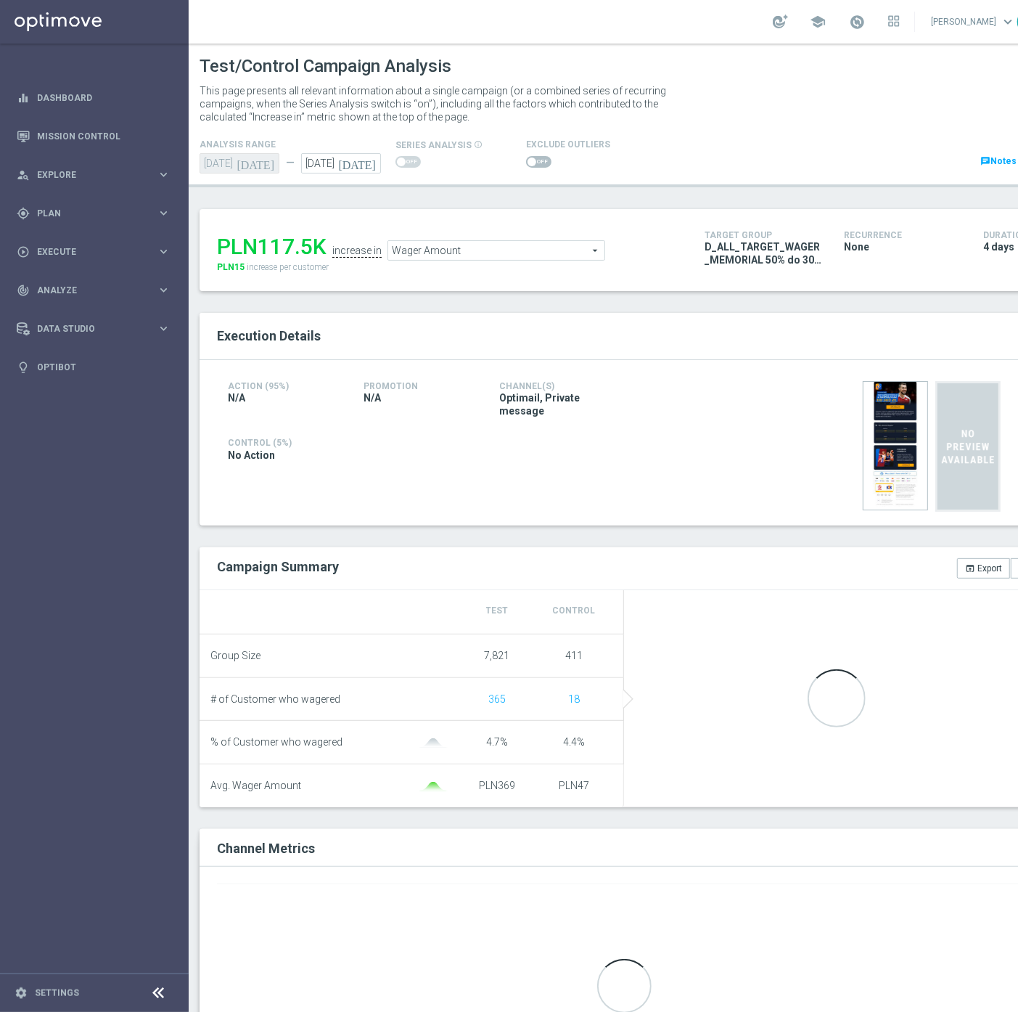
click at [528, 161] on span at bounding box center [532, 161] width 9 height 9
click at [528, 161] on input "checkbox" at bounding box center [538, 162] width 25 height 12
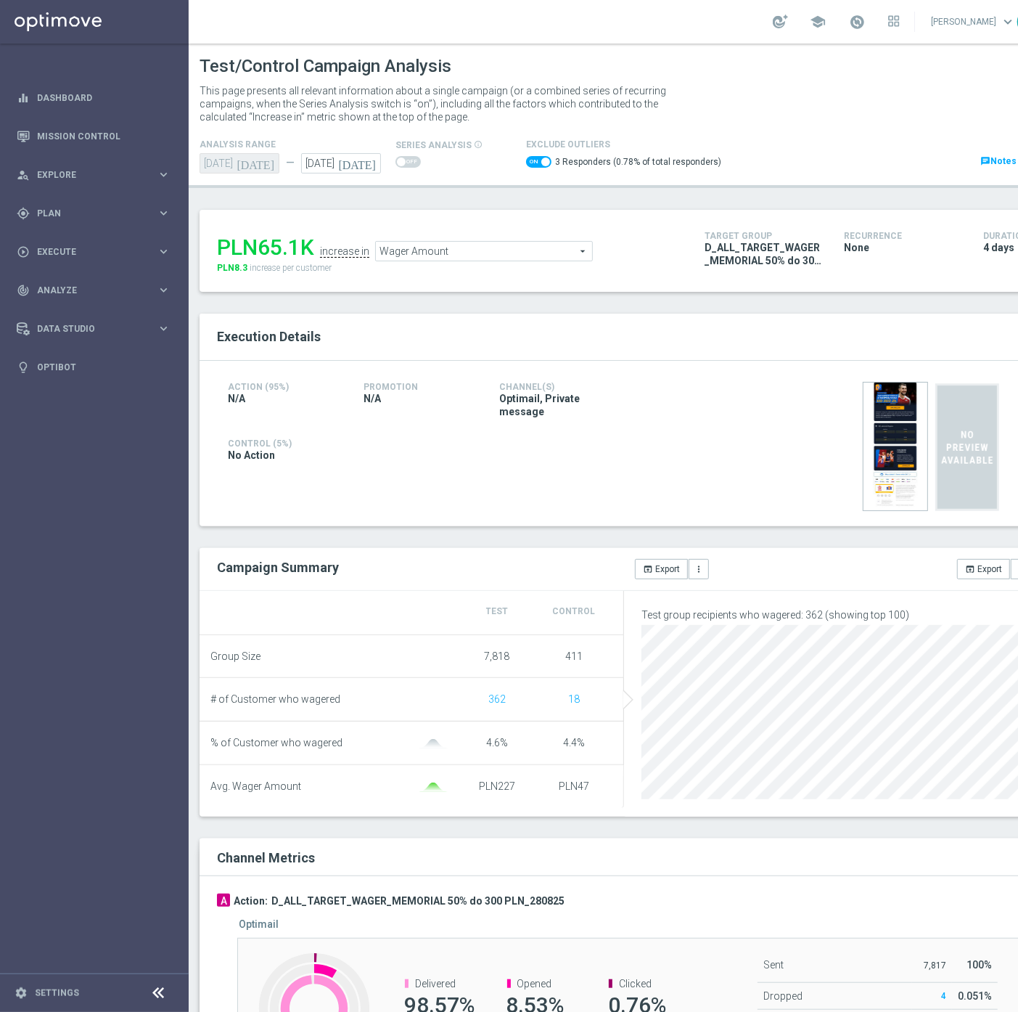
click at [459, 256] on span "Wager Amount" at bounding box center [484, 251] width 216 height 19
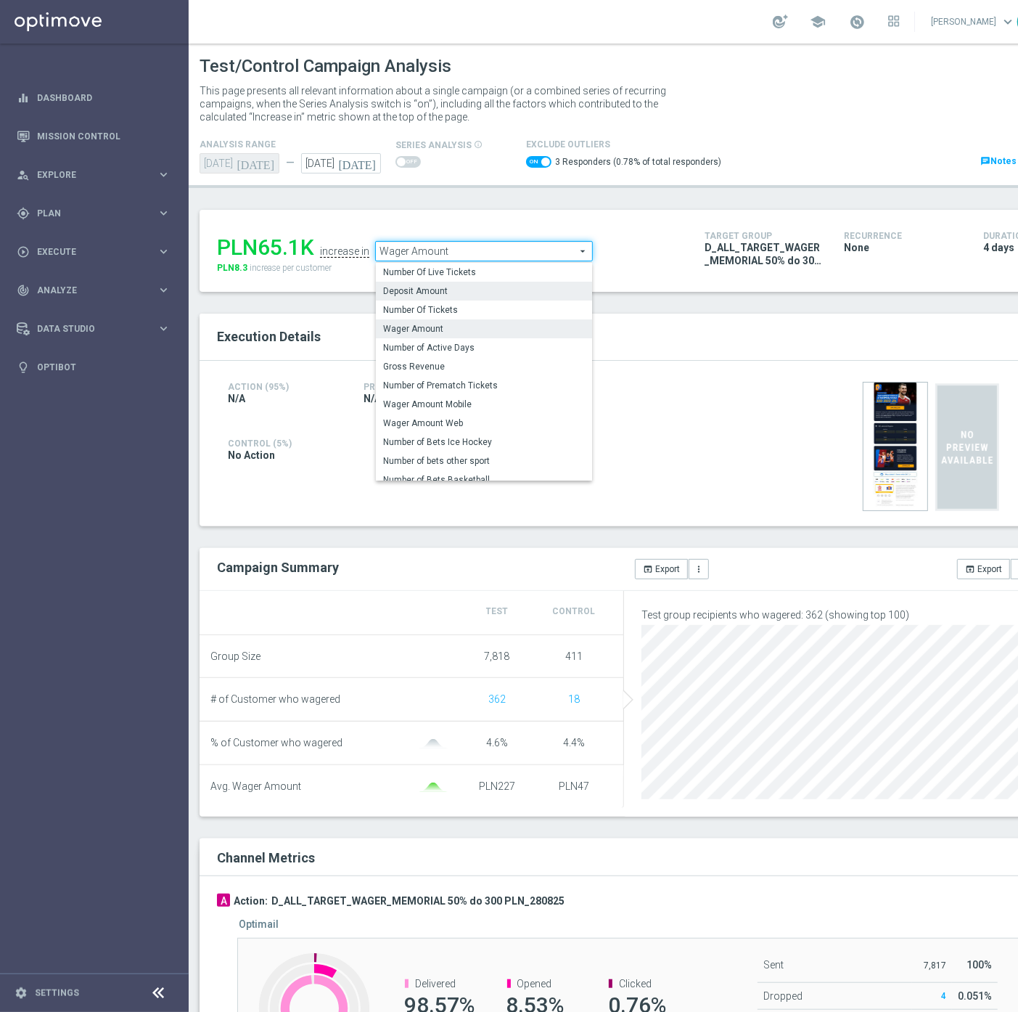
click at [441, 291] on span "Deposit Amount" at bounding box center [484, 291] width 202 height 12
checkbox input "false"
type input "Deposit Amount"
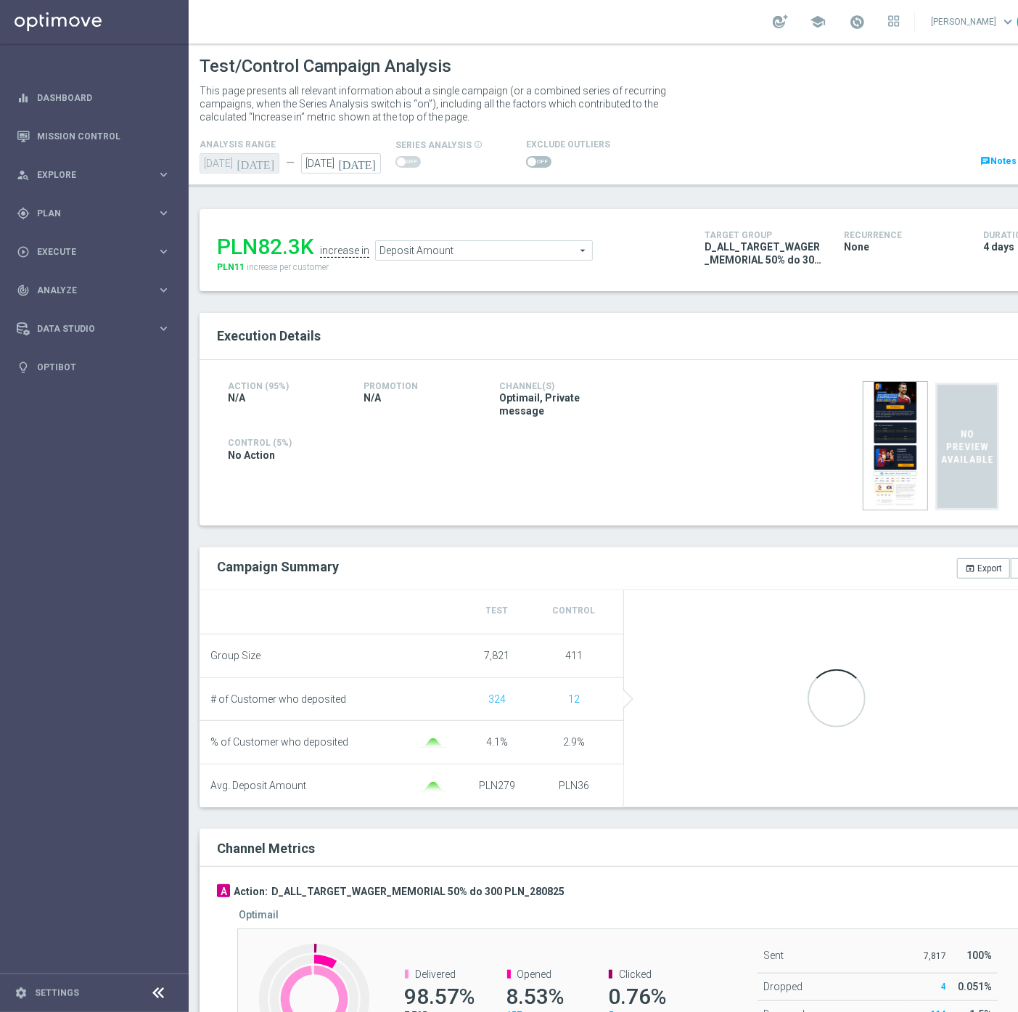
click at [532, 162] on span at bounding box center [538, 162] width 25 height 12
click at [532, 162] on input "checkbox" at bounding box center [538, 162] width 25 height 12
checkbox input "true"
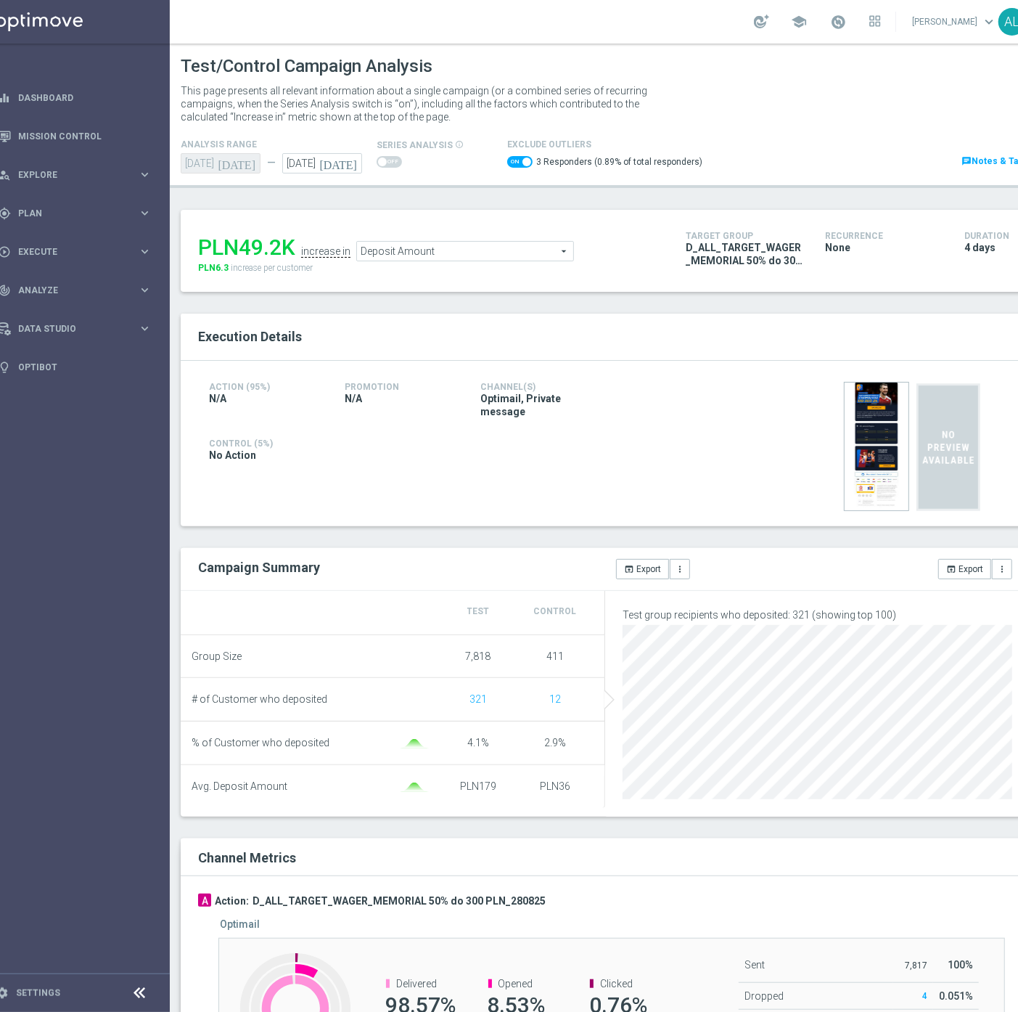
scroll to position [0, 53]
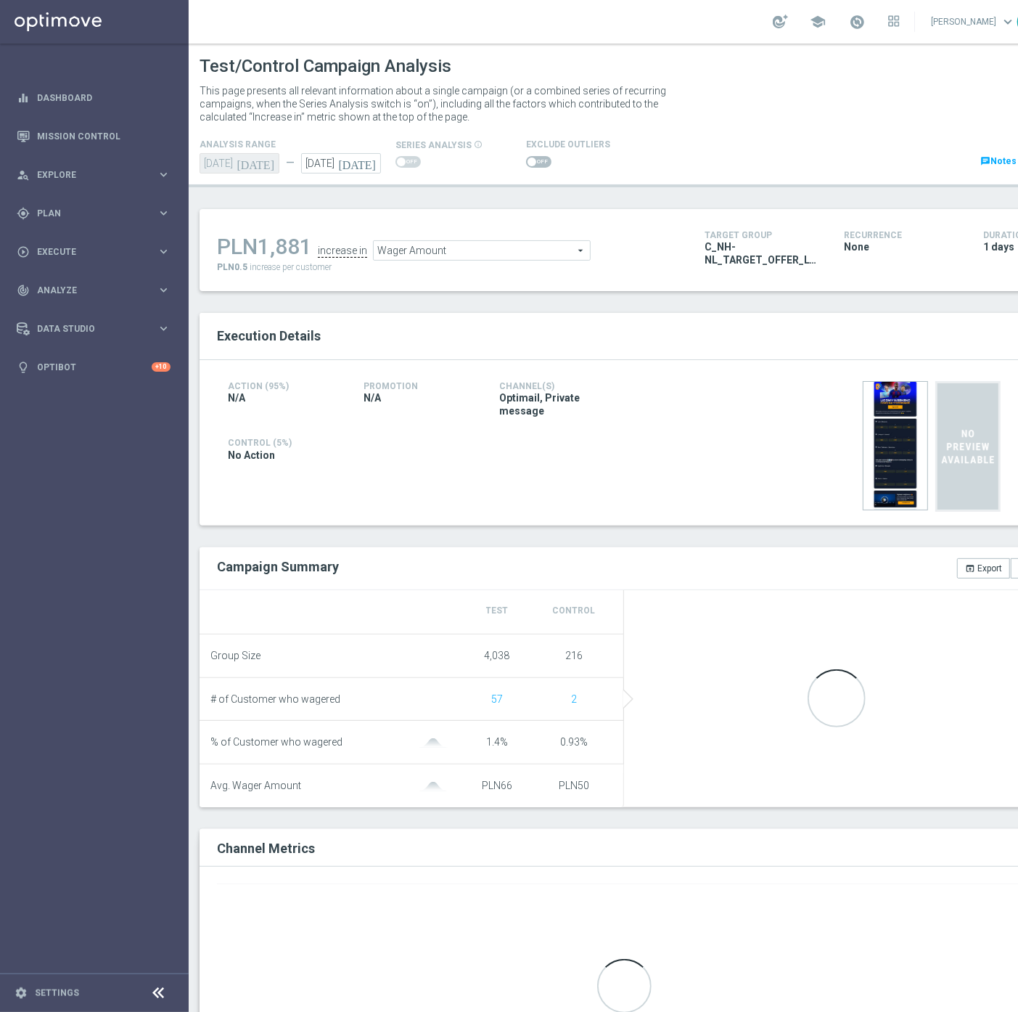
click at [556, 150] on div "Exclude Outliers" at bounding box center [568, 153] width 84 height 35
click at [531, 160] on span at bounding box center [538, 162] width 25 height 12
click at [531, 160] on input "checkbox" at bounding box center [538, 162] width 25 height 12
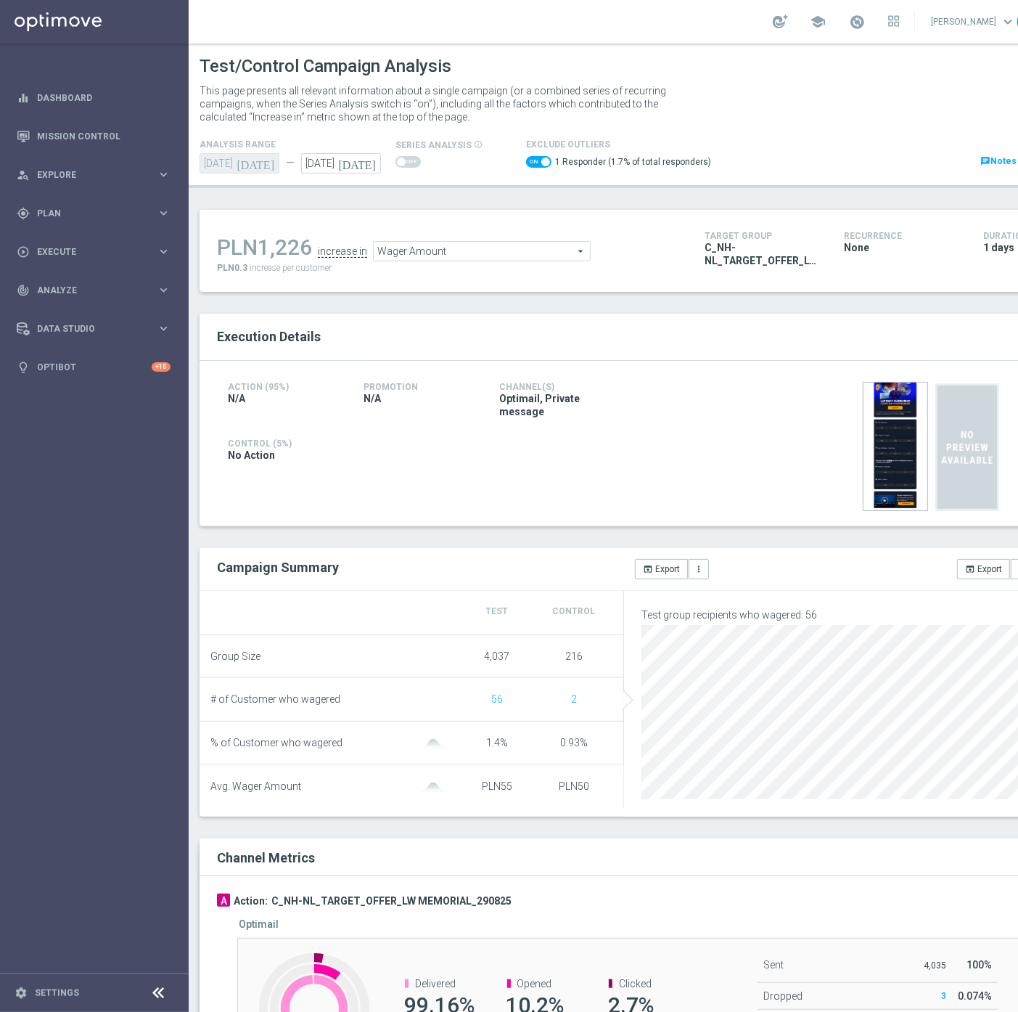
click at [518, 266] on div "PLN1,226 increase in Wager Amount Wager Amount arrow_drop_down search PLN0.3 in…" at bounding box center [450, 250] width 466 height 47
click at [527, 247] on span "Wager Amount" at bounding box center [482, 251] width 216 height 19
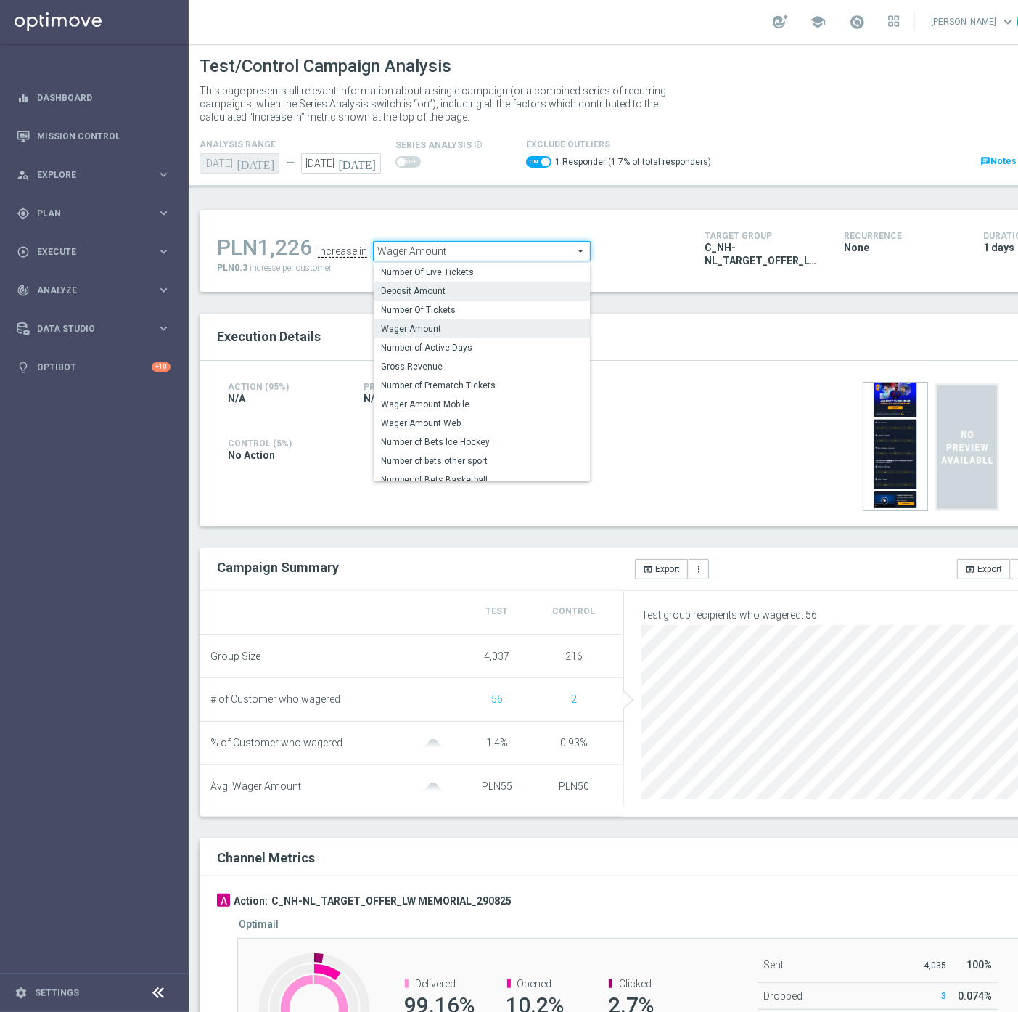
click at [467, 286] on span "Deposit Amount" at bounding box center [482, 291] width 202 height 12
checkbox input "false"
type input "Deposit Amount"
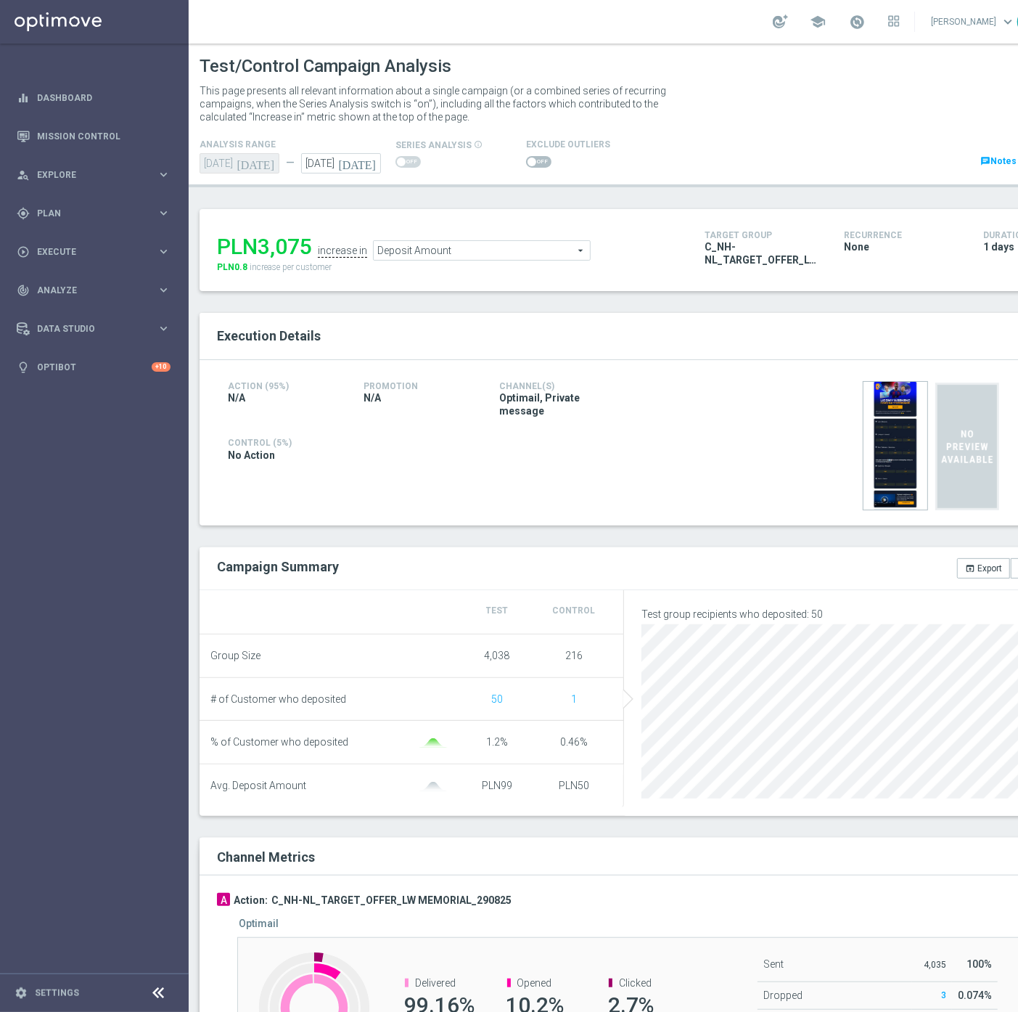
click at [555, 161] on div at bounding box center [568, 161] width 84 height 17
click at [541, 161] on span at bounding box center [538, 162] width 25 height 12
click at [541, 161] on input "checkbox" at bounding box center [538, 162] width 25 height 12
checkbox input "true"
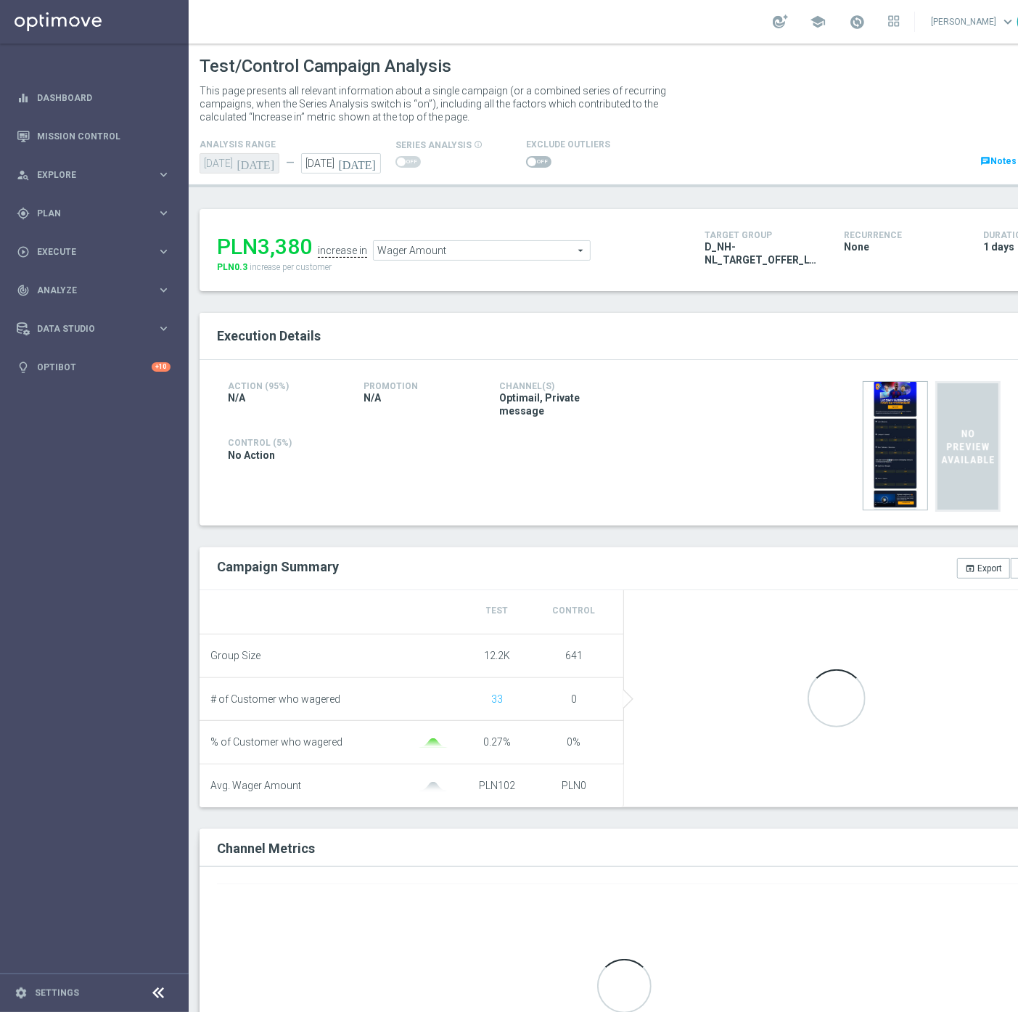
click at [539, 165] on span at bounding box center [538, 162] width 25 height 12
click at [539, 165] on input "checkbox" at bounding box center [538, 162] width 25 height 12
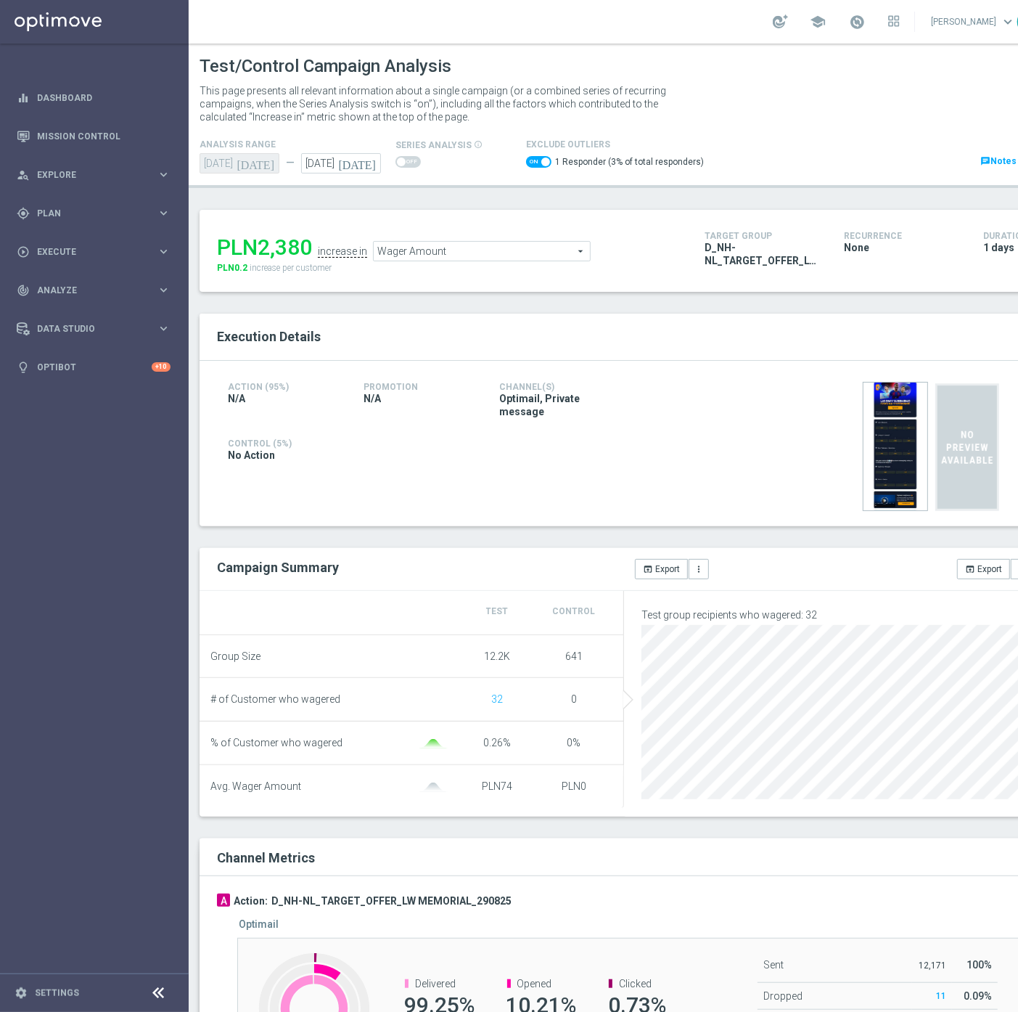
click at [480, 245] on span "Wager Amount" at bounding box center [482, 251] width 216 height 19
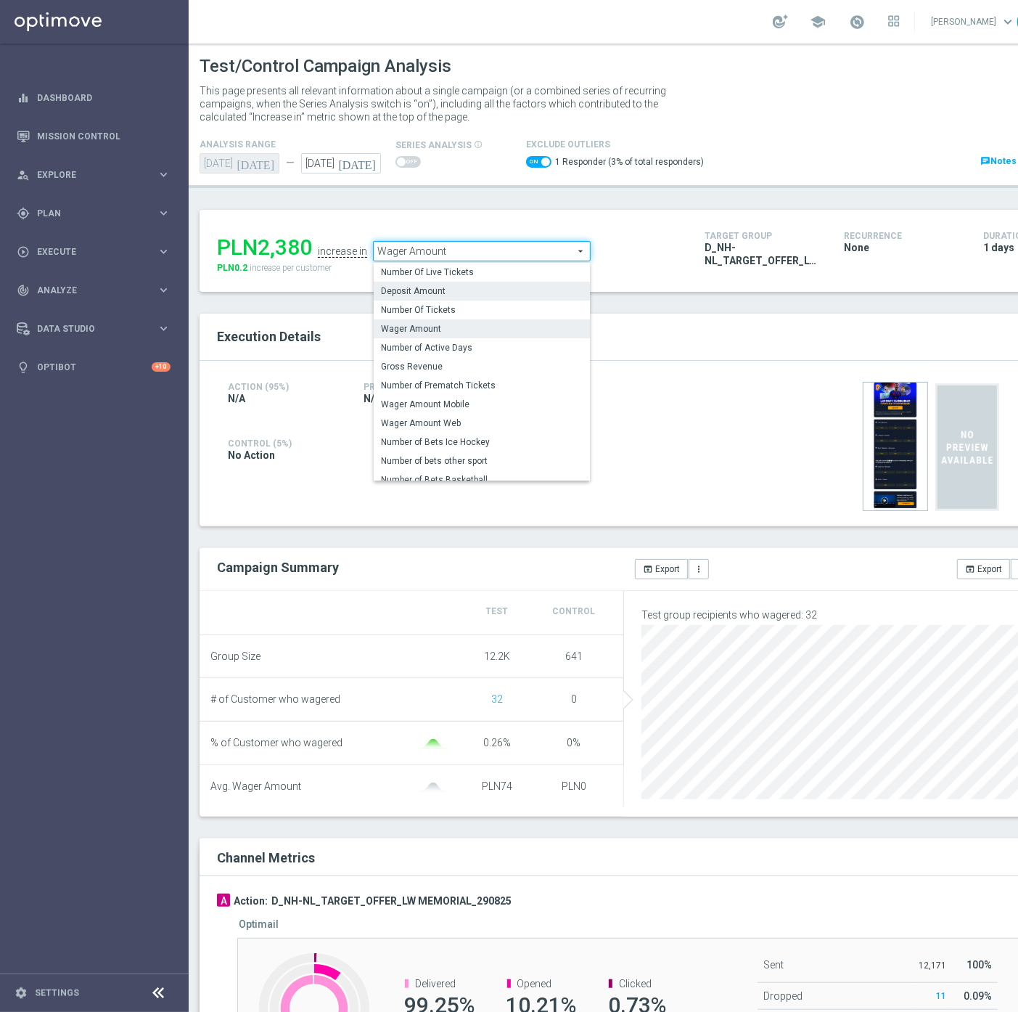
click at [445, 288] on span "Deposit Amount" at bounding box center [482, 291] width 202 height 12
checkbox input "false"
type input "Deposit Amount"
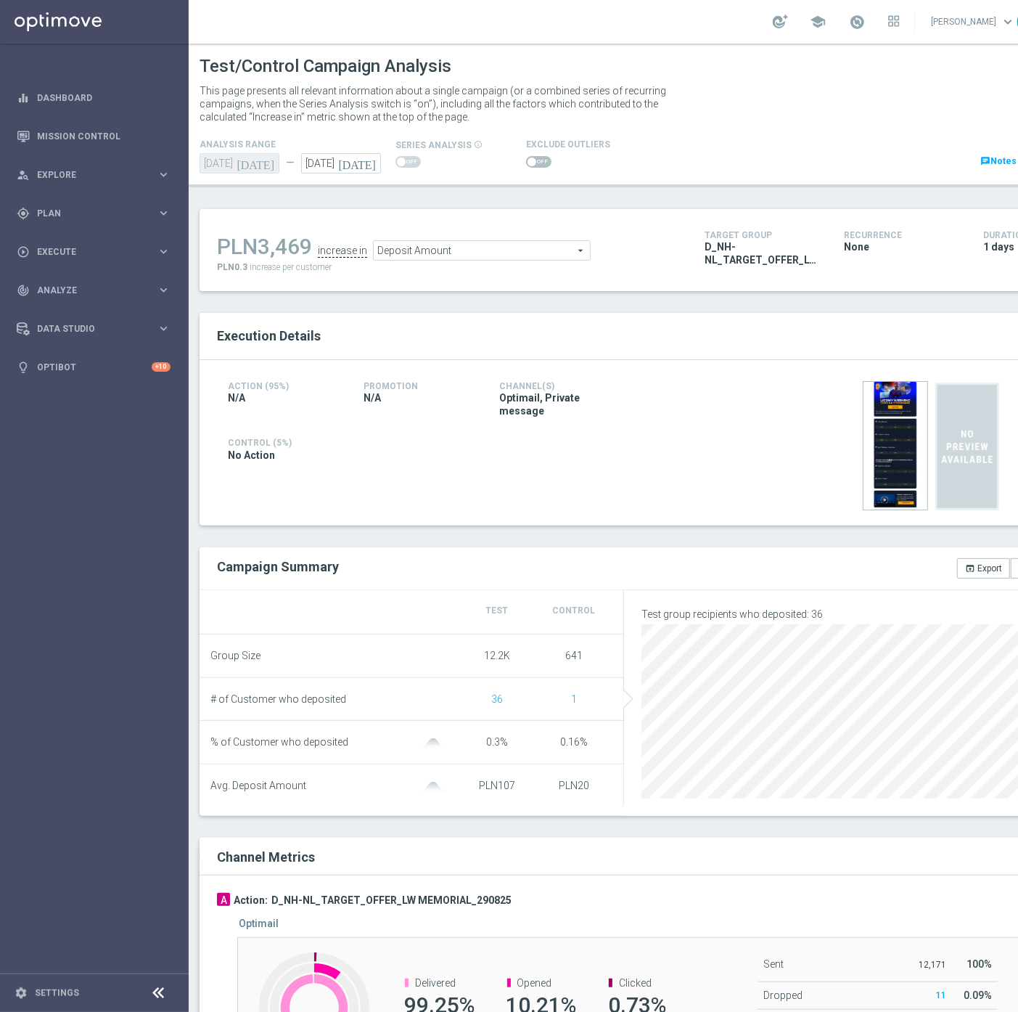
click at [531, 151] on div "Exclude Outliers" at bounding box center [568, 153] width 84 height 35
click at [530, 167] on span at bounding box center [538, 162] width 25 height 12
click at [530, 167] on input "checkbox" at bounding box center [538, 162] width 25 height 12
checkbox input "true"
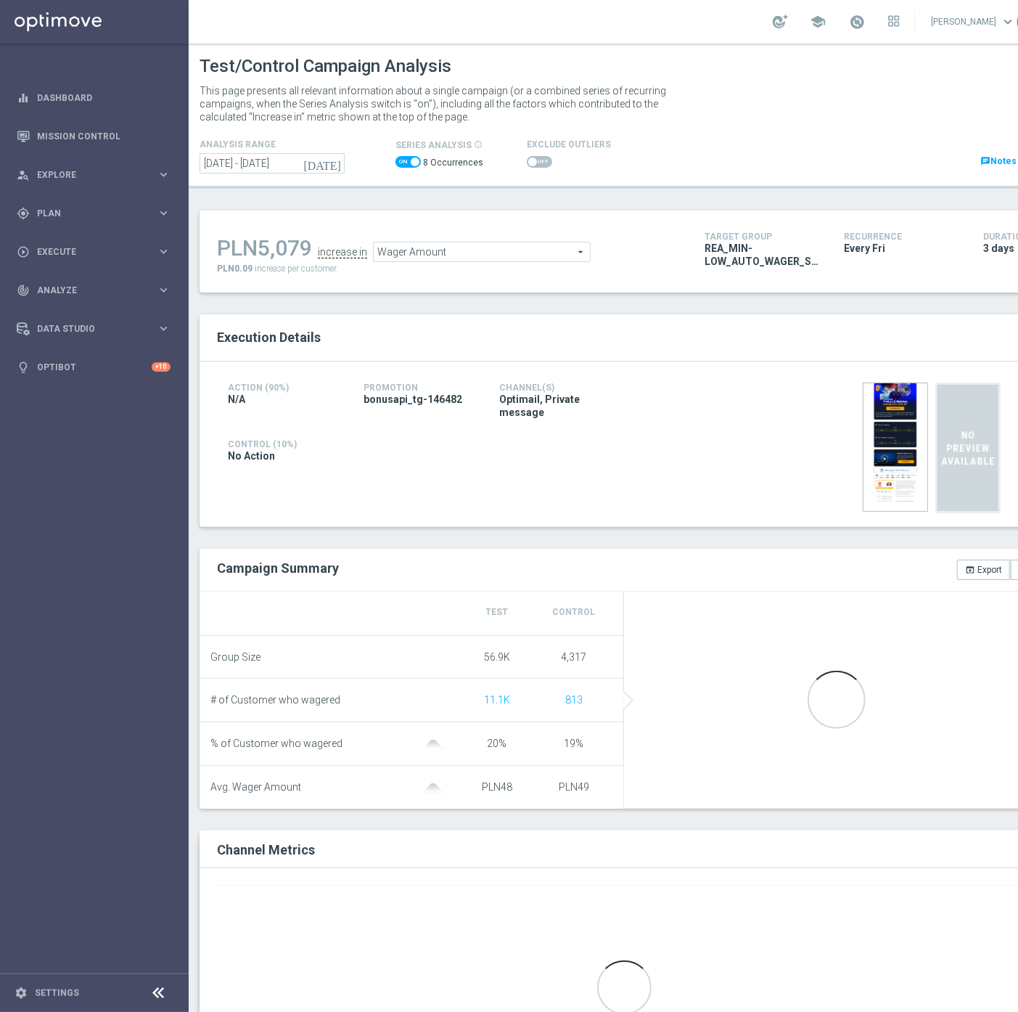
click at [418, 162] on label at bounding box center [408, 162] width 25 height 12
click at [404, 163] on span at bounding box center [408, 162] width 25 height 12
click at [404, 163] on input "checkbox" at bounding box center [408, 162] width 25 height 12
checkbox input "false"
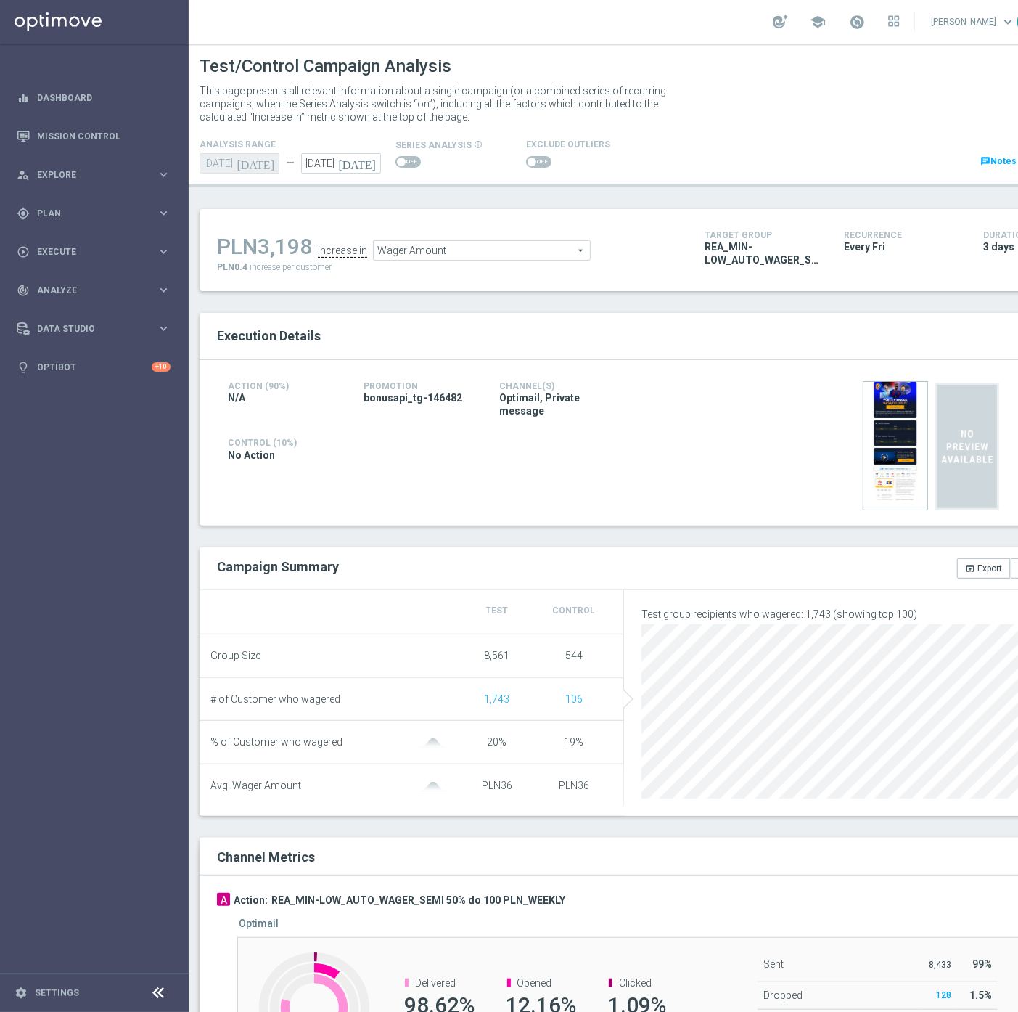
click at [528, 161] on span at bounding box center [532, 161] width 9 height 9
click at [527, 161] on input "checkbox" at bounding box center [538, 162] width 25 height 12
click at [571, 247] on span "Wager Amount" at bounding box center [497, 251] width 216 height 19
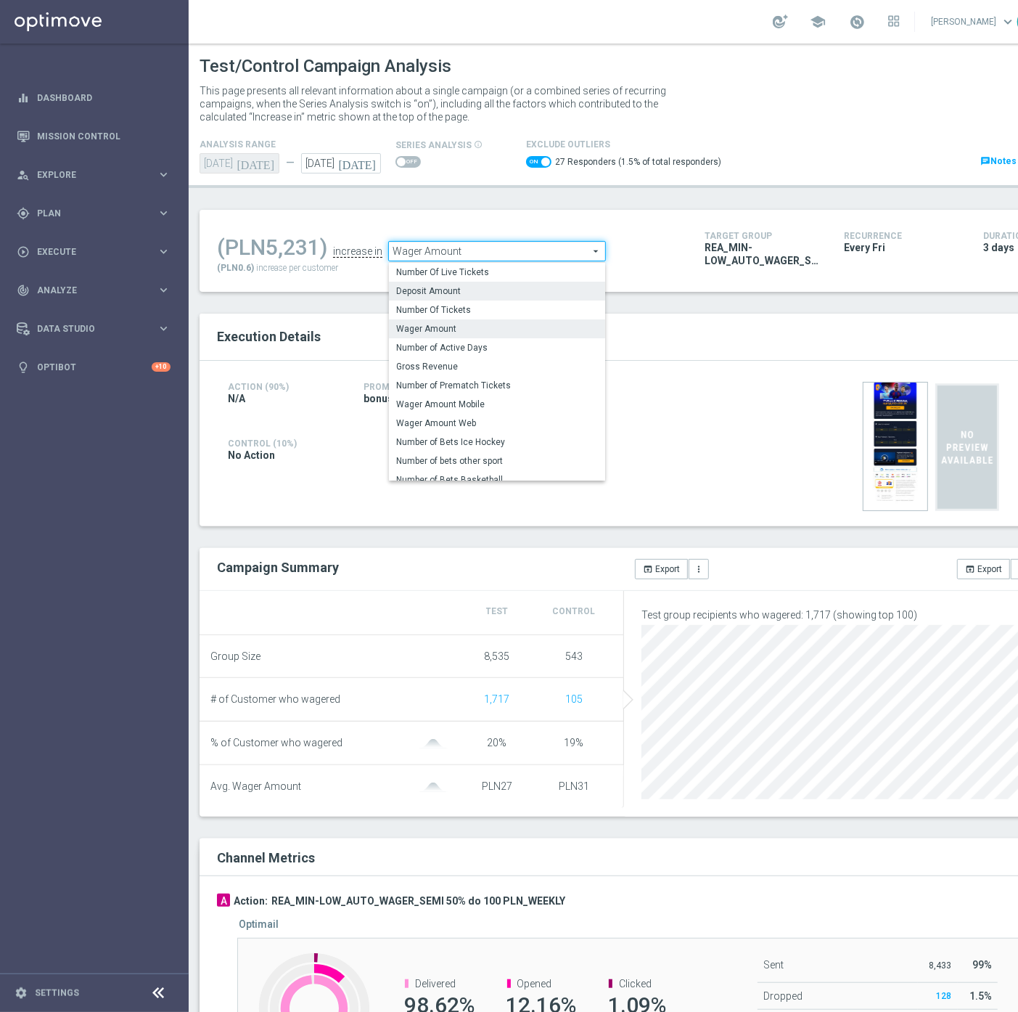
click at [467, 290] on span "Deposit Amount" at bounding box center [497, 291] width 202 height 12
checkbox input "false"
type input "Deposit Amount"
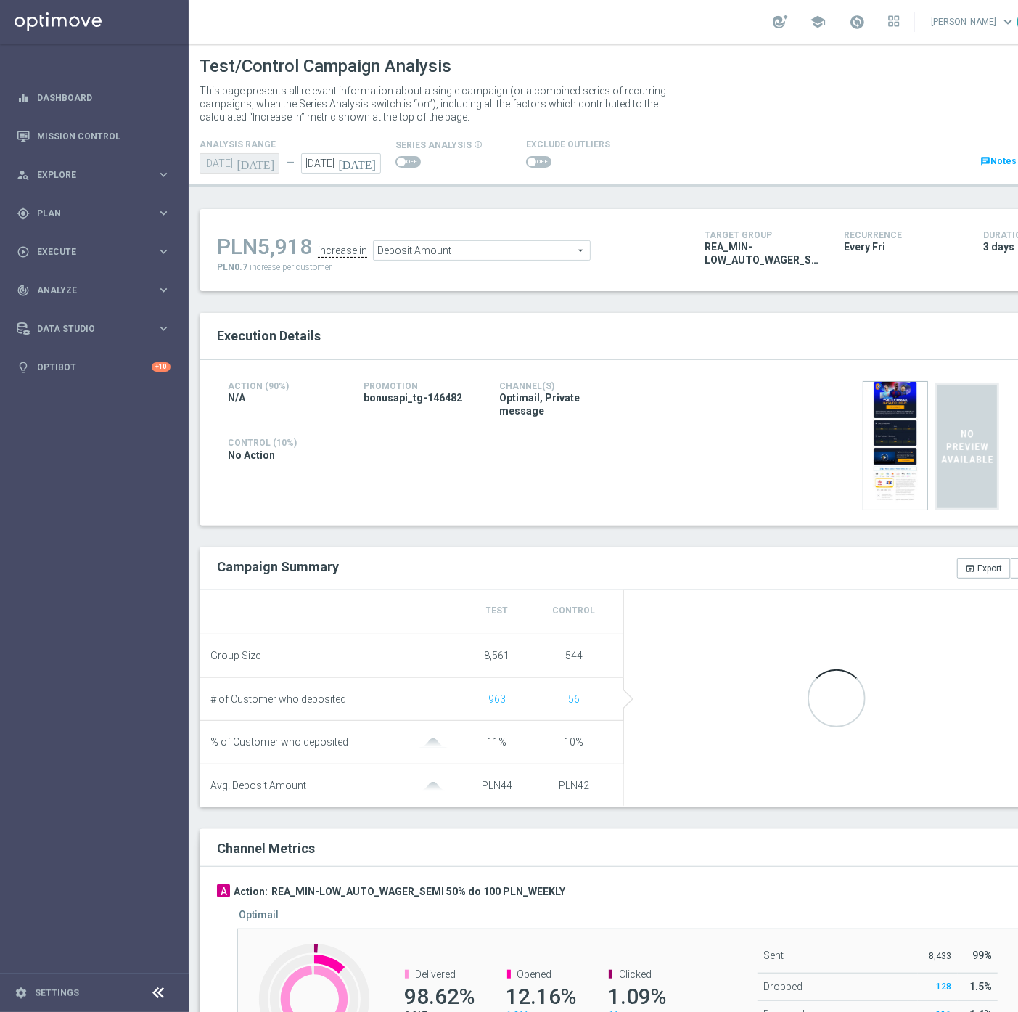
click at [530, 162] on span at bounding box center [532, 161] width 9 height 9
click at [530, 162] on input "checkbox" at bounding box center [538, 162] width 25 height 12
checkbox input "true"
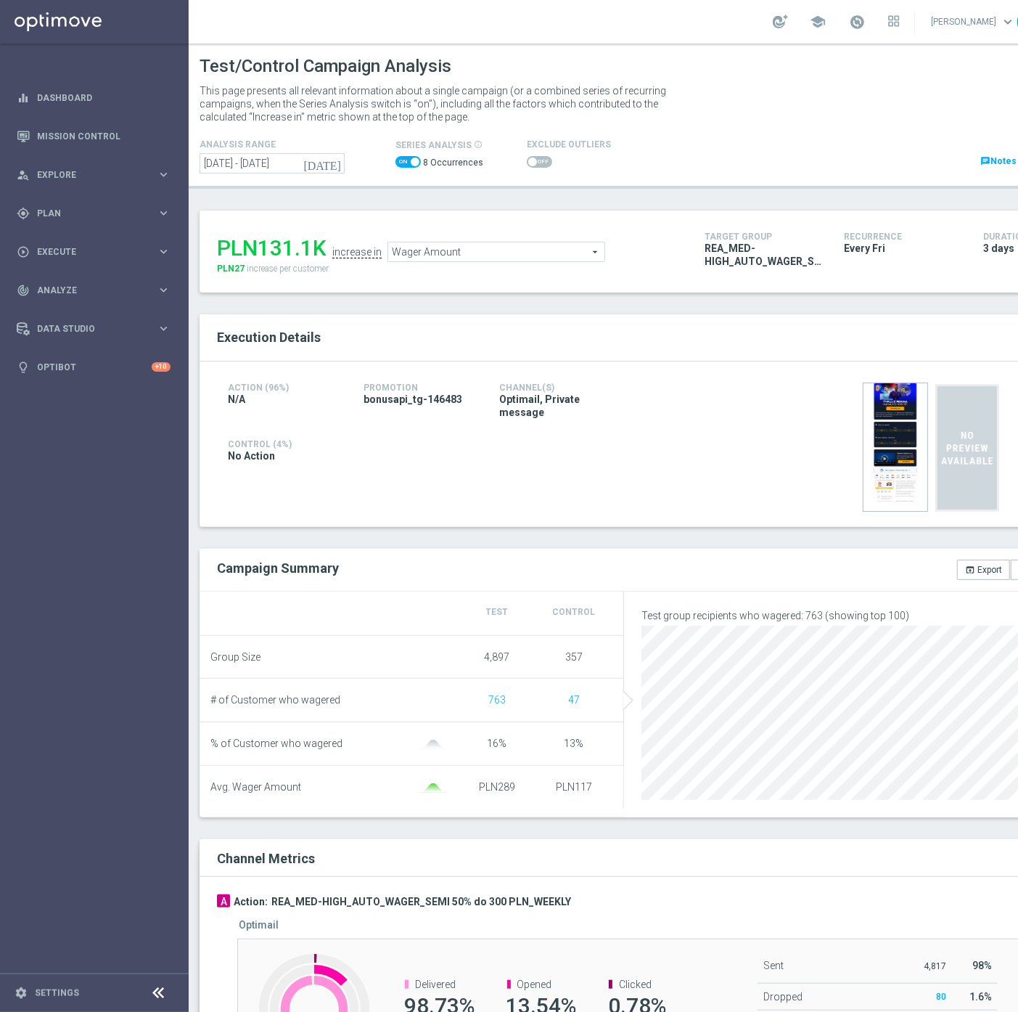
click at [418, 163] on span at bounding box center [415, 161] width 9 height 9
click at [418, 163] on input "checkbox" at bounding box center [408, 162] width 25 height 12
checkbox input "false"
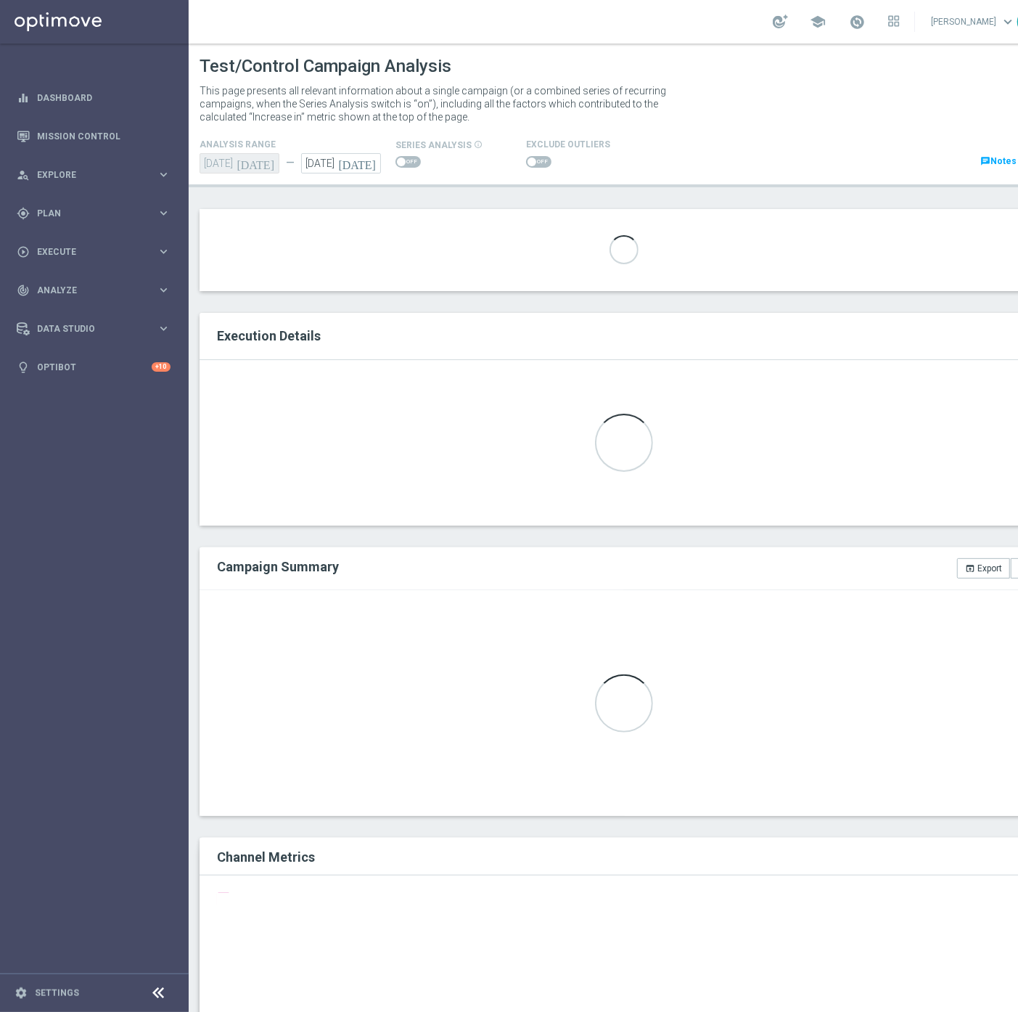
click at [533, 163] on span at bounding box center [538, 162] width 25 height 12
click at [533, 163] on input "checkbox" at bounding box center [538, 162] width 25 height 12
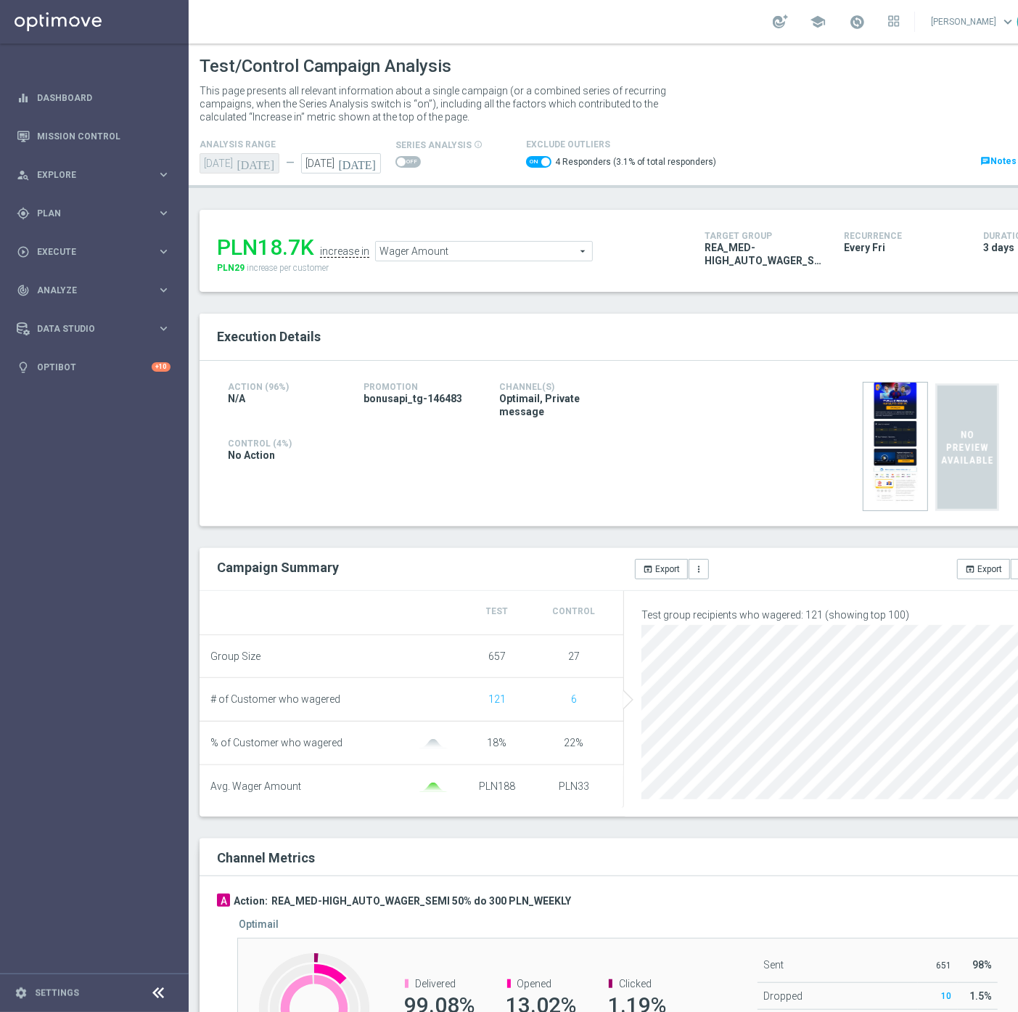
click at [473, 251] on span "Wager Amount" at bounding box center [484, 251] width 216 height 19
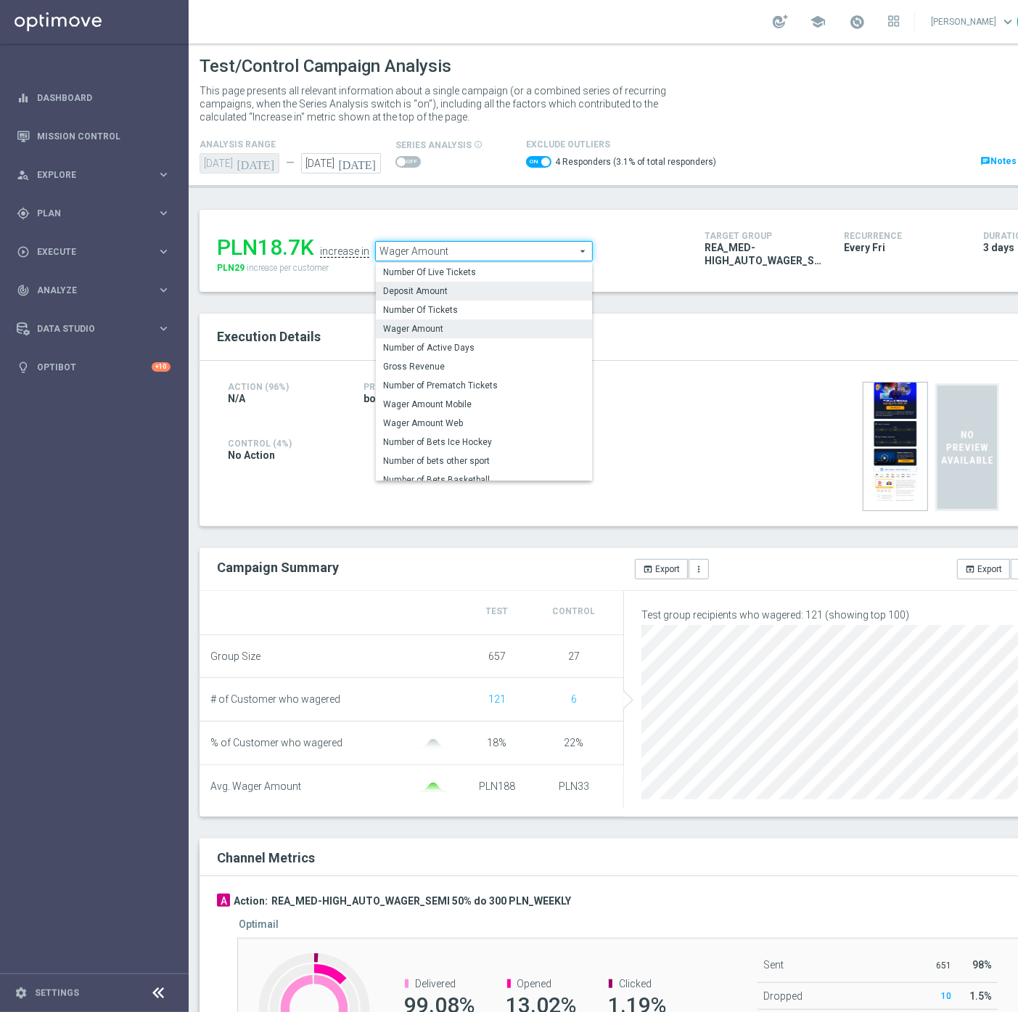
click at [459, 285] on span "Deposit Amount" at bounding box center [484, 291] width 202 height 12
checkbox input "false"
type input "Deposit Amount"
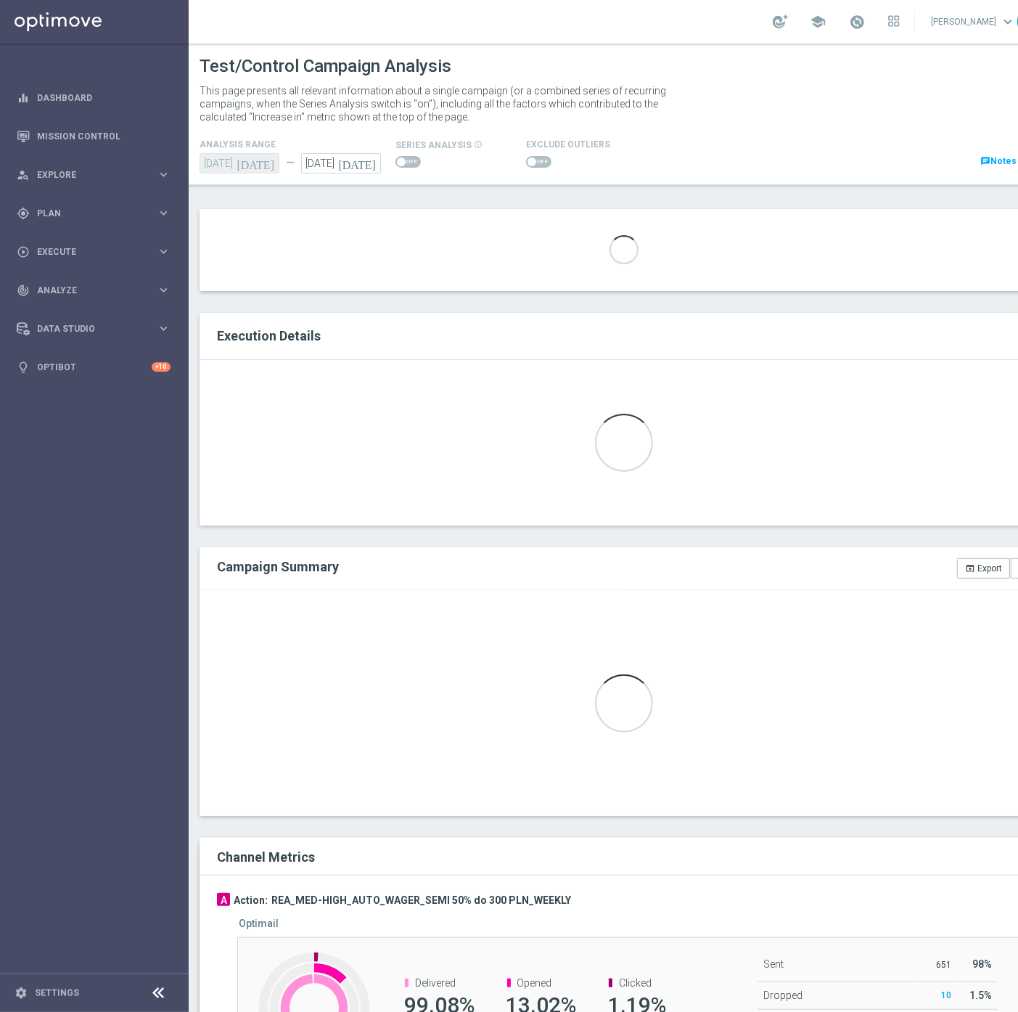
click at [531, 160] on span at bounding box center [538, 162] width 25 height 12
click at [531, 160] on input "checkbox" at bounding box center [538, 162] width 25 height 12
checkbox input "true"
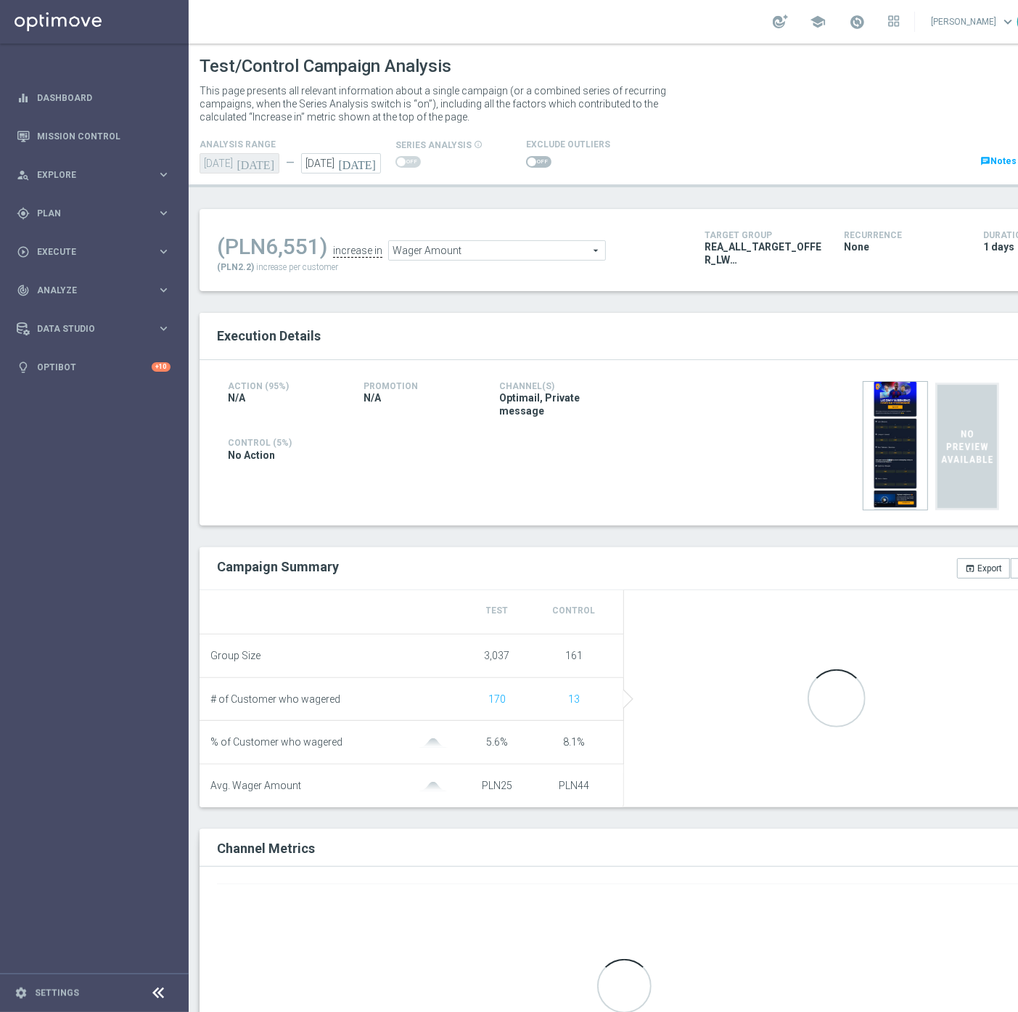
click at [530, 163] on span at bounding box center [532, 161] width 9 height 9
click at [530, 163] on input "checkbox" at bounding box center [538, 162] width 25 height 12
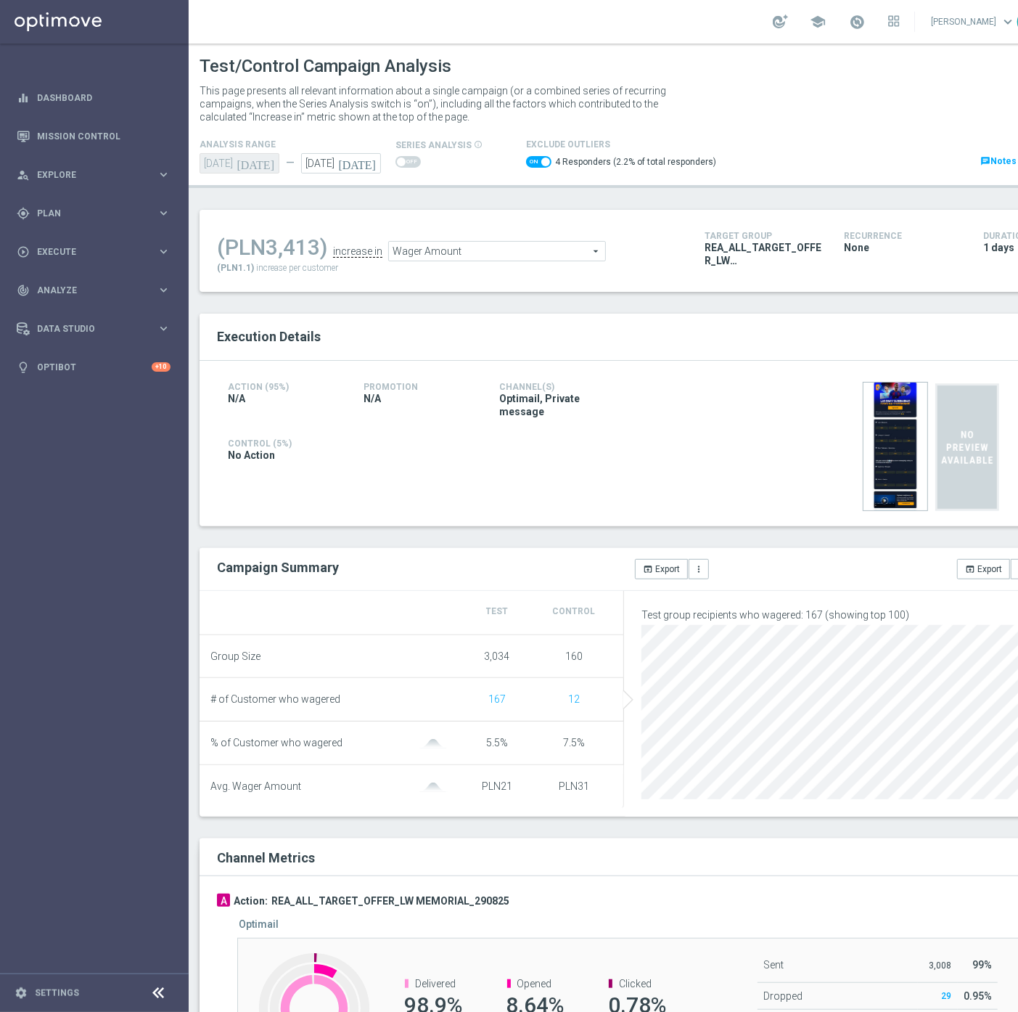
click at [557, 255] on span "Wager Amount" at bounding box center [497, 251] width 216 height 19
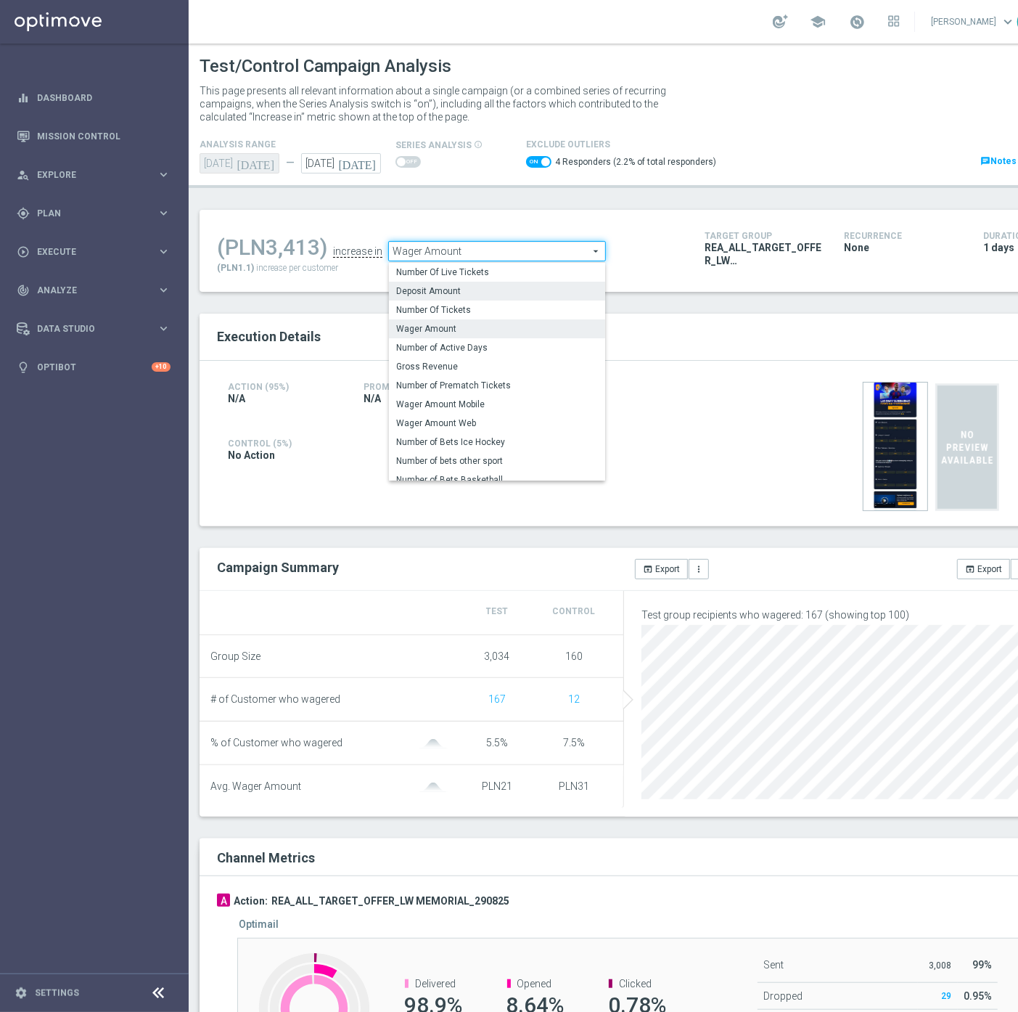
click at [487, 287] on span "Deposit Amount" at bounding box center [497, 291] width 202 height 12
checkbox input "false"
type input "Deposit Amount"
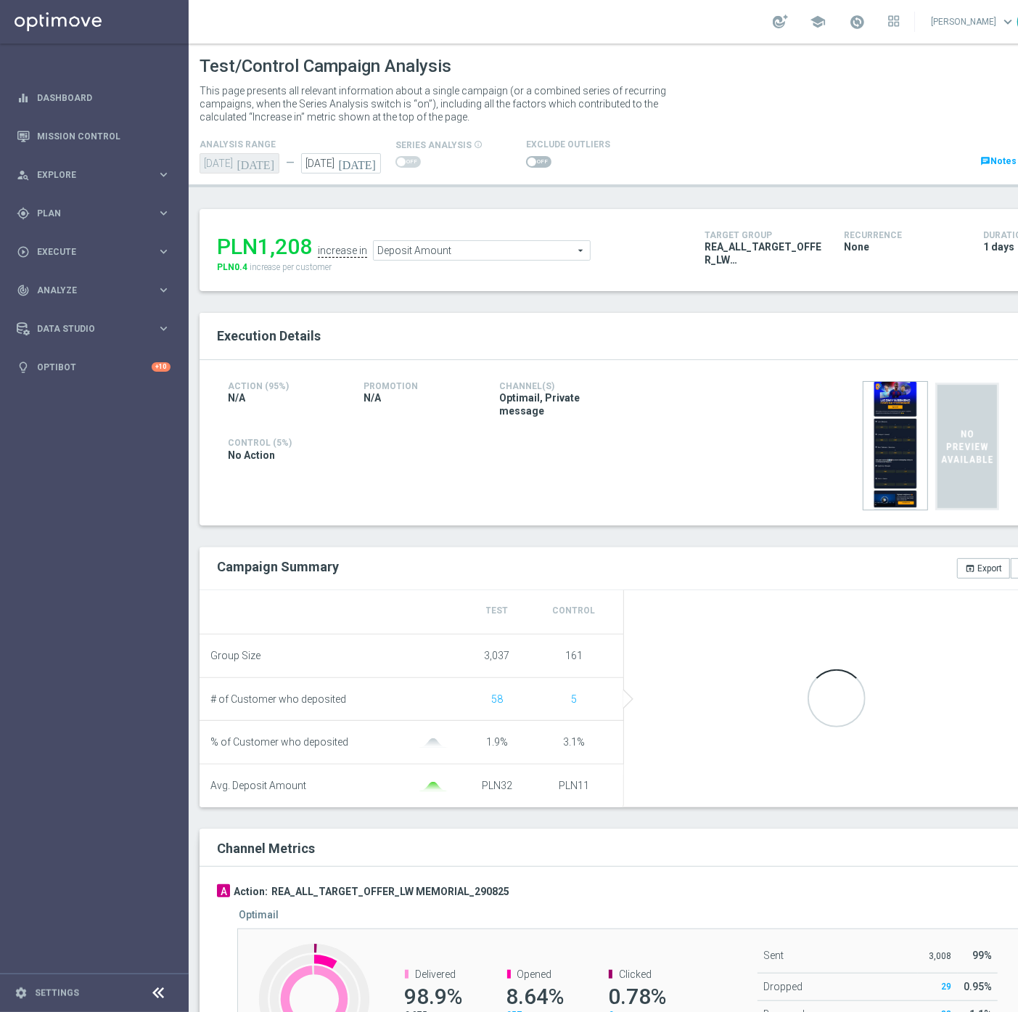
click at [544, 142] on h4 "Exclude Outliers" at bounding box center [568, 144] width 84 height 10
click at [533, 163] on span at bounding box center [538, 162] width 25 height 12
click at [533, 163] on input "checkbox" at bounding box center [538, 162] width 25 height 12
checkbox input "true"
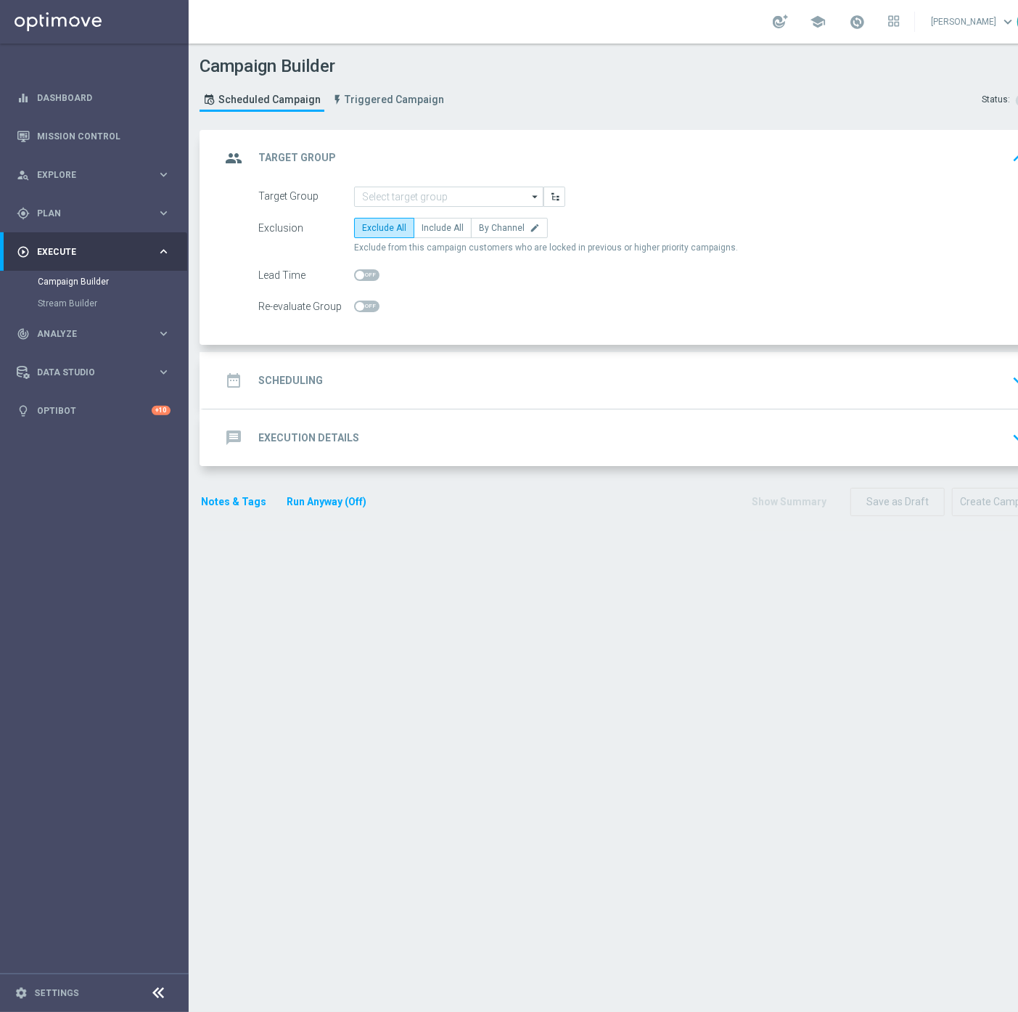
drag, startPoint x: 368, startPoint y: 212, endPoint x: 374, endPoint y: 205, distance: 8.7
click at [368, 212] on form "Target Group arrow_drop_down Show Selected 0 of NaN inDzien1" at bounding box center [642, 252] width 768 height 131
click at [378, 198] on input at bounding box center [448, 197] width 189 height 20
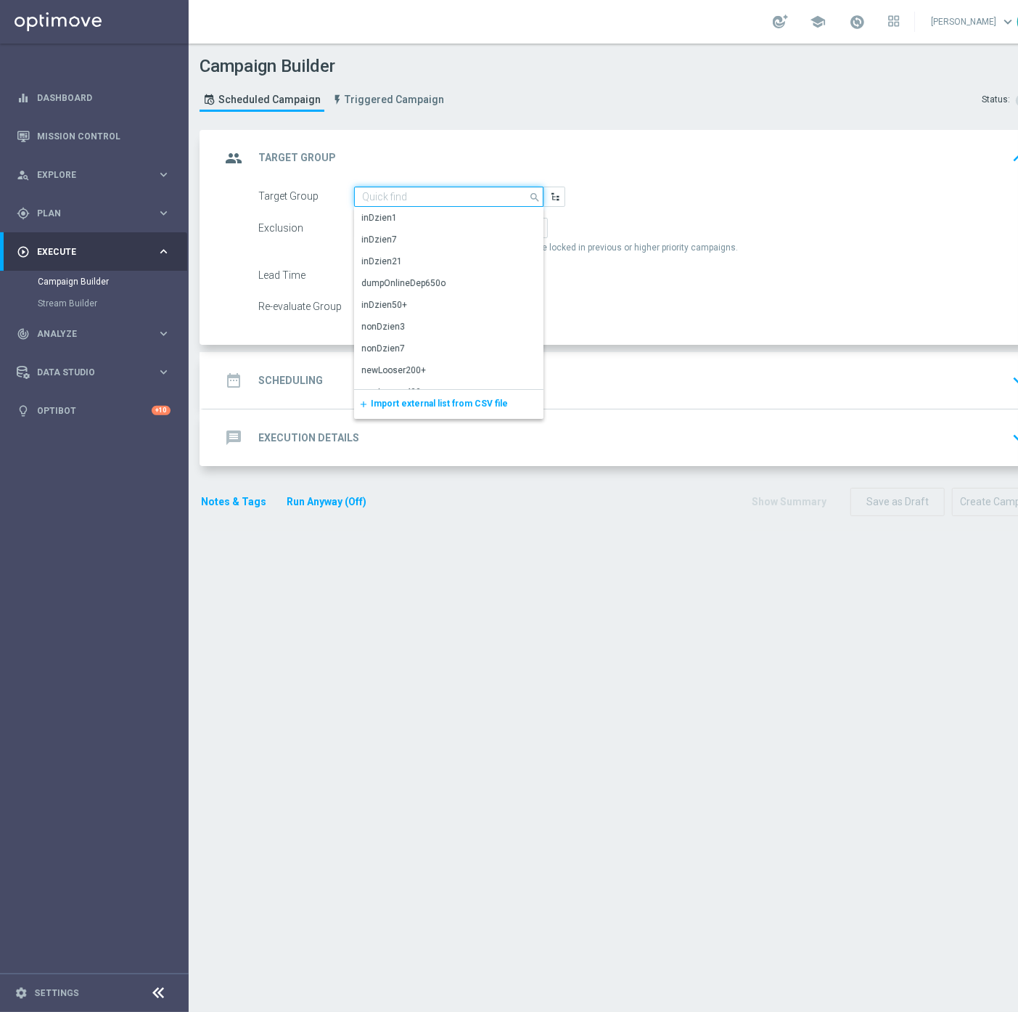
paste input "D_ALL_TARGET_WAGER_US OPEN FINAL 50% do 300 PLN sms_010925"
click at [388, 220] on div "D_ALL_TARGET_WAGER_US OPEN FINAL 50% do 300 PLN sms_010925" at bounding box center [449, 225] width 174 height 26
type input "D_ALL_TARGET_WAGER_US OPEN FINAL 50% do 300 PLN sms_010925"
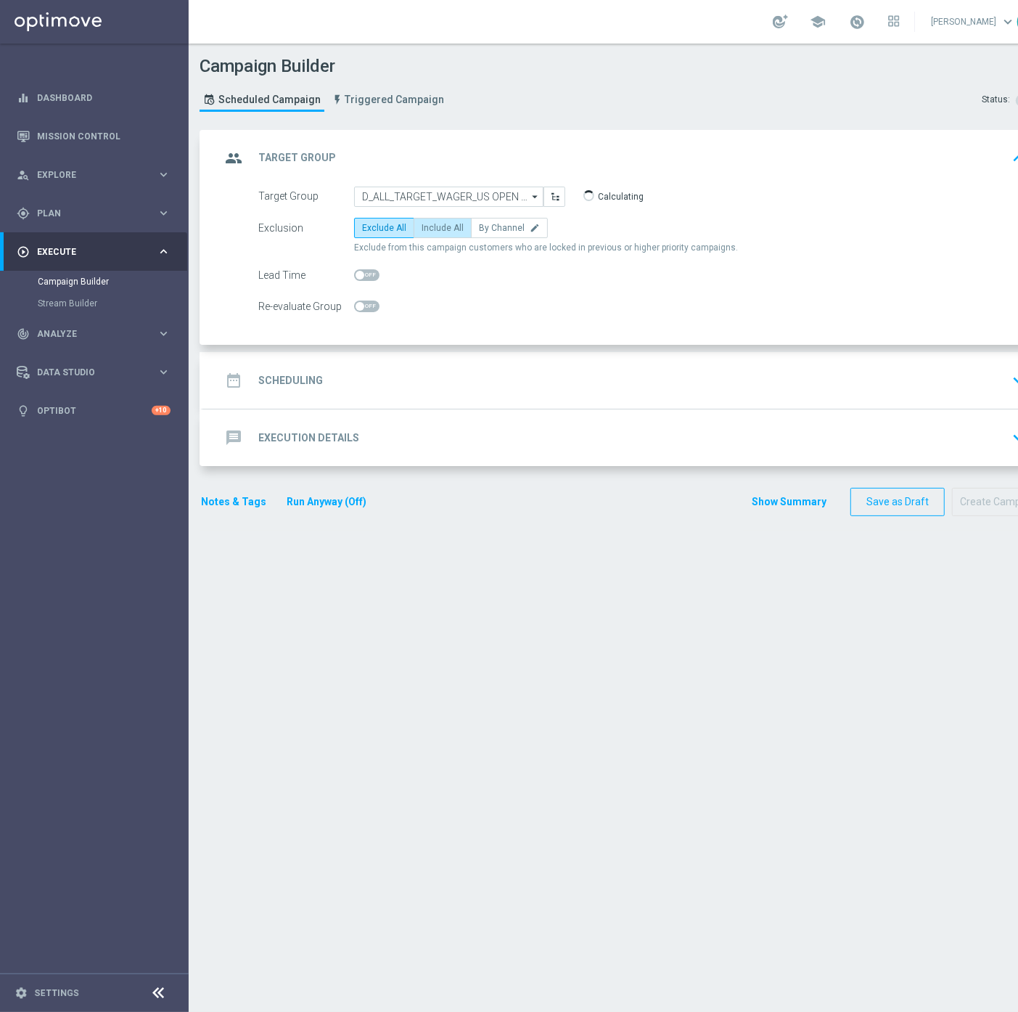
click at [451, 226] on span "Include All" at bounding box center [443, 228] width 42 height 10
click at [431, 226] on input "Include All" at bounding box center [426, 230] width 9 height 9
radio input "true"
click at [361, 309] on span at bounding box center [366, 306] width 25 height 12
click at [361, 309] on input "checkbox" at bounding box center [366, 306] width 25 height 12
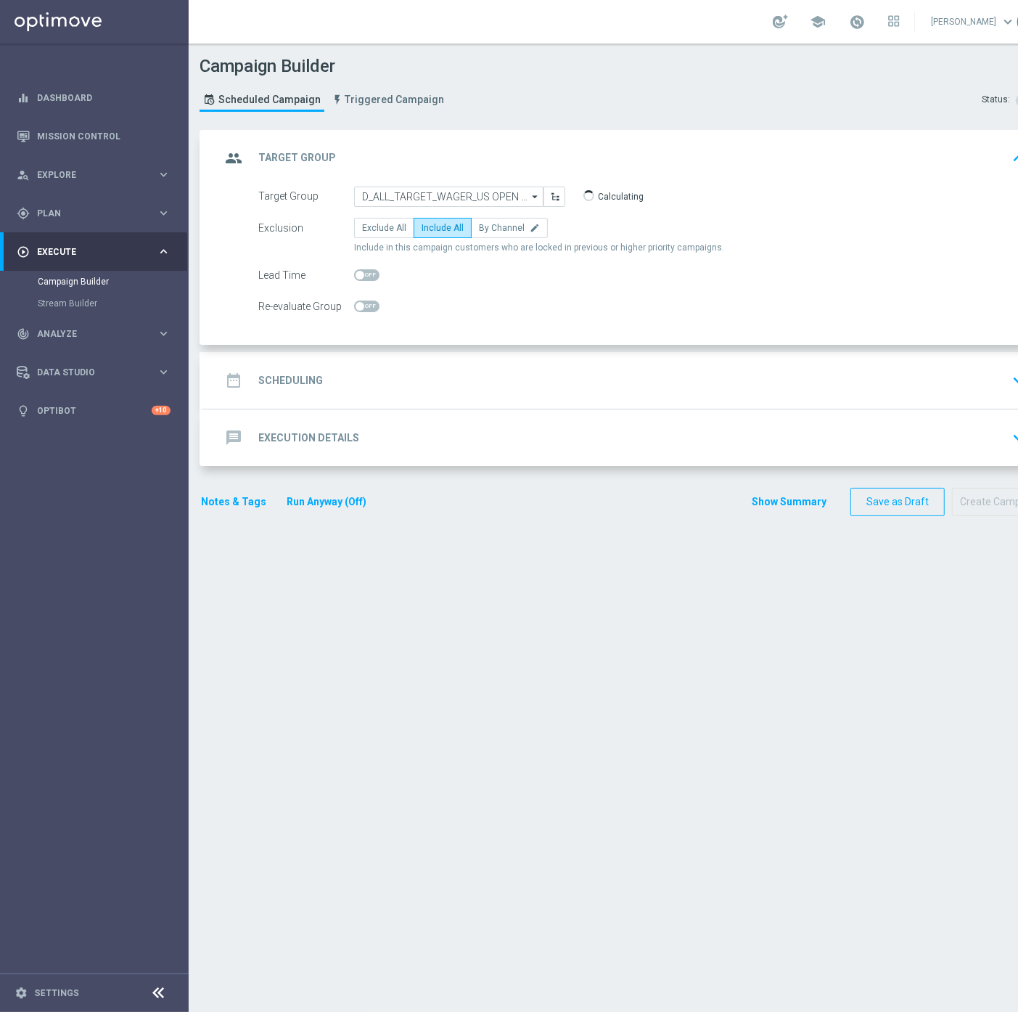
checkbox input "true"
click at [364, 388] on div "date_range Scheduling keyboard_arrow_down" at bounding box center [626, 381] width 811 height 28
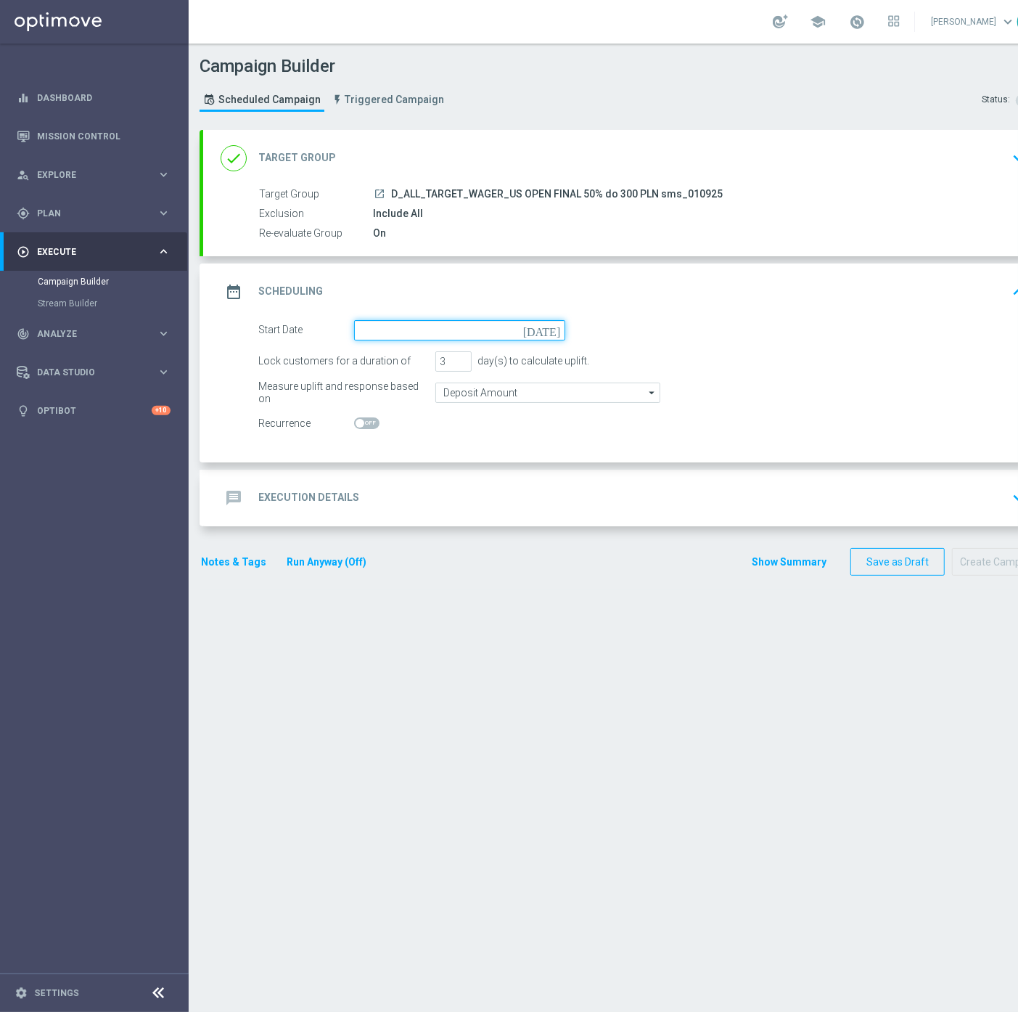
click at [380, 322] on input at bounding box center [459, 330] width 211 height 20
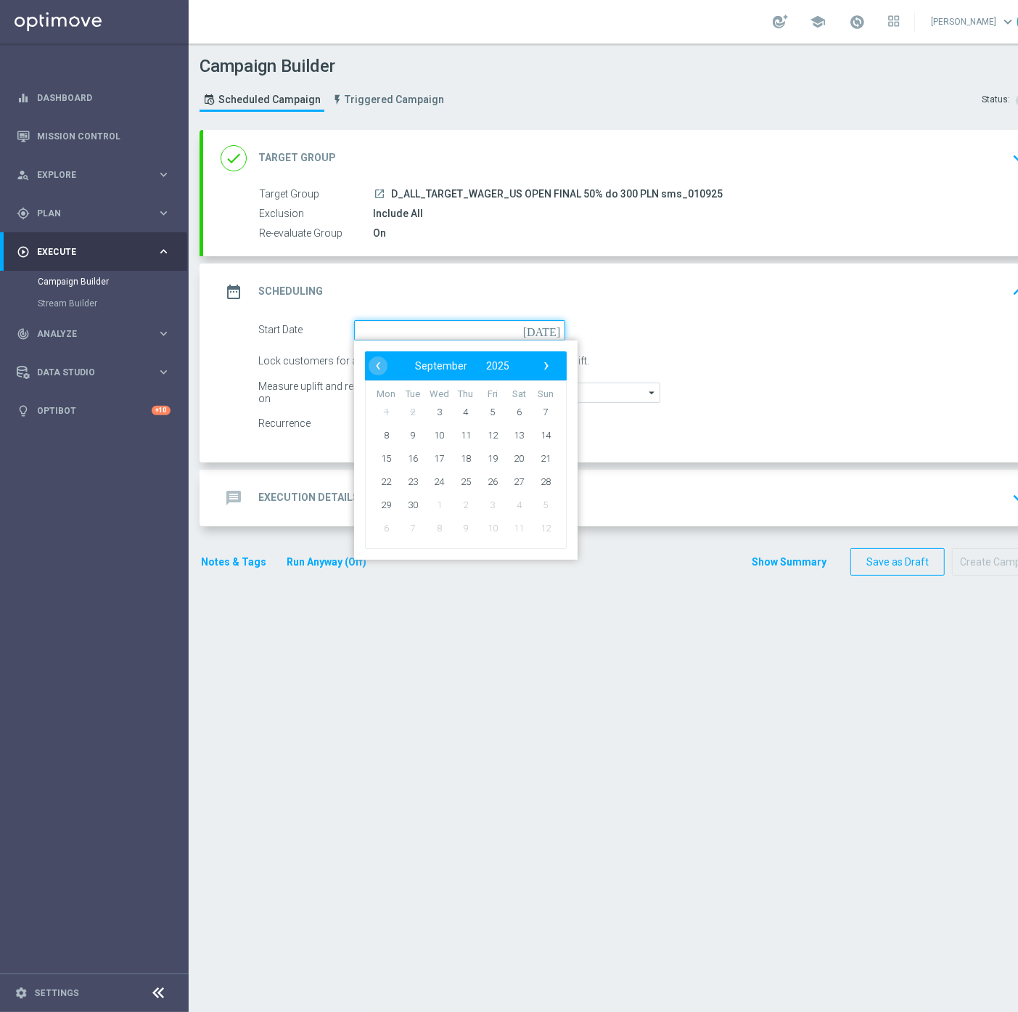
scroll to position [0, 53]
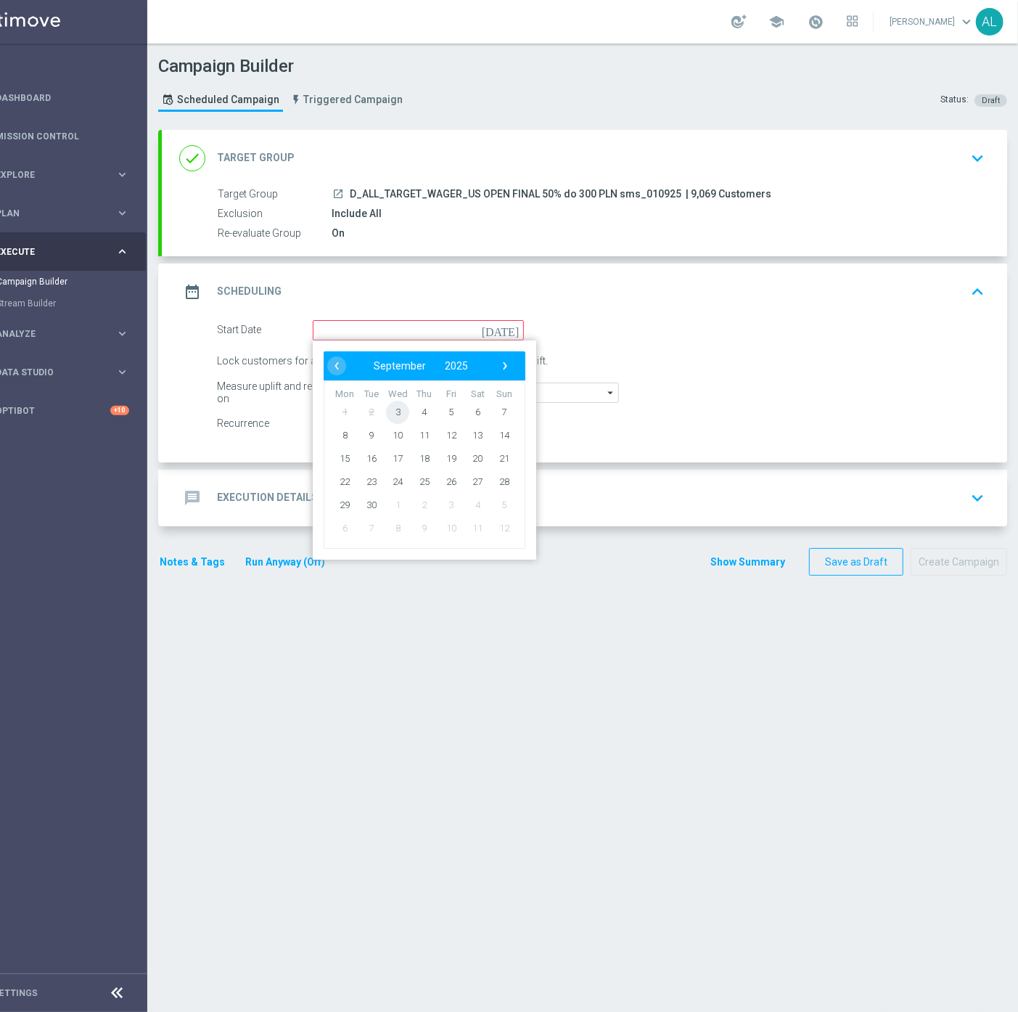
click at [386, 416] on span "3" at bounding box center [397, 411] width 23 height 23
type input "[DATE]"
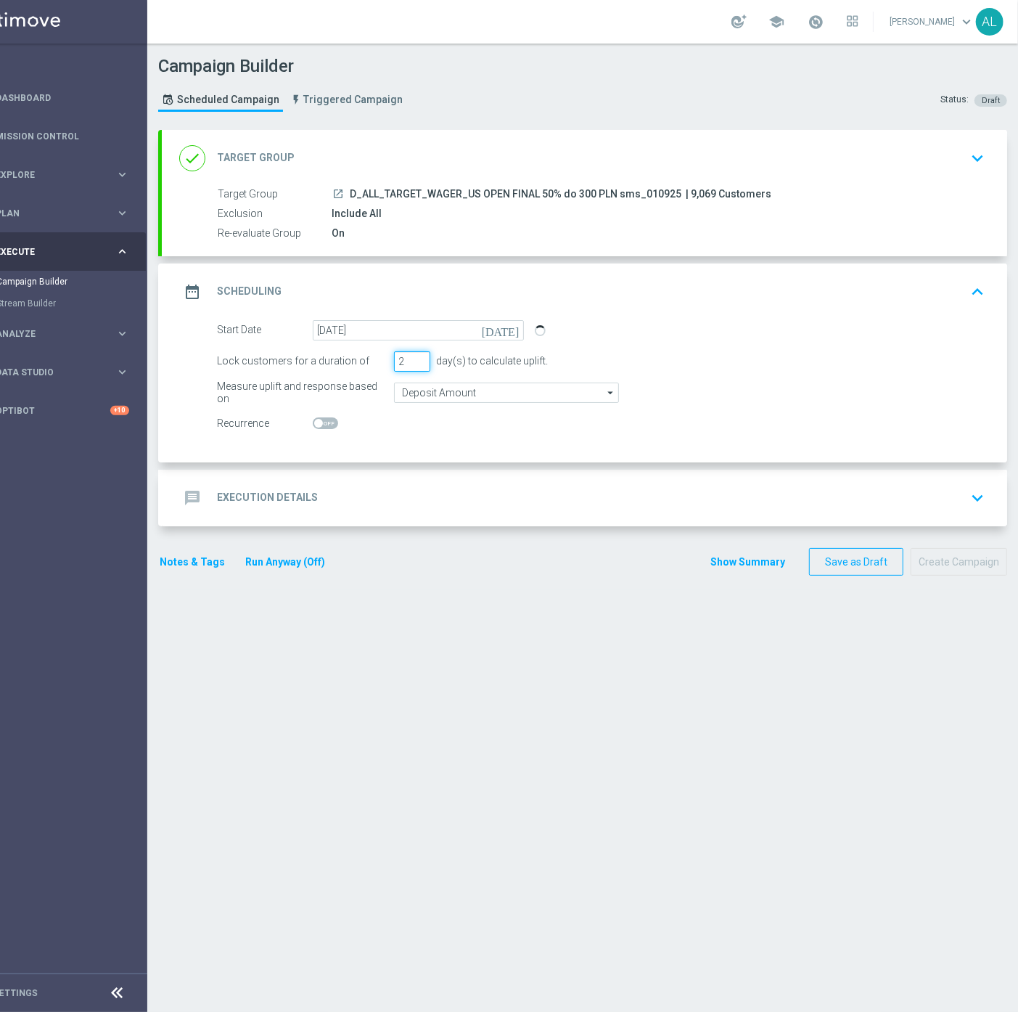
click at [407, 360] on input "2" at bounding box center [412, 361] width 36 height 20
type input "1"
click at [407, 360] on input "1" at bounding box center [412, 361] width 36 height 20
click at [399, 382] on input "Deposit Amount" at bounding box center [506, 392] width 225 height 20
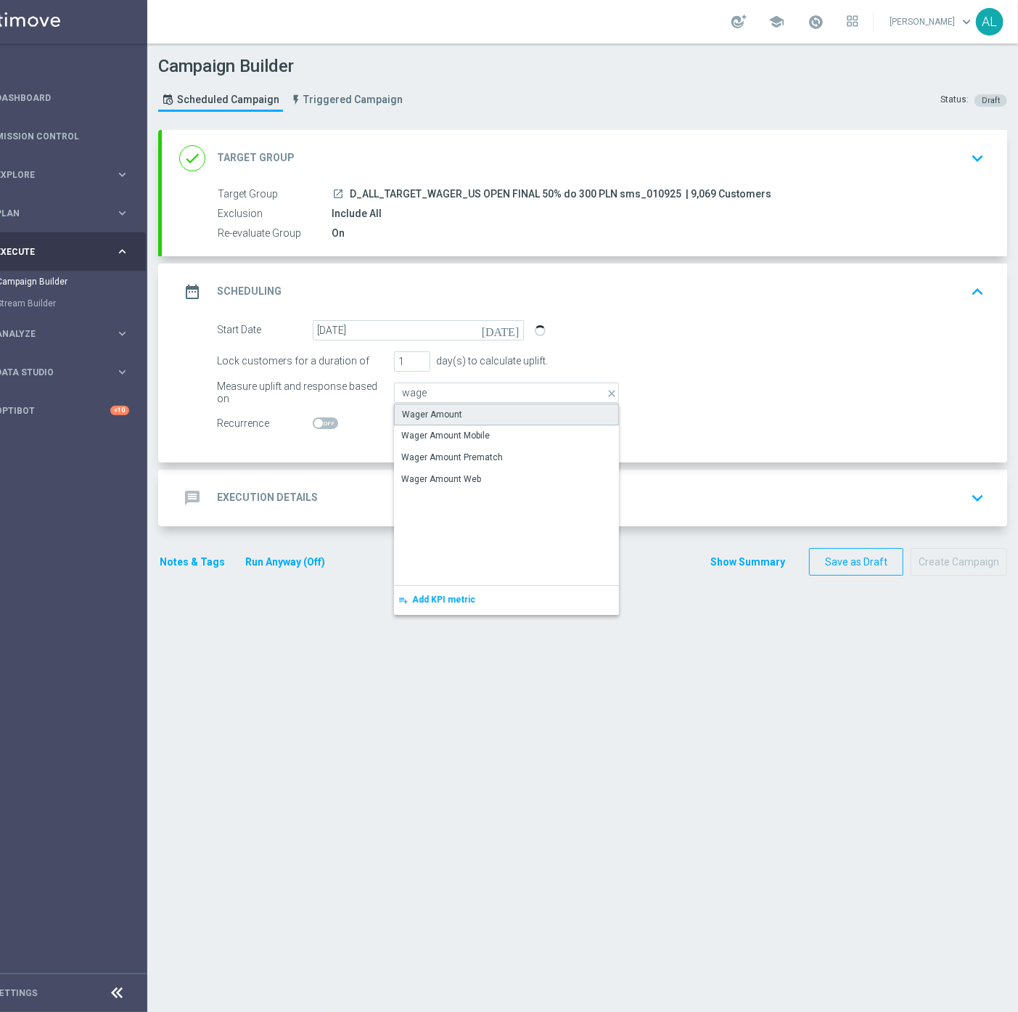
click at [423, 404] on div "Wager Amount" at bounding box center [506, 415] width 225 height 22
type input "Wager Amount"
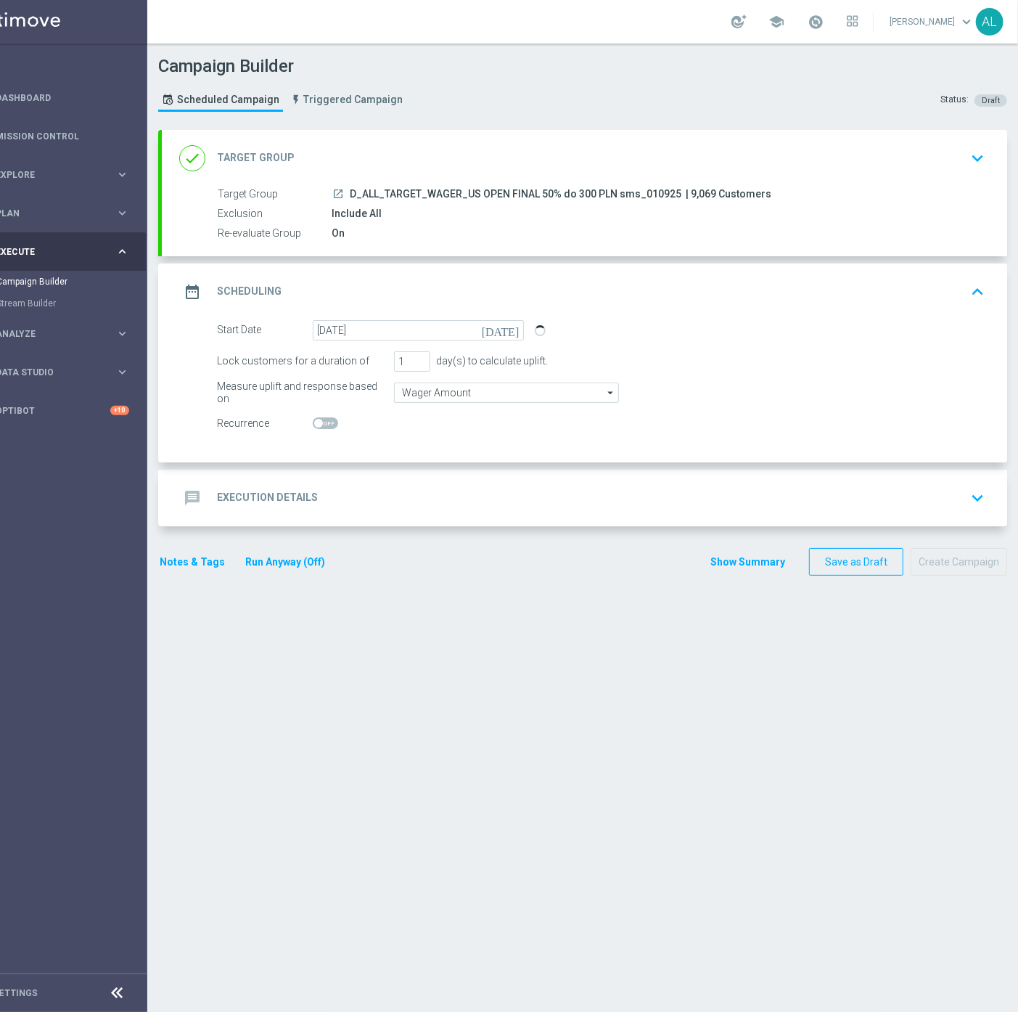
click at [377, 489] on div "message Execution Details keyboard_arrow_down" at bounding box center [584, 498] width 811 height 28
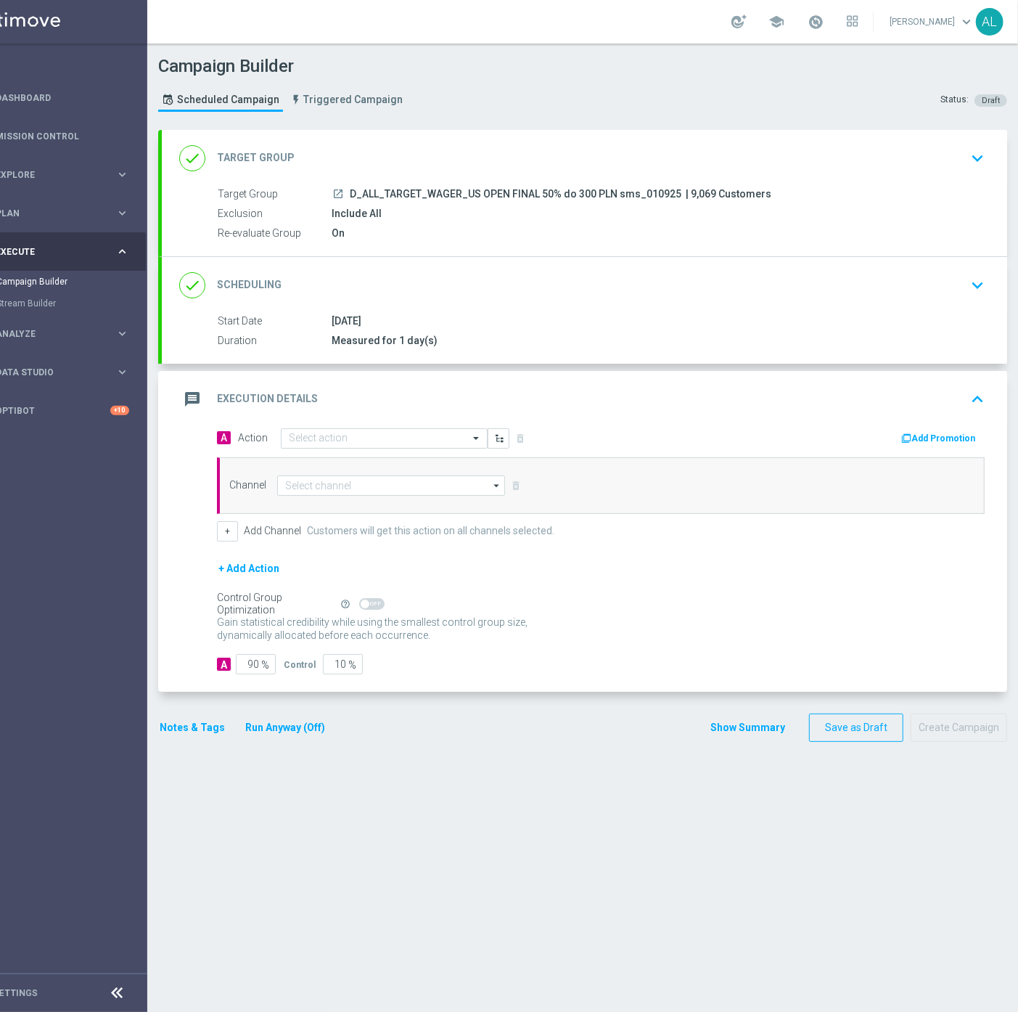
drag, startPoint x: 337, startPoint y: 196, endPoint x: 662, endPoint y: 192, distance: 325.2
click at [662, 192] on span "D_ALL_TARGET_WAGER_US OPEN FINAL 50% do 300 PLN sms_010925" at bounding box center [516, 194] width 332 height 13
drag, startPoint x: 665, startPoint y: 194, endPoint x: 337, endPoint y: 192, distance: 328.0
click at [337, 192] on div "launch D_ALL_TARGET_WAGER_US OPEN FINAL 50% do 300 PLN sms_010925 | 9,069 Custo…" at bounding box center [655, 194] width 647 height 15
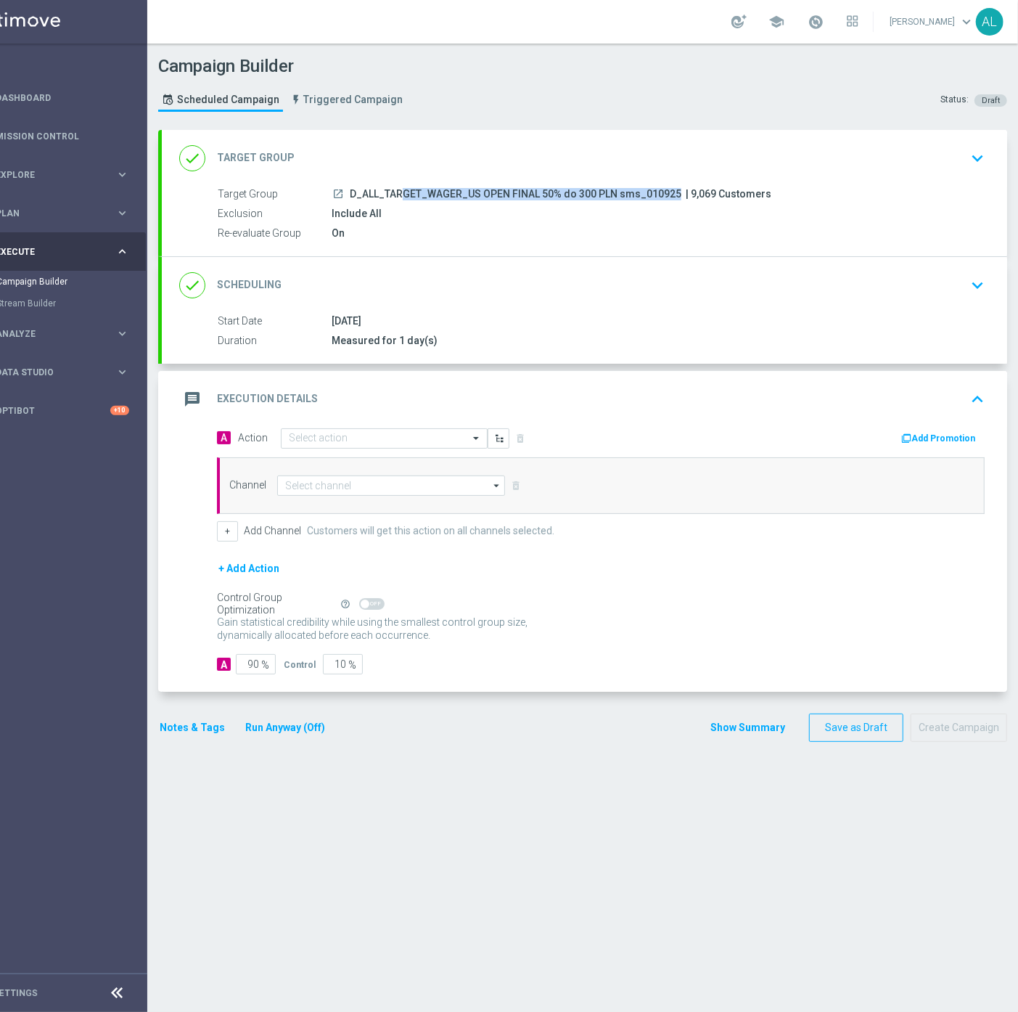
copy div "D_ALL_TARGET_WAGER_US OPEN FINAL 50% do 300 PLN sms_010925"
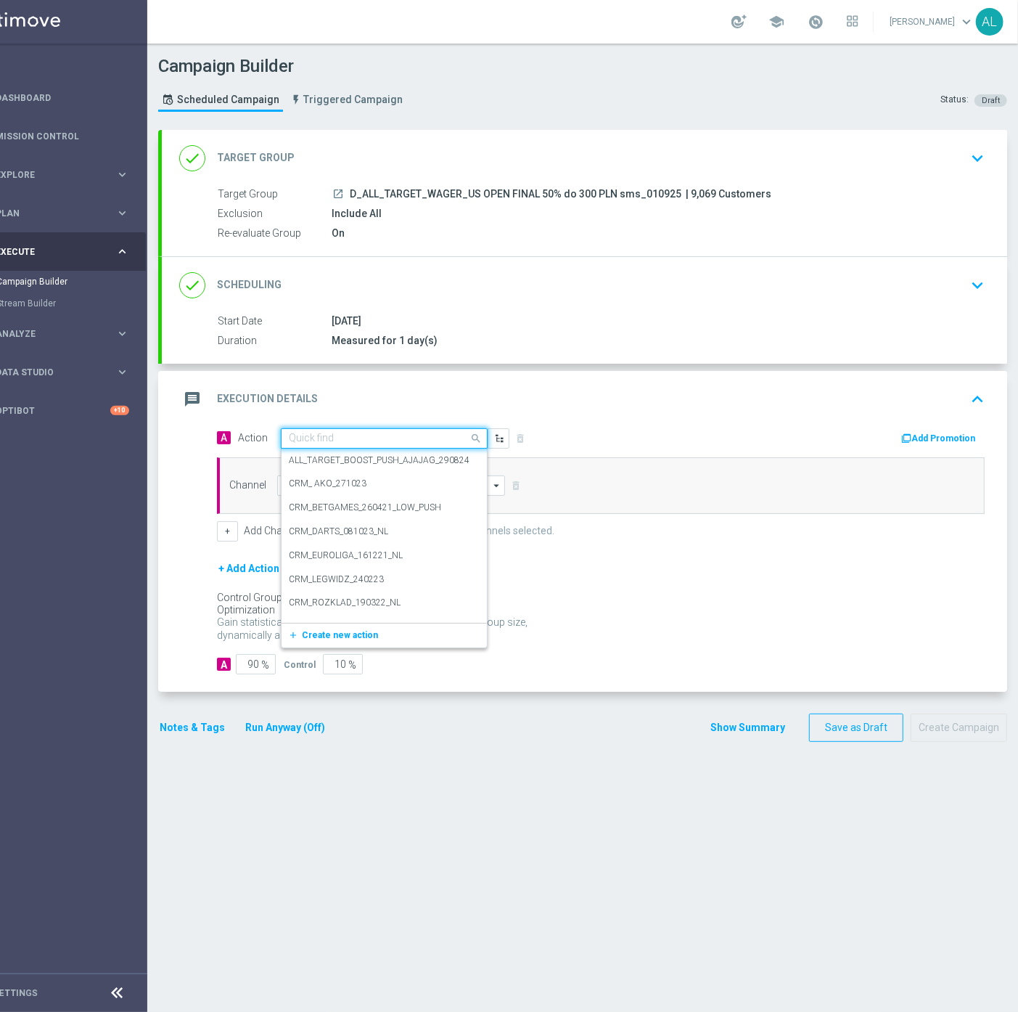
click at [318, 433] on input "text" at bounding box center [370, 439] width 162 height 12
click at [322, 623] on div "add_new Create new action" at bounding box center [384, 635] width 205 height 25
click at [321, 630] on span "Create new action" at bounding box center [340, 635] width 76 height 10
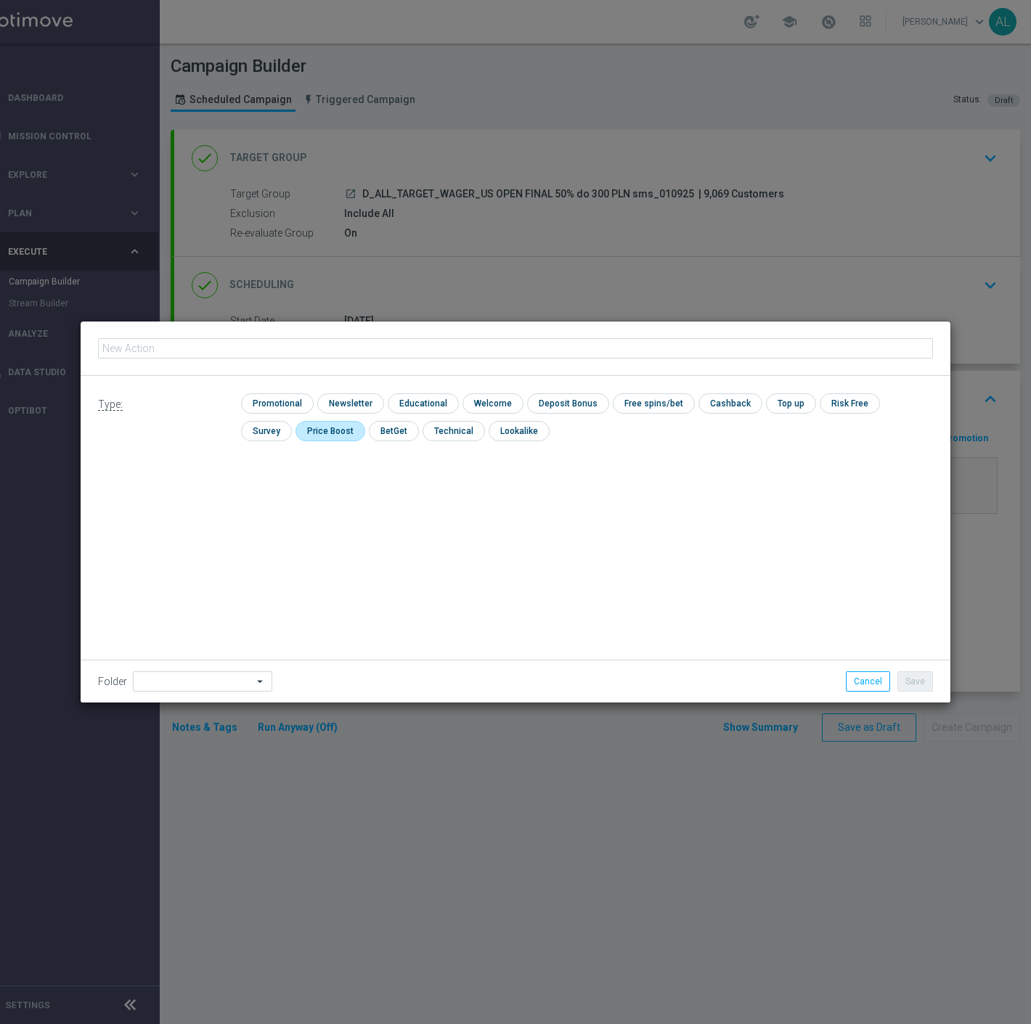
type input "D_ALL_TARGET_WAGER_US OPEN FINAL 50% do 300 PLN sms_010925"
click at [255, 404] on input "checkbox" at bounding box center [275, 403] width 69 height 20
checkbox input "true"
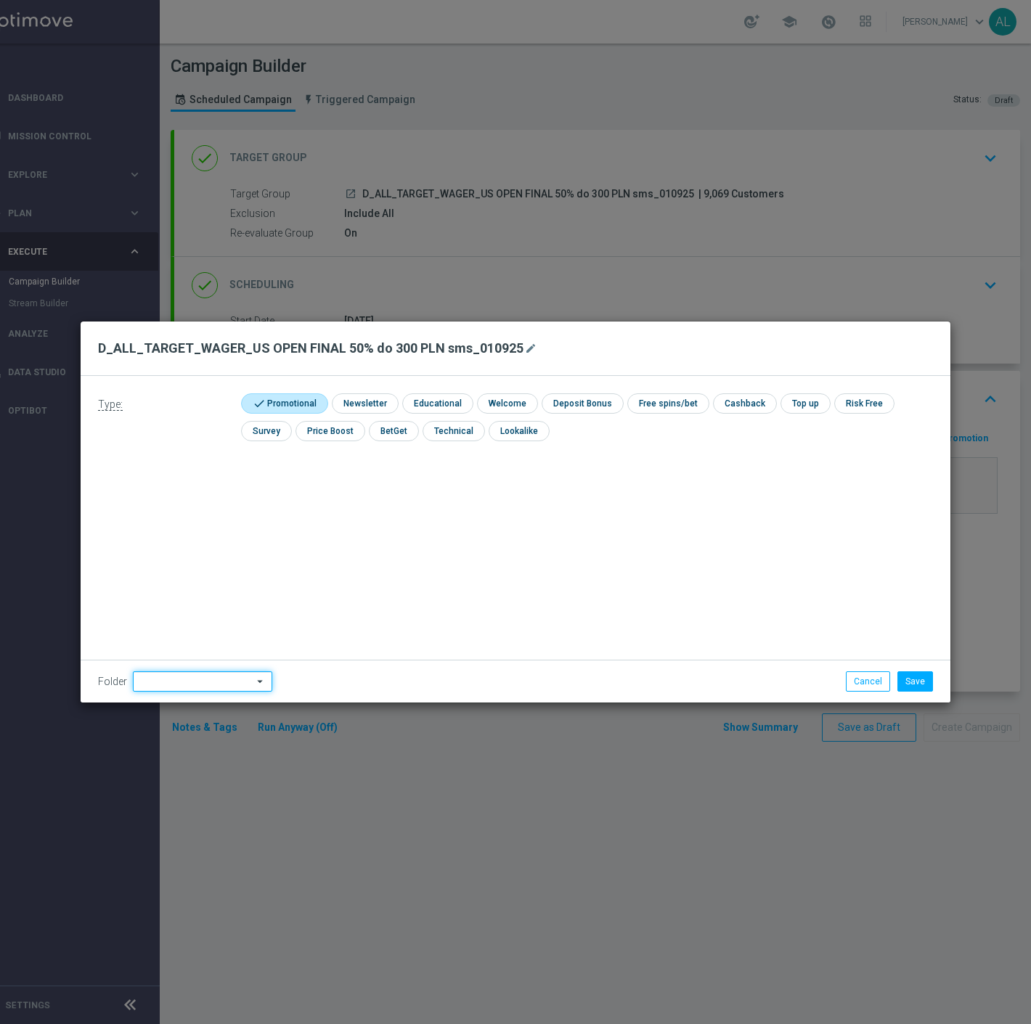
click at [183, 682] on input at bounding box center [202, 681] width 139 height 20
click at [143, 518] on div "[PERSON_NAME]" at bounding box center [172, 521] width 65 height 13
type input "[PERSON_NAME]"
click at [904, 685] on button "Save" at bounding box center [915, 681] width 36 height 20
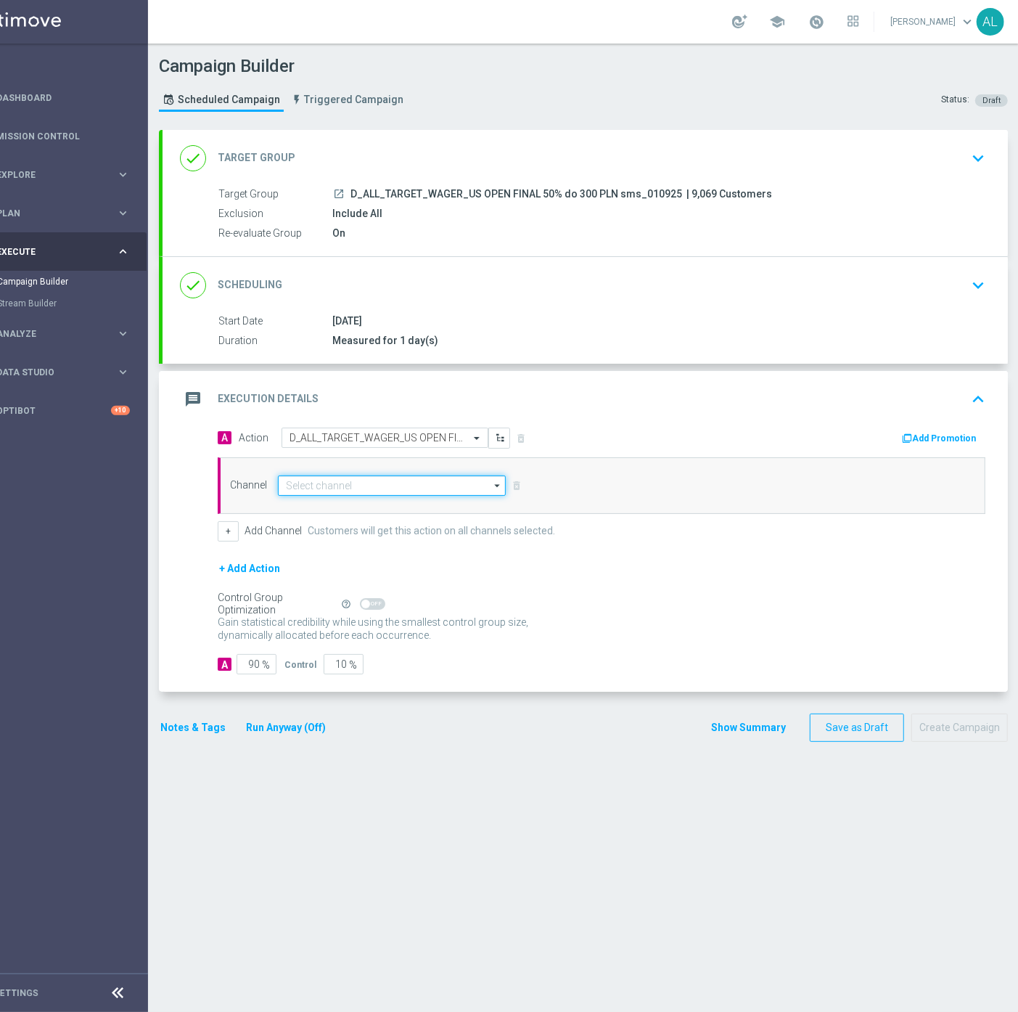
click at [329, 489] on input at bounding box center [392, 485] width 228 height 20
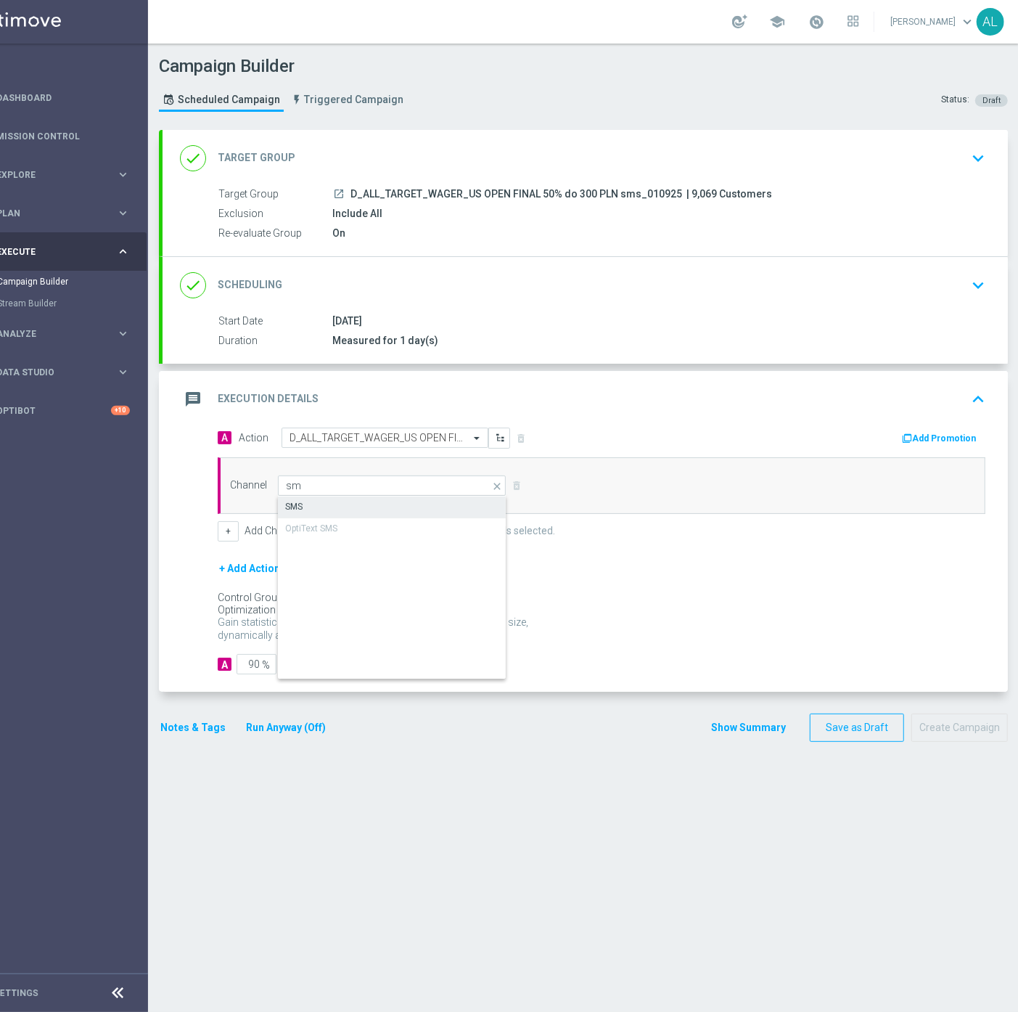
click at [298, 501] on div "SMS" at bounding box center [293, 506] width 17 height 13
type input "SMS"
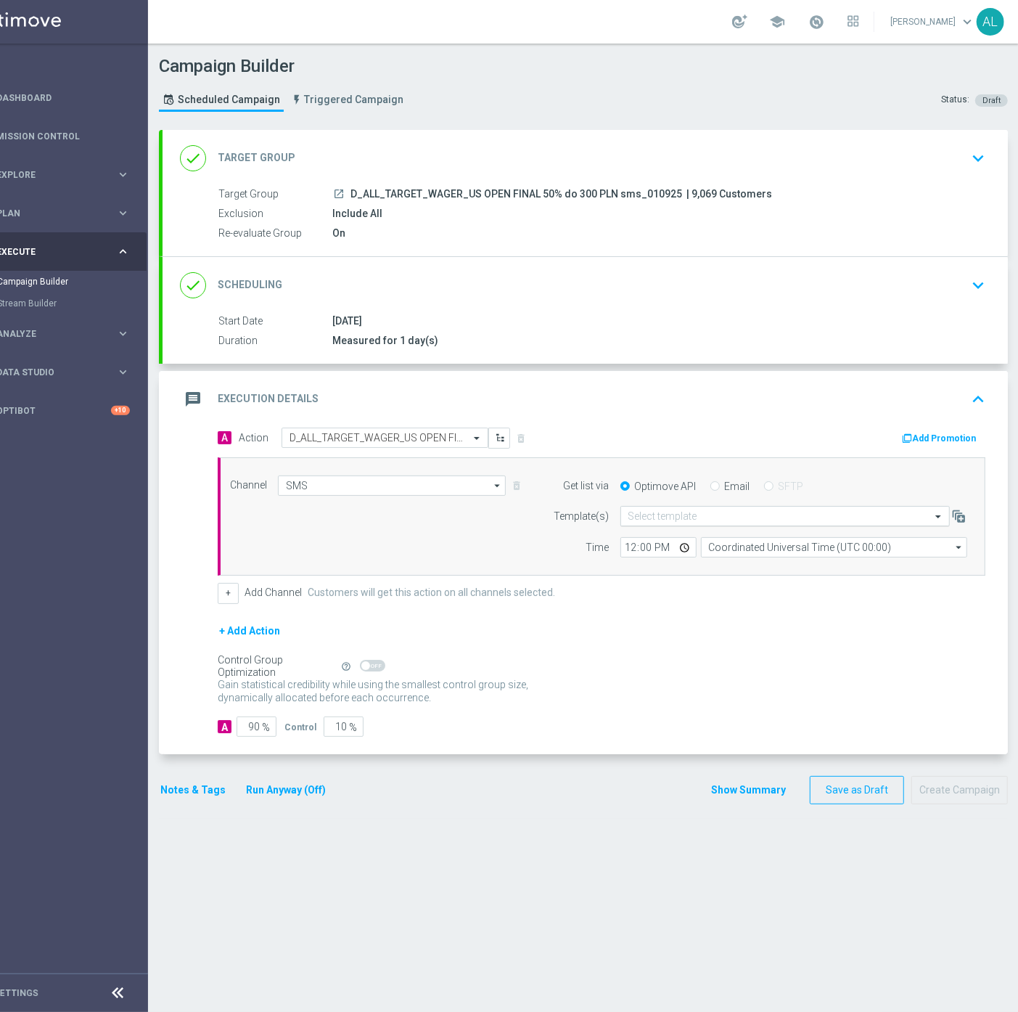
click at [676, 508] on div "Select template" at bounding box center [785, 516] width 329 height 20
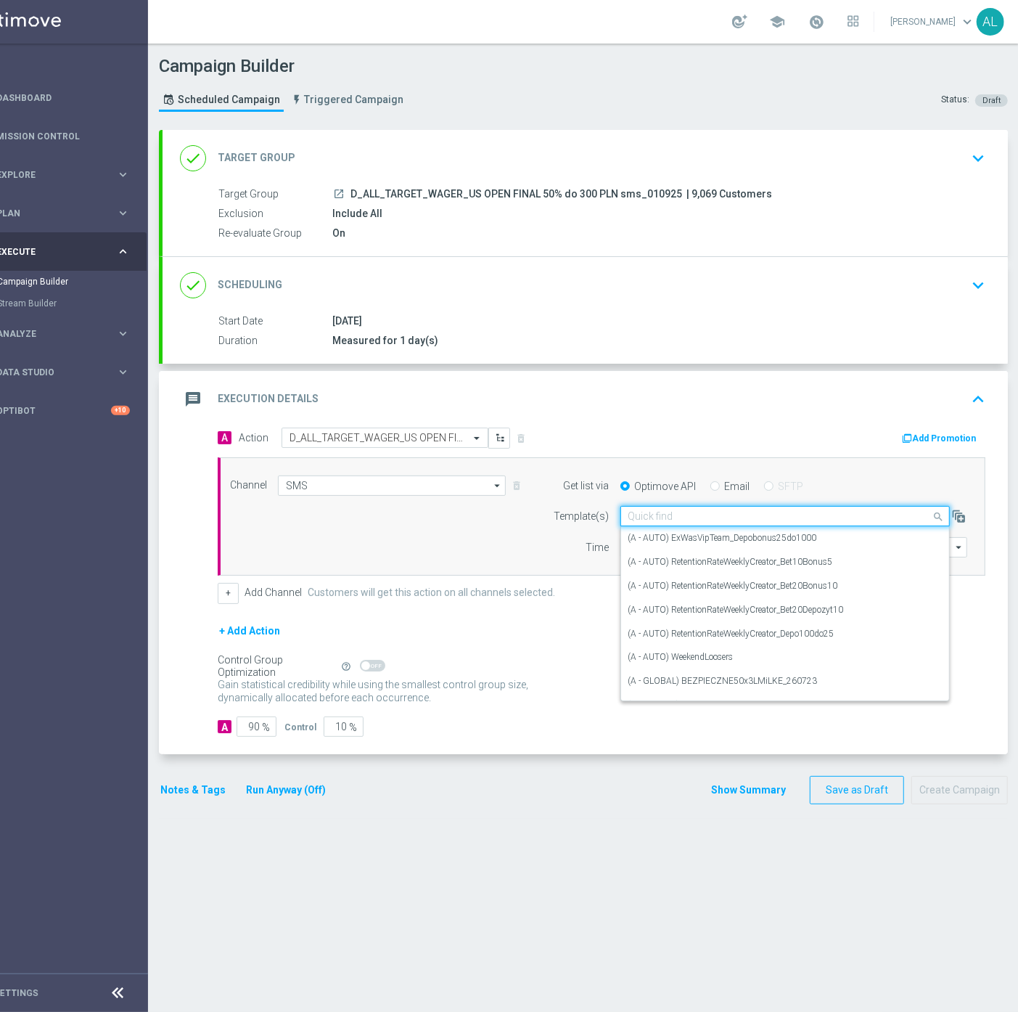
paste input "D_ALL_TARGET_WAGER_US OPEN FINAL 50% do 300 PLN sms_010925"
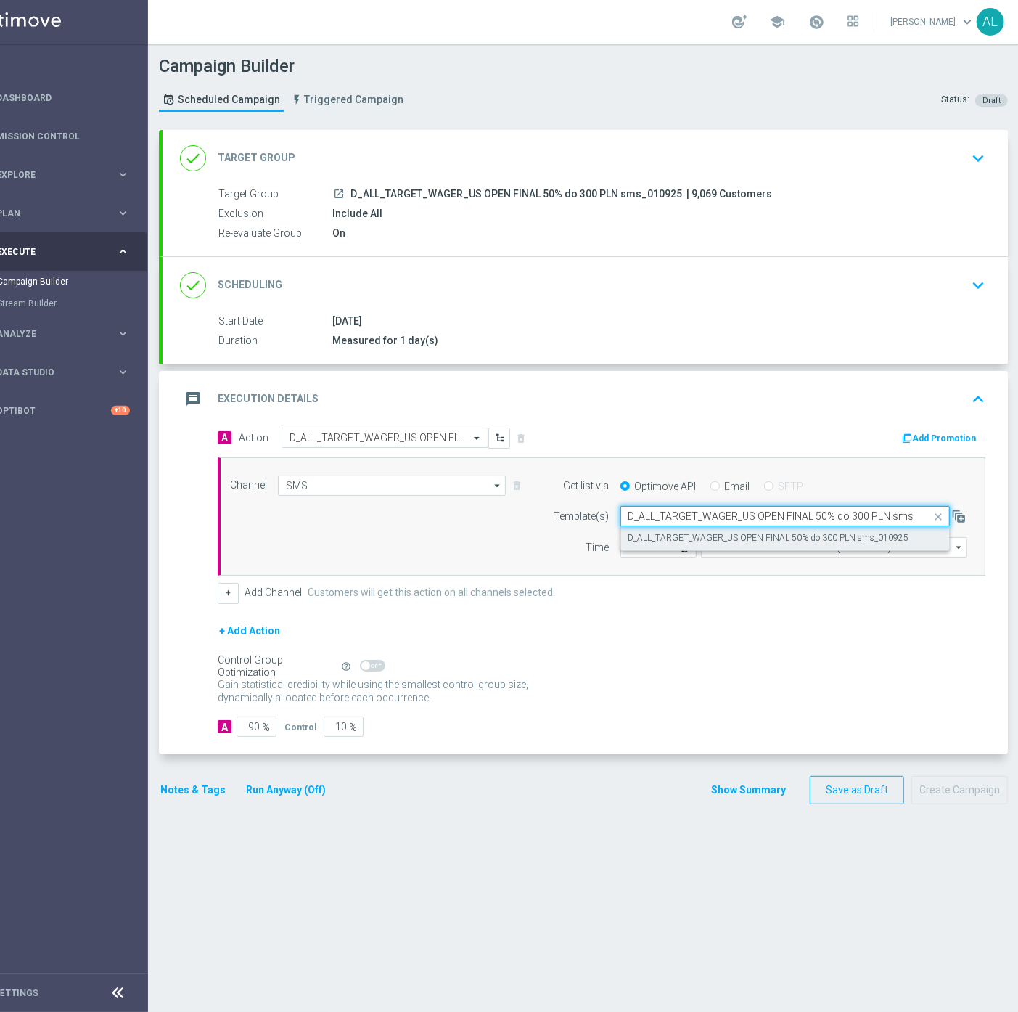
scroll to position [0, 34]
click at [658, 531] on div "D_ALL_TARGET_WAGER_US OPEN FINAL 50% do 300 PLN sms_010925" at bounding box center [786, 538] width 314 height 24
type input "D_ALL_TARGET_WAGER_US OPEN FINAL 50% do 300 PLN sms_010925"
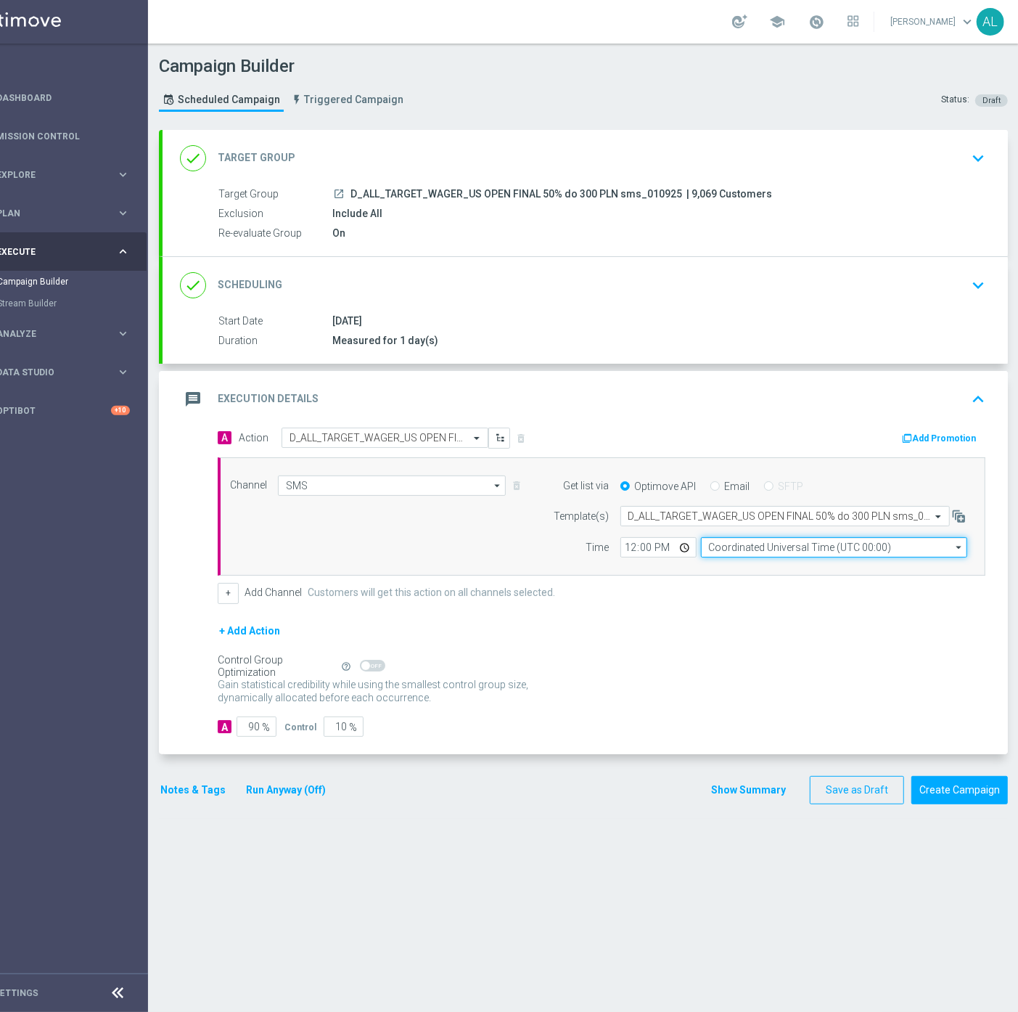
click at [738, 545] on input "Coordinated Universal Time (UTC 00:00)" at bounding box center [834, 547] width 266 height 20
click at [728, 564] on div "Central European Time ([GEOGRAPHIC_DATA]) (UTC +02:00)" at bounding box center [826, 568] width 237 height 13
type input "Central European Time ([GEOGRAPHIC_DATA]) (UTC +02:00)"
click at [633, 550] on input "12:00" at bounding box center [659, 547] width 76 height 20
type input "18:03"
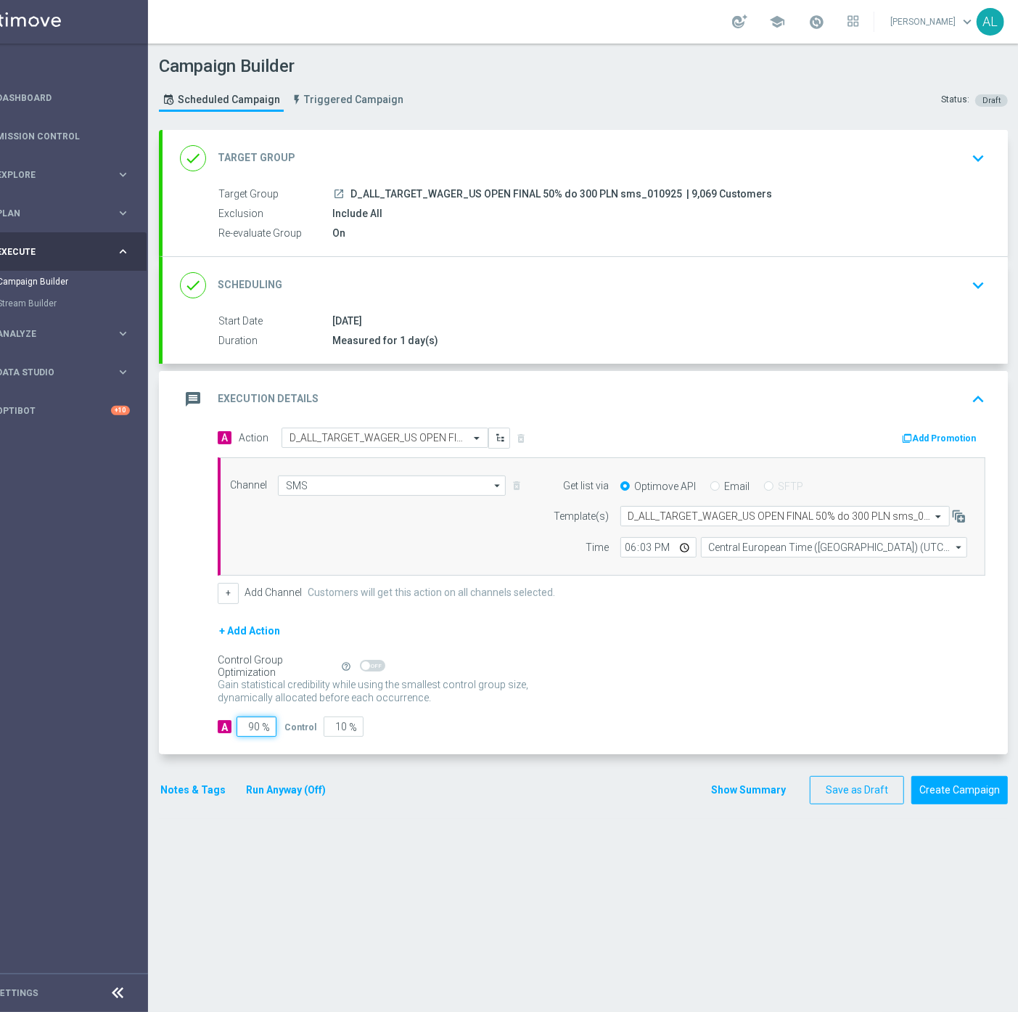
click at [255, 728] on input "90" at bounding box center [257, 726] width 40 height 20
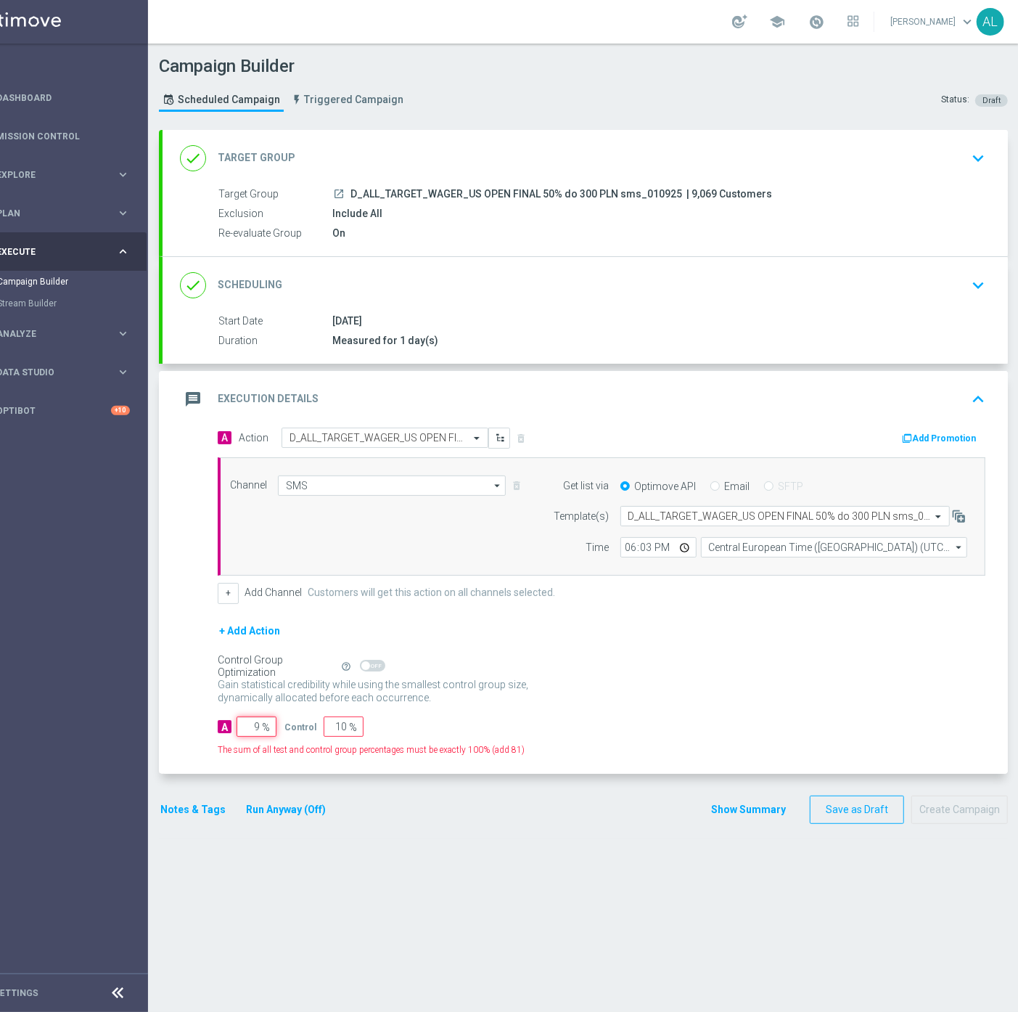
type input "98"
type input "2"
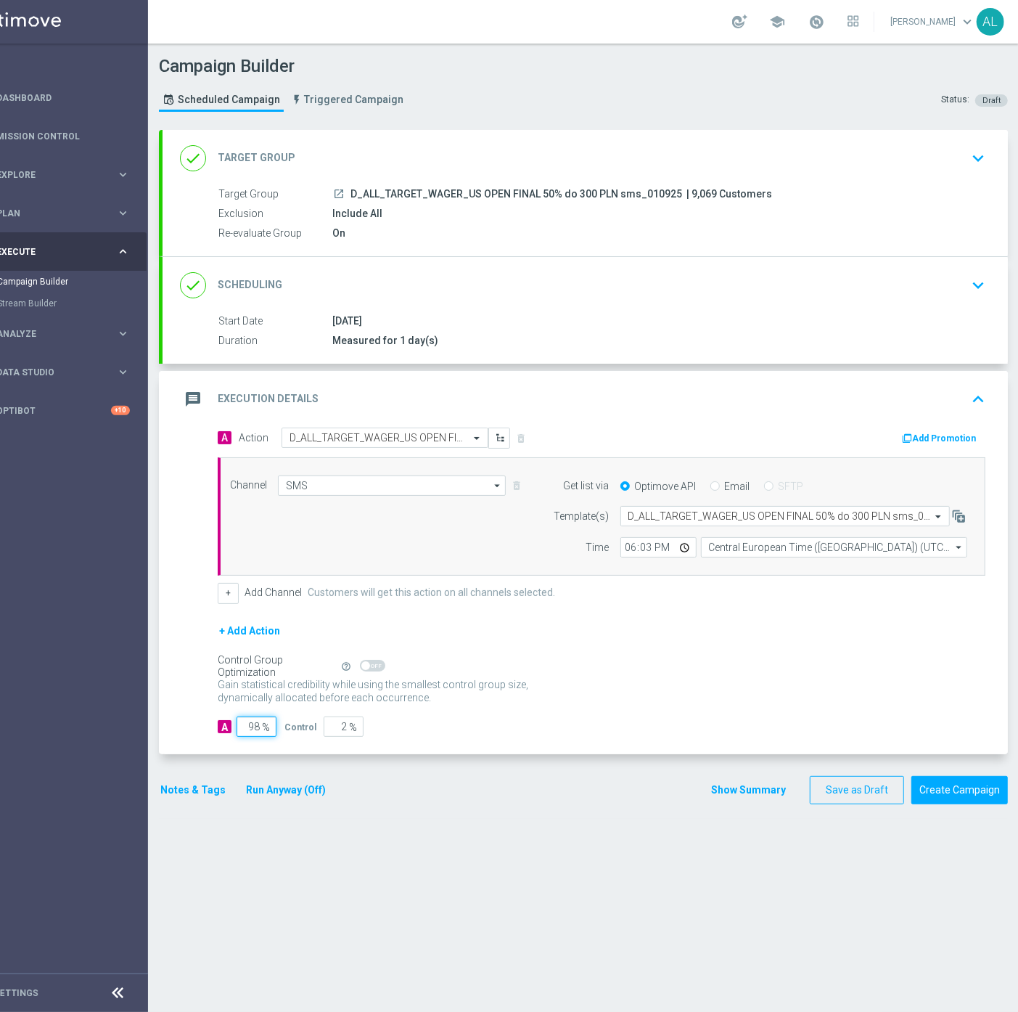
type input "9"
type input "91"
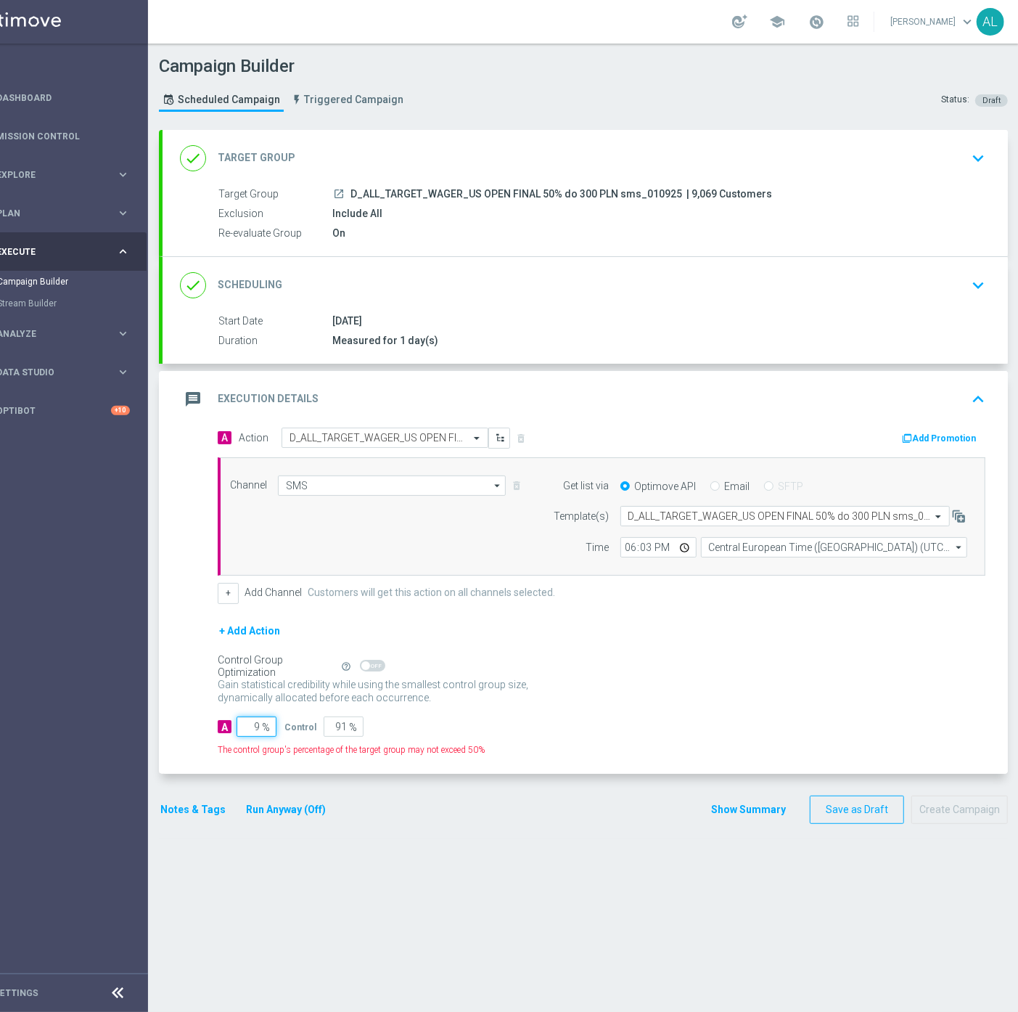
type input "95"
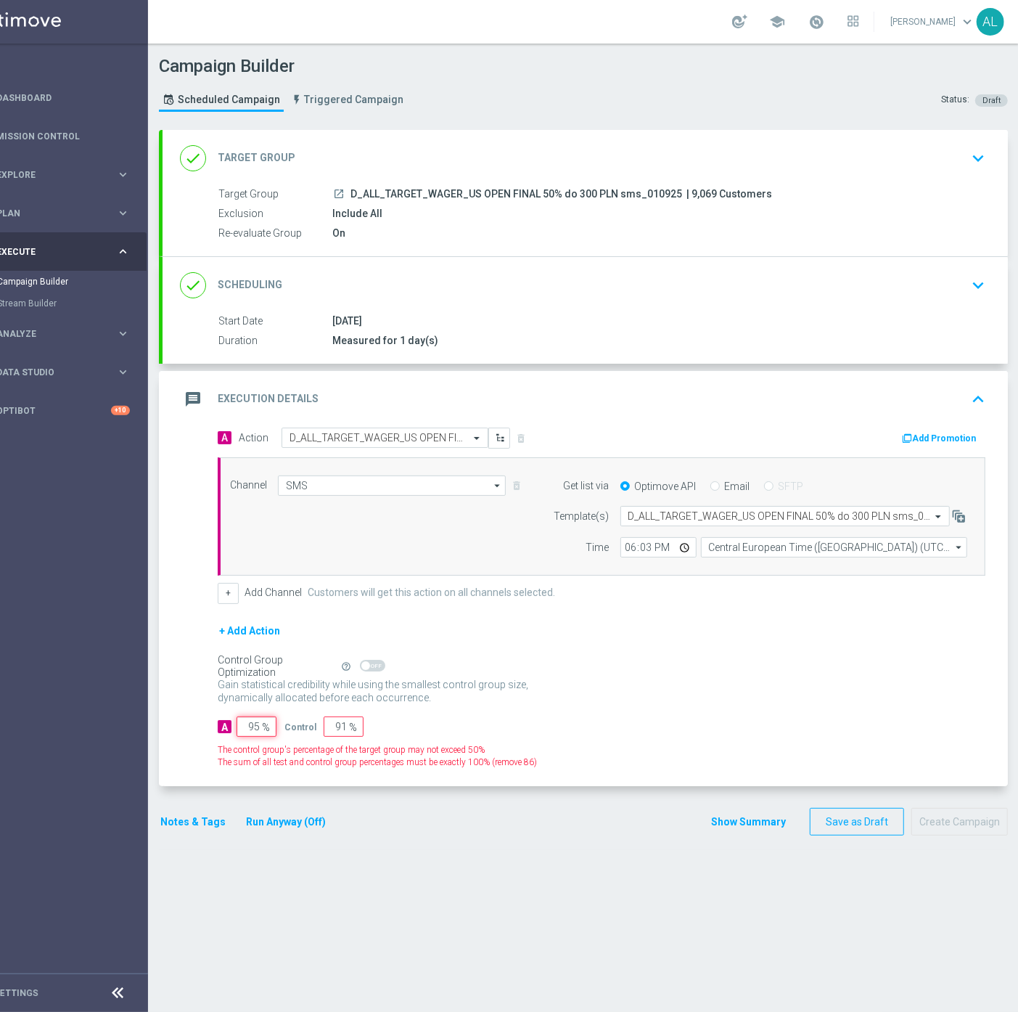
type input "5"
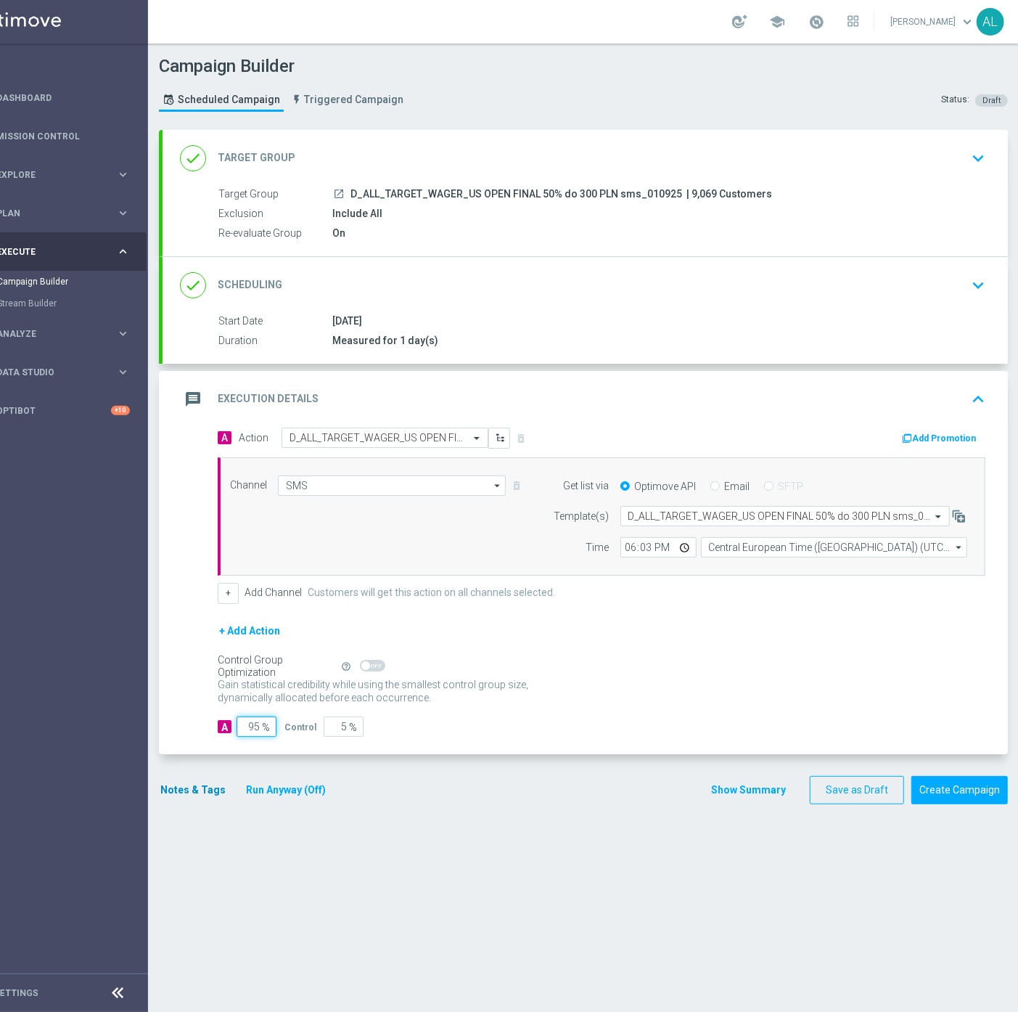
type input "95"
click at [198, 791] on button "Notes & Tags" at bounding box center [193, 790] width 68 height 18
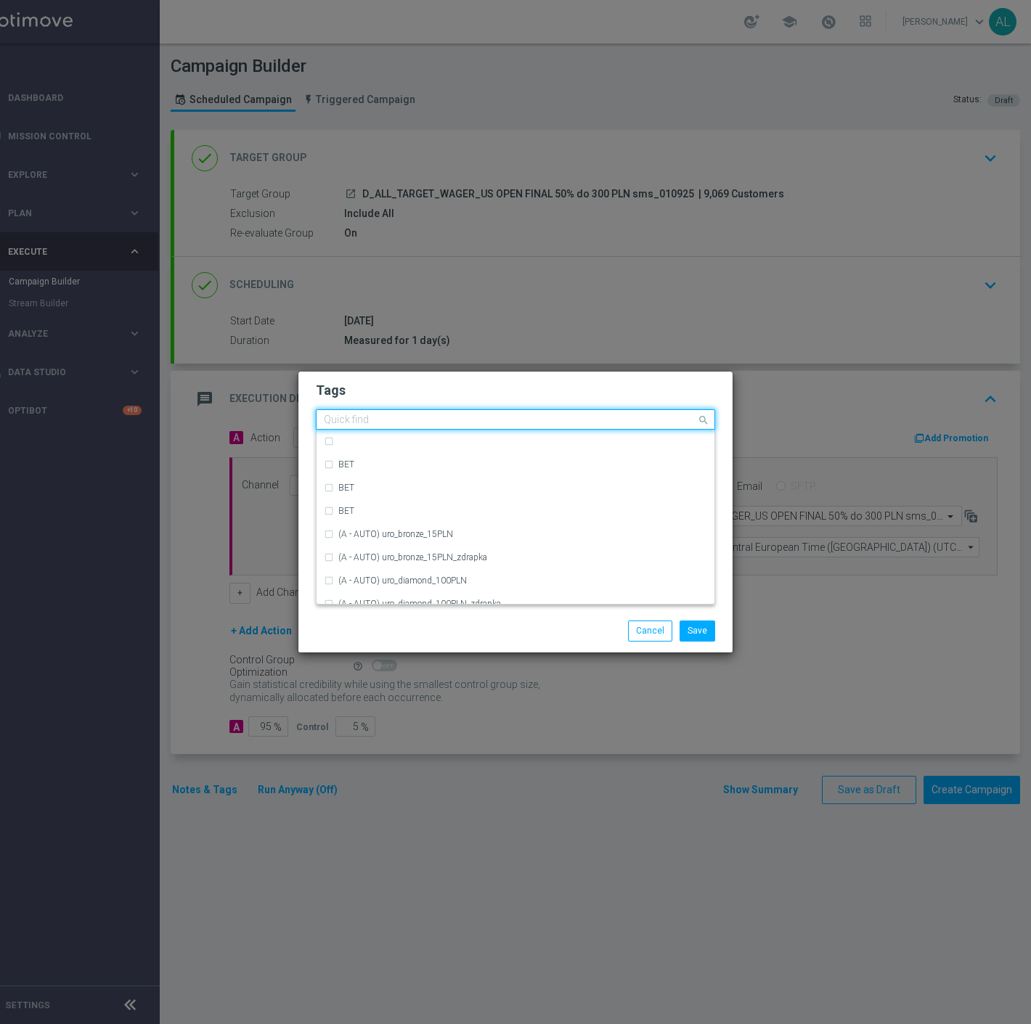
click at [332, 425] on input "text" at bounding box center [510, 420] width 372 height 12
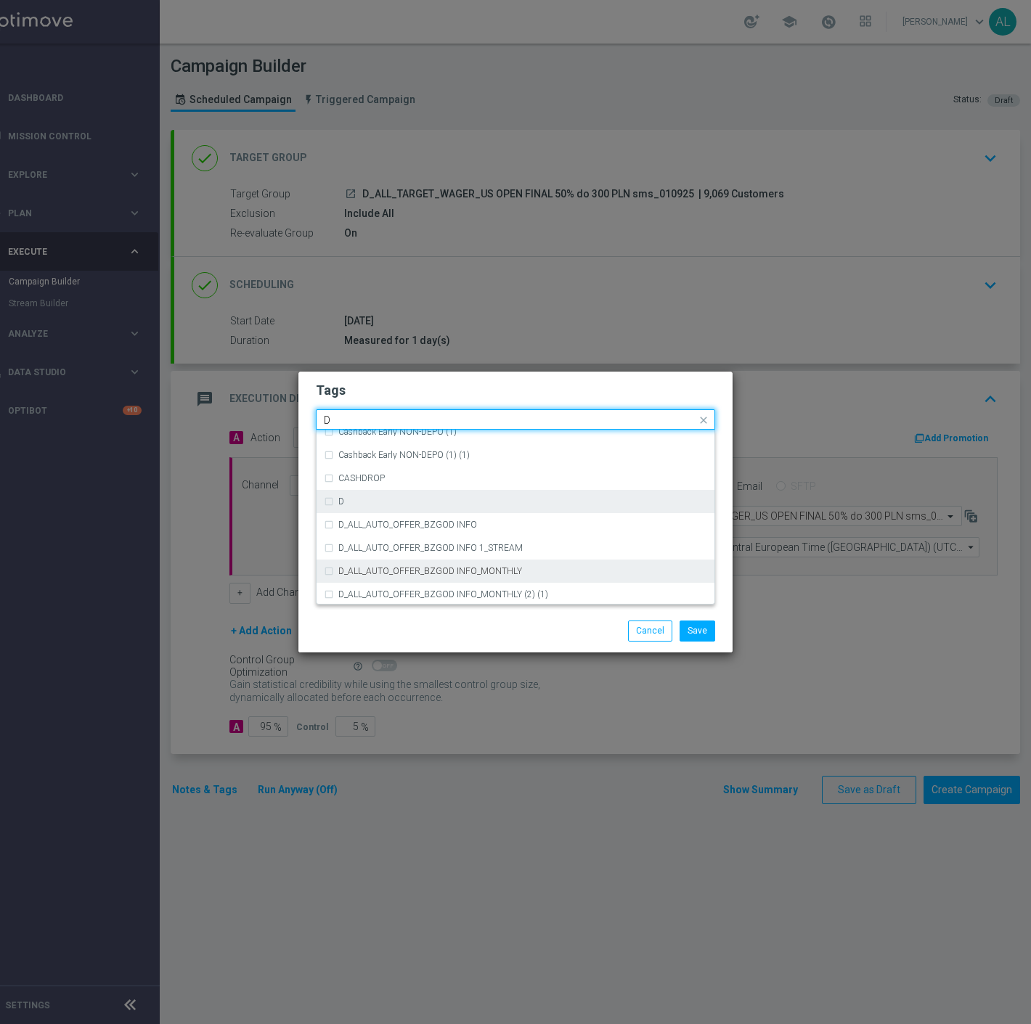
scroll to position [1613, 0]
click at [375, 499] on div "D" at bounding box center [522, 500] width 369 height 9
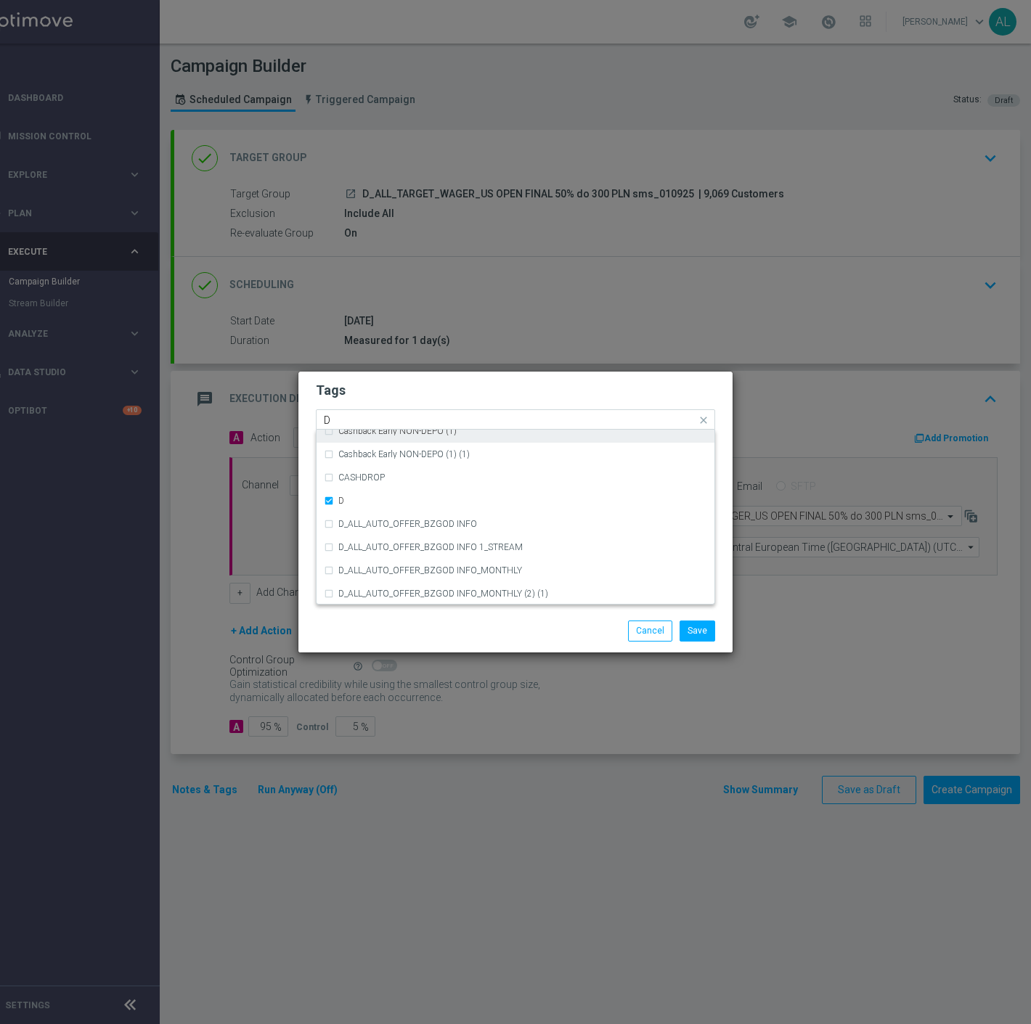
click at [360, 417] on input "D" at bounding box center [510, 420] width 372 height 12
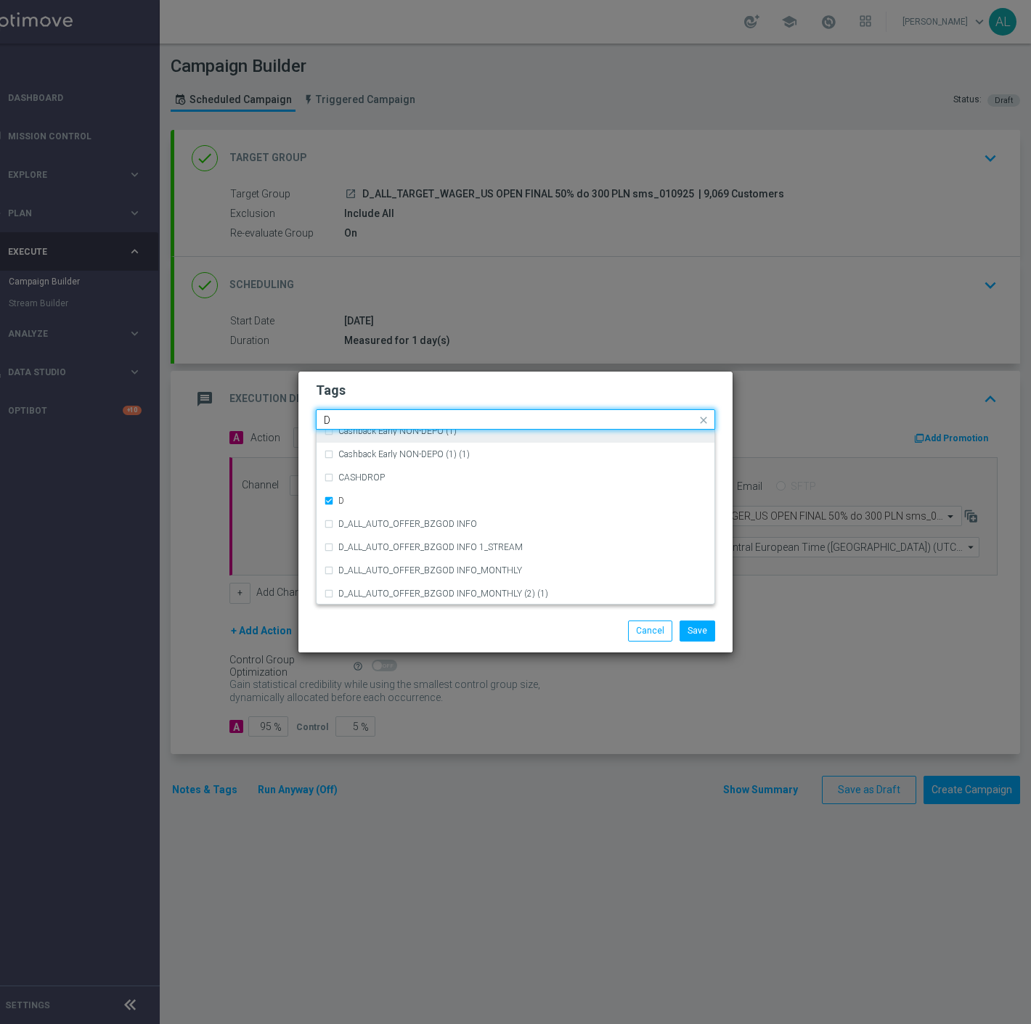
click at [360, 417] on input "D" at bounding box center [510, 420] width 372 height 12
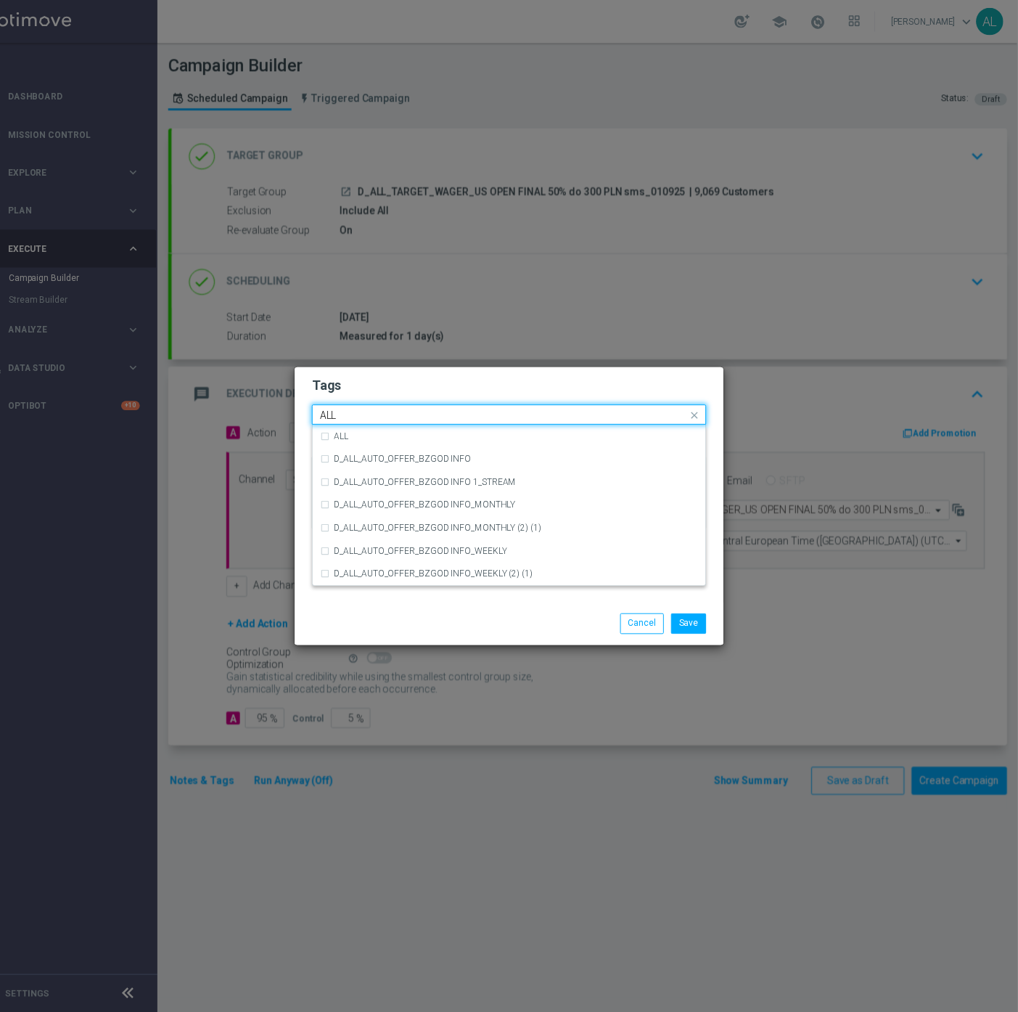
scroll to position [0, 0]
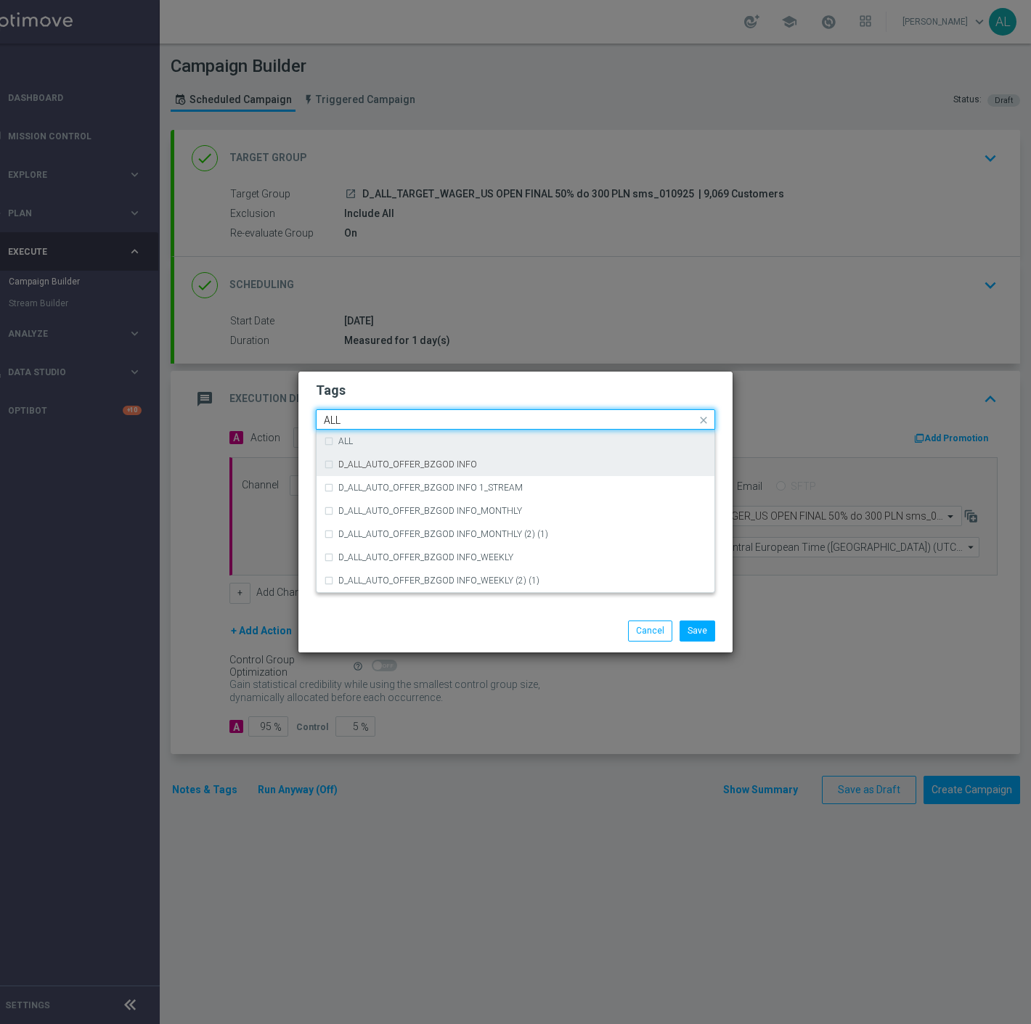
click at [457, 446] on div "ALL" at bounding box center [515, 441] width 383 height 23
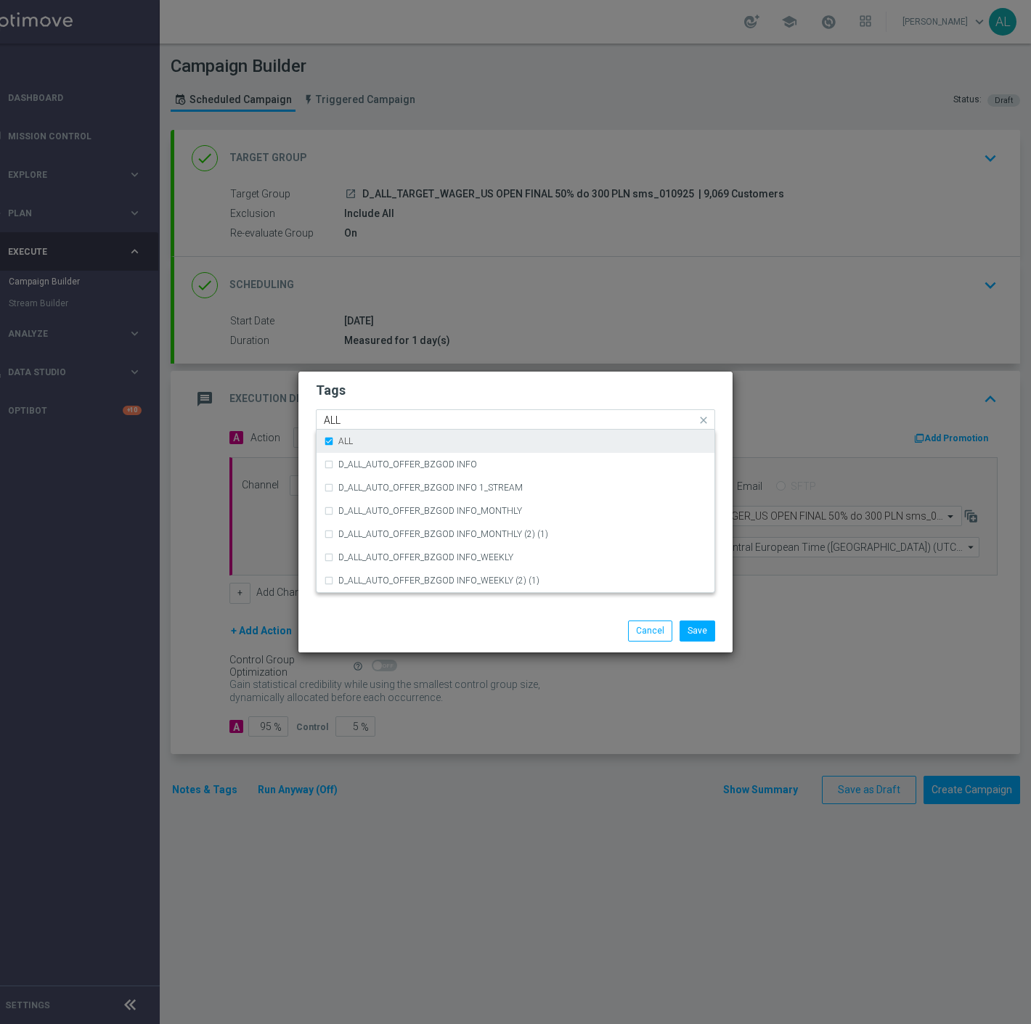
click at [411, 433] on div "ALL" at bounding box center [515, 441] width 383 height 23
click at [412, 426] on div "ALL" at bounding box center [509, 421] width 374 height 15
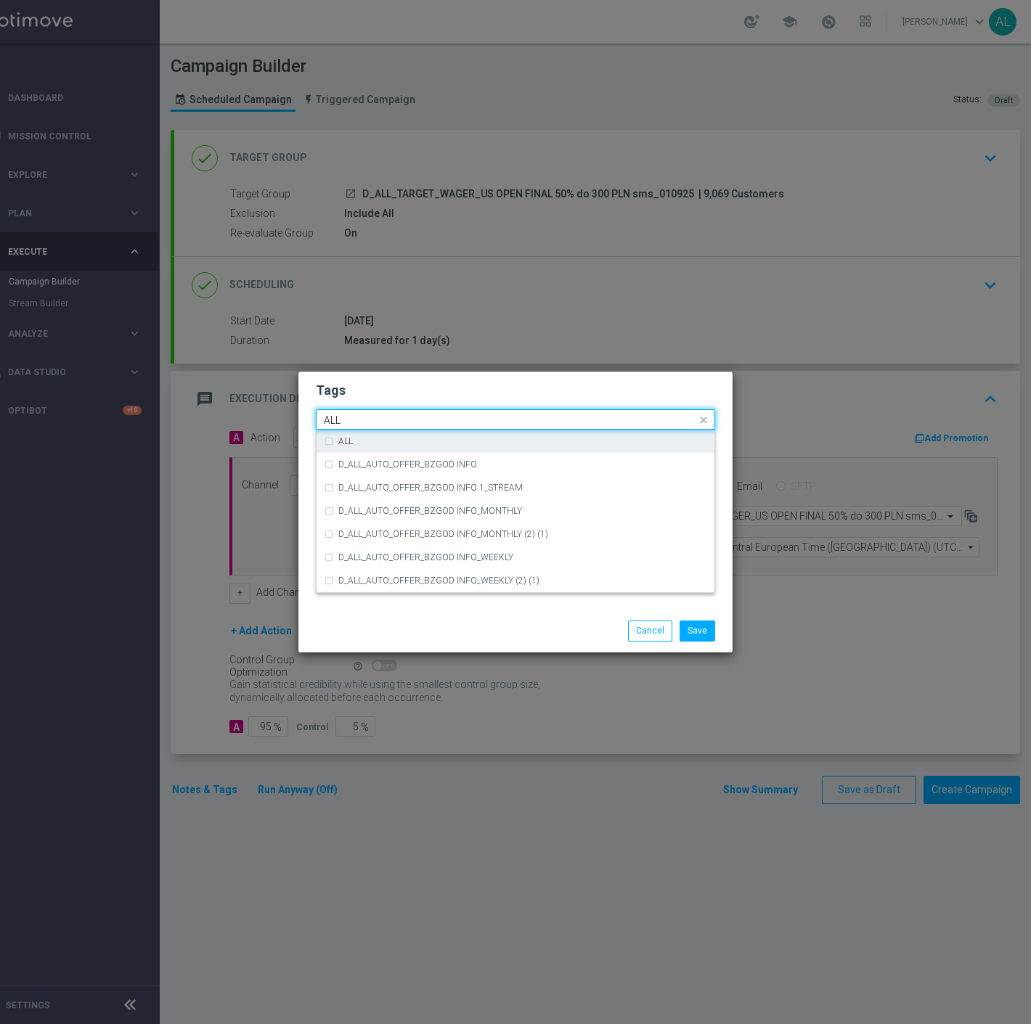
click at [398, 445] on div "ALL" at bounding box center [522, 441] width 369 height 9
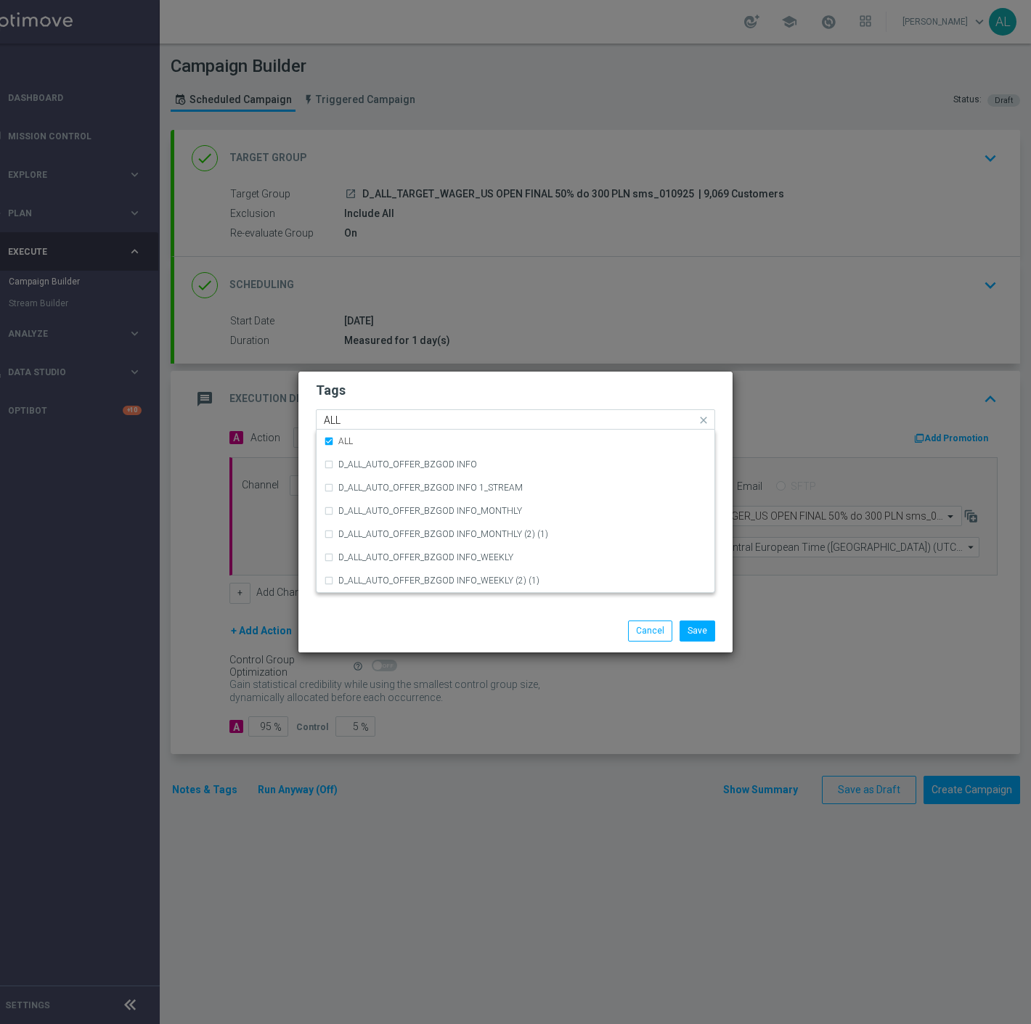
click at [393, 423] on input "ALL" at bounding box center [510, 420] width 372 height 12
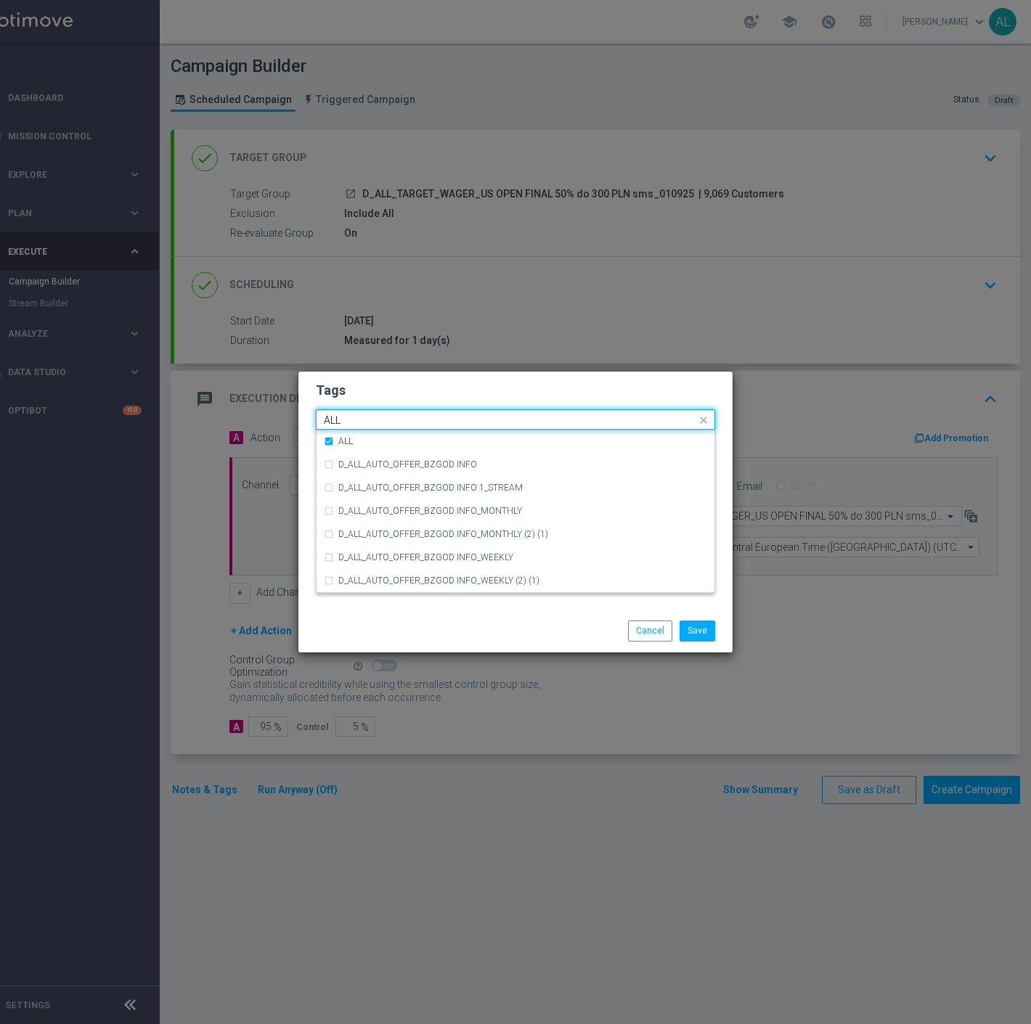
click at [393, 423] on input "ALL" at bounding box center [510, 420] width 372 height 12
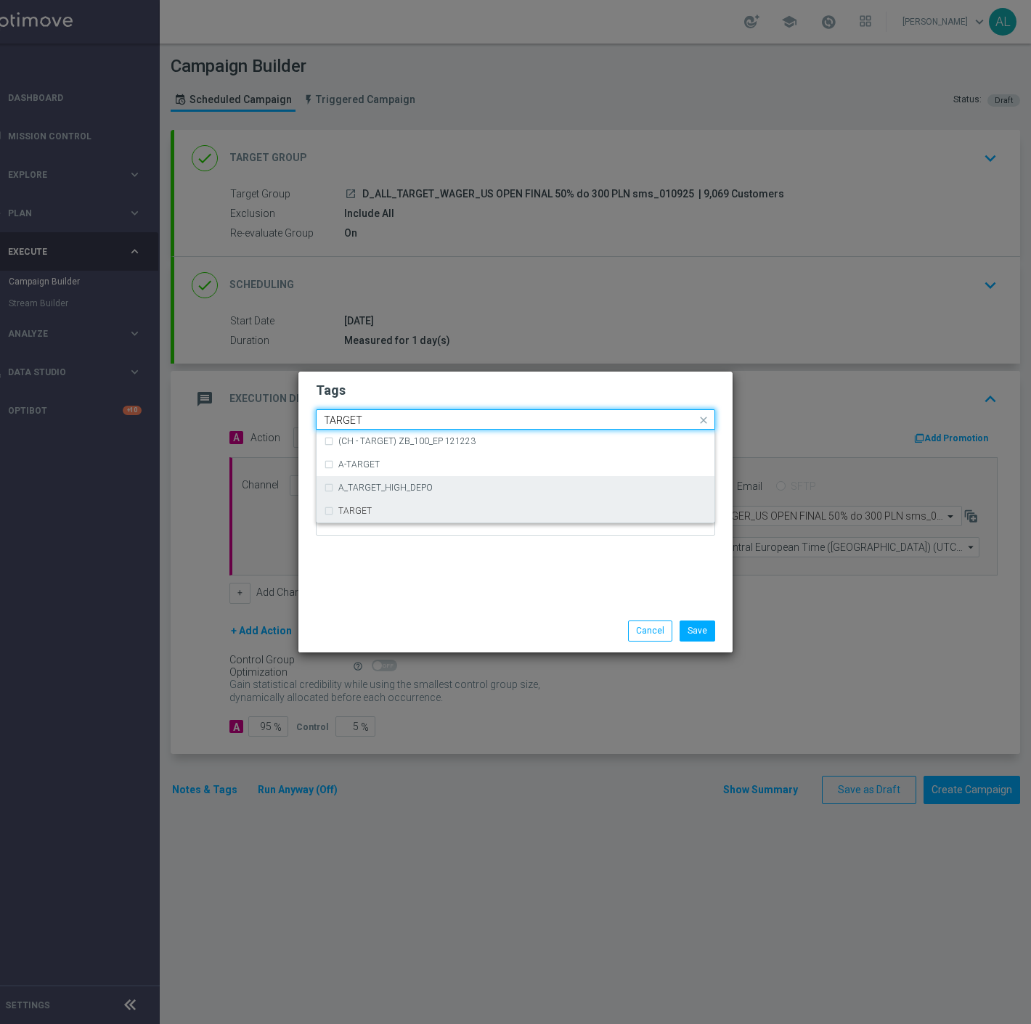
drag, startPoint x: 343, startPoint y: 512, endPoint x: 350, endPoint y: 485, distance: 28.5
click at [341, 512] on label "TARGET" at bounding box center [354, 511] width 33 height 9
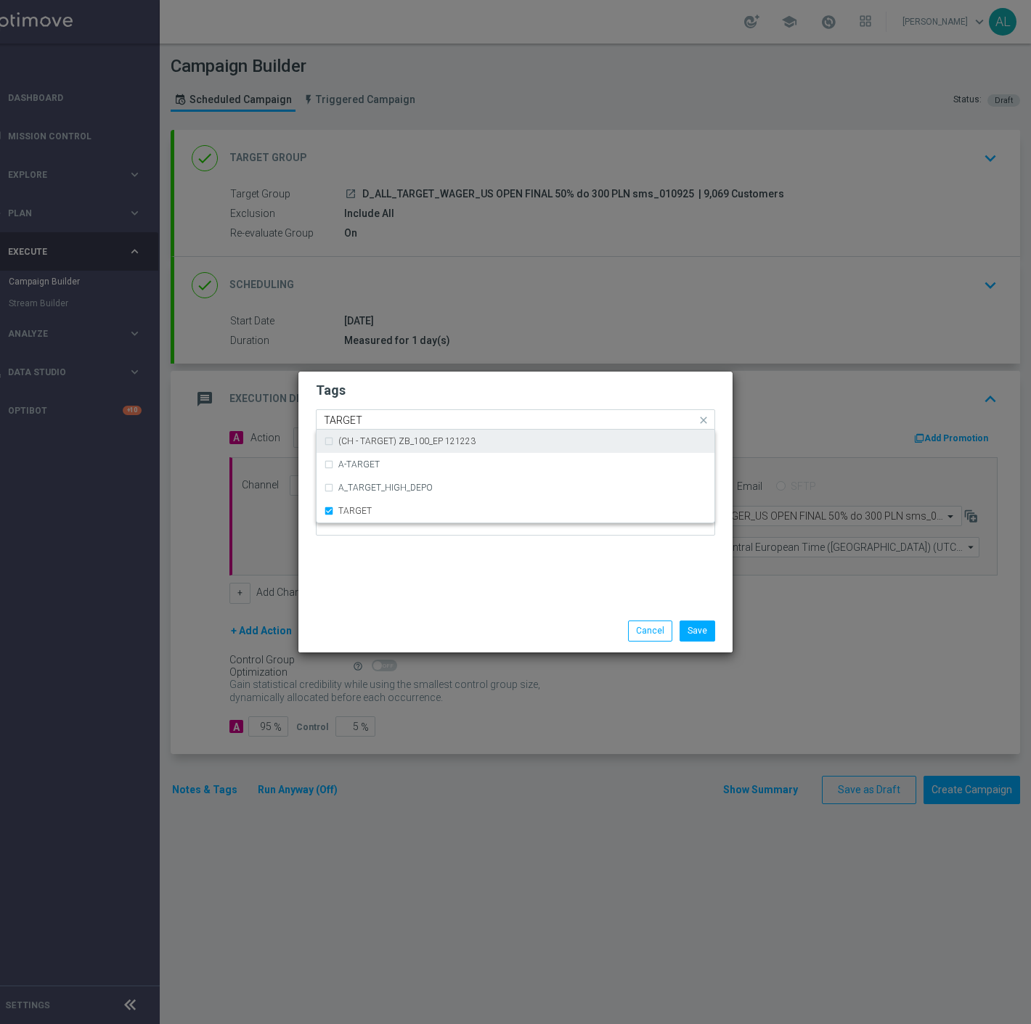
click at [390, 422] on input "TARGET" at bounding box center [510, 420] width 372 height 12
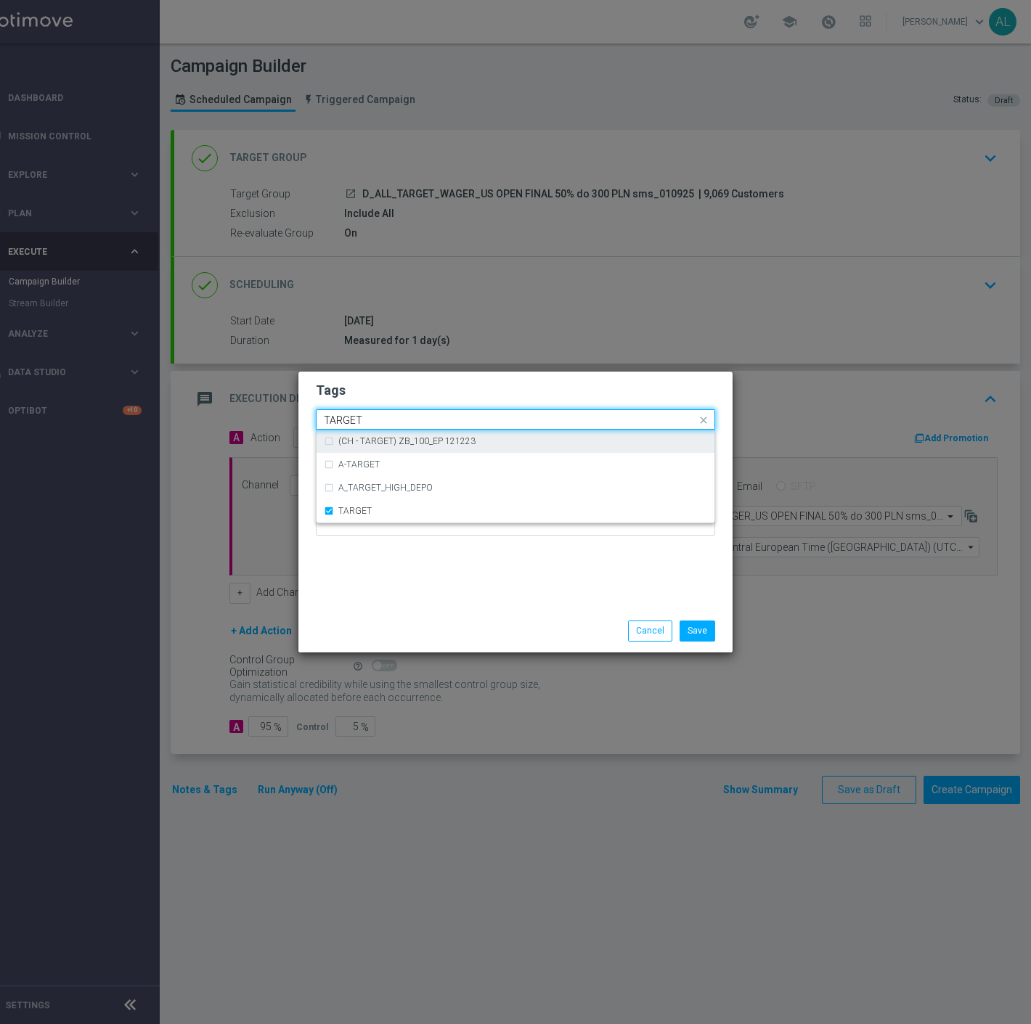
click at [390, 422] on input "TARGET" at bounding box center [510, 420] width 372 height 12
click at [371, 443] on div "WAGER" at bounding box center [522, 441] width 369 height 9
type input "WAGER"
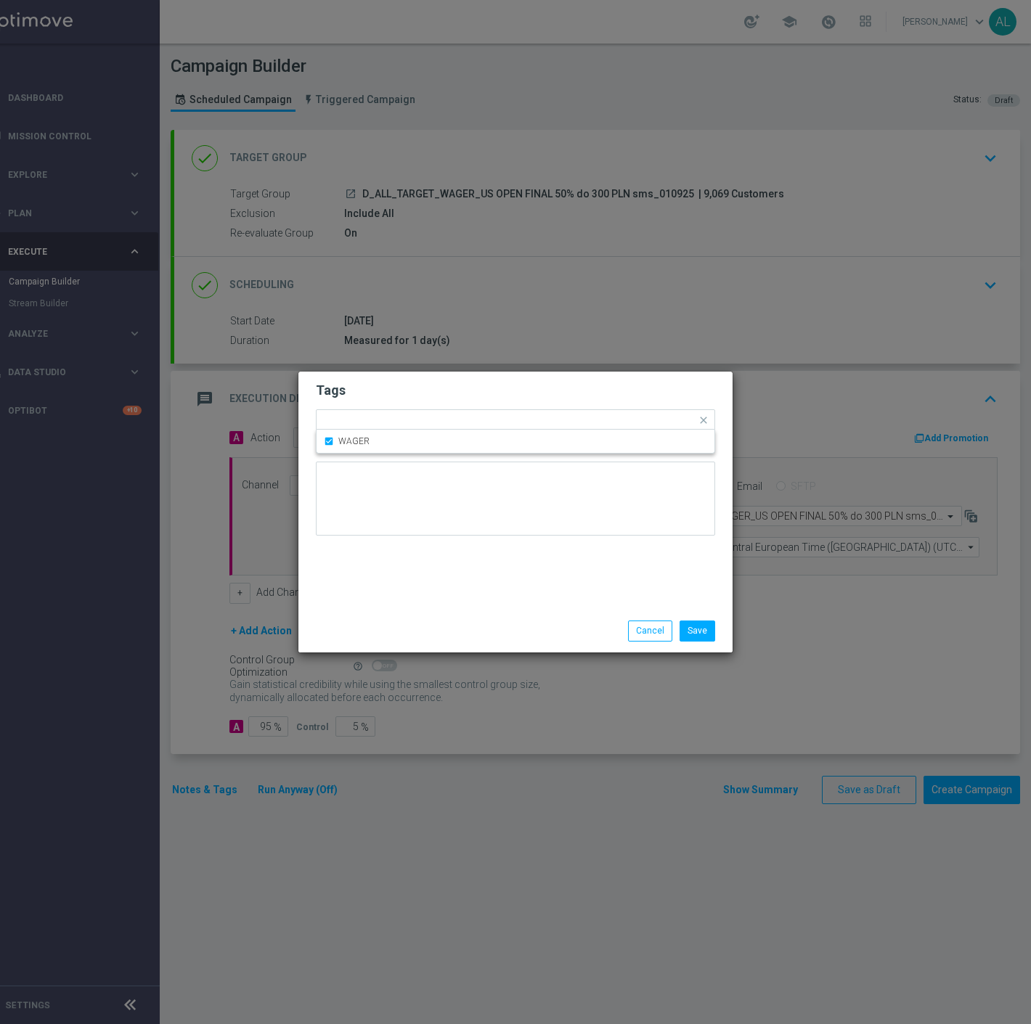
click at [389, 404] on form "Tags Quick find × D × ALL × TARGET × WAGER WAGER Notes" at bounding box center [515, 462] width 399 height 168
click at [702, 626] on button "Save" at bounding box center [697, 631] width 36 height 20
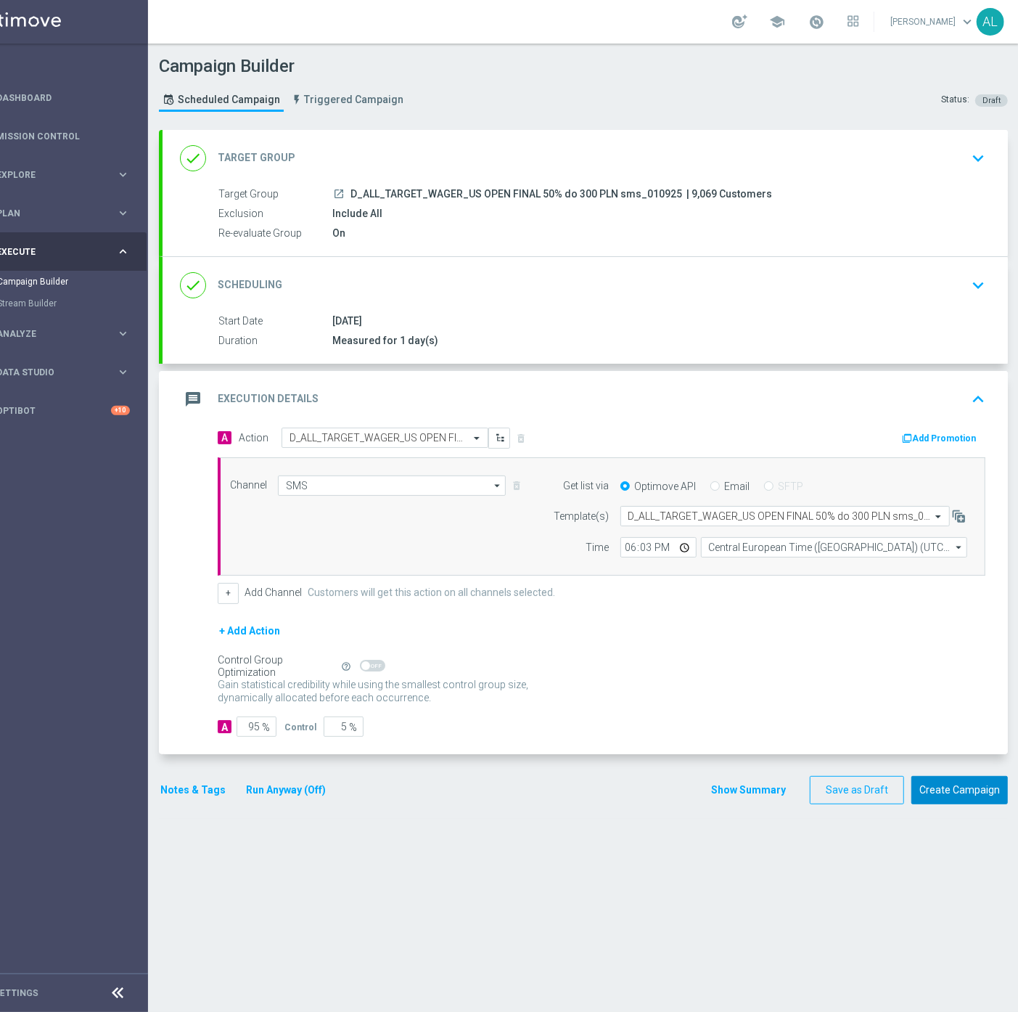
click at [988, 800] on button "Create Campaign" at bounding box center [960, 790] width 97 height 28
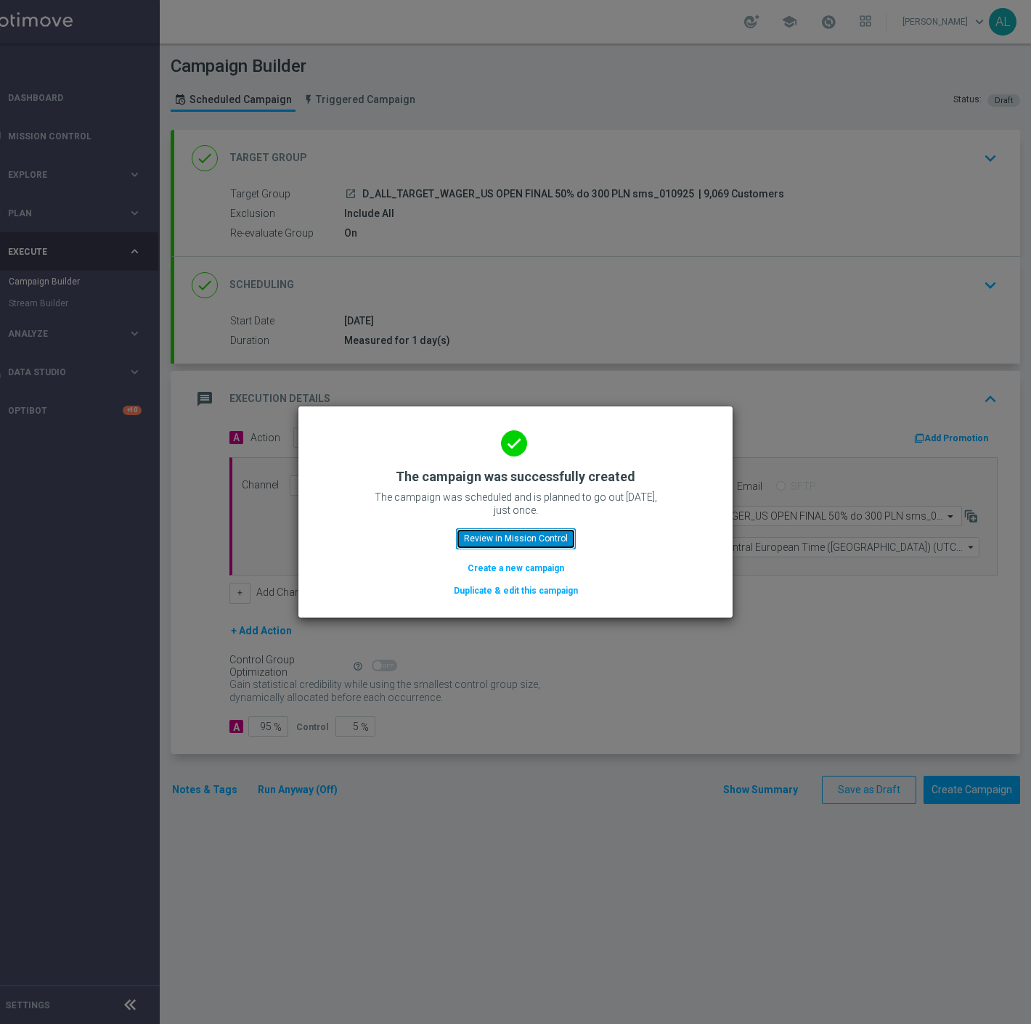
click at [482, 541] on button "Review in Mission Control" at bounding box center [516, 538] width 120 height 20
